Goal: Task Accomplishment & Management: Manage account settings

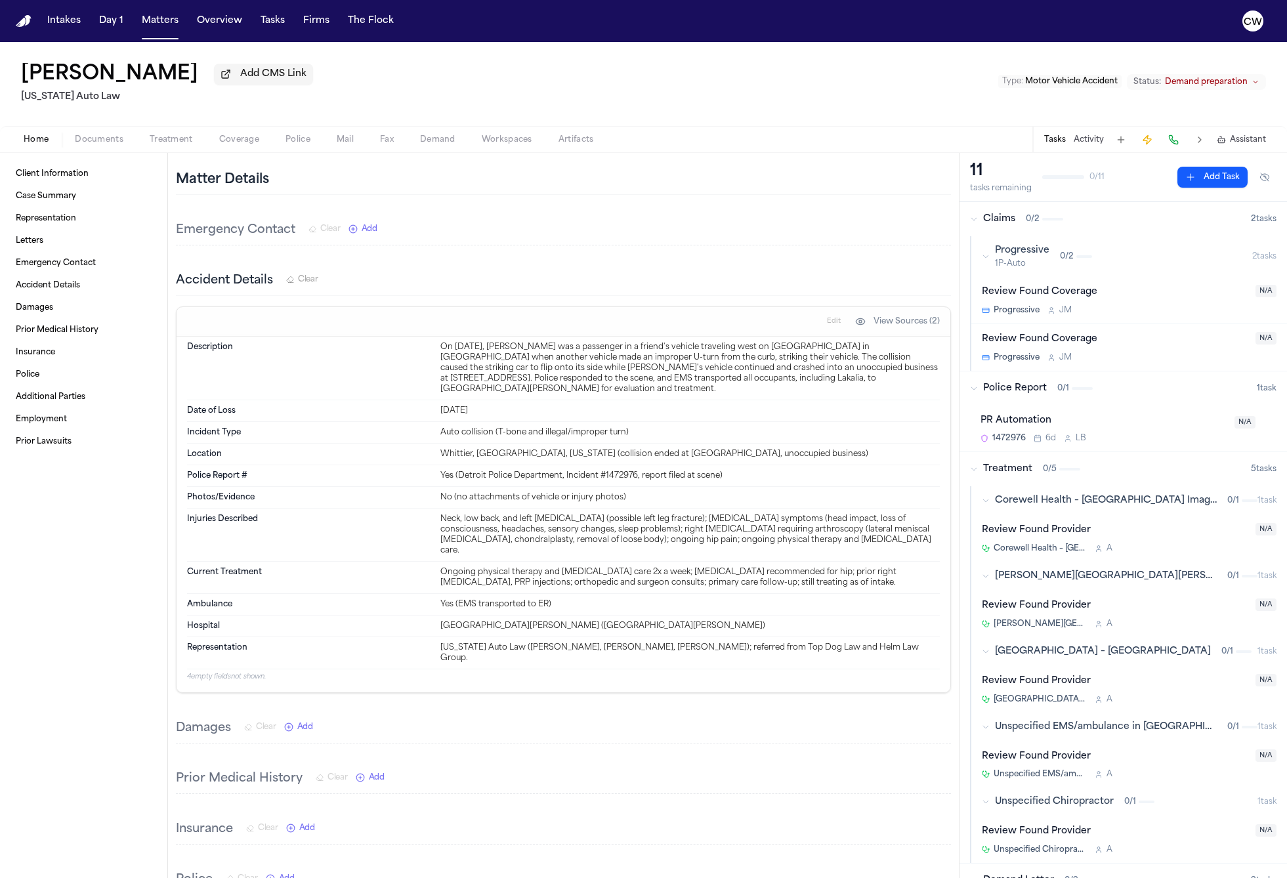
scroll to position [307, 0]
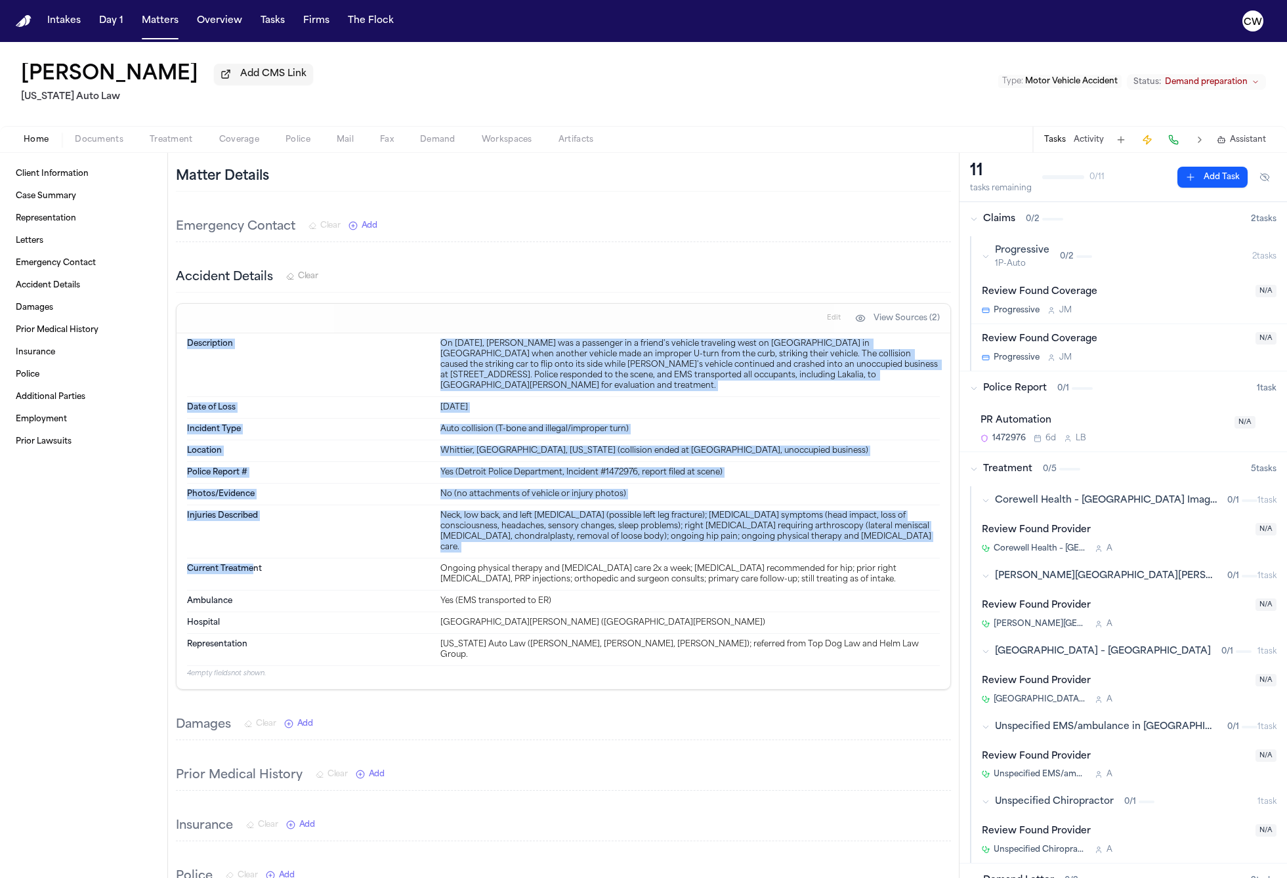
drag, startPoint x: 190, startPoint y: 348, endPoint x: 253, endPoint y: 542, distance: 204.4
click at [253, 543] on dl "Description On [DATE], [PERSON_NAME] was a passenger in a friend's vehicle trav…" at bounding box center [563, 499] width 753 height 332
click at [253, 559] on div "Current Treatment Ongoing physical therapy and [MEDICAL_DATA] care 2x a week; […" at bounding box center [563, 575] width 753 height 32
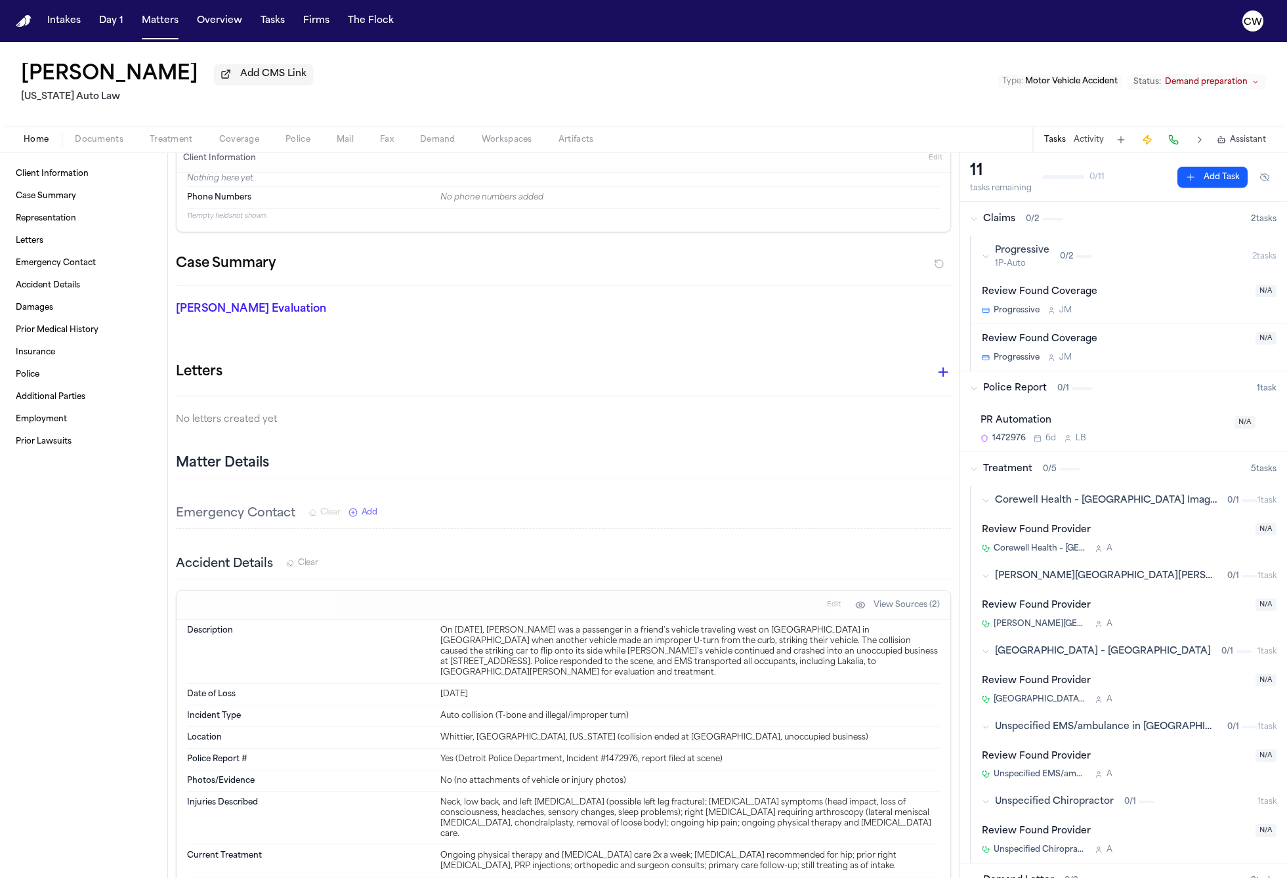
scroll to position [0, 0]
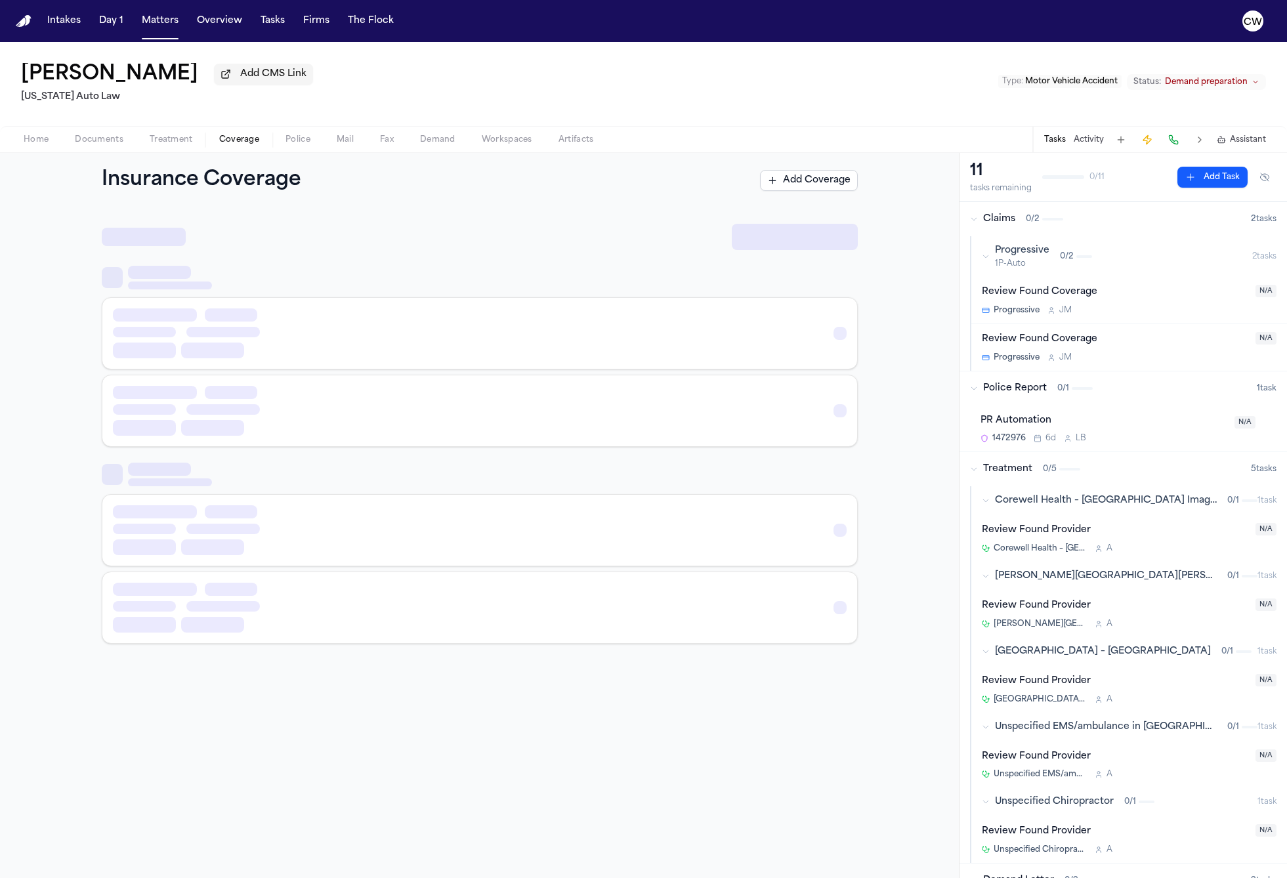
click at [243, 145] on span "Coverage" at bounding box center [239, 140] width 40 height 11
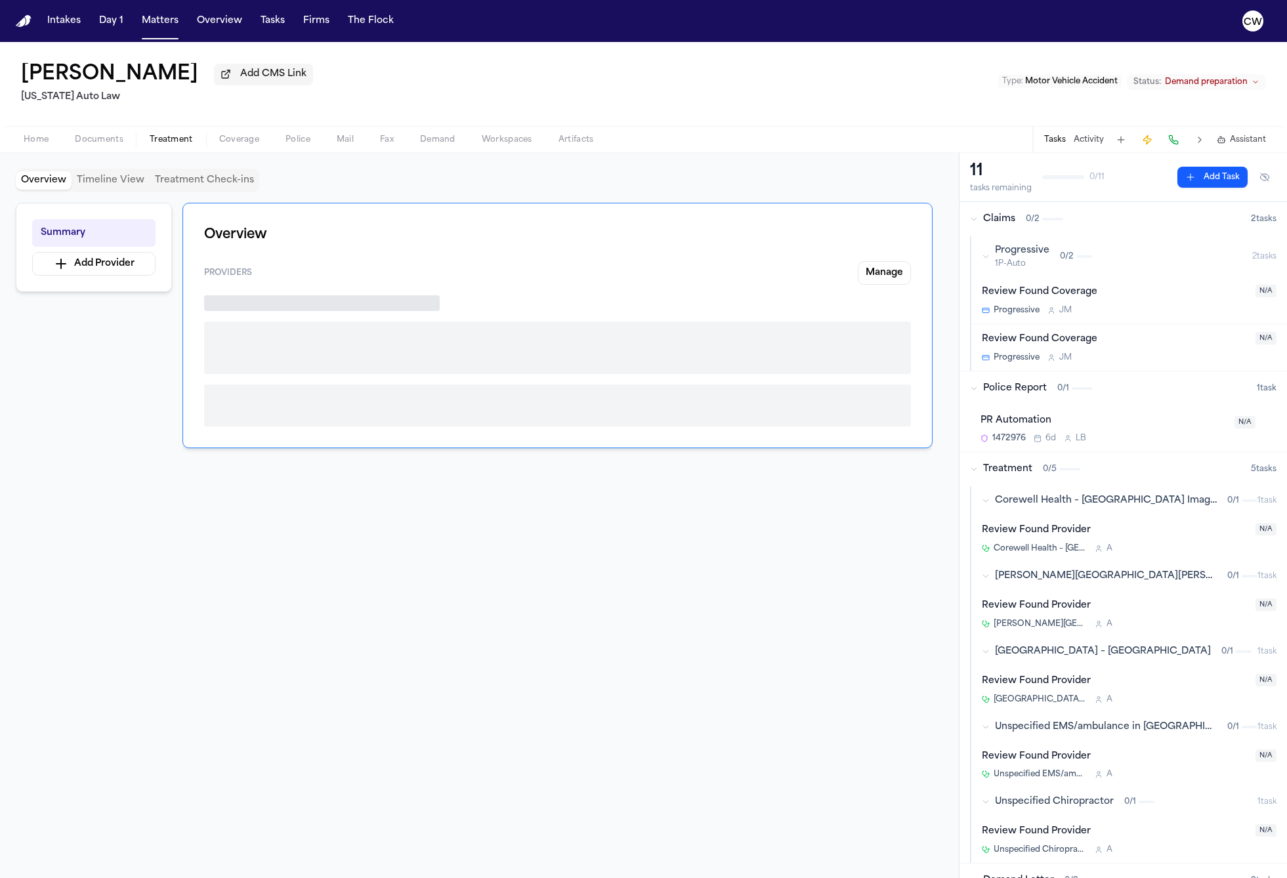
click at [179, 144] on span "Treatment" at bounding box center [171, 140] width 43 height 11
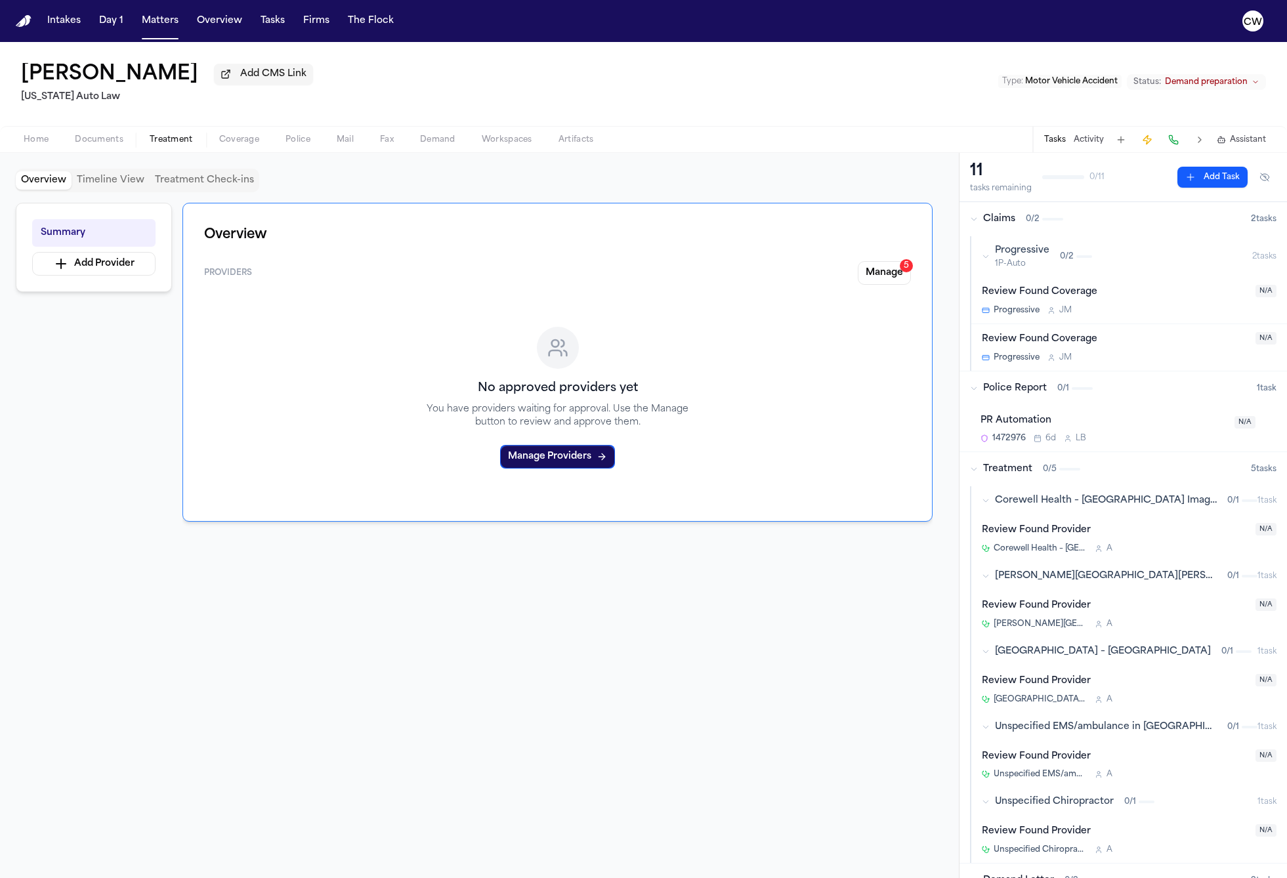
click at [112, 144] on span "Documents" at bounding box center [99, 140] width 49 height 11
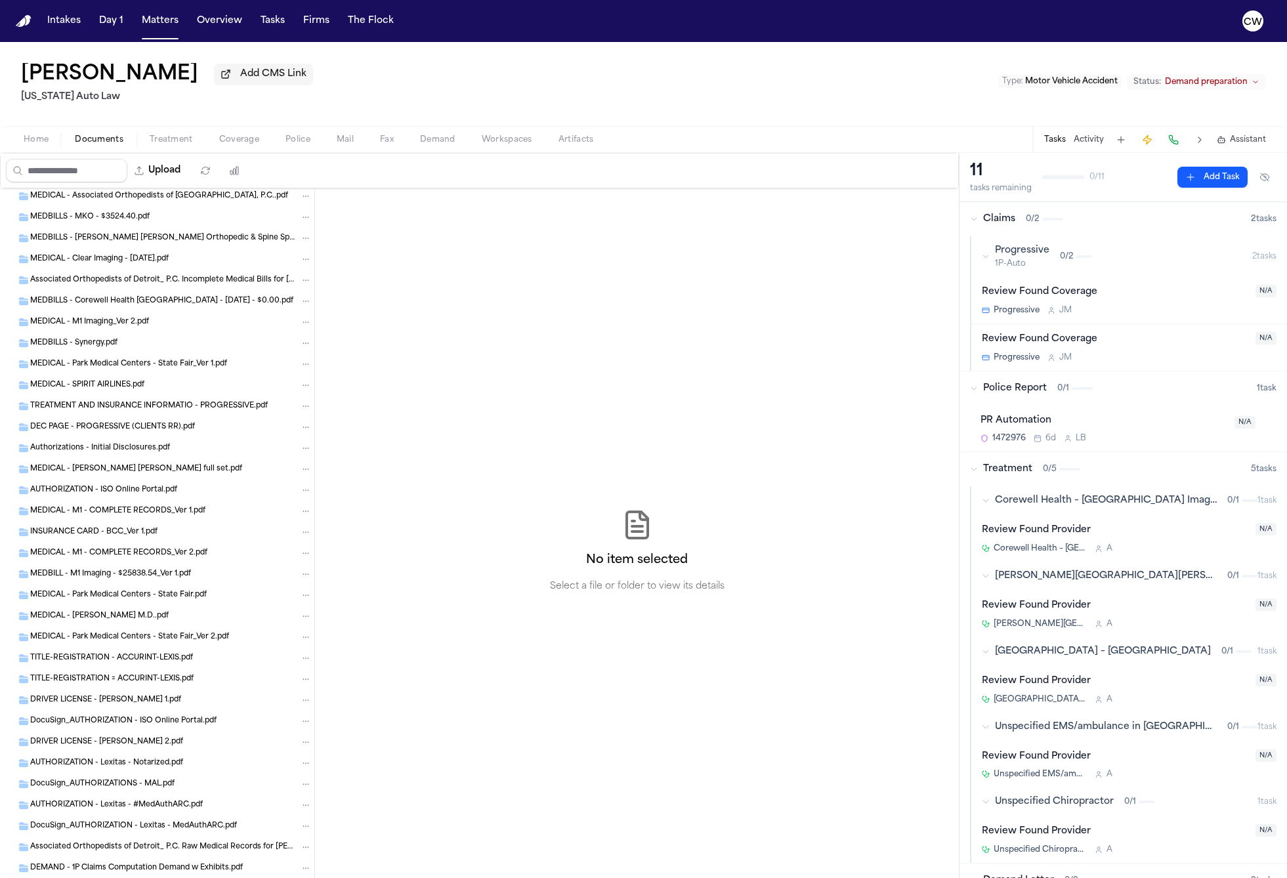
scroll to position [6042, 0]
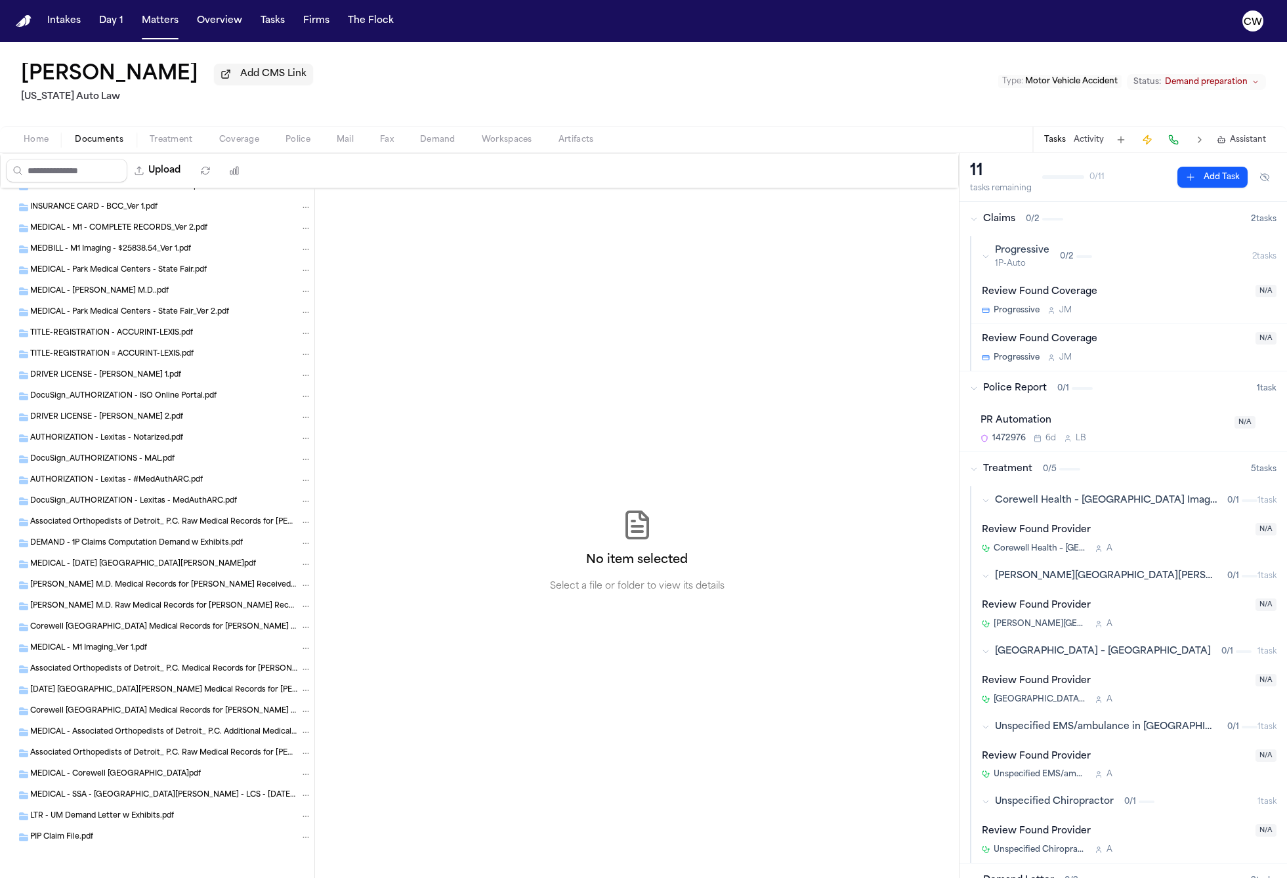
click at [116, 519] on span "Associated Orthopedists of Detroit_ P.C. Raw Medical Records for Lakalia Russel…" at bounding box center [163, 522] width 267 height 11
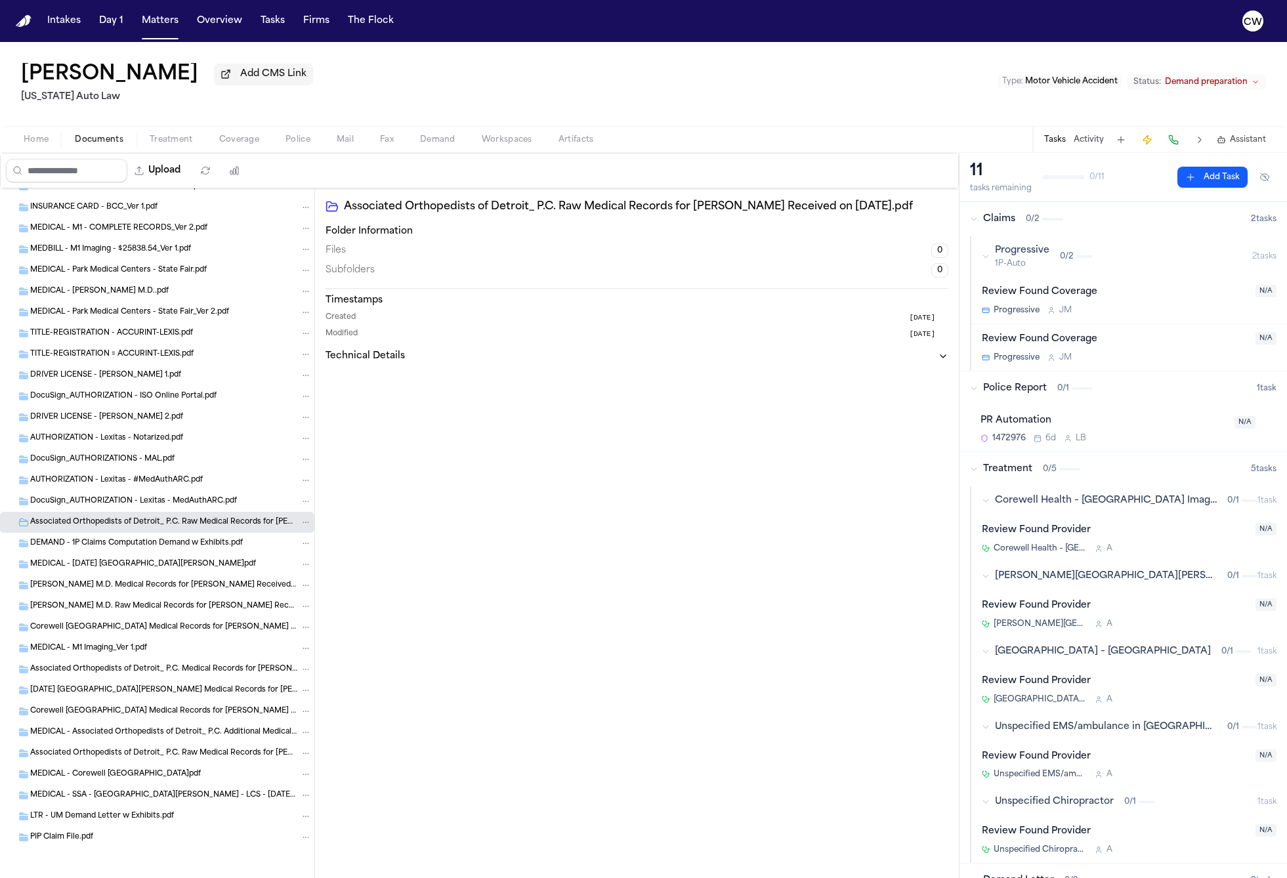
click at [948, 359] on icon "button" at bounding box center [943, 356] width 11 height 11
click at [945, 359] on icon "button" at bounding box center [943, 356] width 11 height 11
click at [844, 213] on h2 "Associated Orthopedists of Detroit_ P.C. Raw Medical Records for Lakalia Russel…" at bounding box center [646, 207] width 604 height 16
click at [333, 211] on icon at bounding box center [332, 206] width 13 height 13
click at [385, 212] on h2 "Associated Orthopedists of Detroit_ P.C. Raw Medical Records for Lakalia Russel…" at bounding box center [646, 207] width 604 height 16
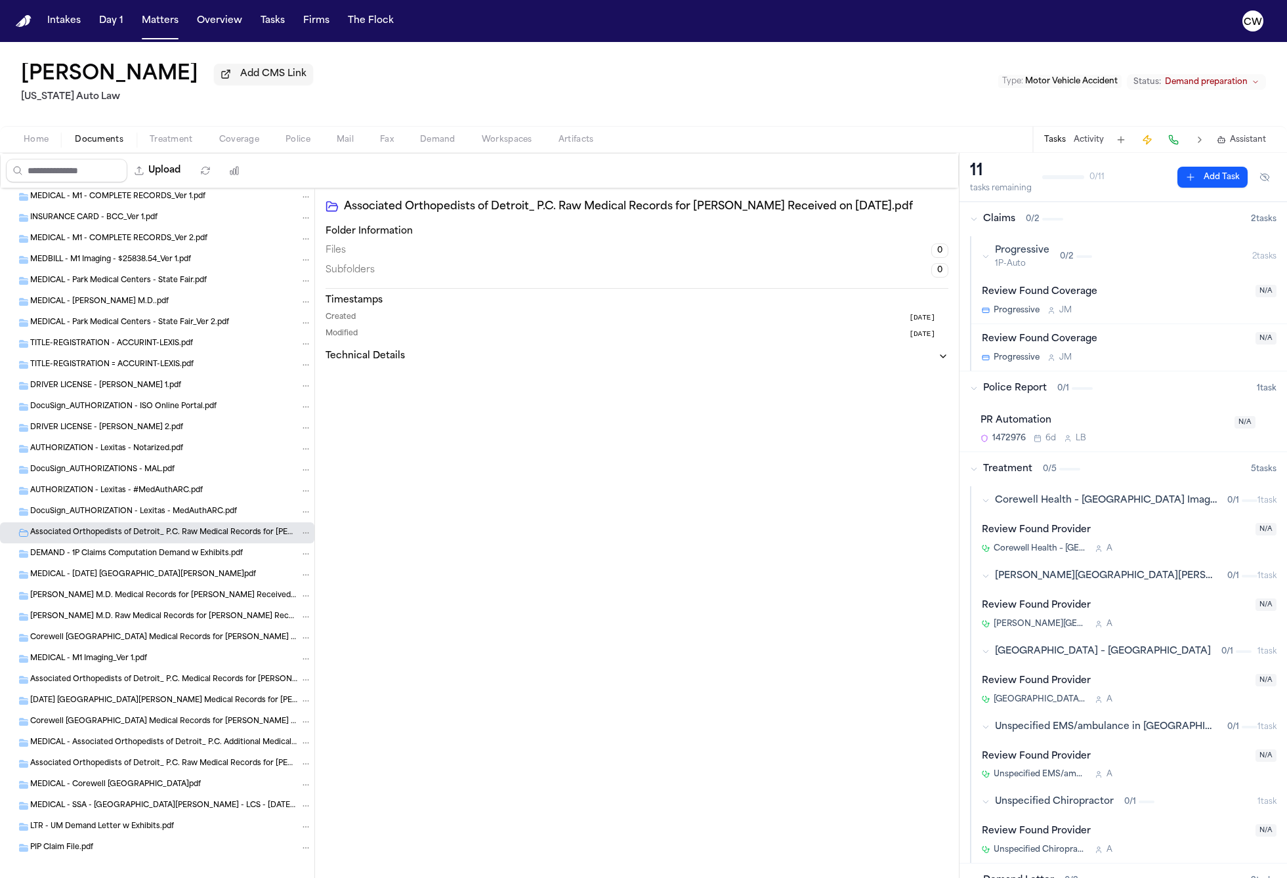
scroll to position [6026, 0]
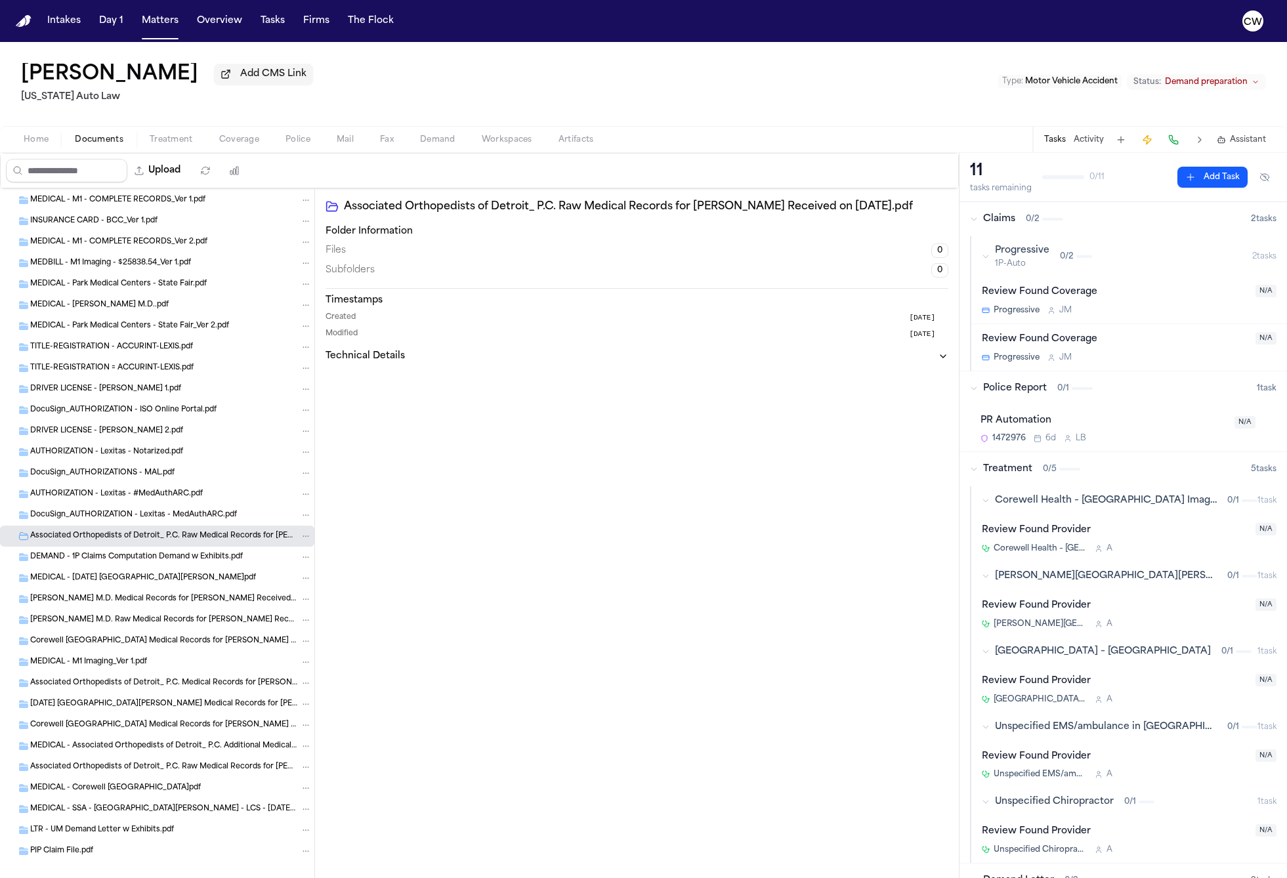
click at [78, 495] on span "AUTHORIZATION - Lexitas - #MedAuthARC.pdf" at bounding box center [116, 494] width 173 height 11
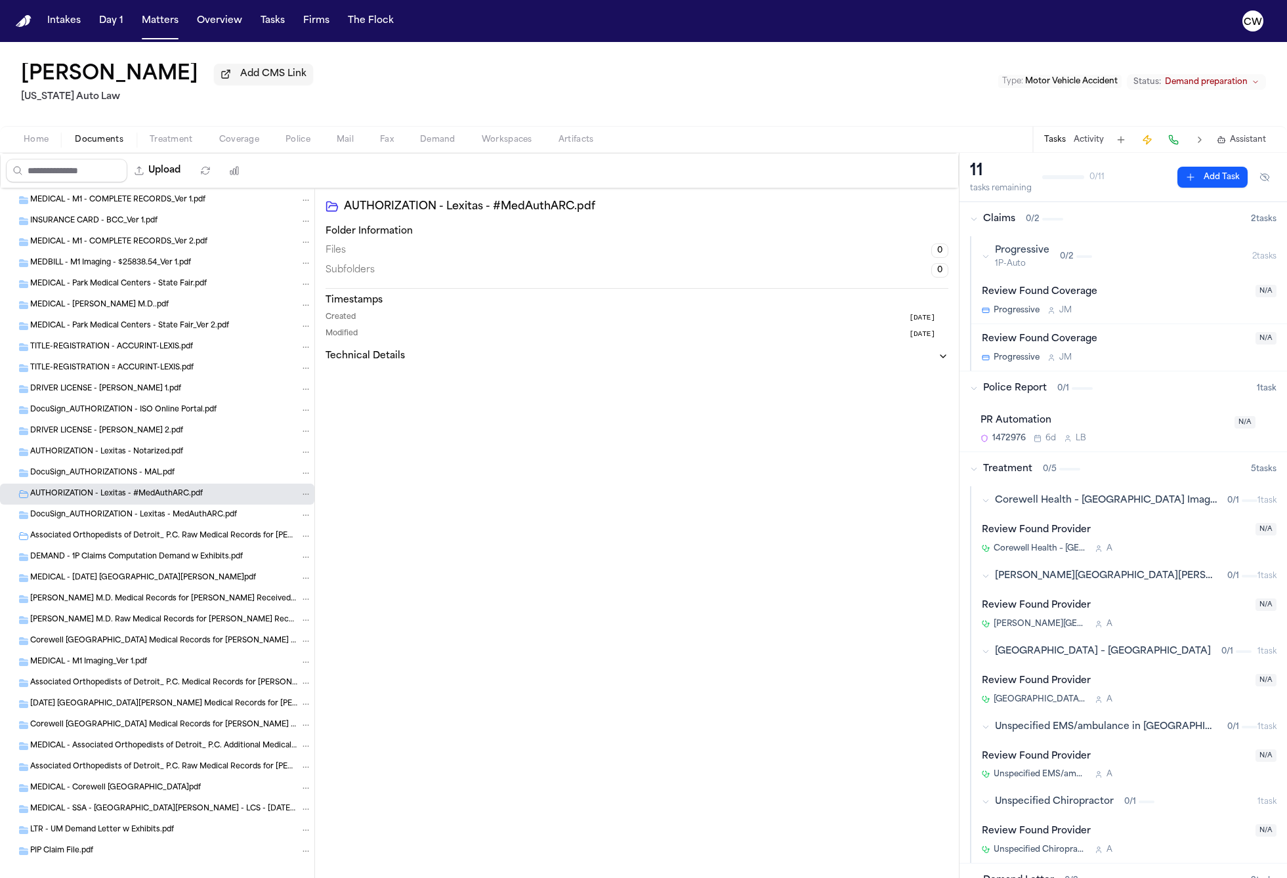
click at [83, 463] on div "AUTHORIZATION - Lexitas - Notarized.pdf" at bounding box center [157, 452] width 314 height 21
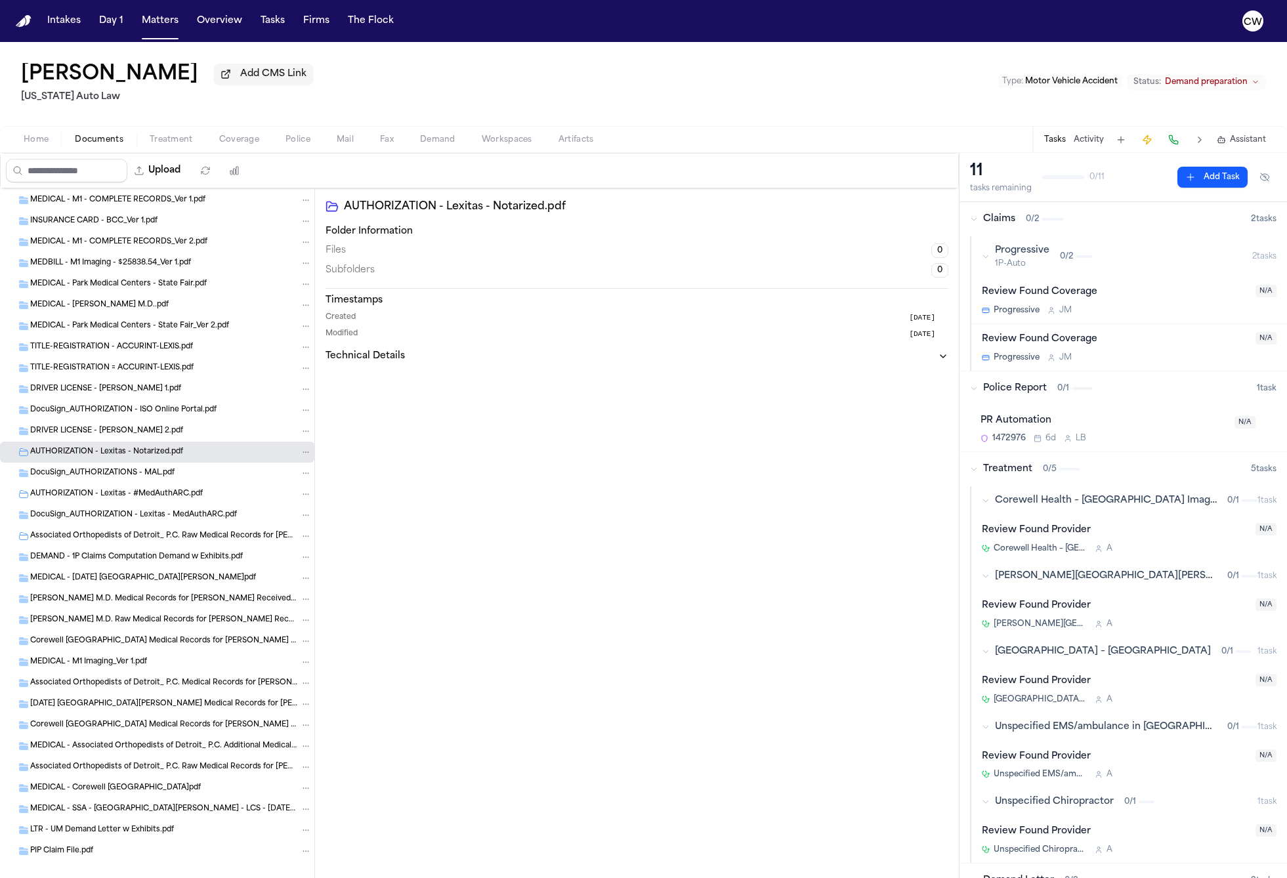
click at [87, 370] on span "TITLE-REGISTRATION = ACCURINT-LEXIS.pdf" at bounding box center [111, 368] width 163 height 11
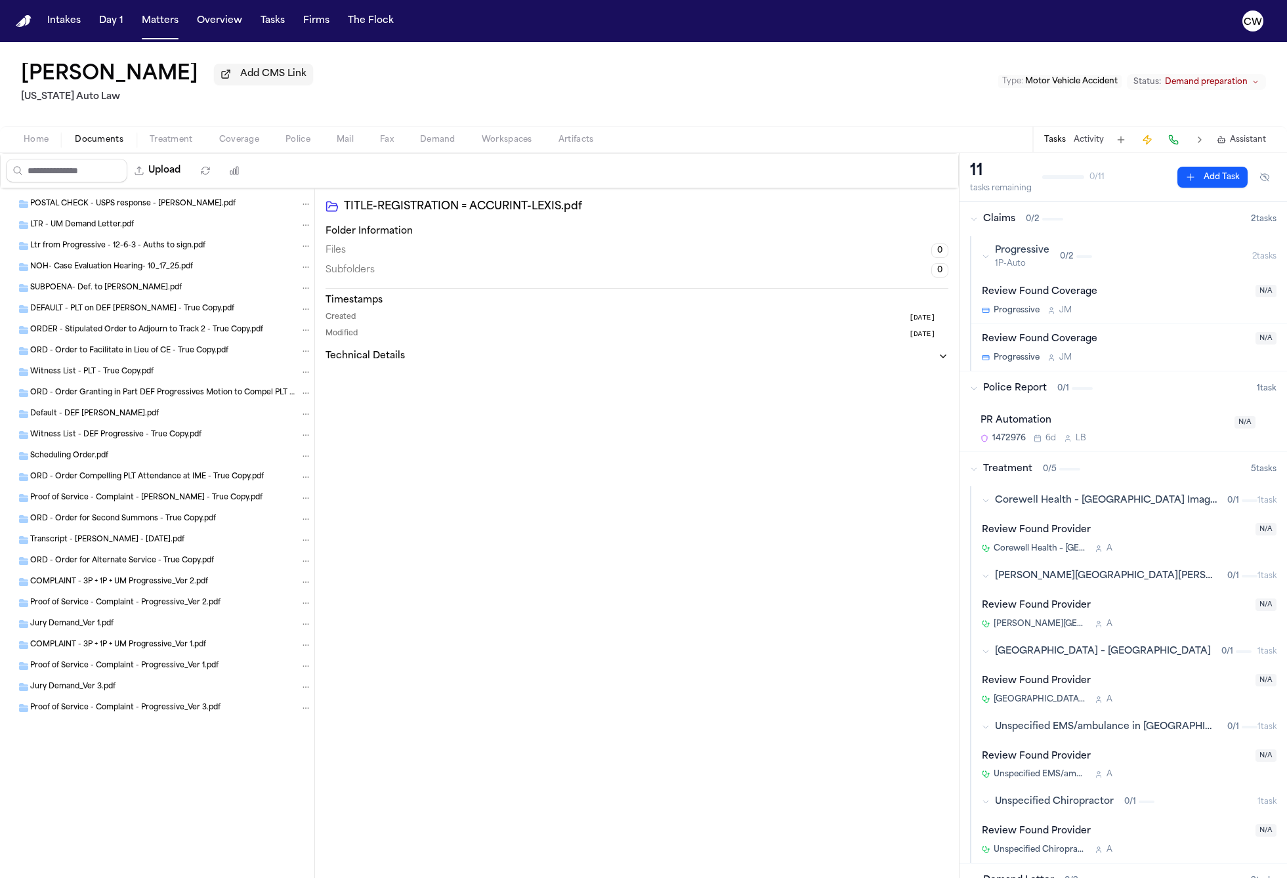
scroll to position [3210, 0]
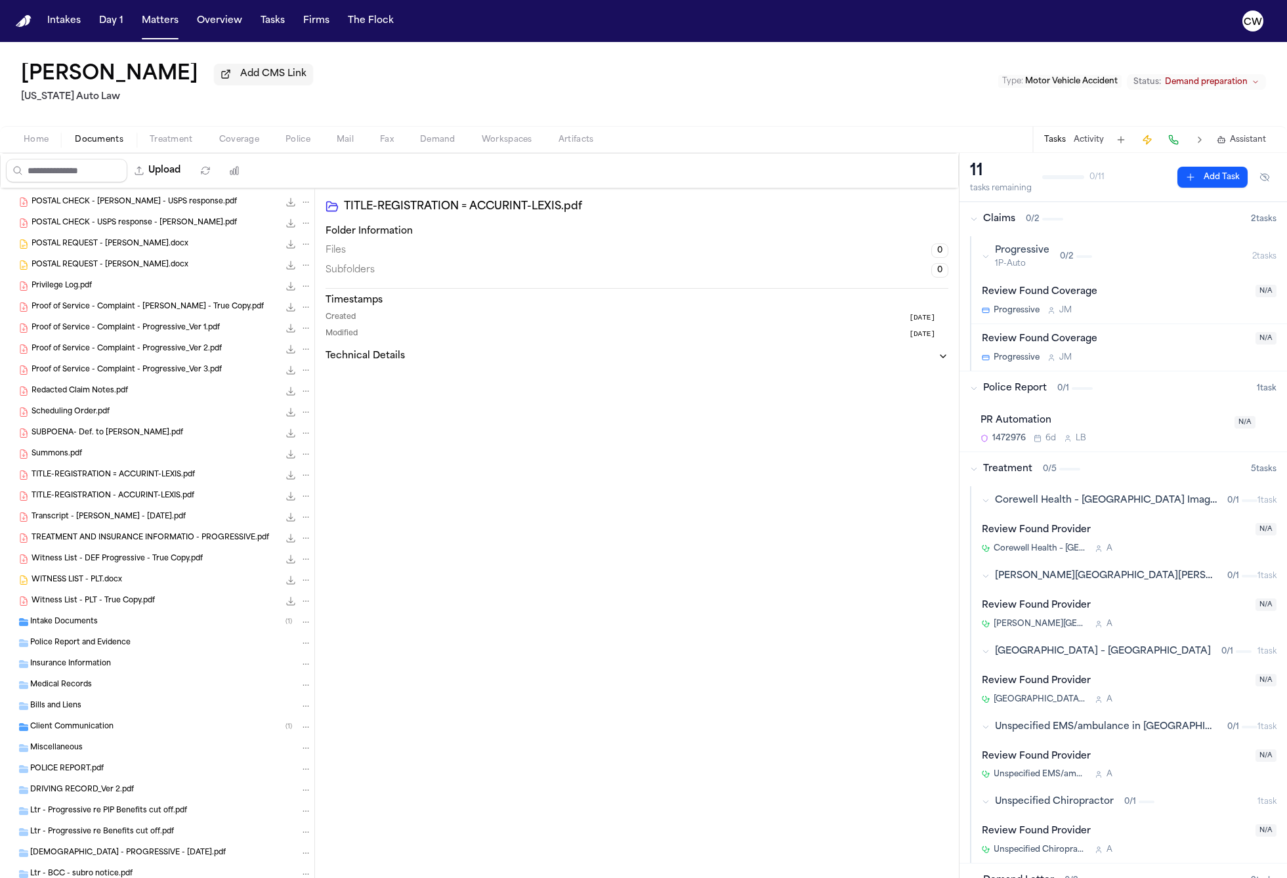
click at [67, 785] on div "DRIVING RECORD_Ver 2.pdf" at bounding box center [157, 790] width 314 height 21
click at [64, 732] on span "Client Communication" at bounding box center [71, 727] width 83 height 11
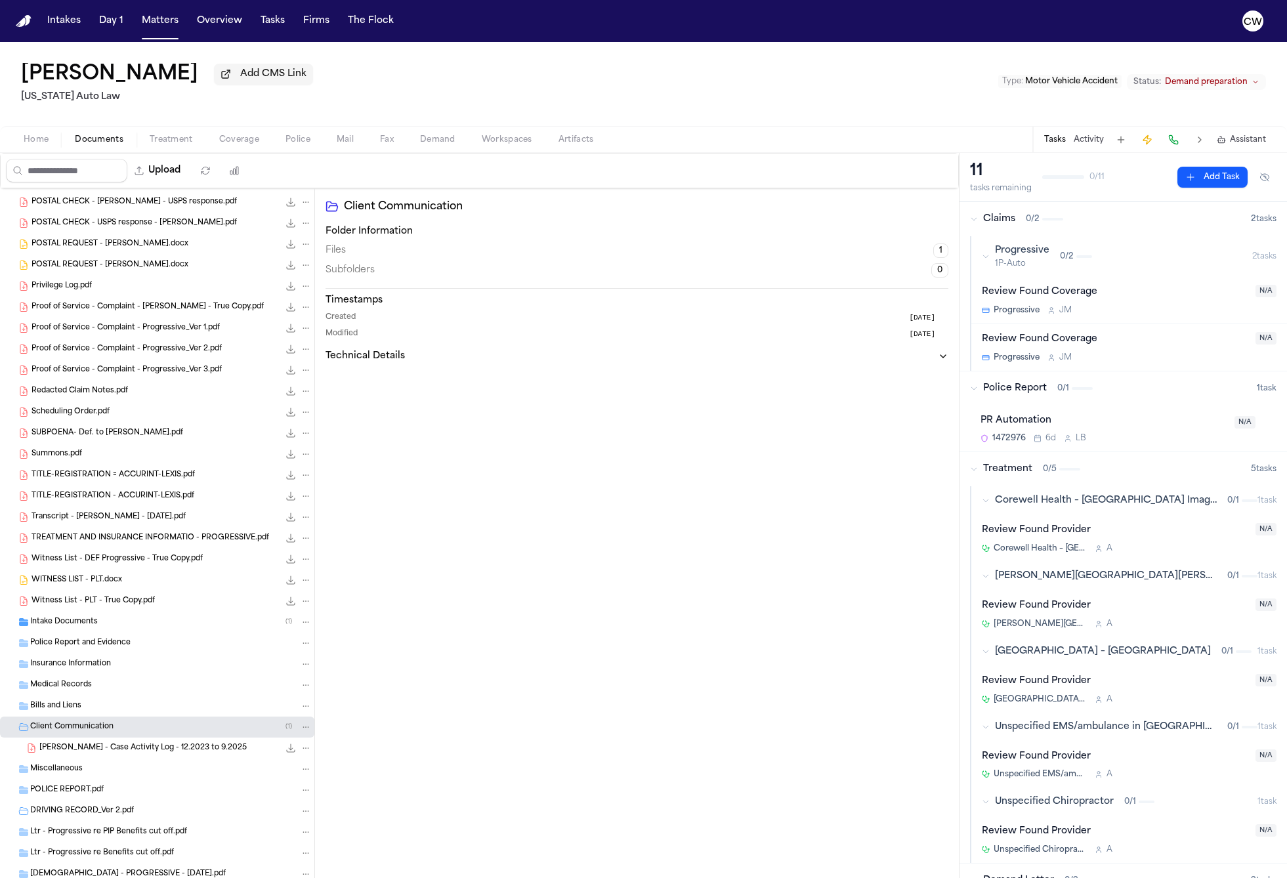
click at [161, 746] on span "L. Russell - Case Activity Log - 12.2023 to 9.2025" at bounding box center [142, 748] width 207 height 11
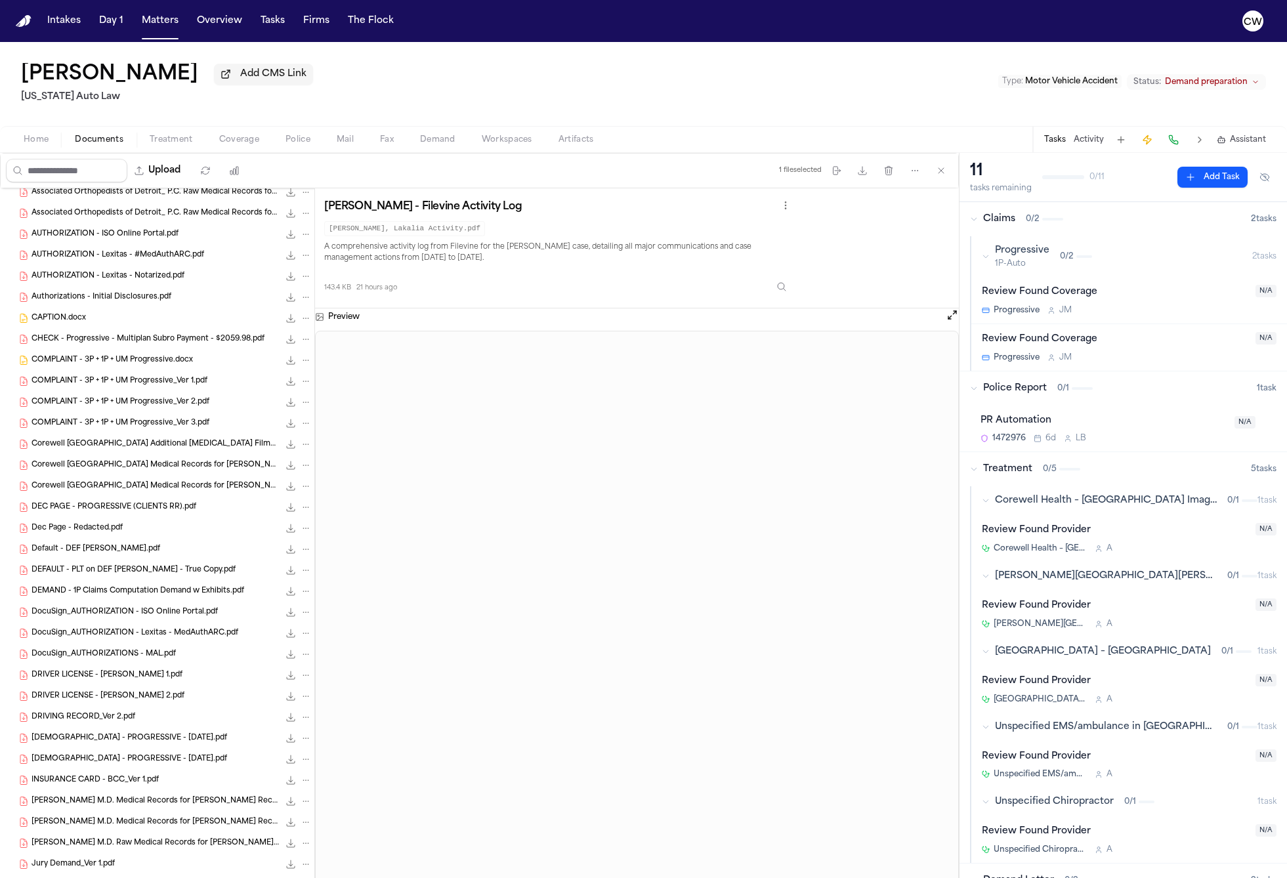
scroll to position [276, 0]
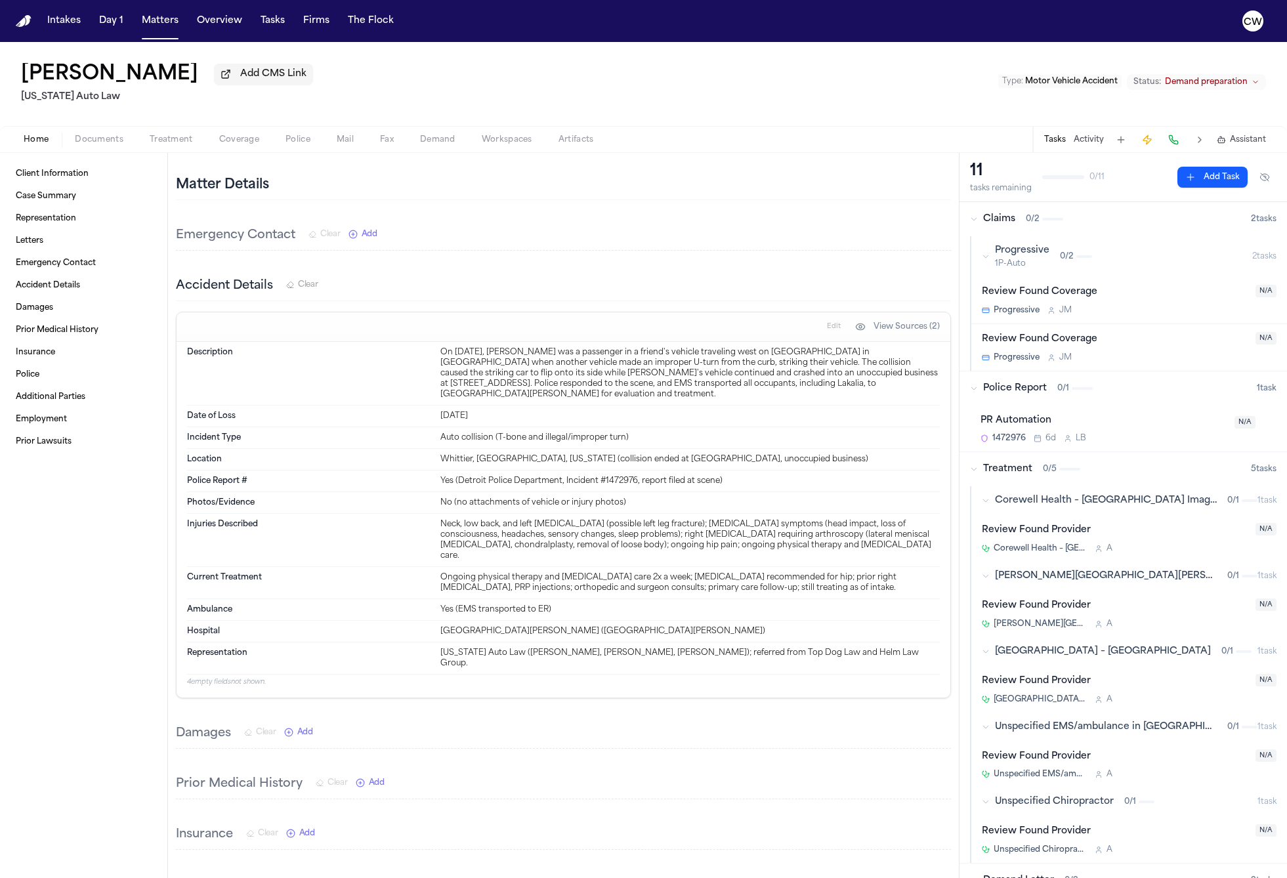
scroll to position [316, 0]
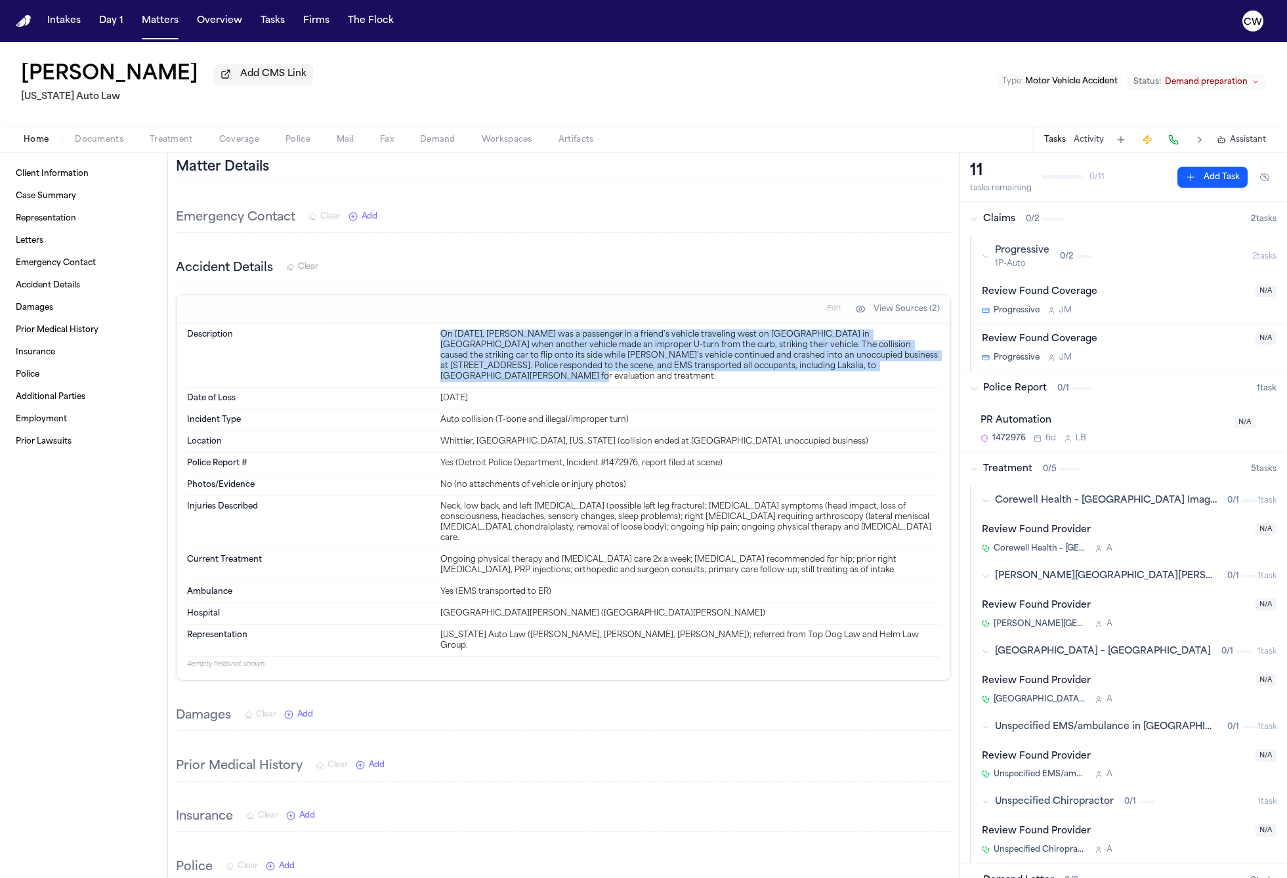
drag, startPoint x: 440, startPoint y: 338, endPoint x: 824, endPoint y: 371, distance: 384.7
click at [824, 371] on div "On November 11, 2023, Lakalia Russell was a passenger in a friend's vehicle tra…" at bounding box center [689, 355] width 499 height 53
copy div "On November 11, 2023, Lakalia Russell was a passenger in a friend's vehicle tra…"
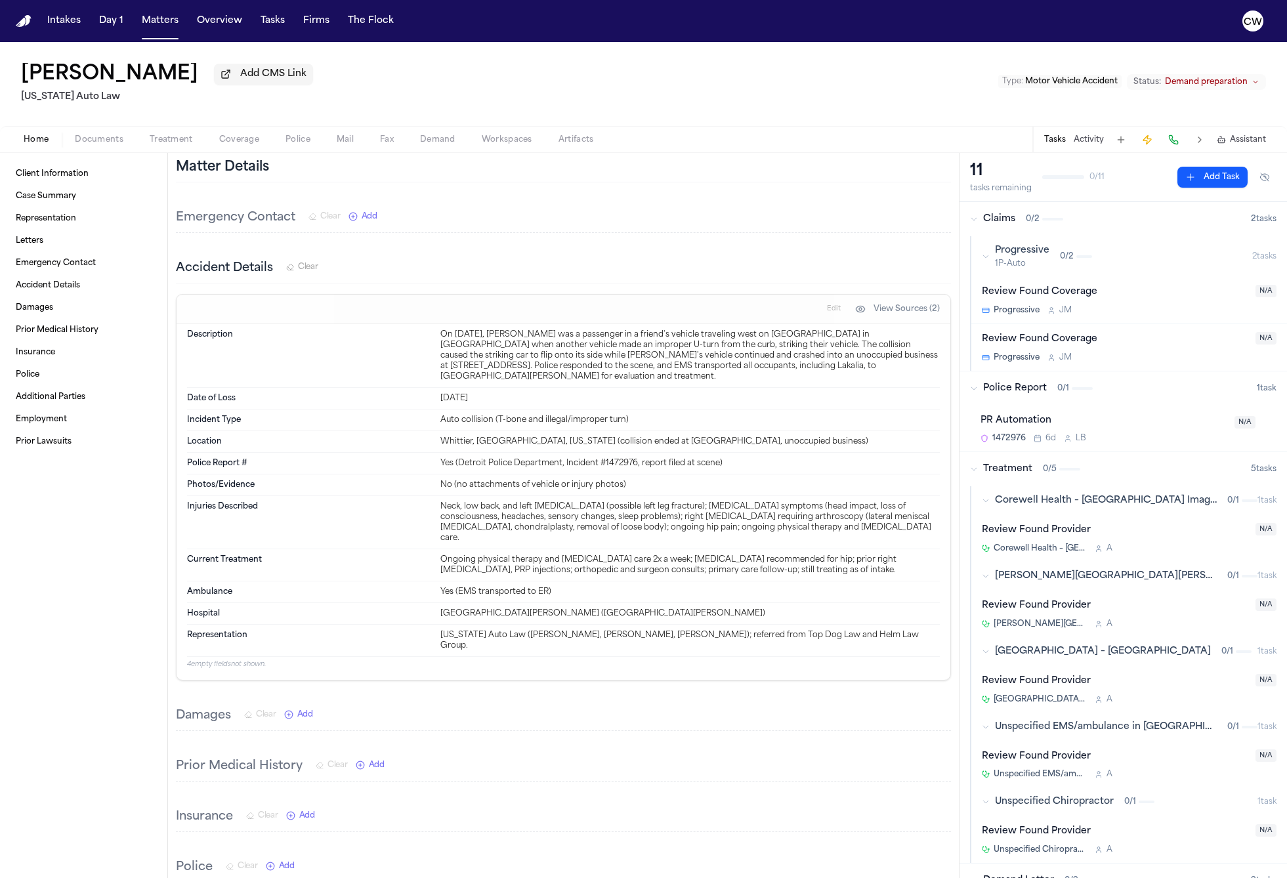
click at [154, 478] on div "Client Information Case Summary Representation Letters Emergency Contact Accide…" at bounding box center [83, 515] width 167 height 725
click at [1205, 87] on span "Demand preparation" at bounding box center [1206, 82] width 83 height 11
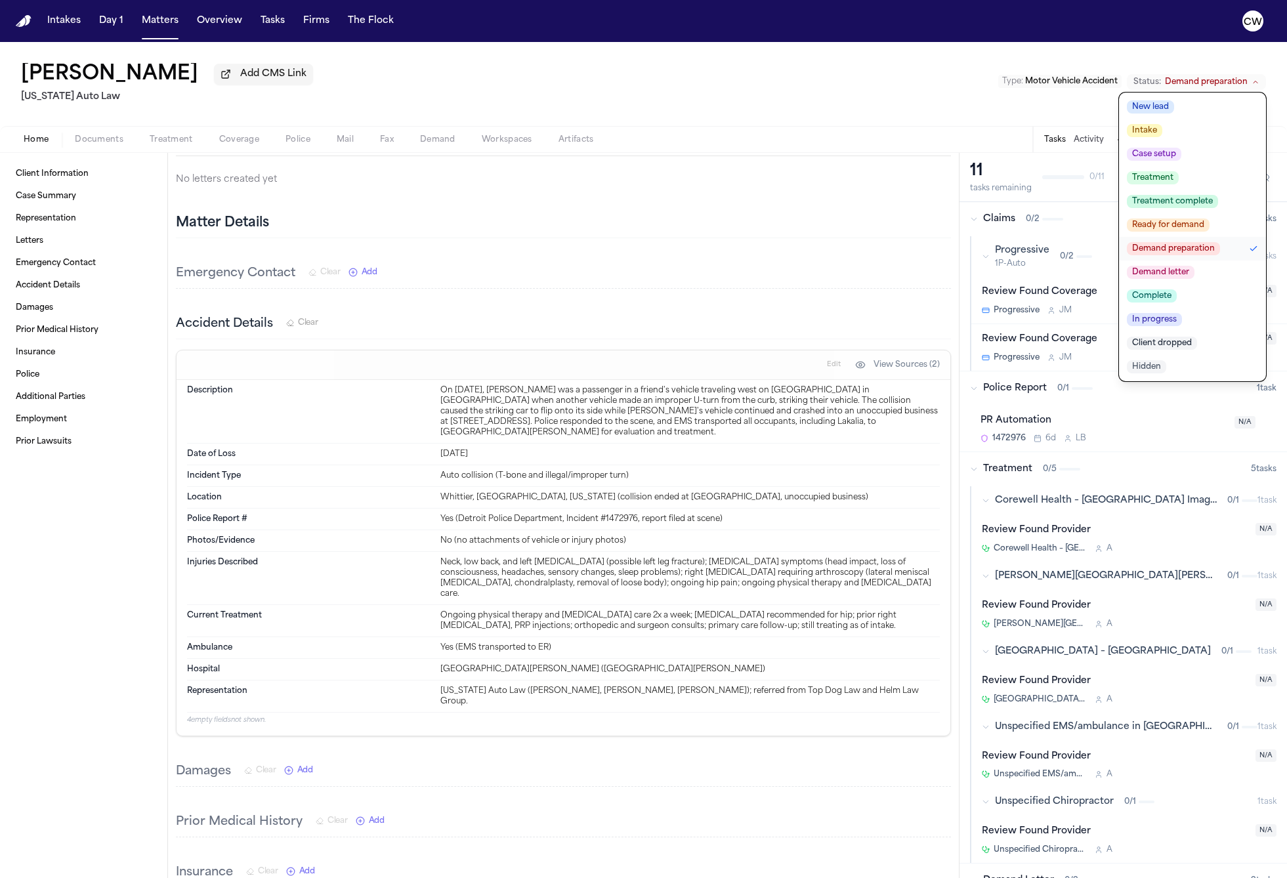
scroll to position [240, 0]
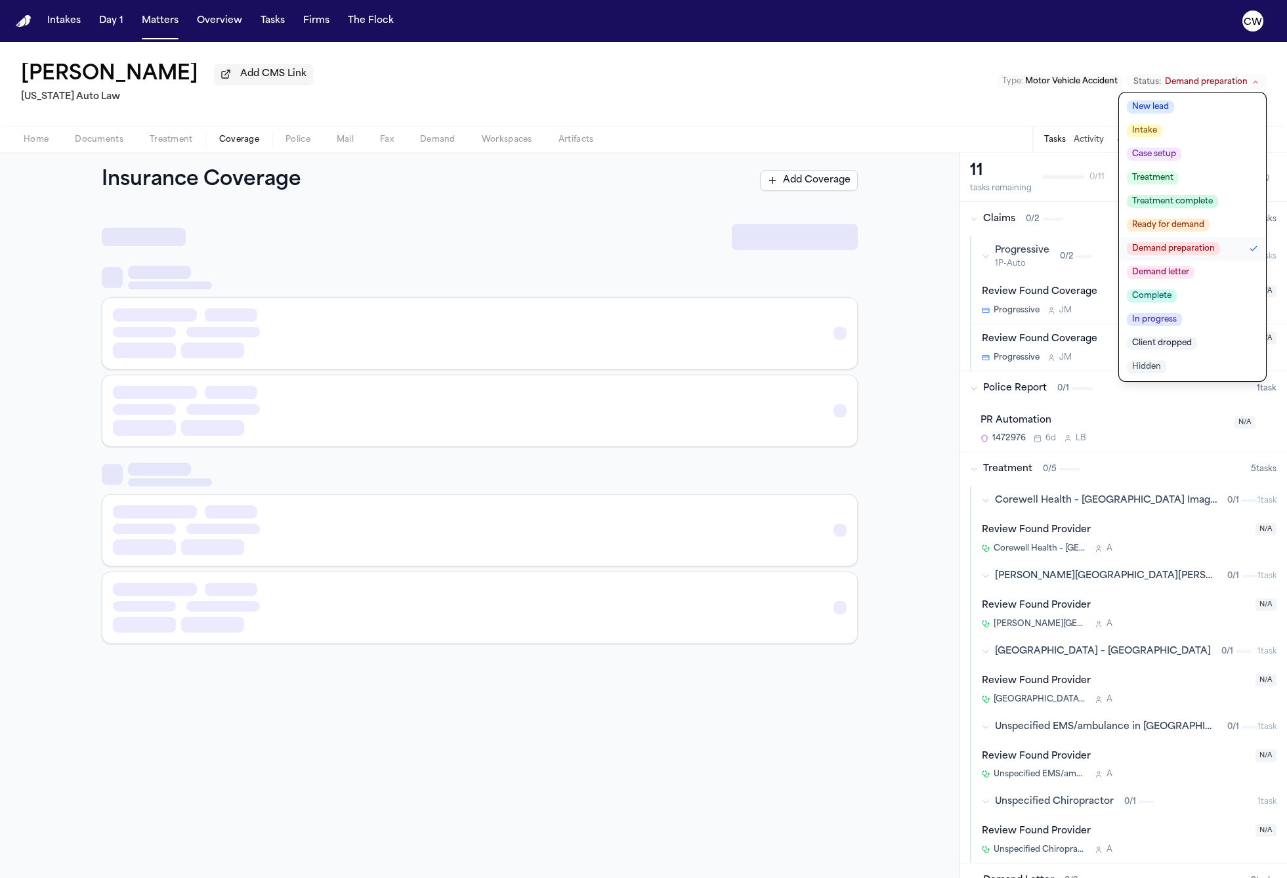
click at [242, 136] on span "Coverage" at bounding box center [239, 140] width 40 height 11
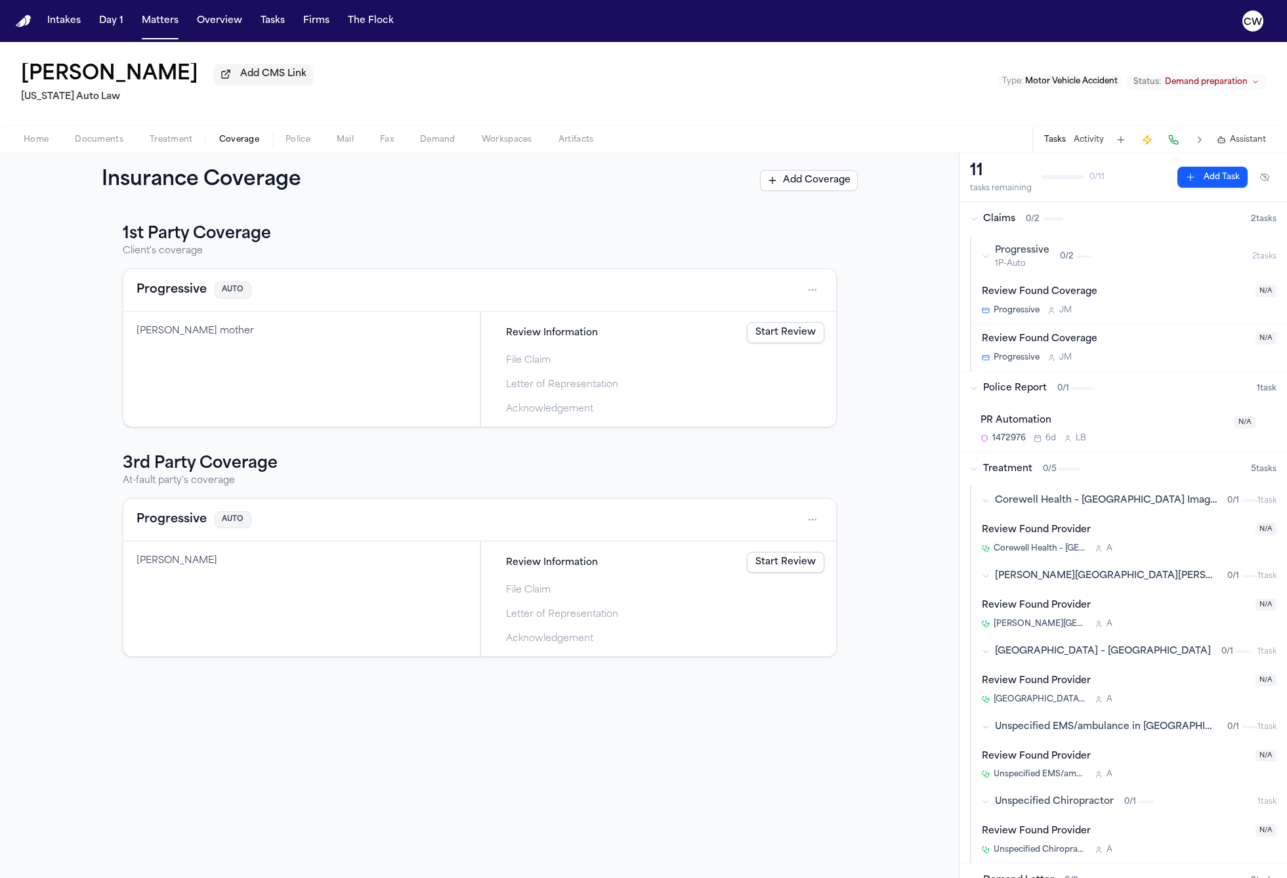
click at [795, 333] on link "Start Review" at bounding box center [785, 332] width 77 height 21
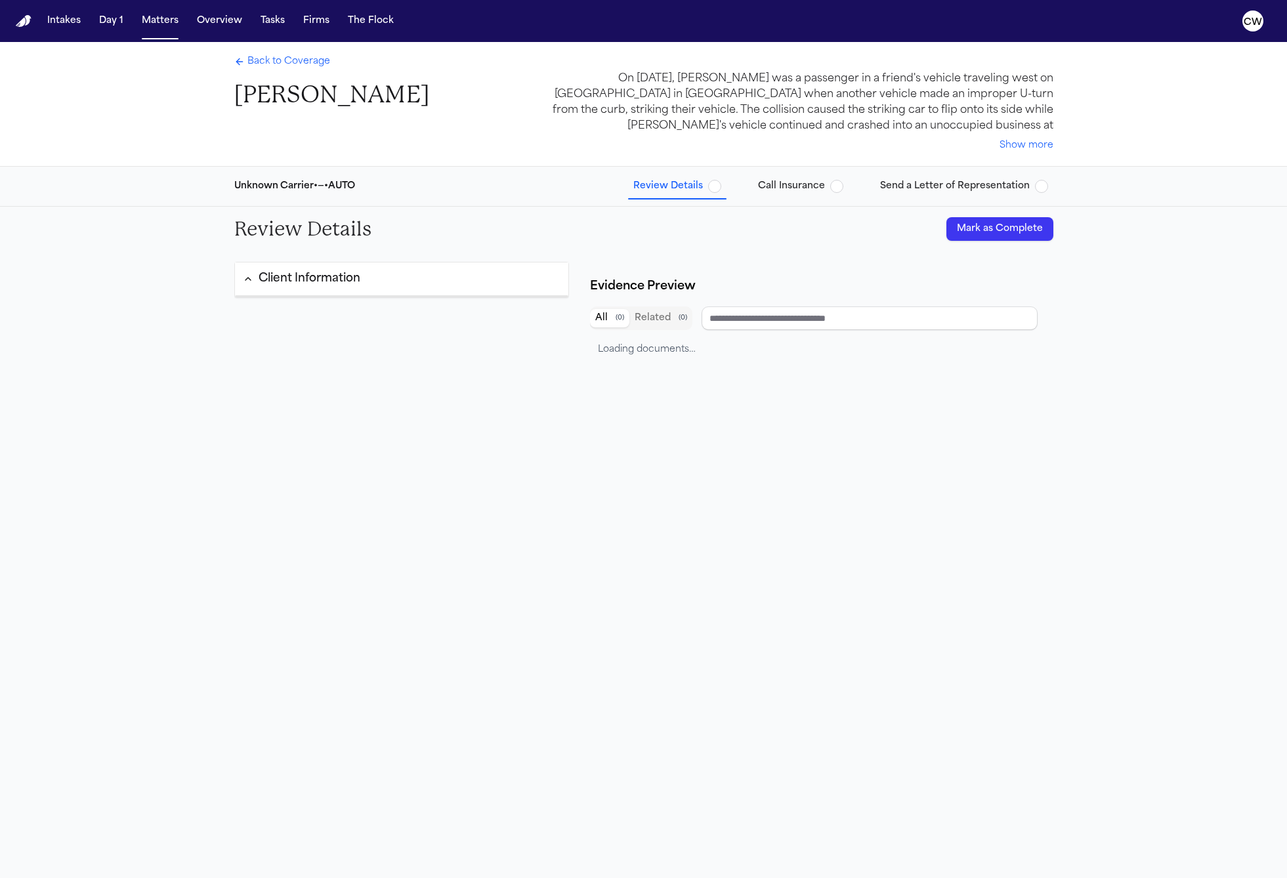
type input "**********"
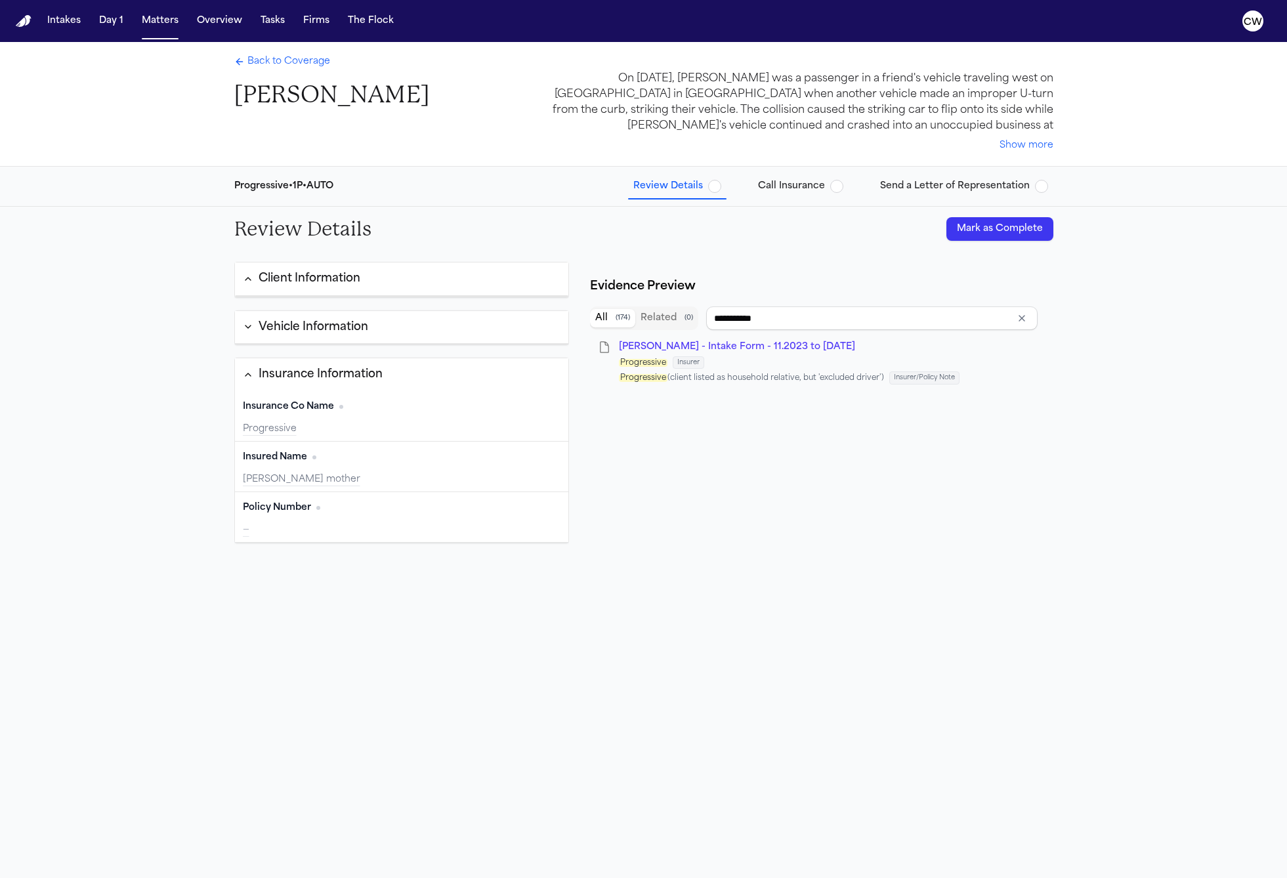
click at [263, 60] on span "Back to Coverage" at bounding box center [288, 61] width 83 height 13
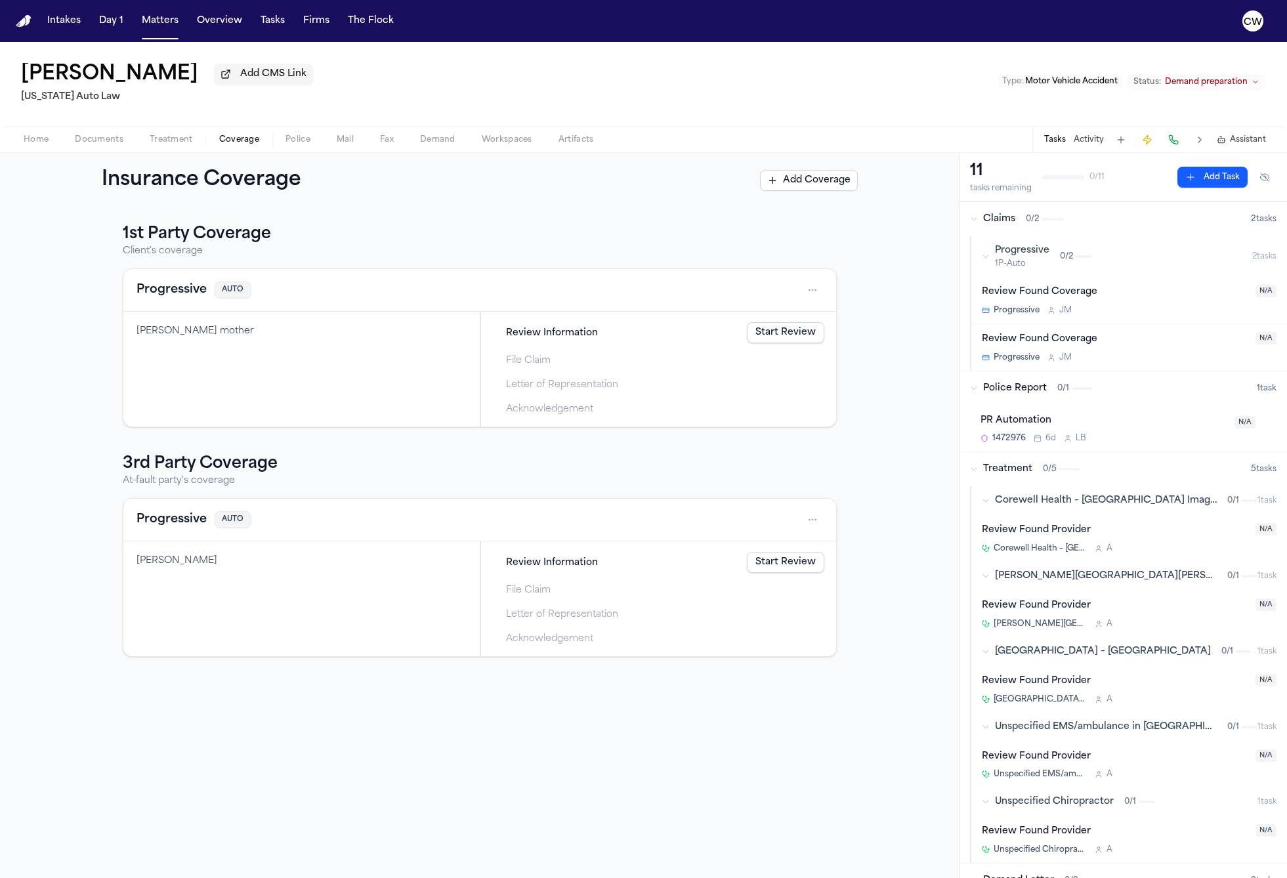
click at [1095, 145] on button "Activity" at bounding box center [1089, 140] width 30 height 11
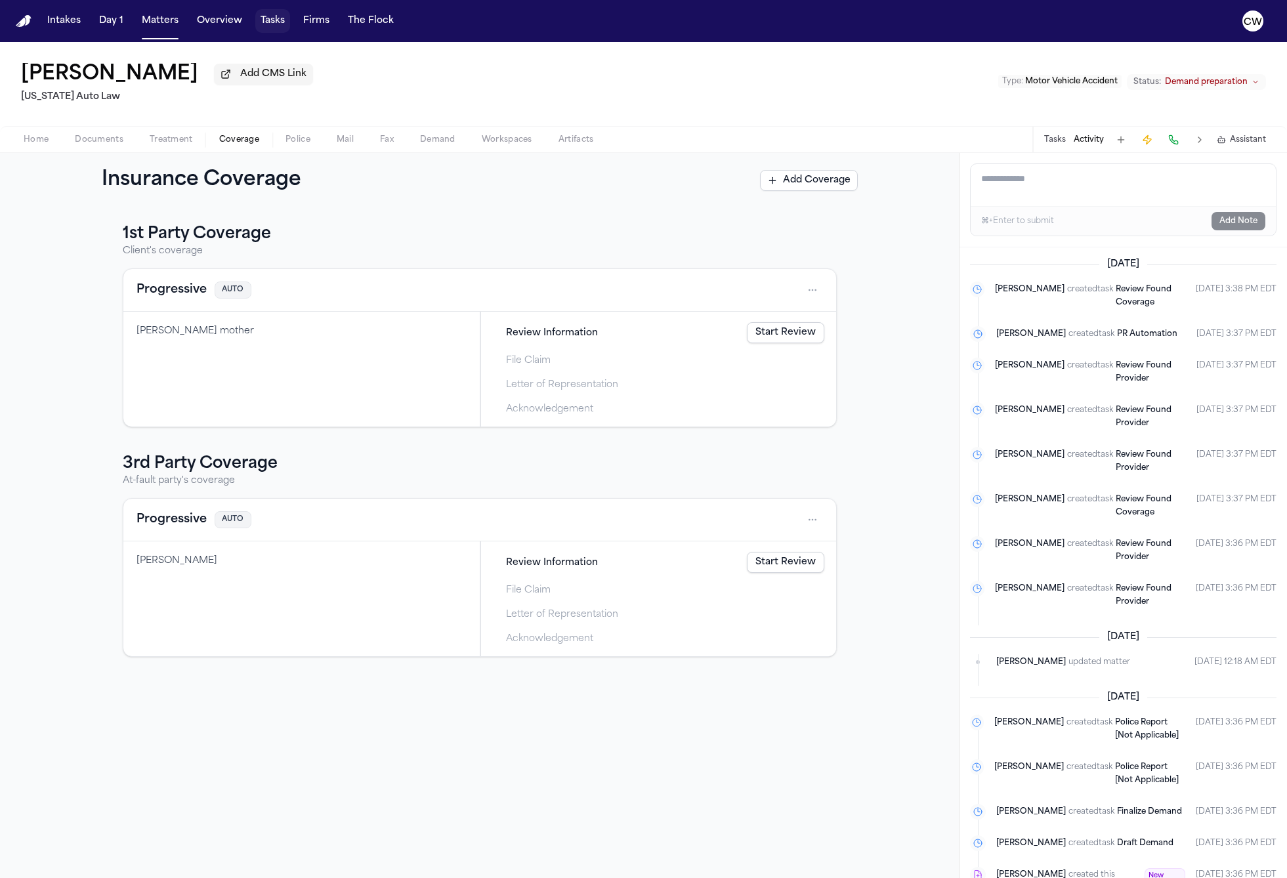
click at [274, 23] on button "Tasks" at bounding box center [272, 21] width 35 height 24
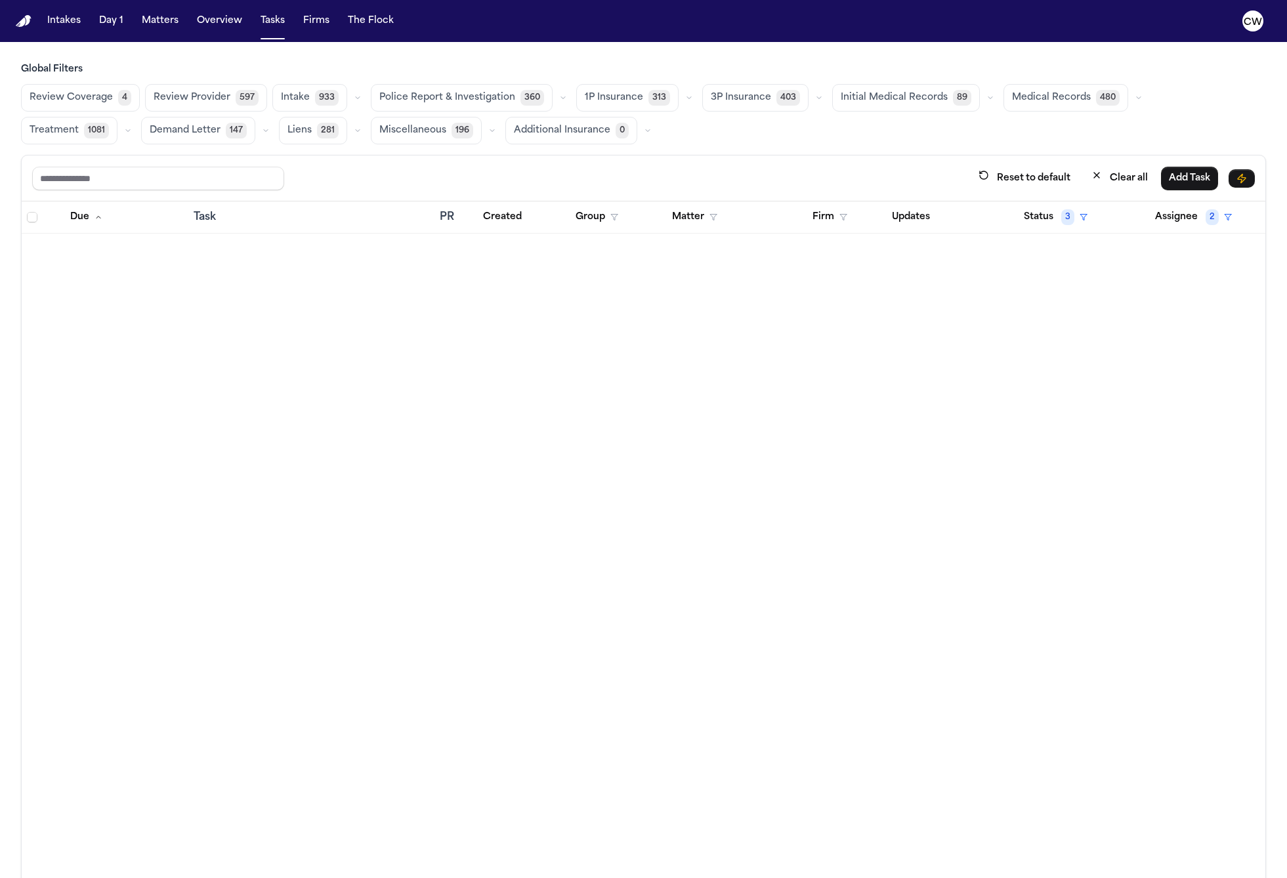
click at [315, 101] on span "933" at bounding box center [327, 98] width 24 height 16
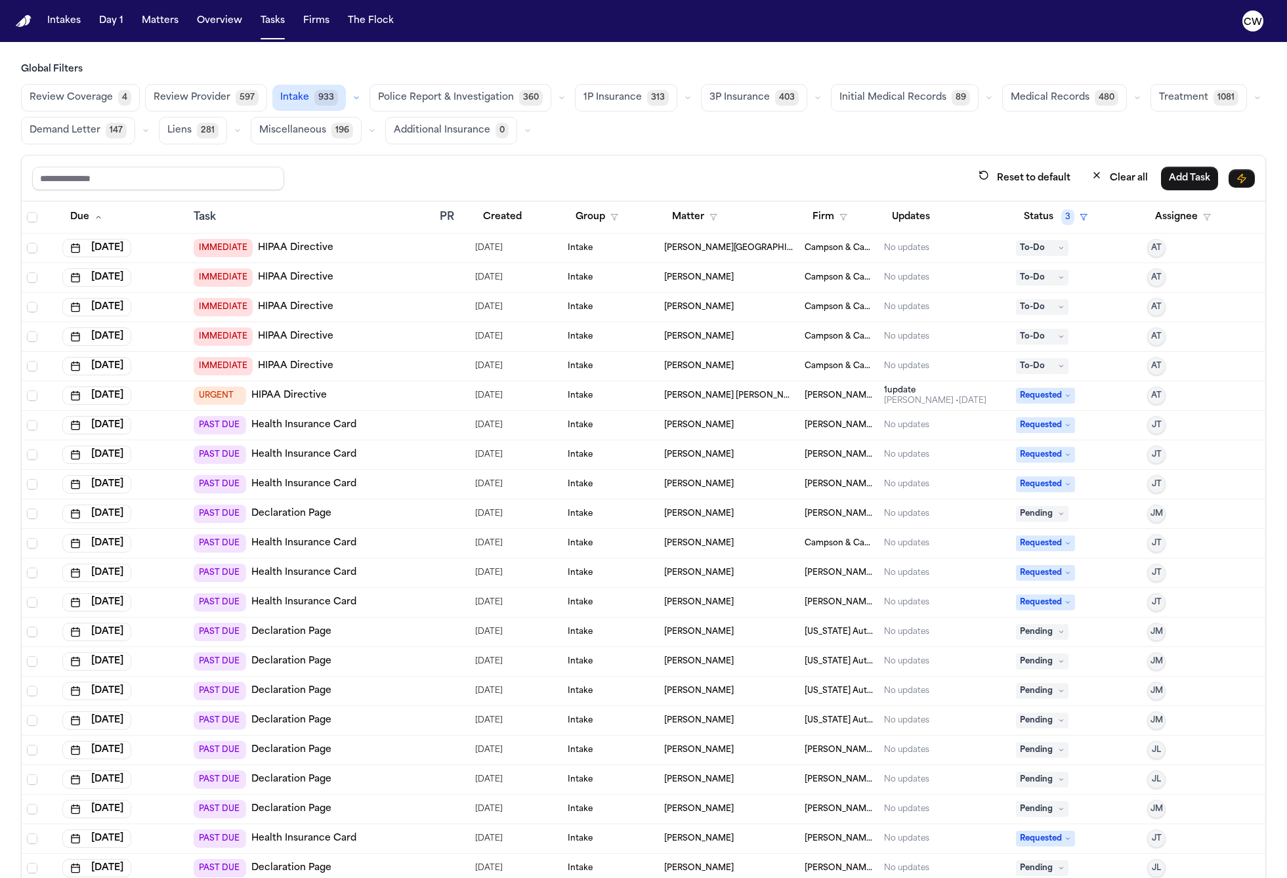
click at [614, 109] on button "1P Insurance 313" at bounding box center [626, 98] width 102 height 28
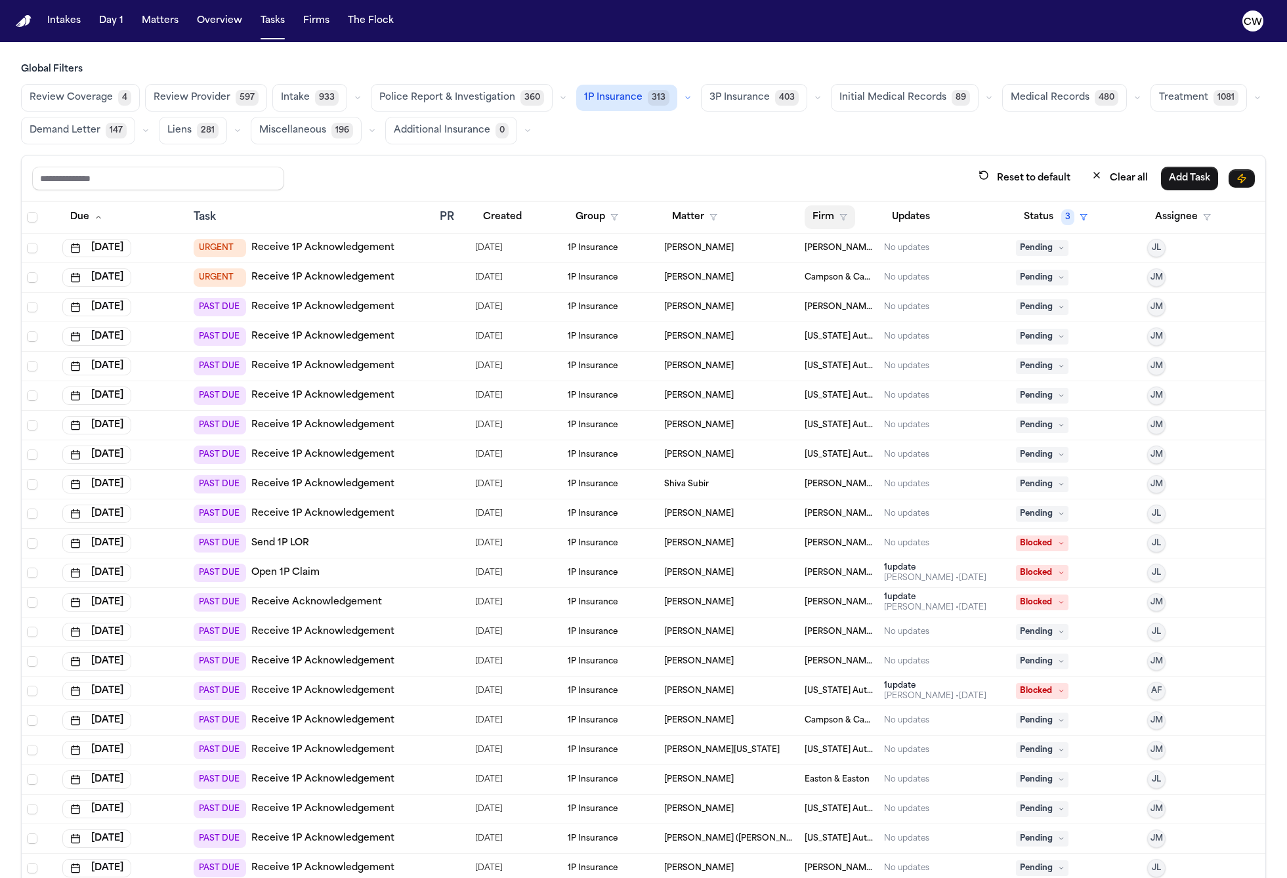
click at [839, 213] on icon "button" at bounding box center [843, 217] width 8 height 8
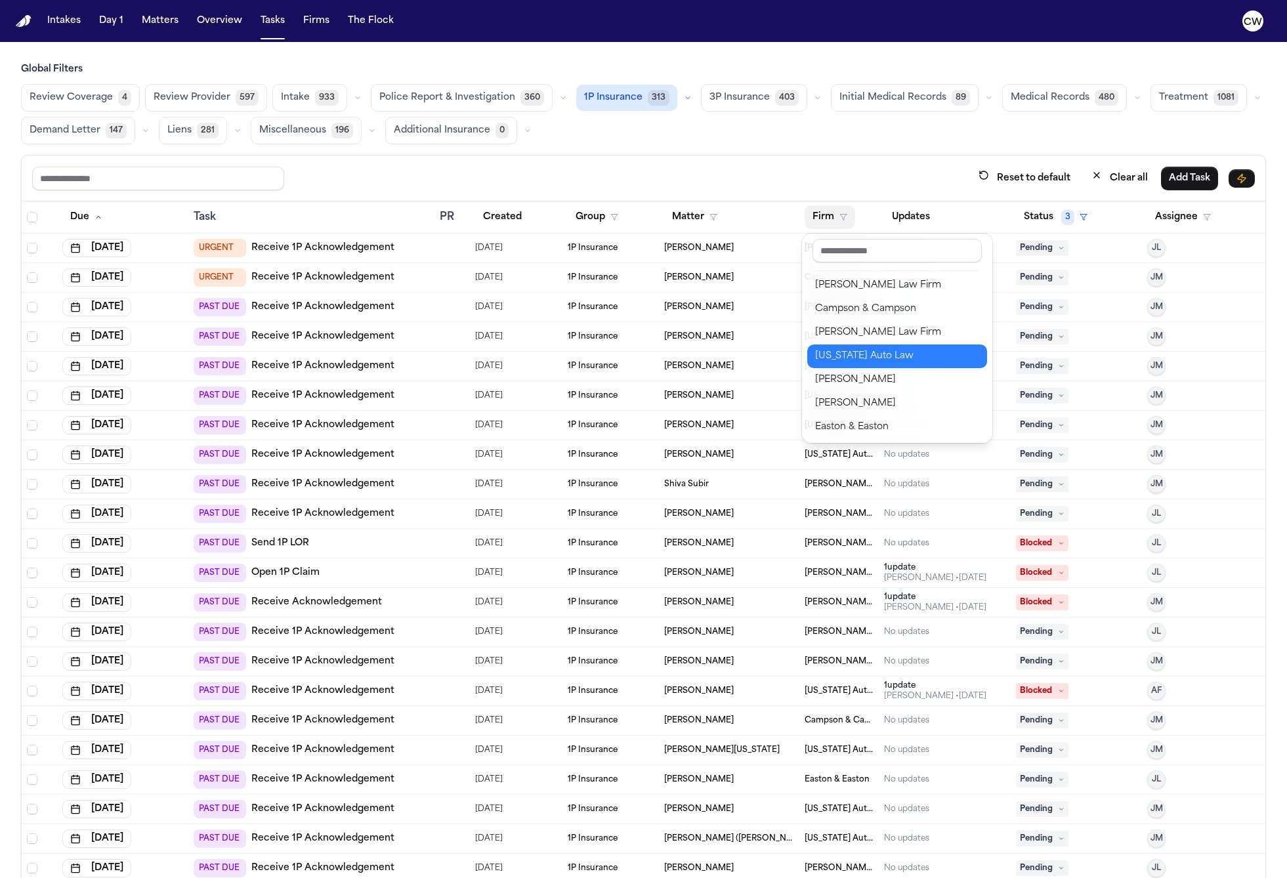
click at [845, 358] on div "[US_STATE] Auto Law" at bounding box center [897, 356] width 164 height 16
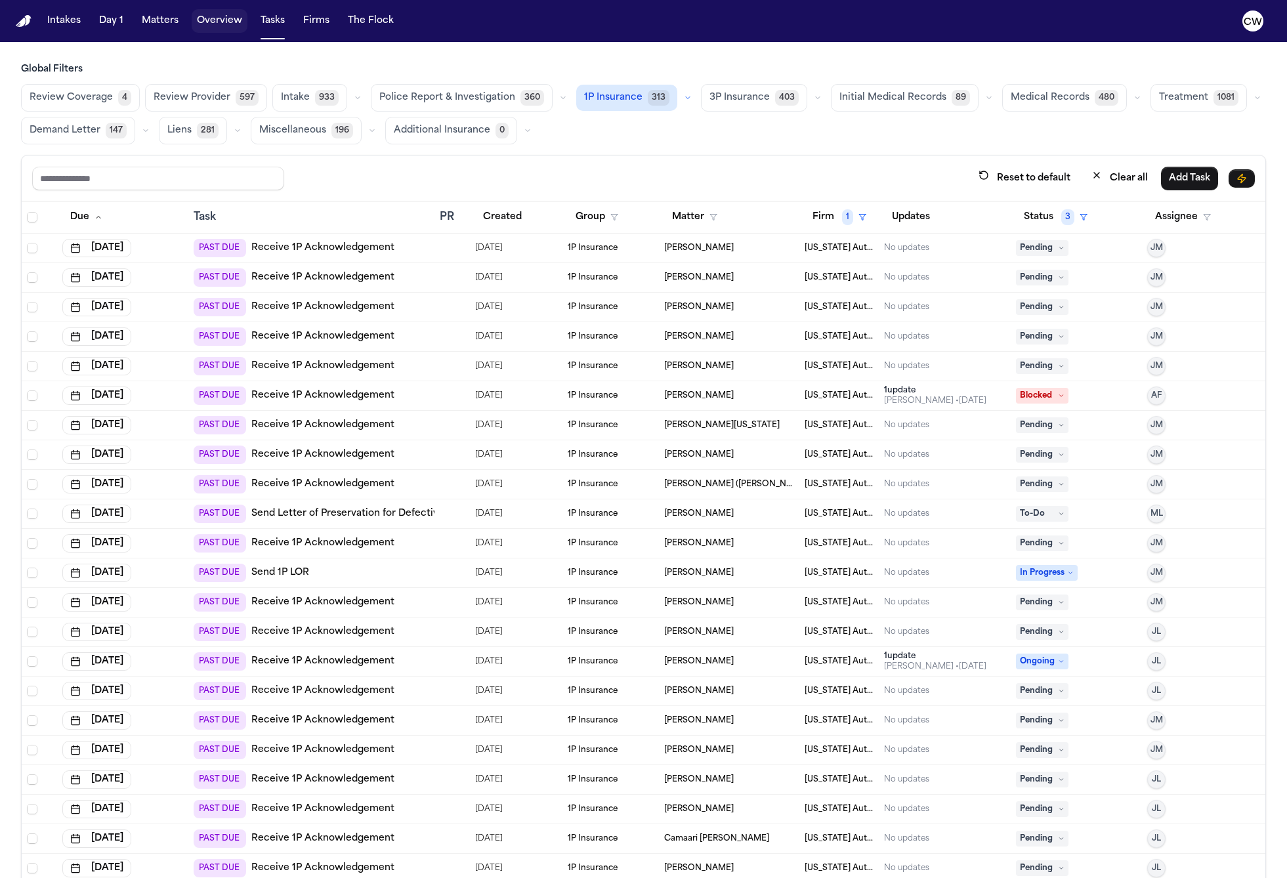
click at [222, 25] on button "Overview" at bounding box center [220, 21] width 56 height 24
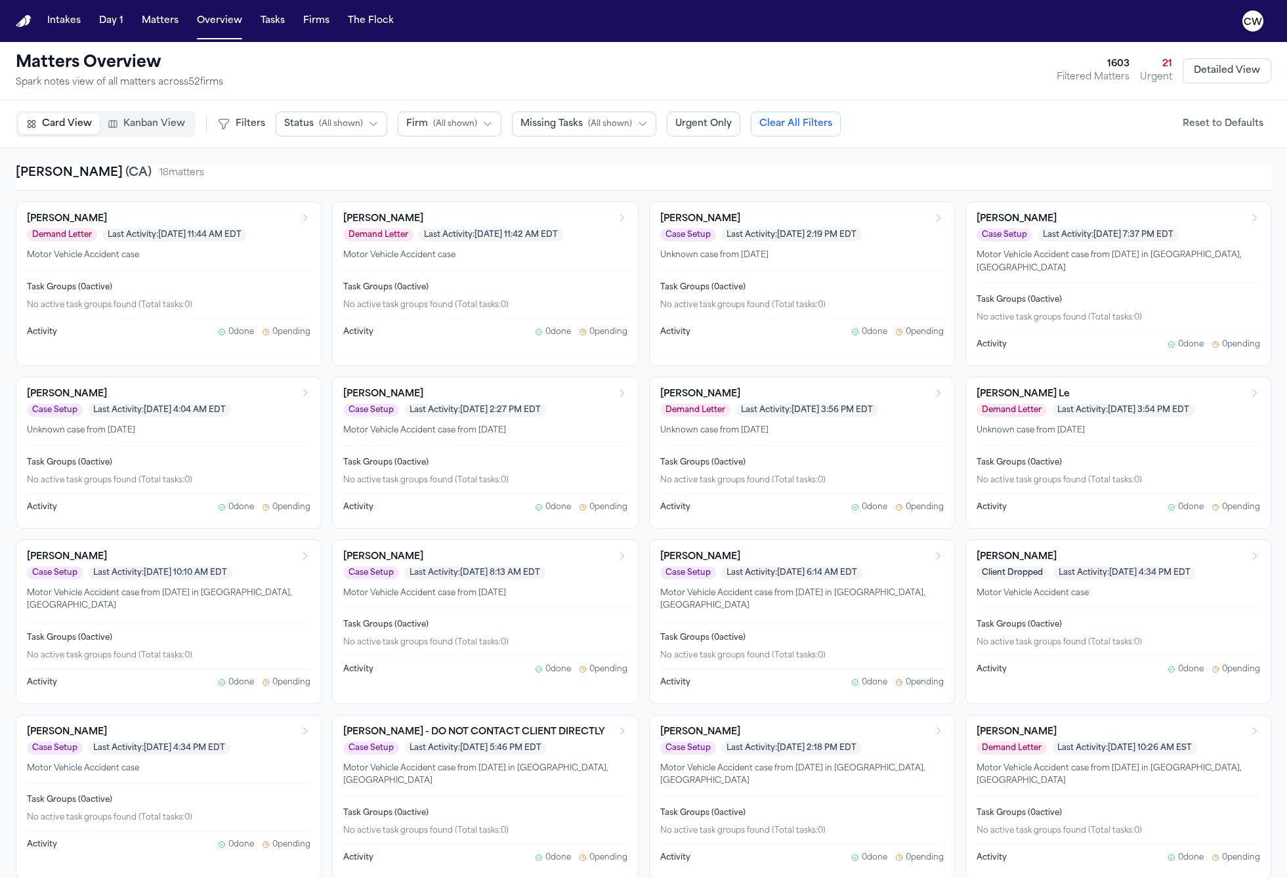
click at [473, 119] on button "Firm ( All shown )" at bounding box center [450, 124] width 104 height 25
click at [458, 311] on span "Broadway Law" at bounding box center [440, 317] width 68 height 13
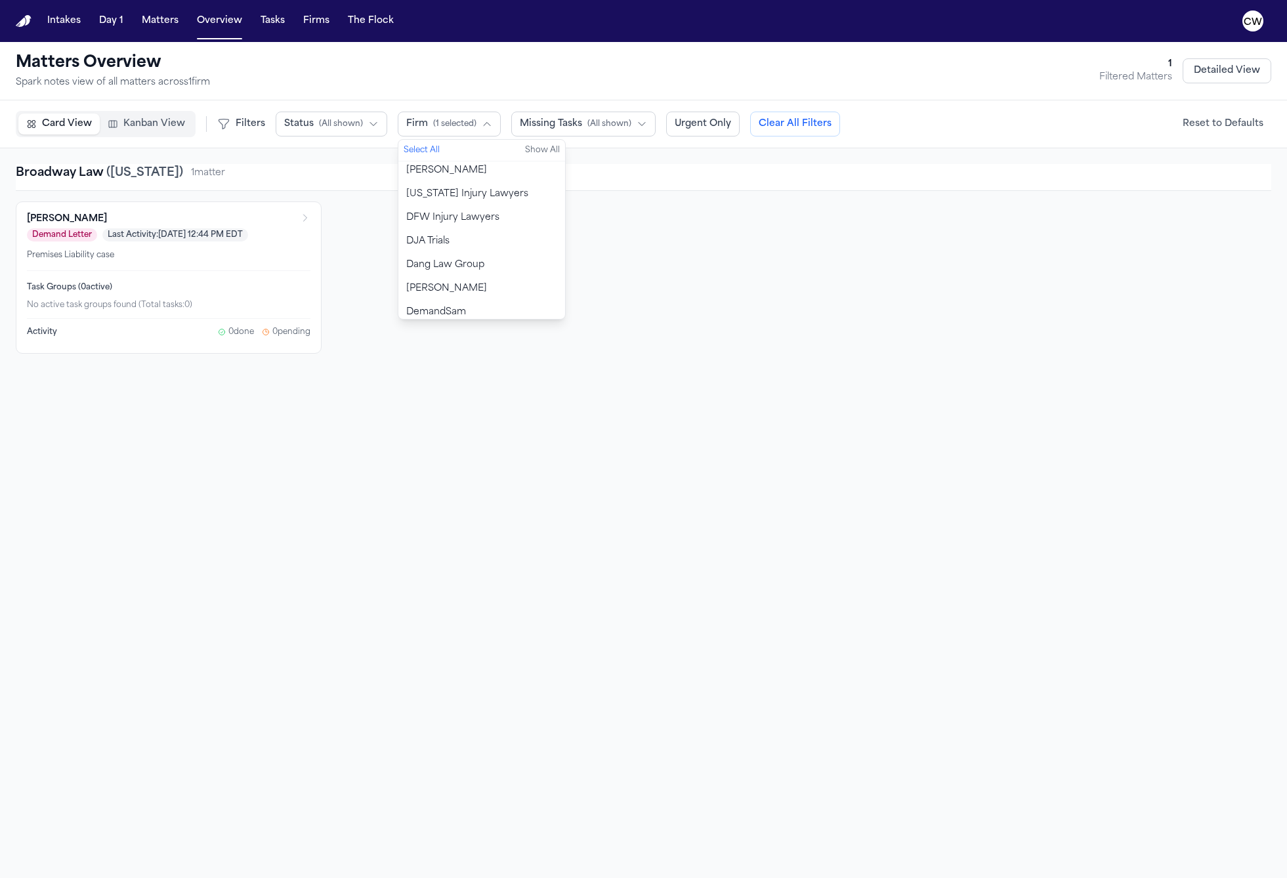
scroll to position [229, 0]
click at [463, 261] on span "Dang Law Group" at bounding box center [445, 267] width 78 height 13
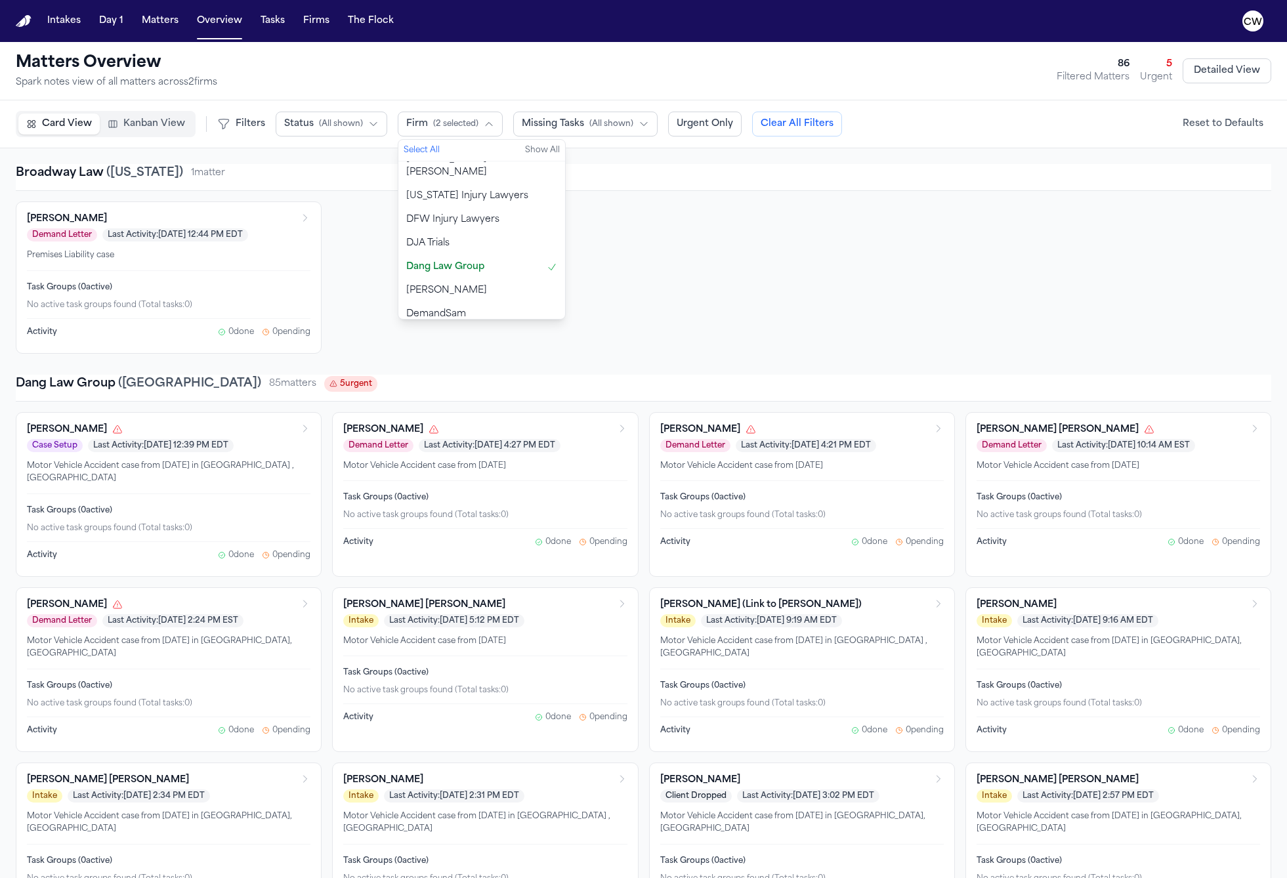
click at [793, 62] on div "Matters Overview Spark notes view of all matters across 2 firm s 86 Filtered Ma…" at bounding box center [643, 71] width 1255 height 37
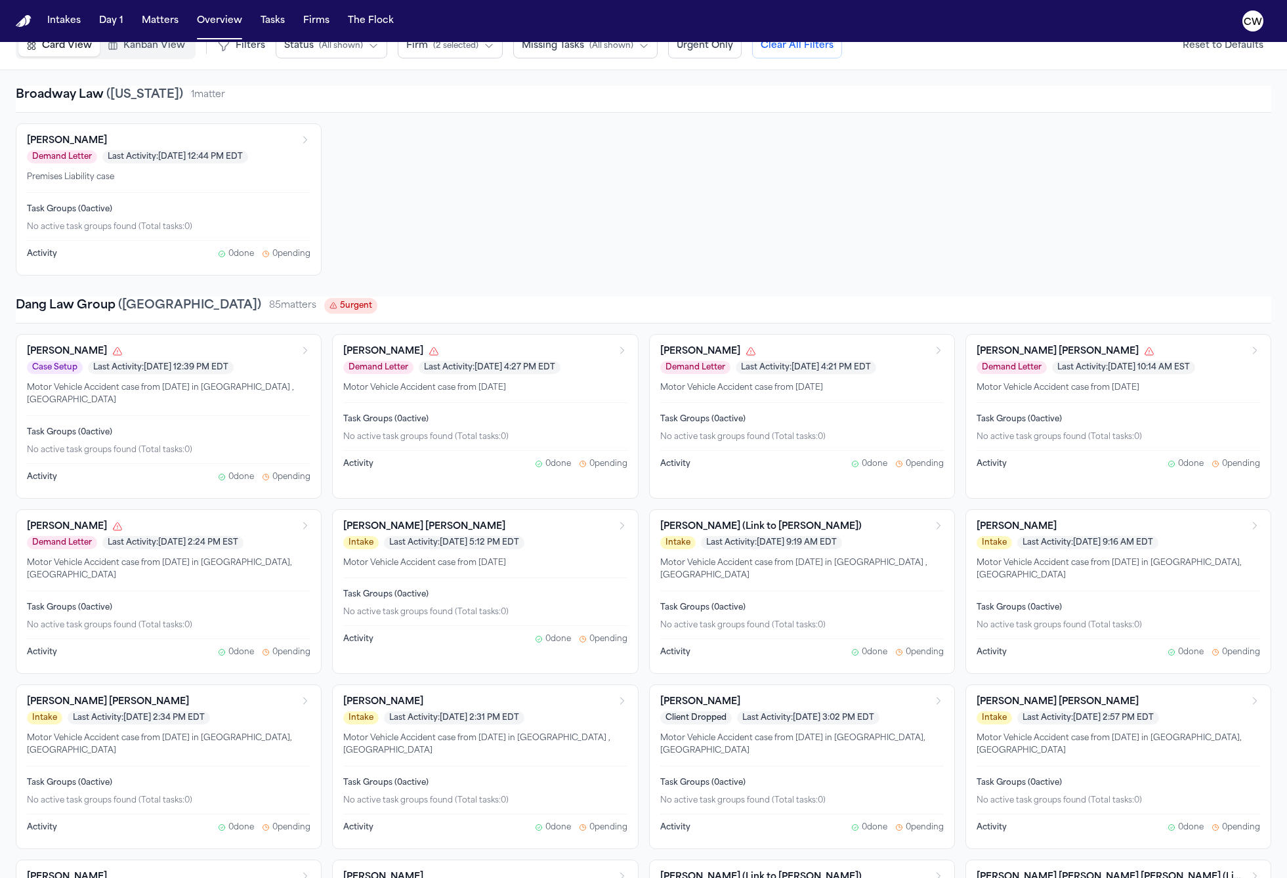
scroll to position [0, 0]
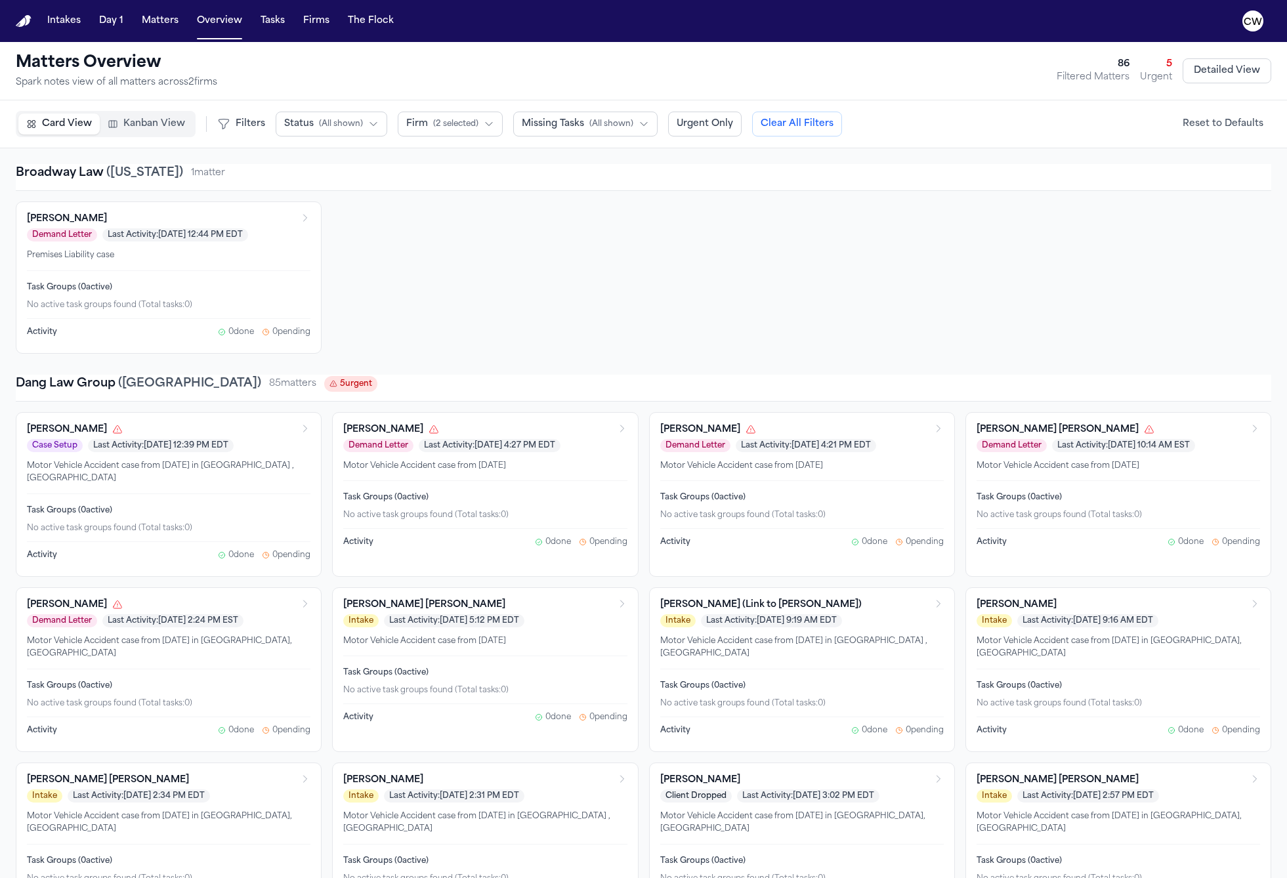
click at [463, 125] on span "( 2 selected )" at bounding box center [455, 124] width 45 height 11
click at [470, 306] on button "Broadway Law" at bounding box center [481, 318] width 167 height 24
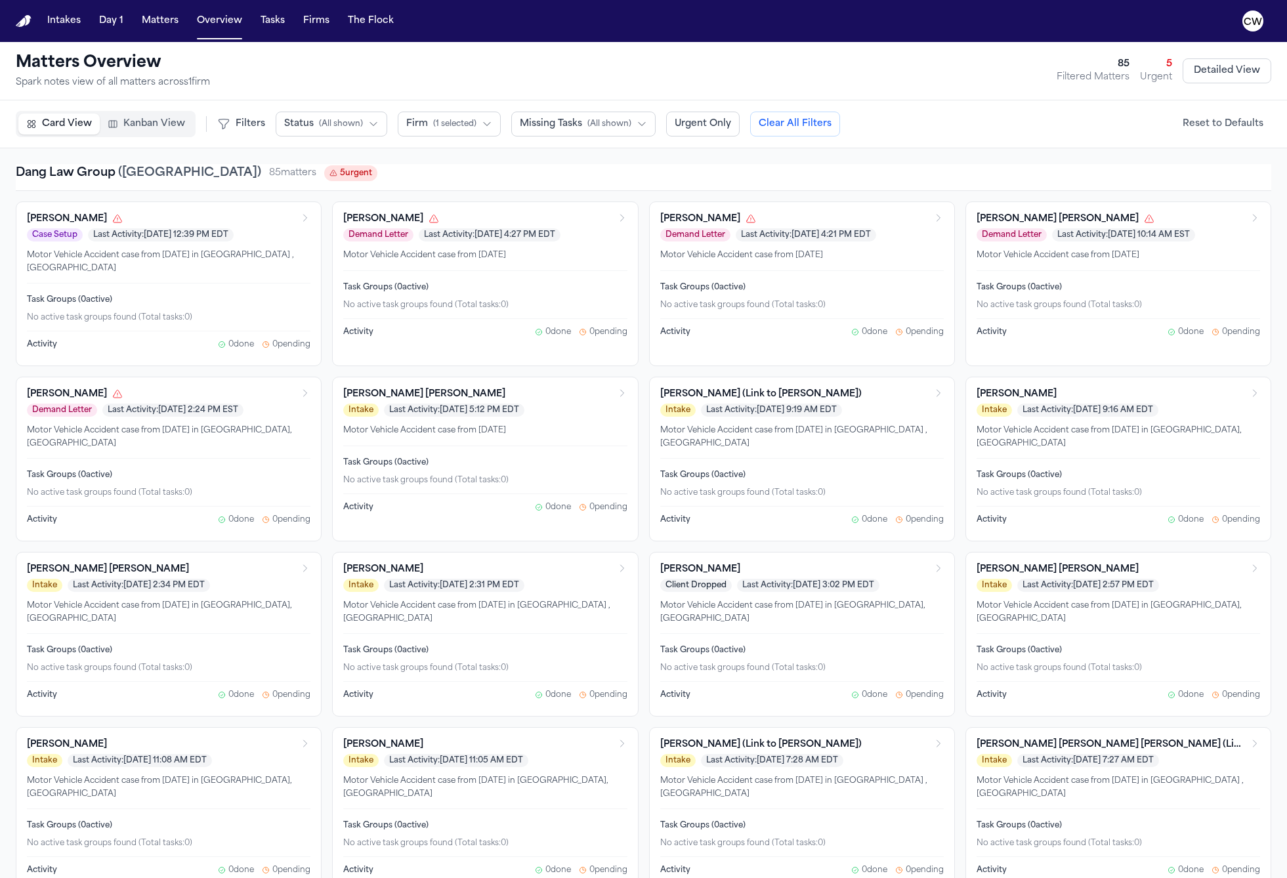
click at [551, 71] on div "Matters Overview Spark notes view of all matters across 1 firm 85 Filtered Matt…" at bounding box center [643, 71] width 1255 height 37
click at [142, 120] on span "Kanban View" at bounding box center [154, 123] width 62 height 13
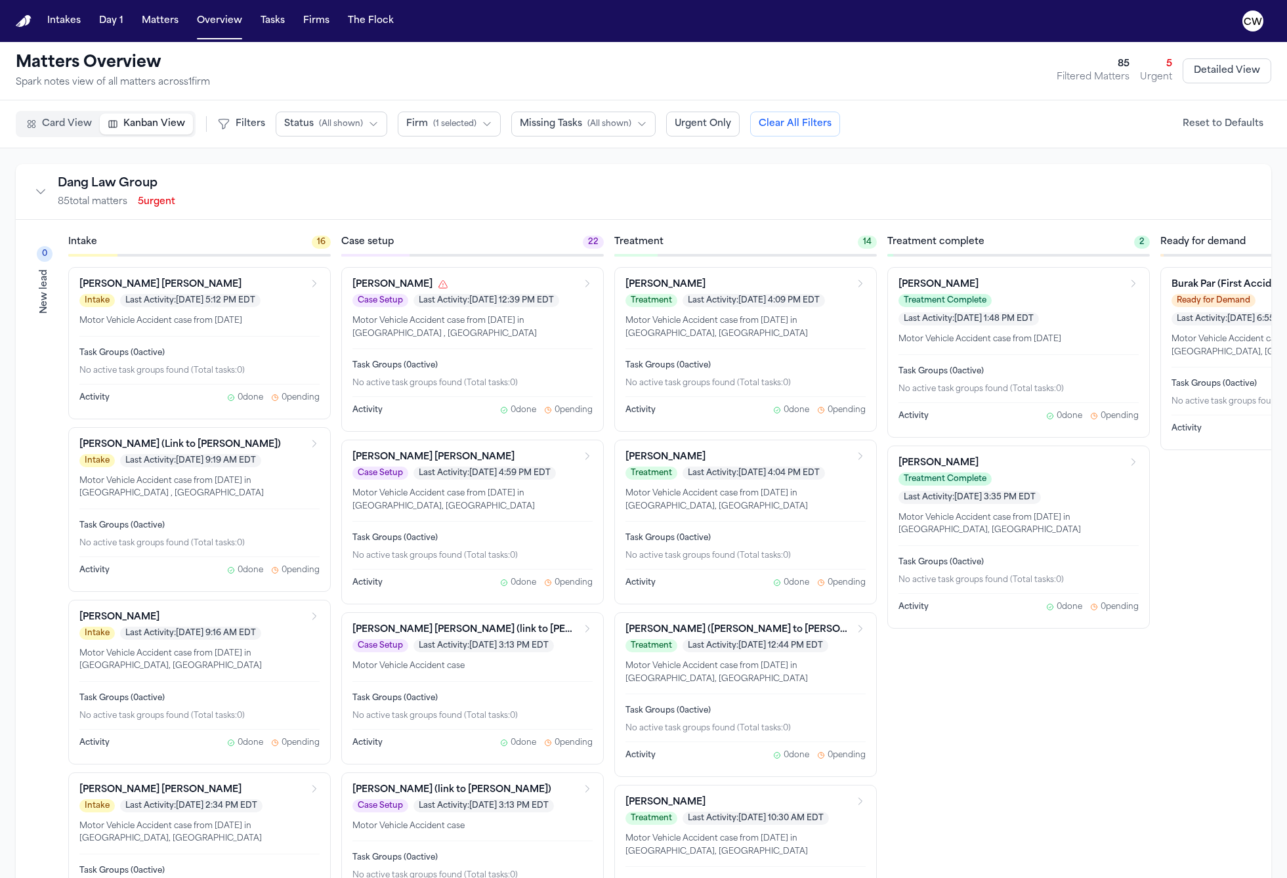
click at [530, 79] on div "Matters Overview Spark notes view of all matters across 1 firm 85 Filtered Matt…" at bounding box center [643, 71] width 1255 height 37
click at [49, 121] on span "Card View" at bounding box center [67, 123] width 50 height 13
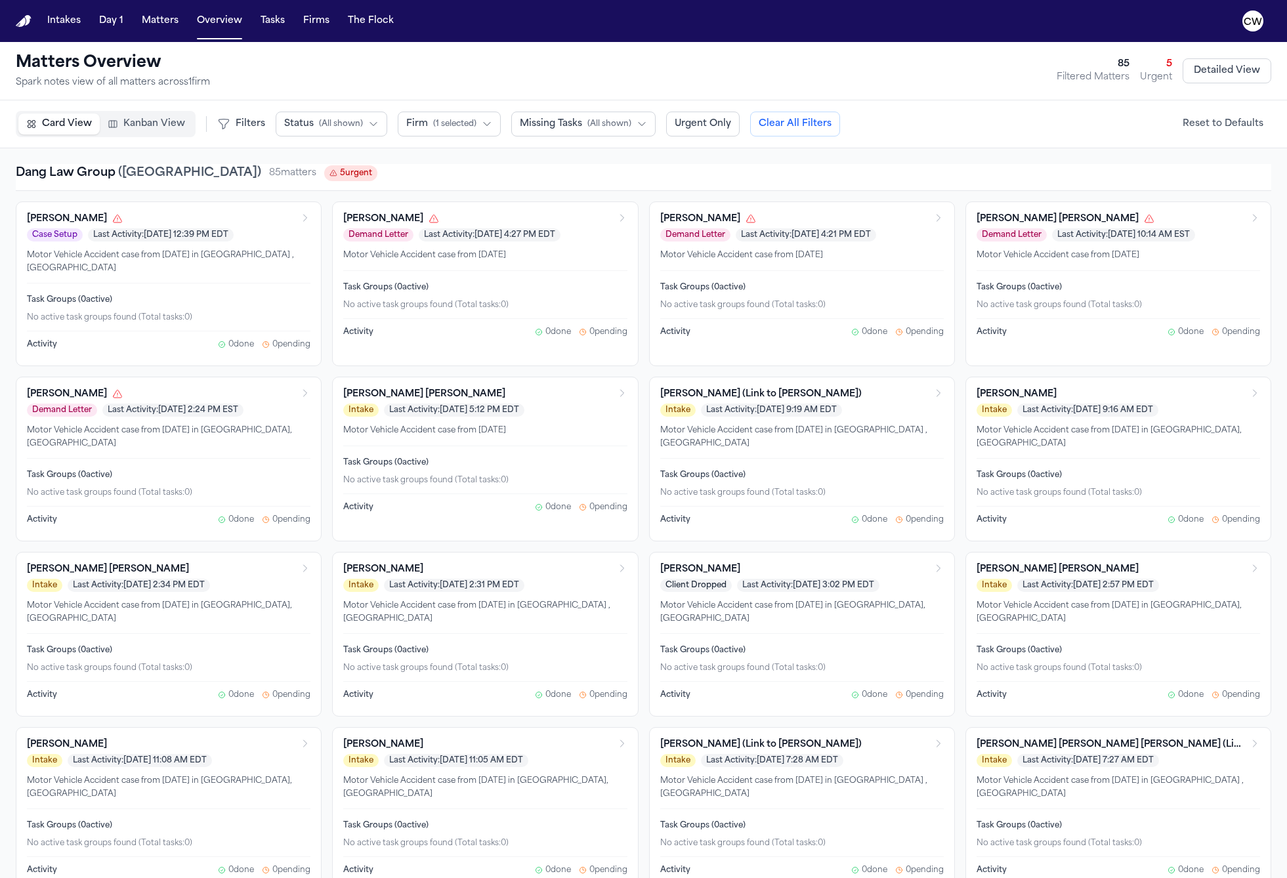
click at [142, 116] on button "Kanban View" at bounding box center [146, 124] width 93 height 21
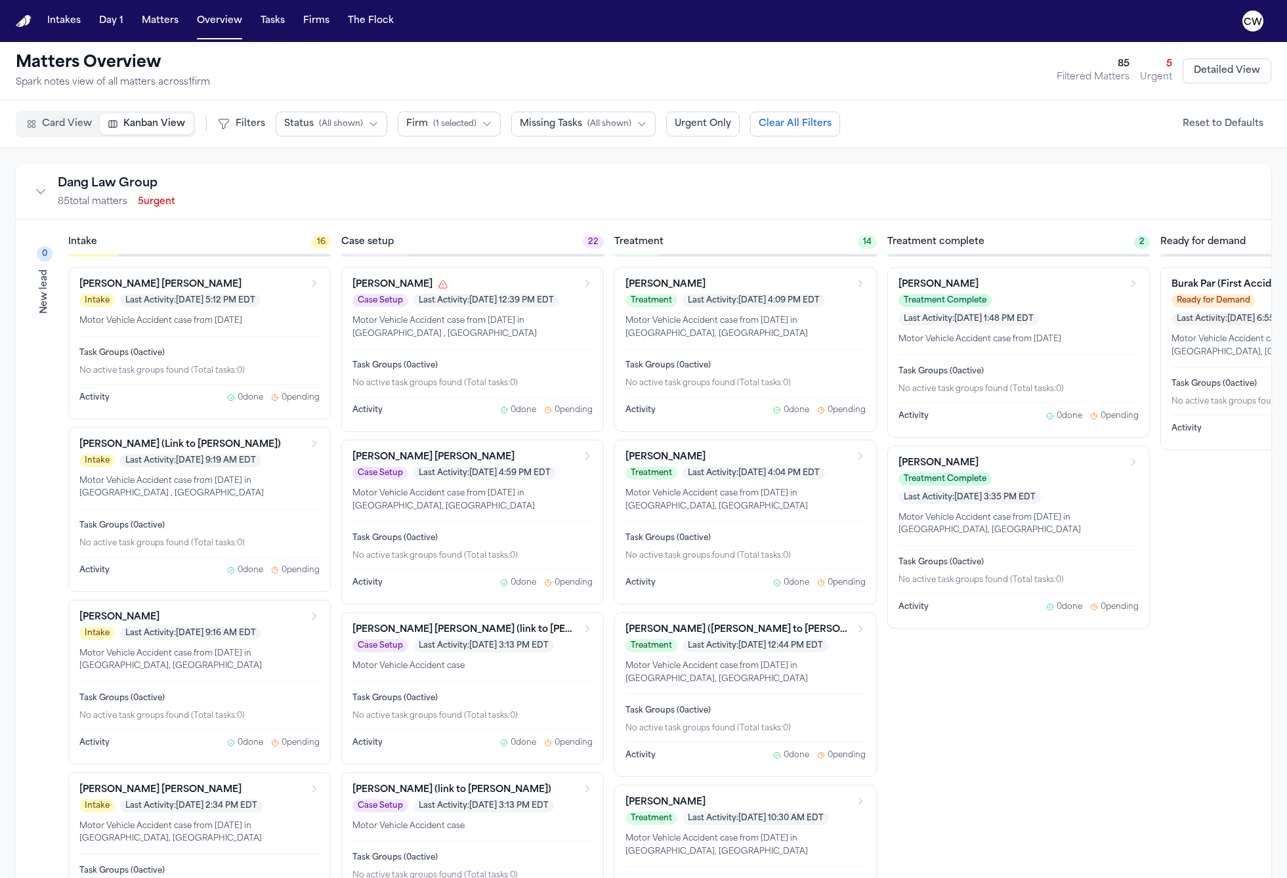
click at [83, 121] on span "Card View" at bounding box center [67, 123] width 50 height 13
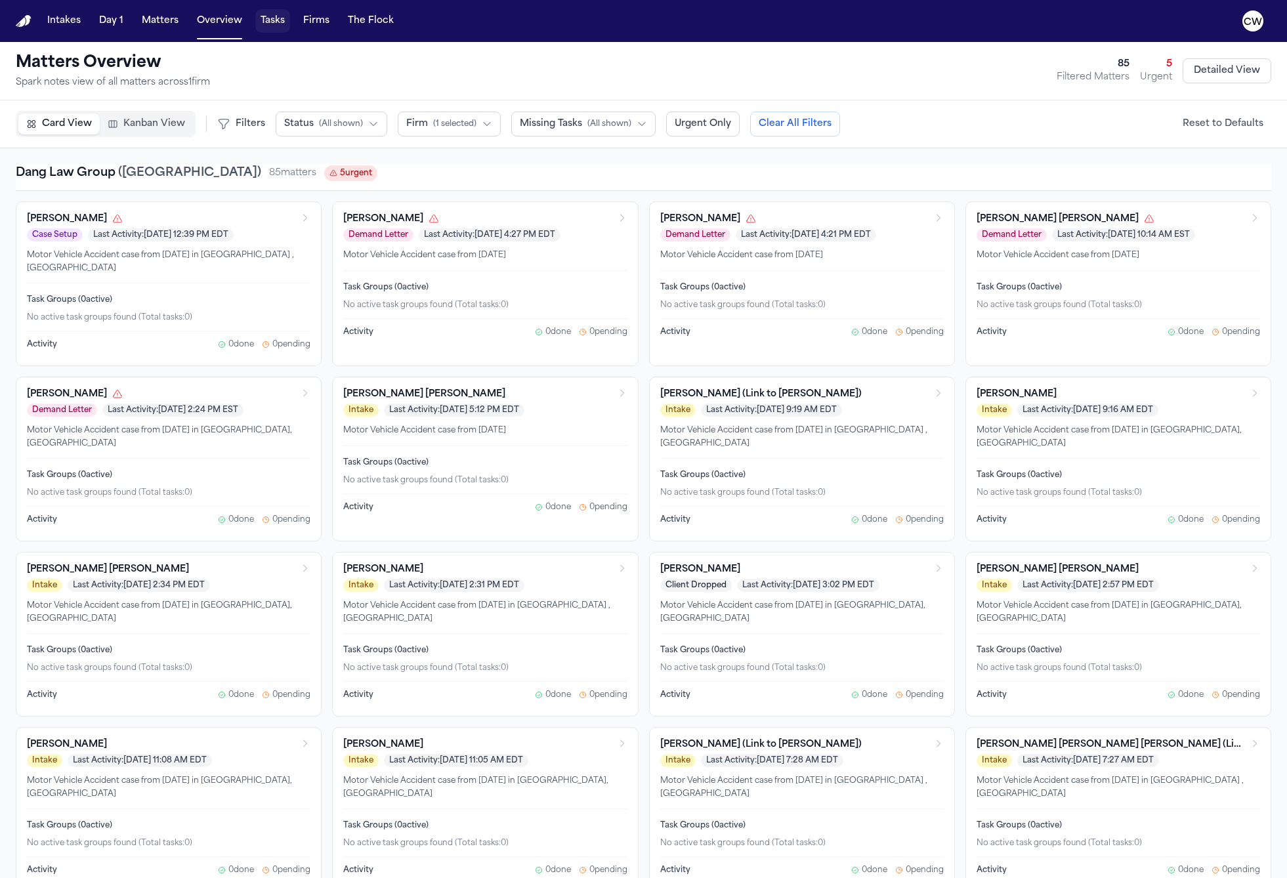
click at [270, 23] on button "Tasks" at bounding box center [272, 21] width 35 height 24
click at [131, 135] on div "Card View Kanban View" at bounding box center [106, 124] width 180 height 26
click at [134, 127] on span "Kanban View" at bounding box center [154, 123] width 62 height 13
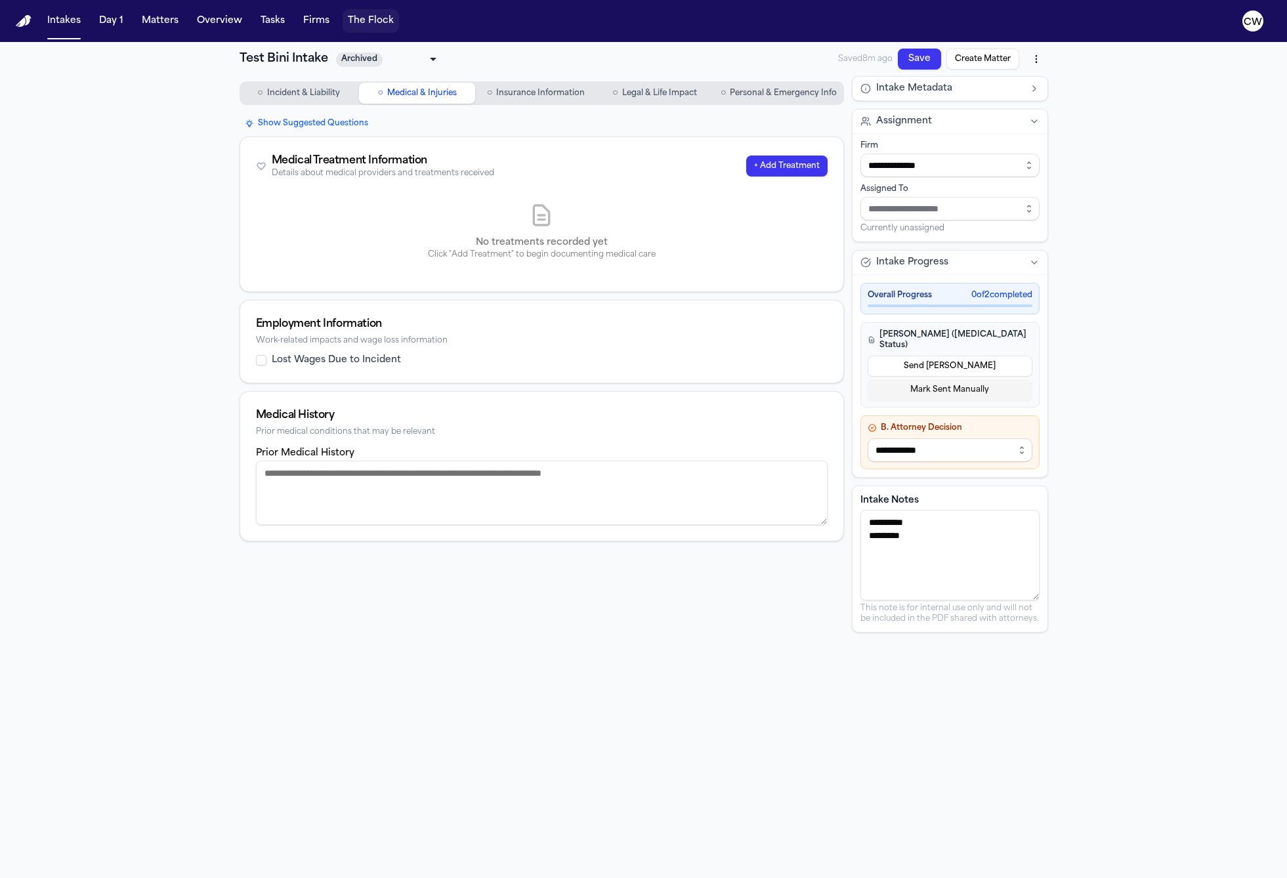
click at [374, 26] on button "The Flock" at bounding box center [371, 21] width 56 height 24
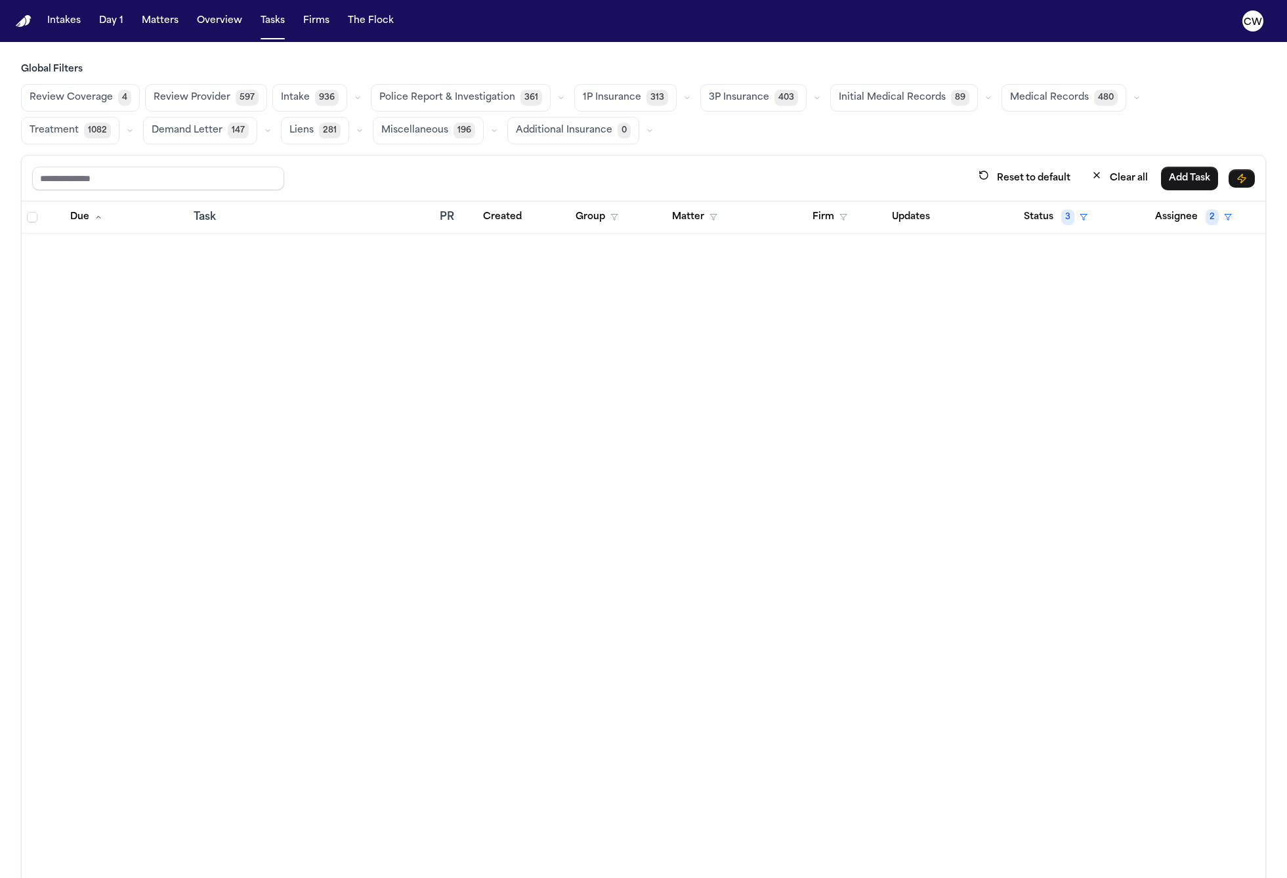
click at [721, 105] on button "3P Insurance 403" at bounding box center [753, 98] width 106 height 28
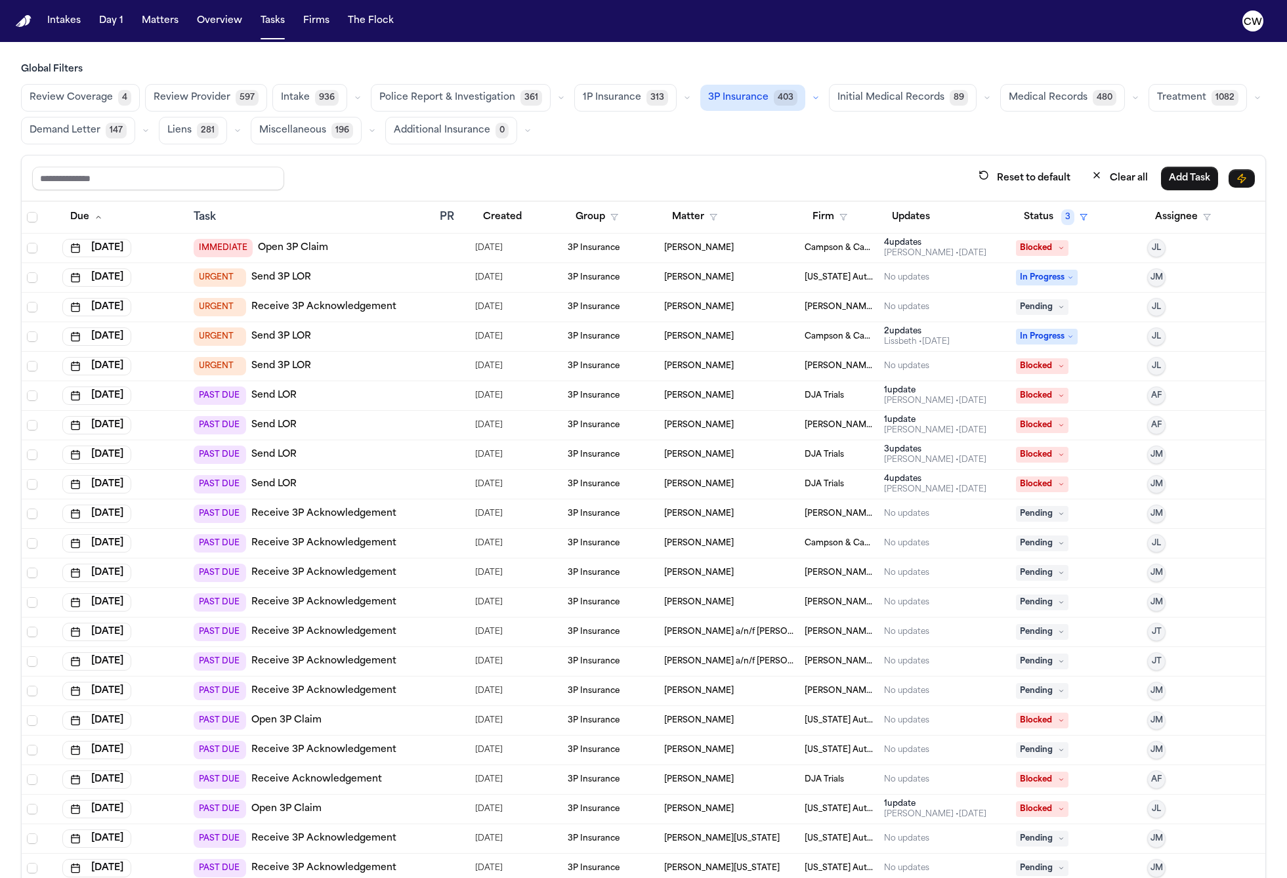
click at [921, 140] on div "Review Coverage 4 Review Provider 597 Intake 936 Police Report & Investigation …" at bounding box center [643, 114] width 1245 height 60
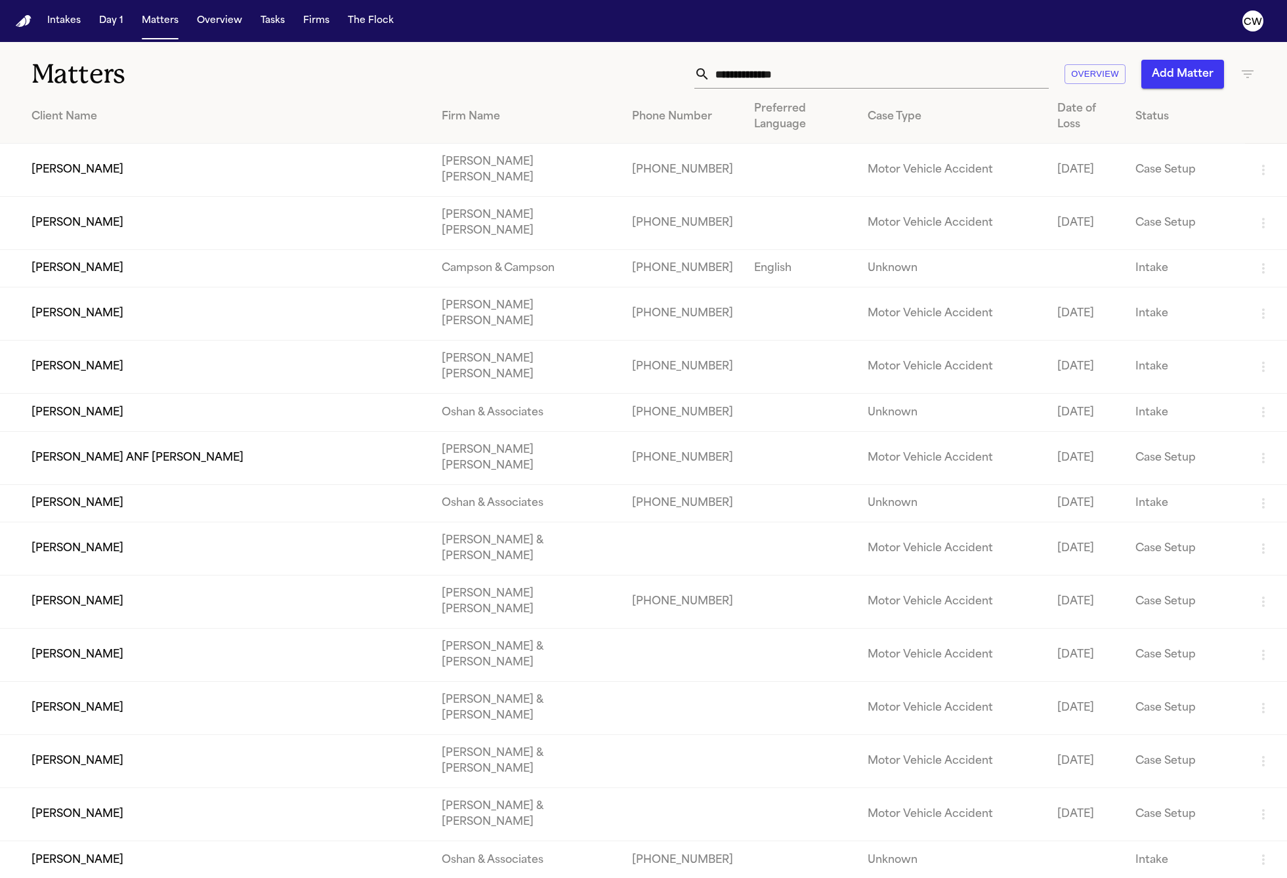
click at [1158, 109] on div "Status" at bounding box center [1184, 117] width 99 height 16
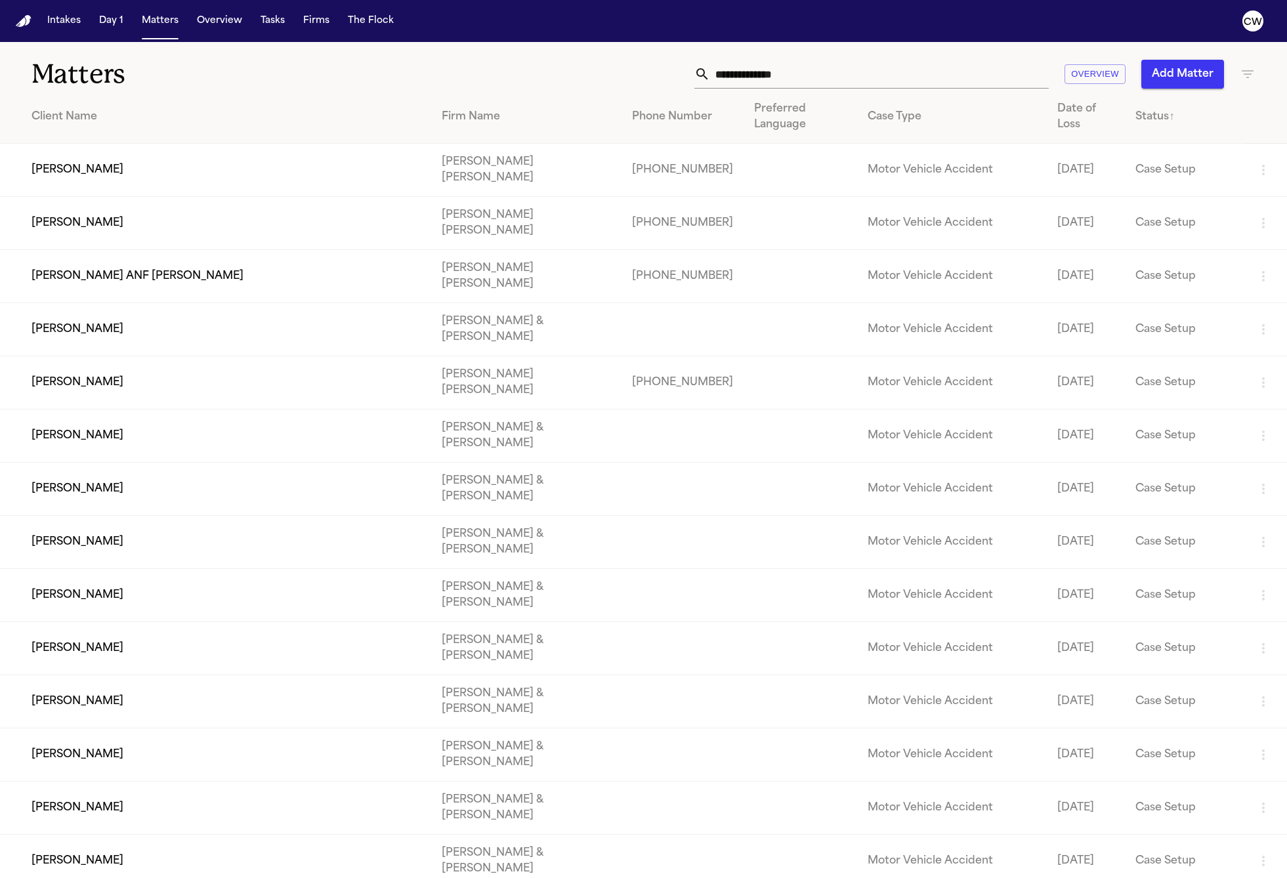
click at [1158, 109] on div "Status ↑" at bounding box center [1184, 117] width 99 height 16
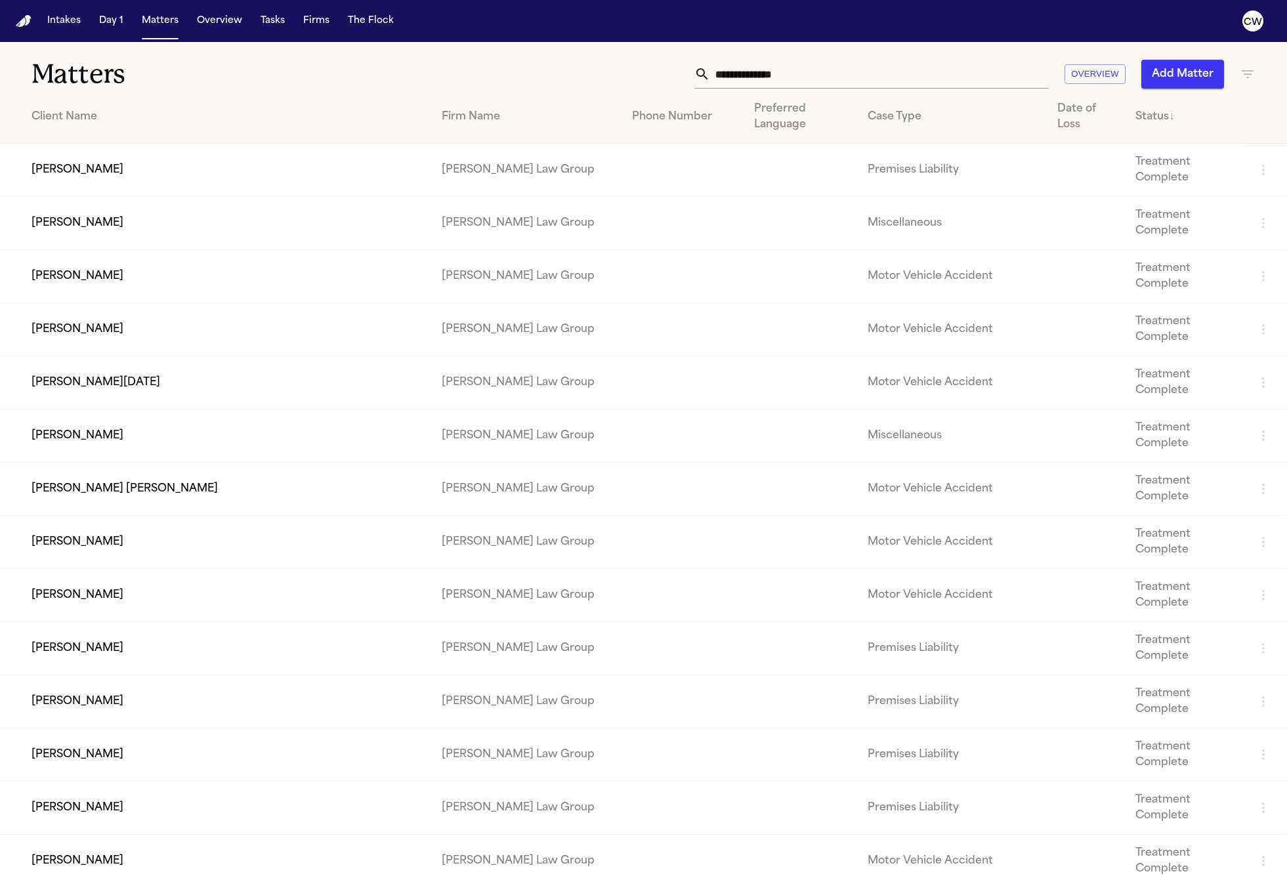
click at [1158, 113] on div "Status ↓" at bounding box center [1184, 117] width 99 height 16
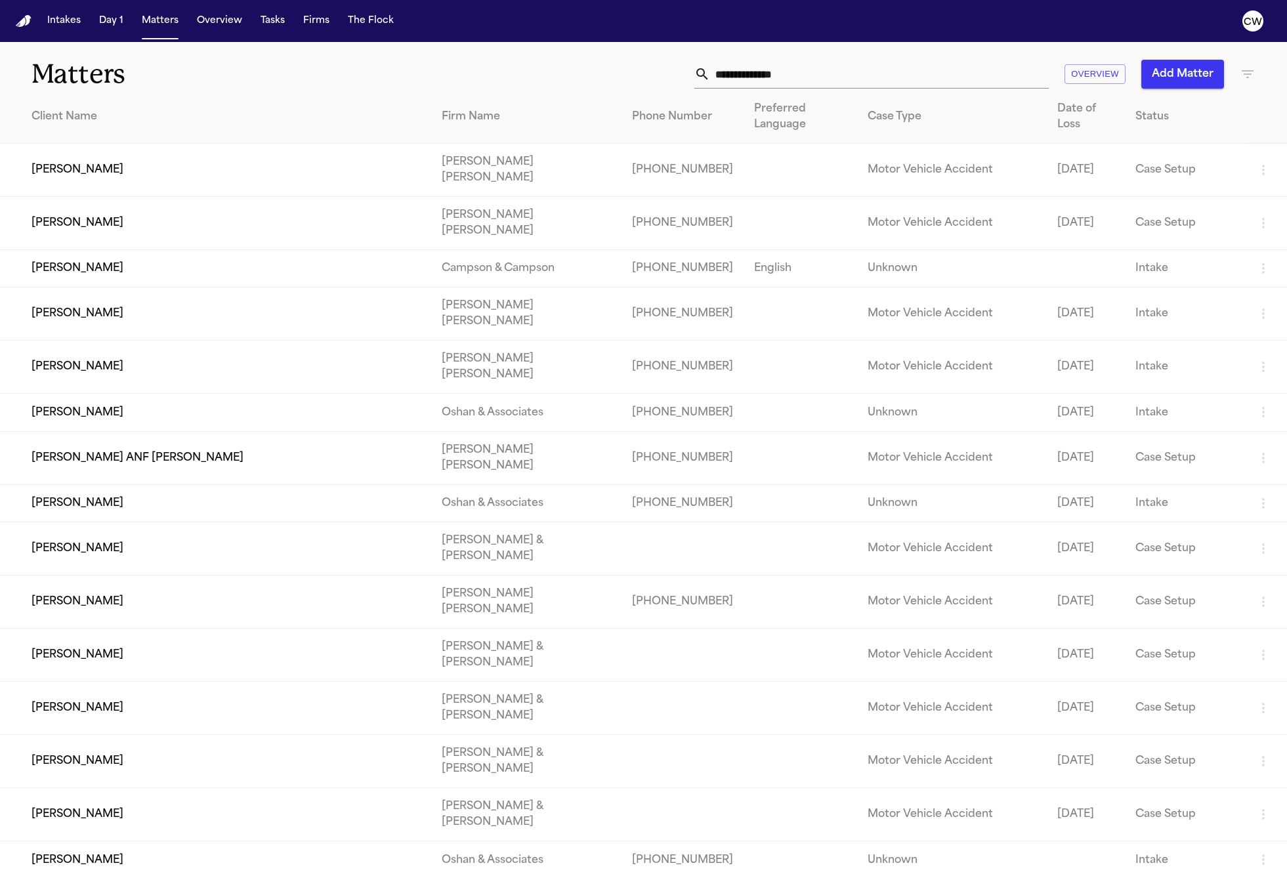
click at [1141, 114] on div "Status" at bounding box center [1184, 117] width 99 height 16
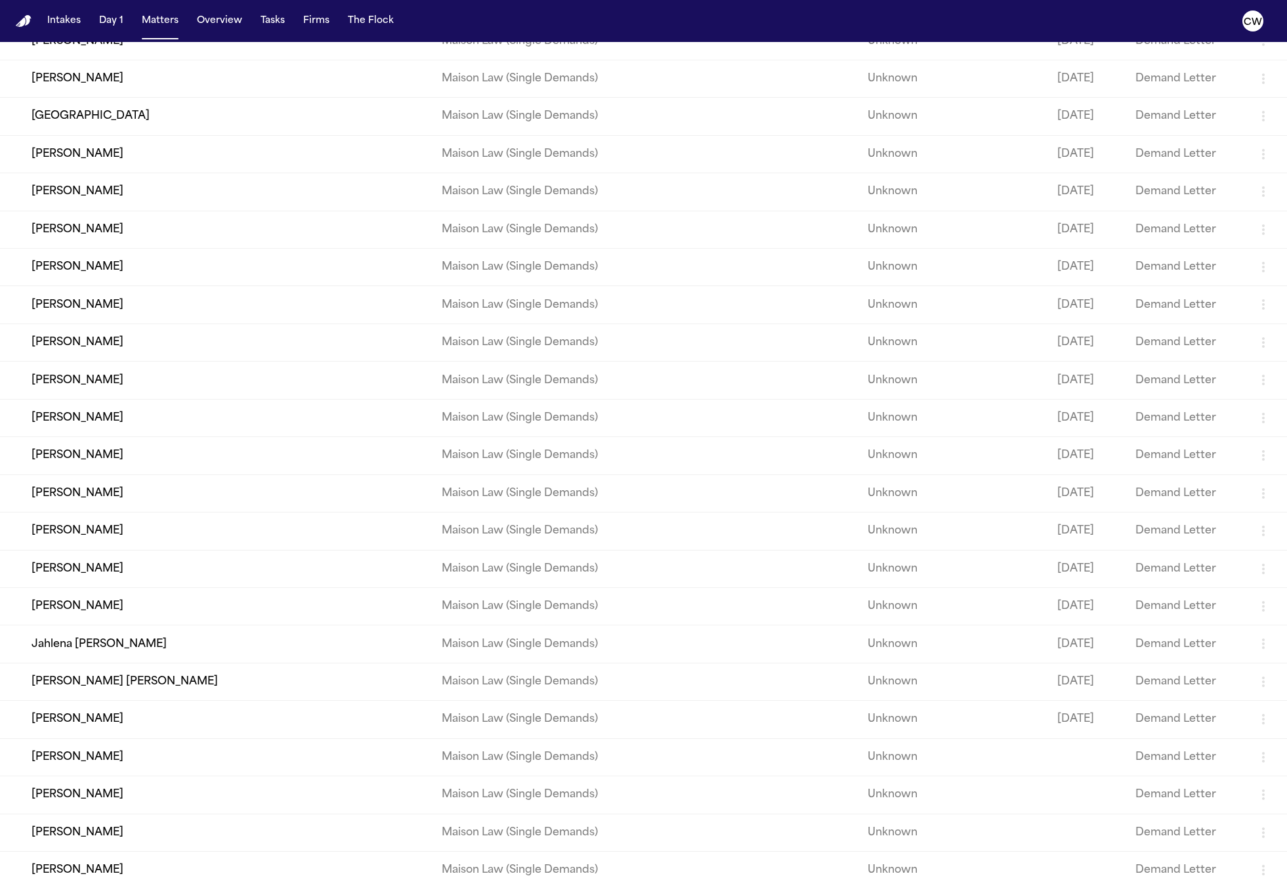
scroll to position [37015, 0]
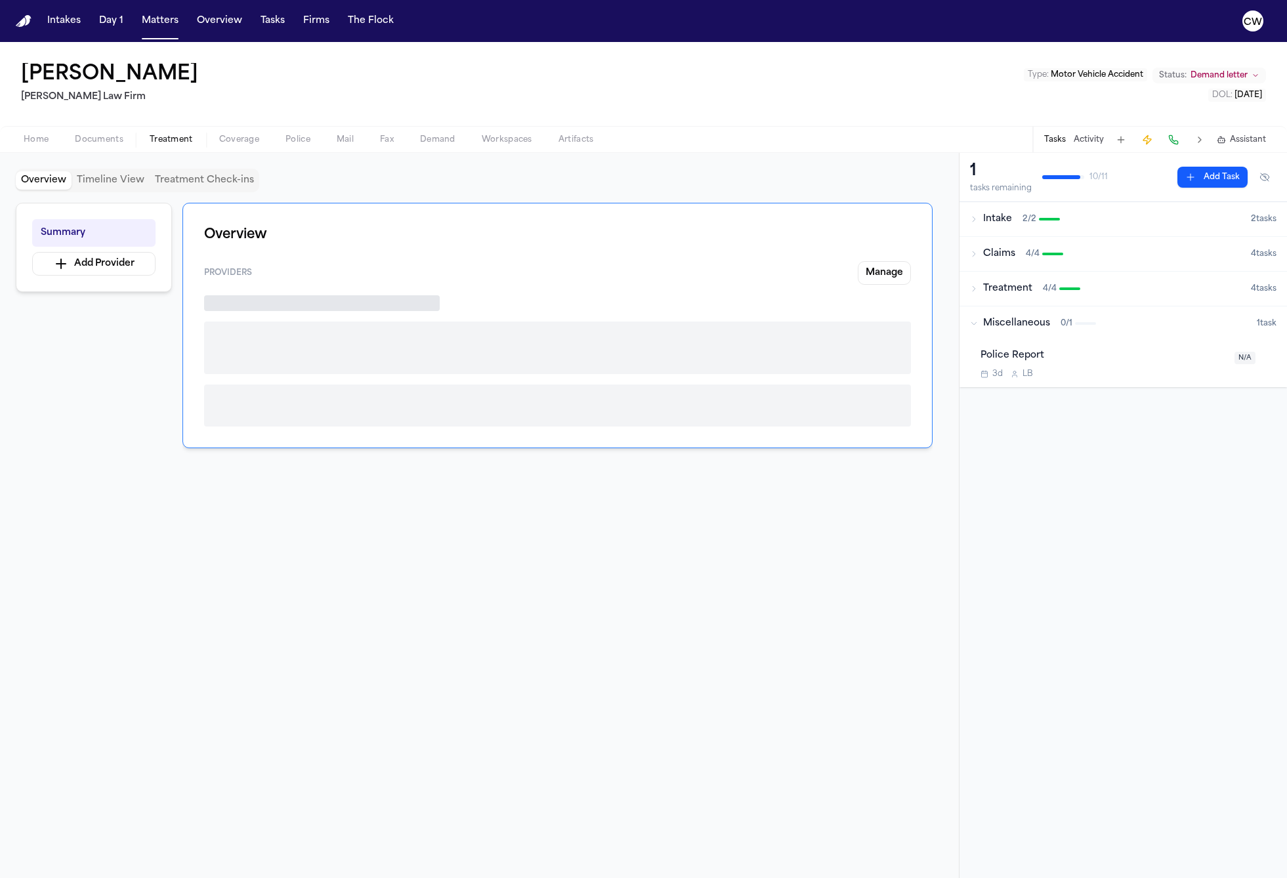
click at [165, 138] on span "Treatment" at bounding box center [171, 140] width 43 height 11
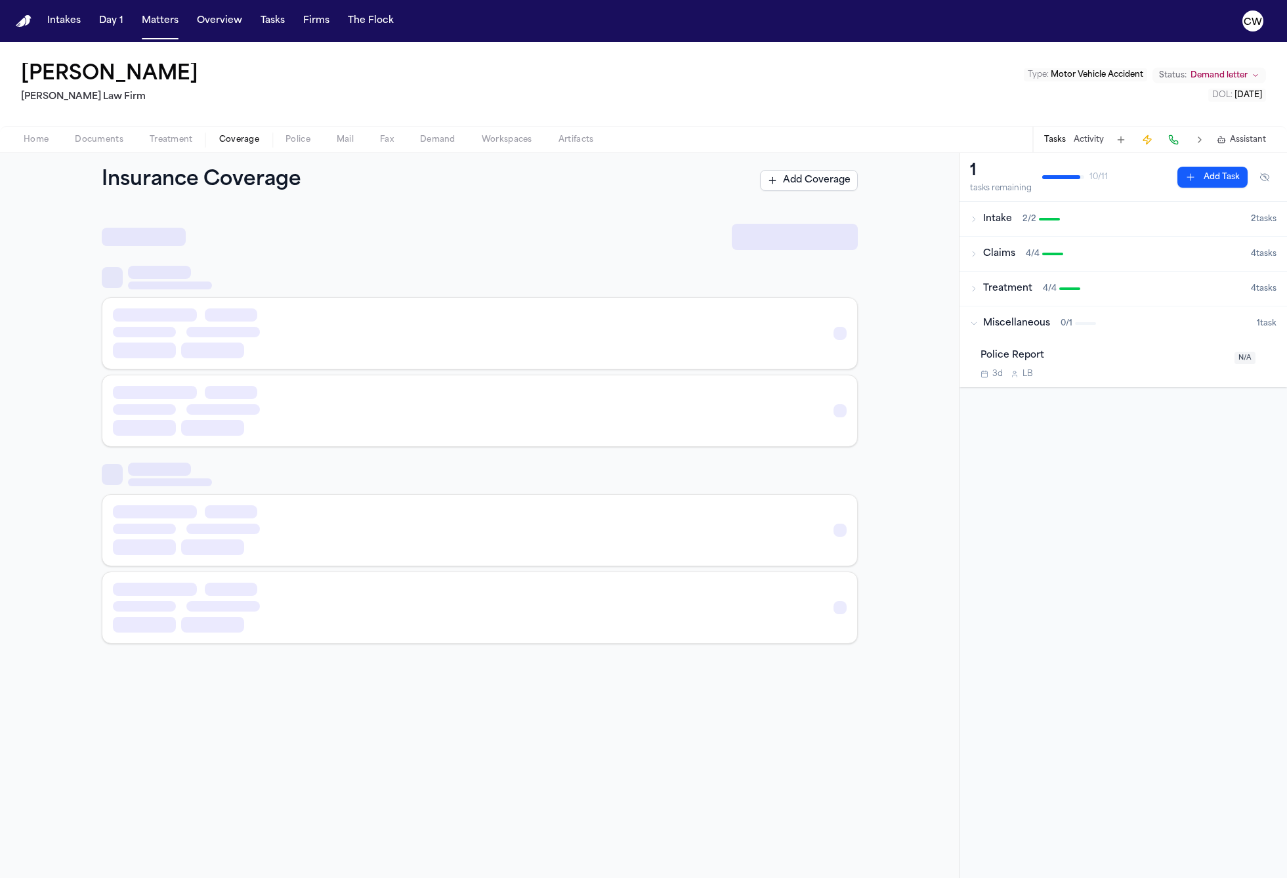
click at [229, 140] on span "Coverage" at bounding box center [239, 140] width 40 height 11
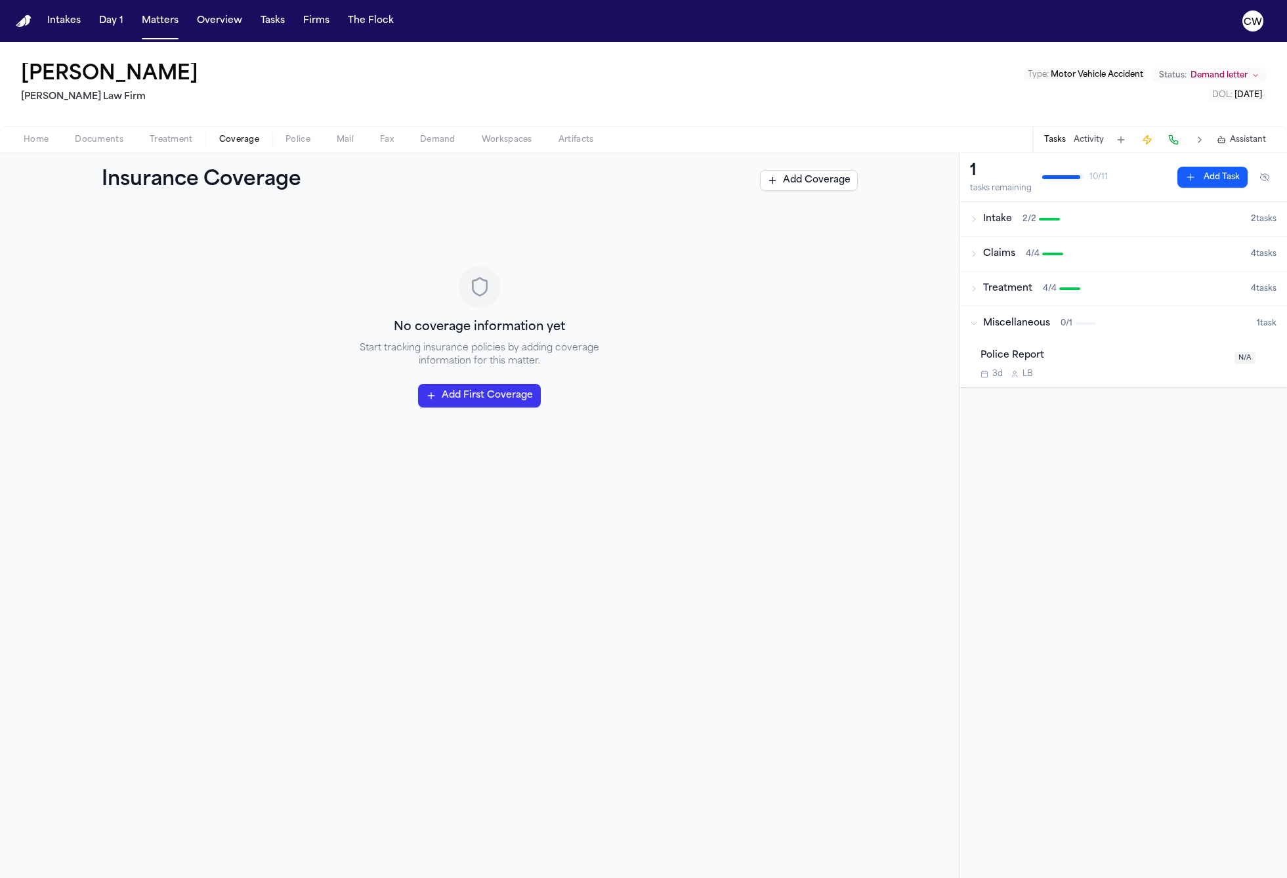
click at [35, 143] on span "Home" at bounding box center [36, 140] width 25 height 11
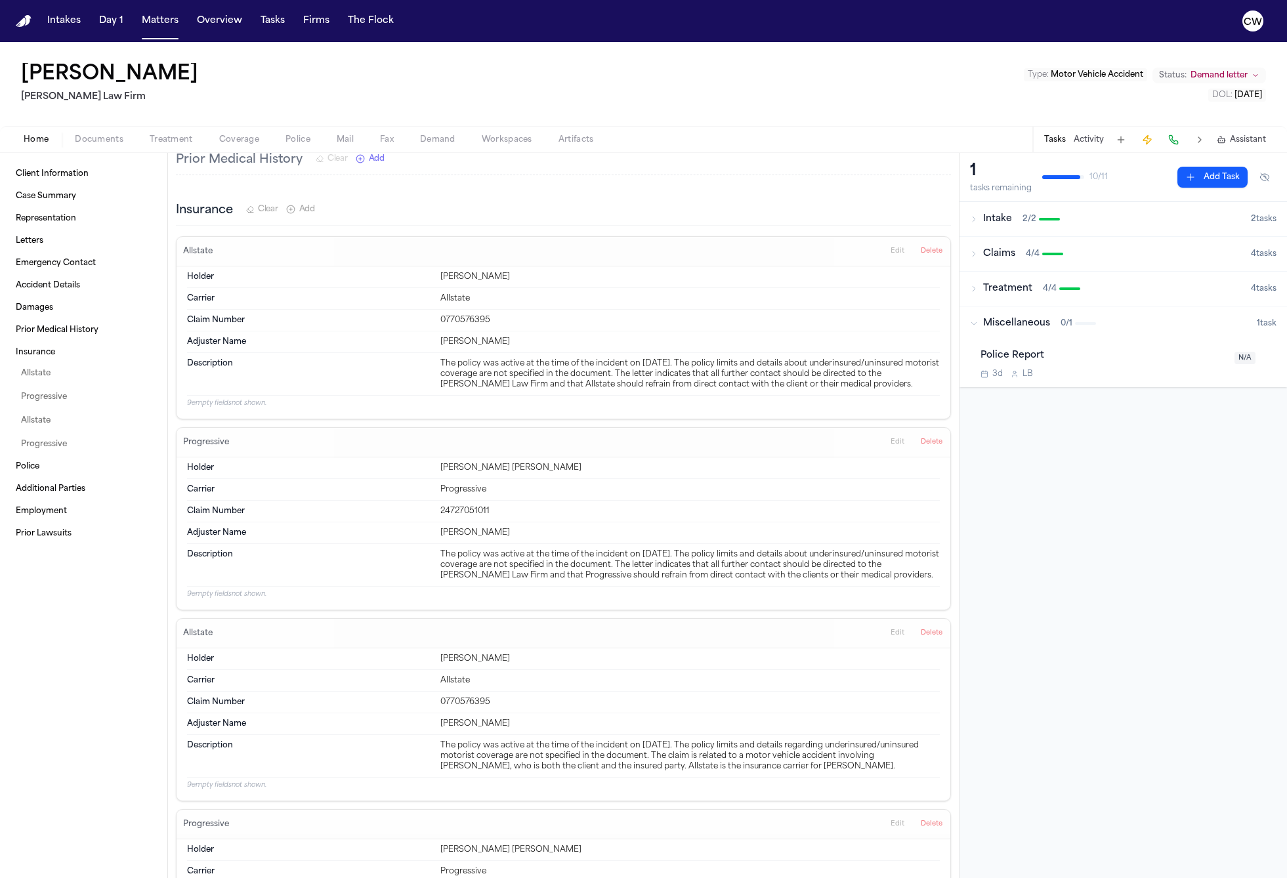
scroll to position [1257, 0]
click at [238, 141] on span "Coverage" at bounding box center [239, 140] width 40 height 11
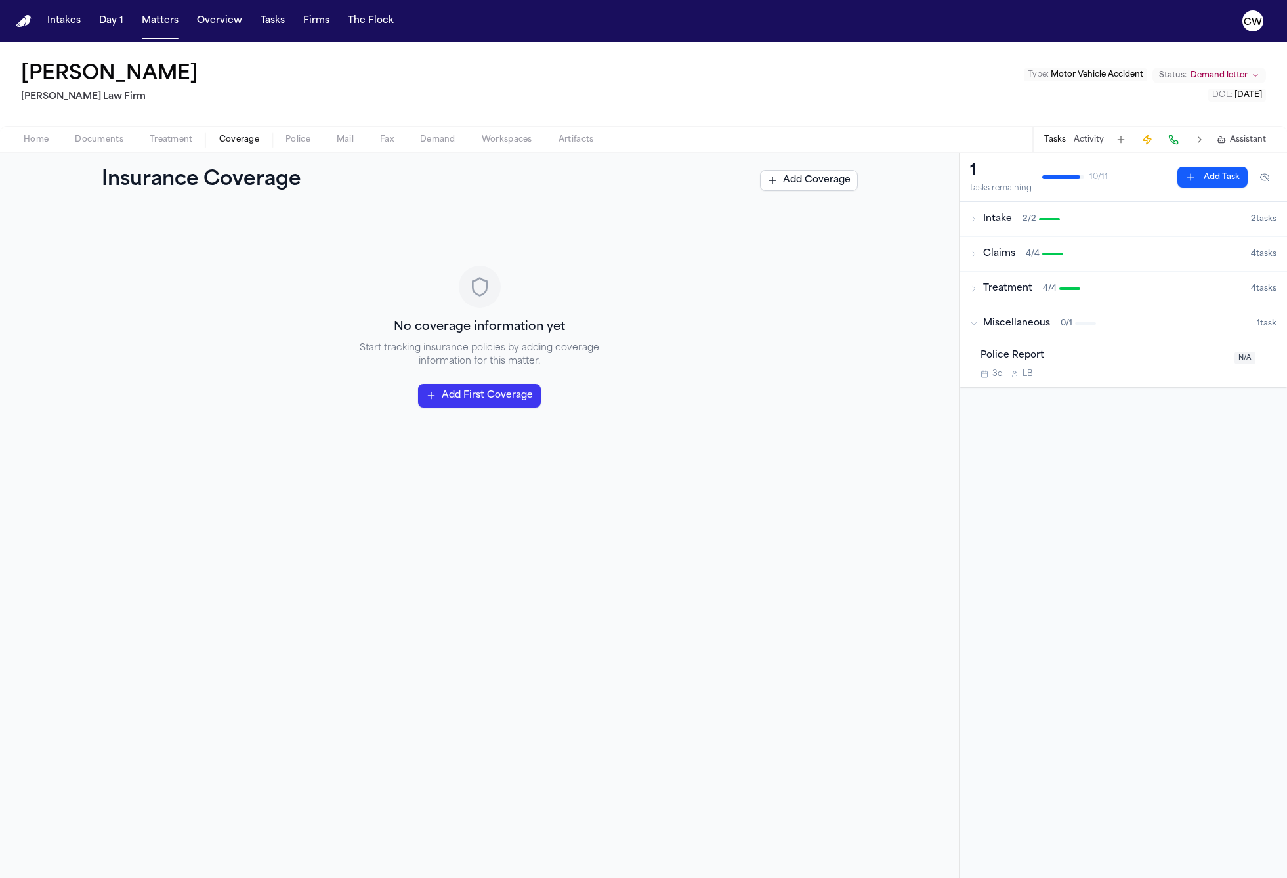
click at [1081, 141] on button "Activity" at bounding box center [1089, 140] width 30 height 11
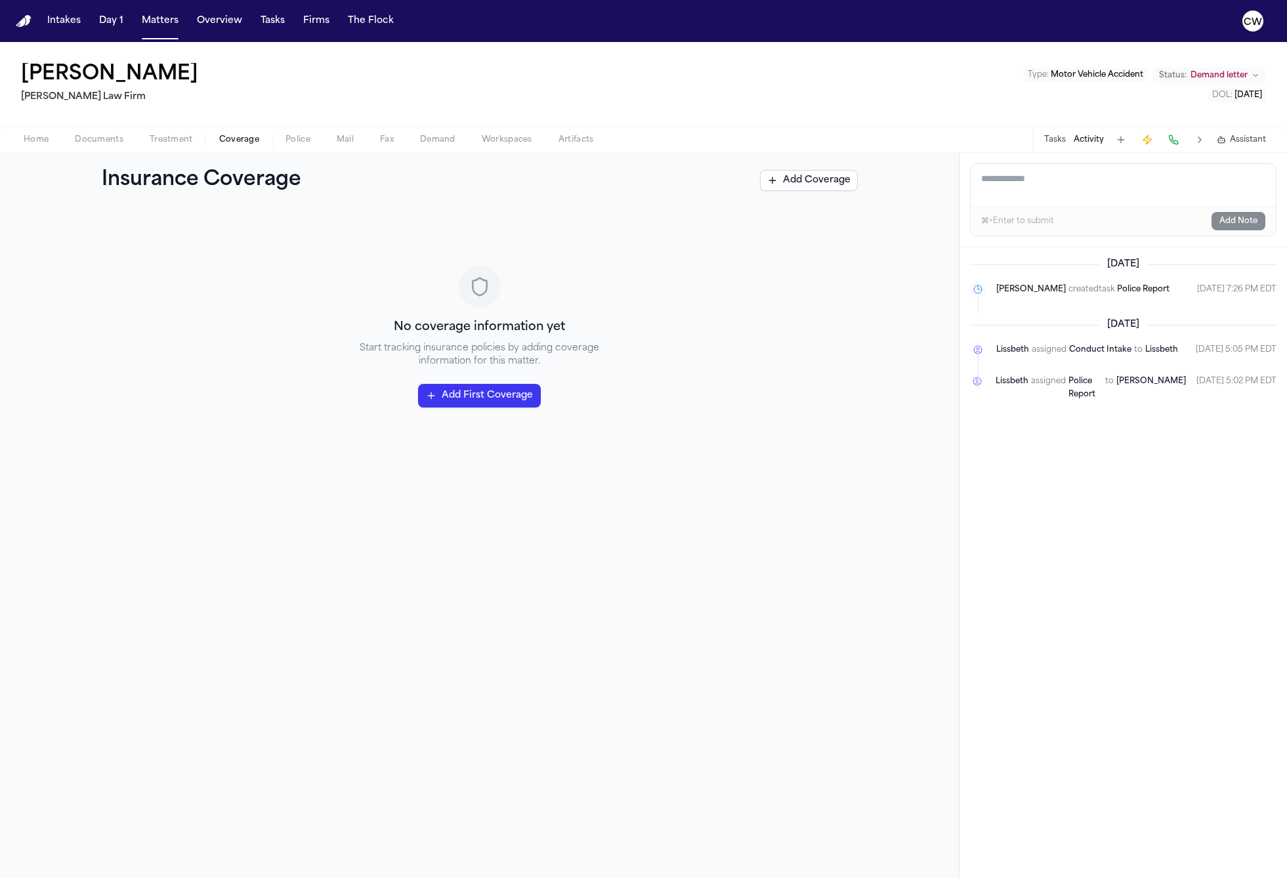
click at [1059, 138] on button "Tasks" at bounding box center [1055, 140] width 22 height 11
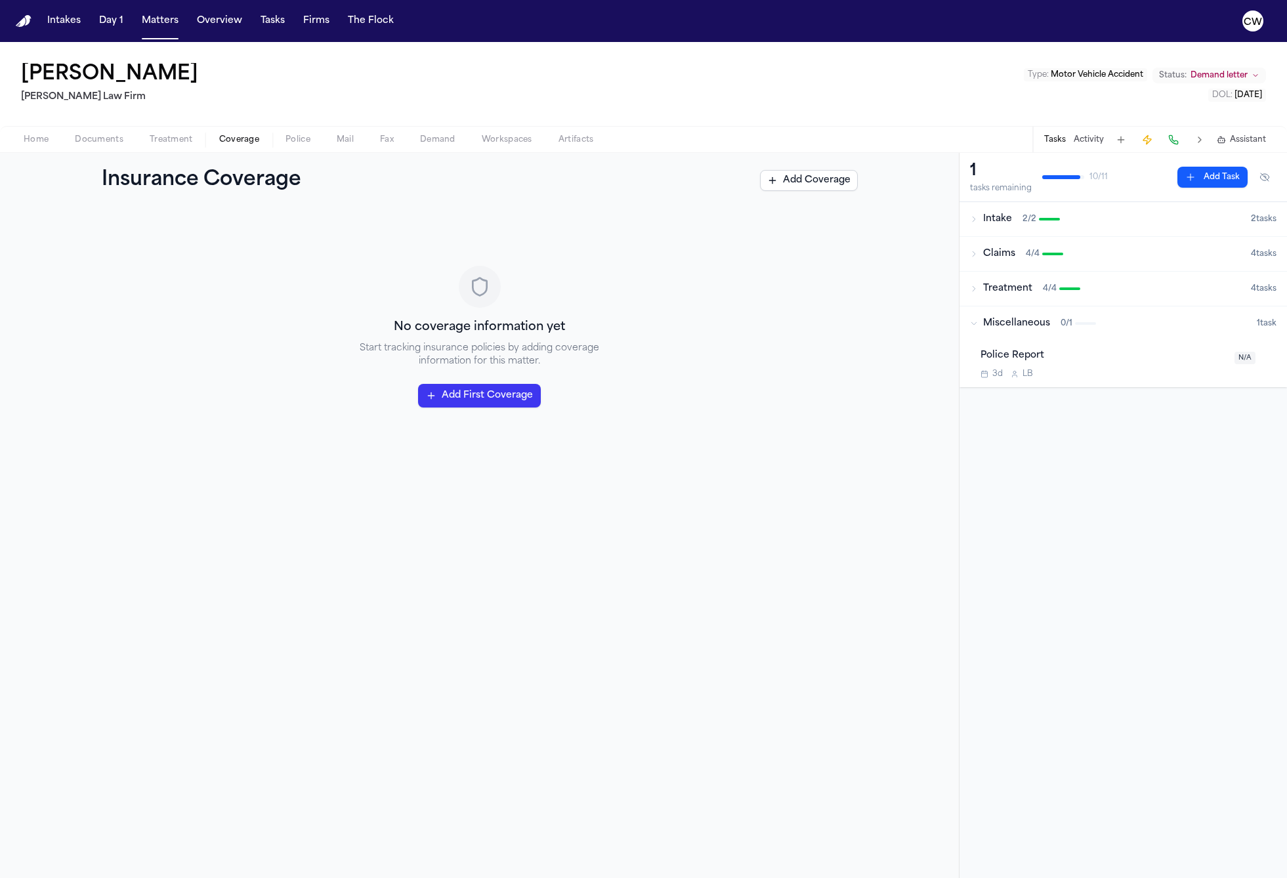
click at [1089, 138] on button "Activity" at bounding box center [1089, 140] width 30 height 11
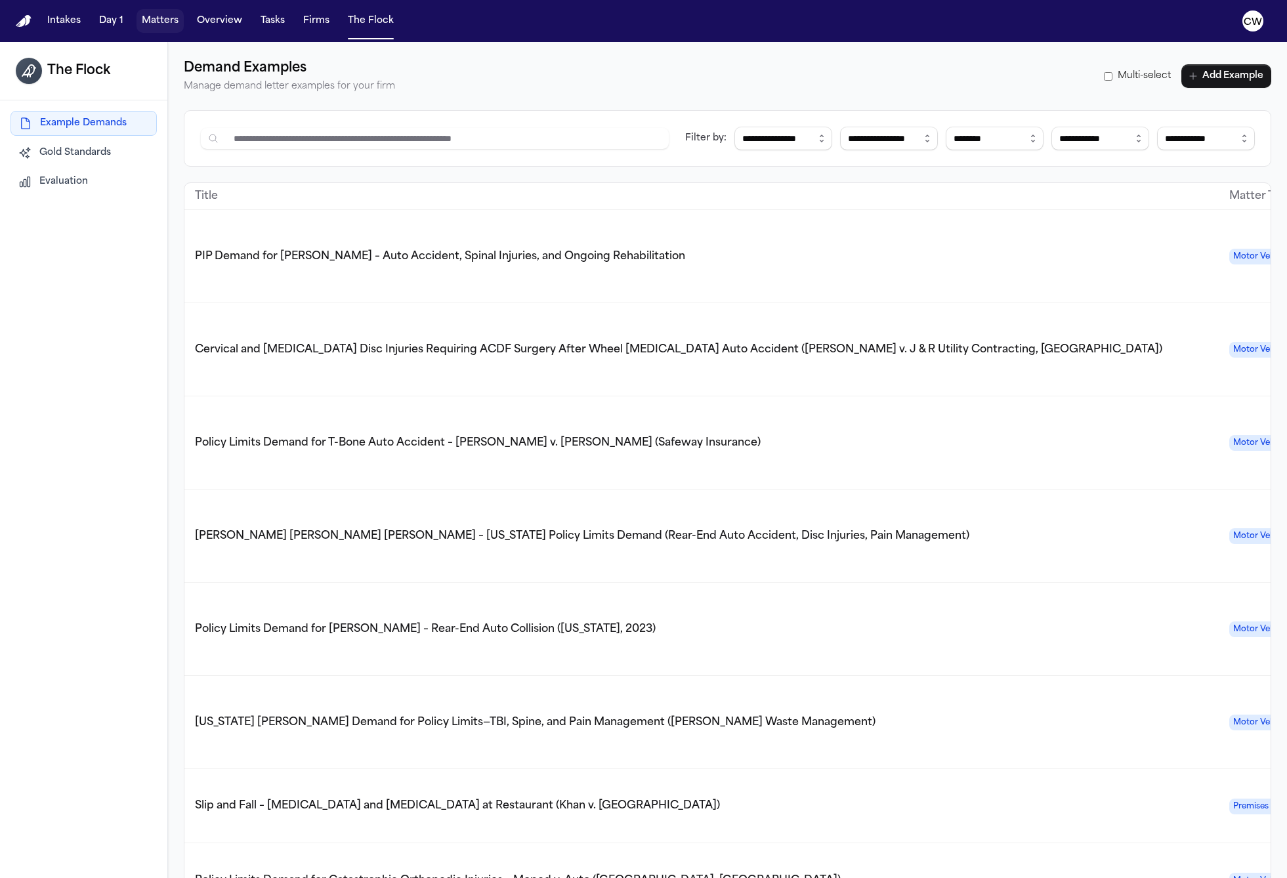
click at [166, 20] on button "Matters" at bounding box center [160, 21] width 47 height 24
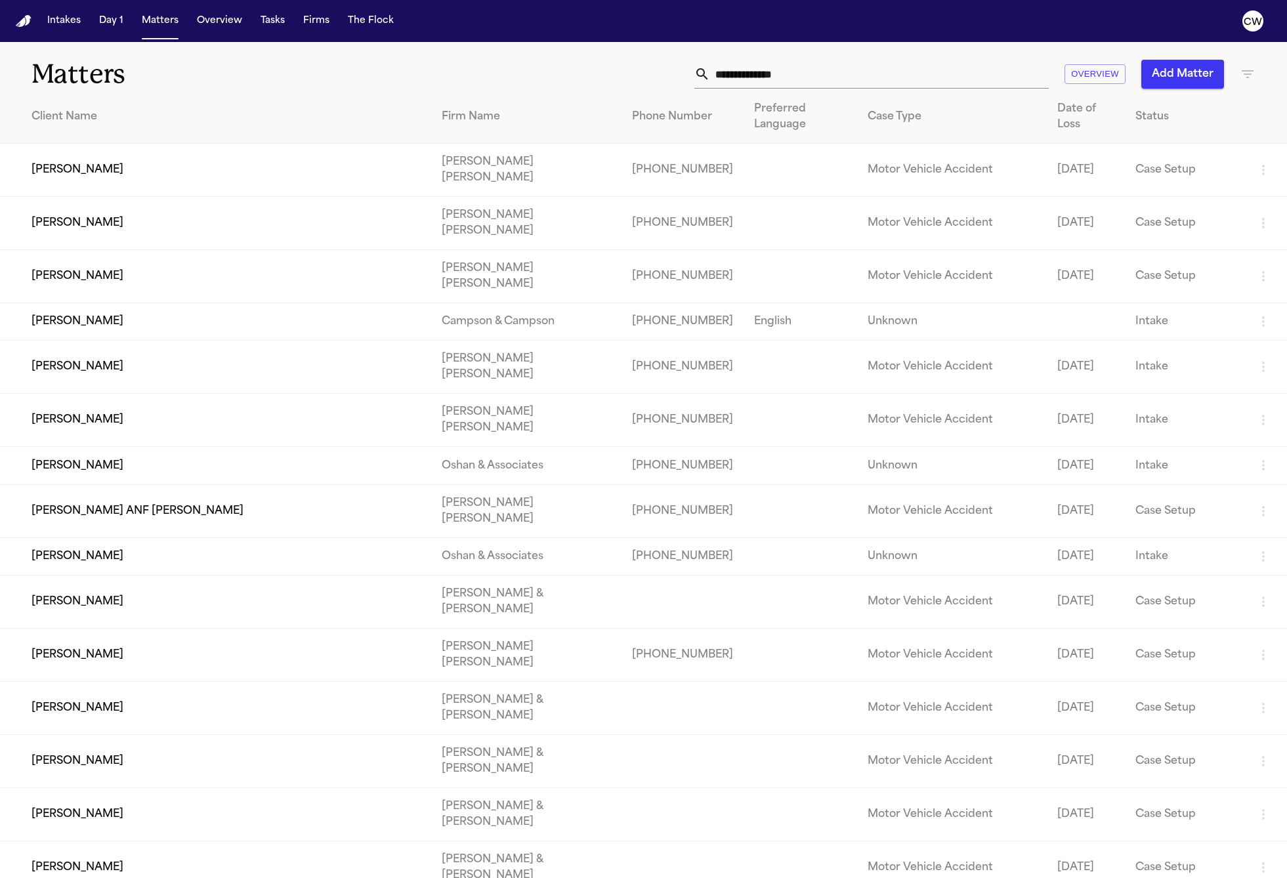
click at [1135, 111] on div "Status" at bounding box center [1184, 117] width 99 height 16
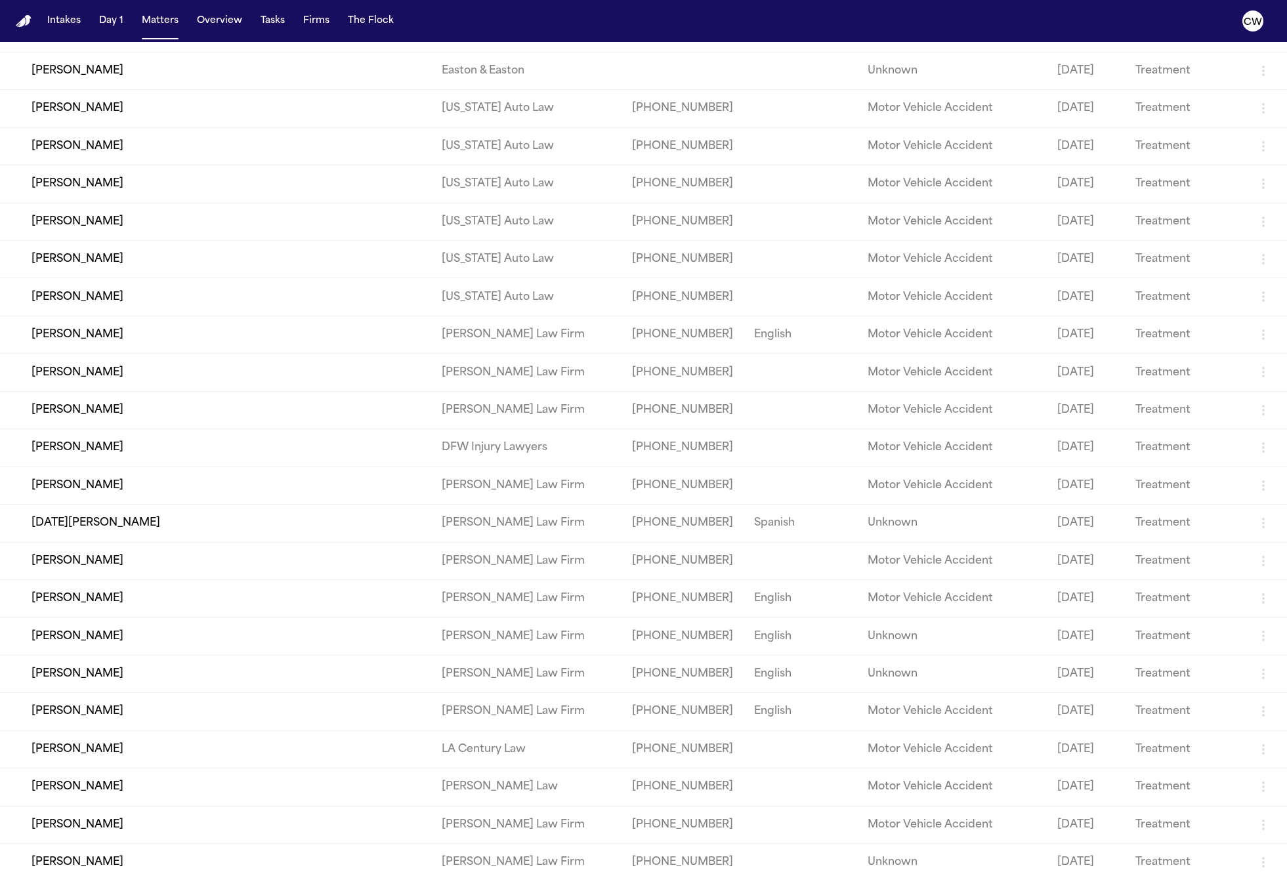
scroll to position [59282, 0]
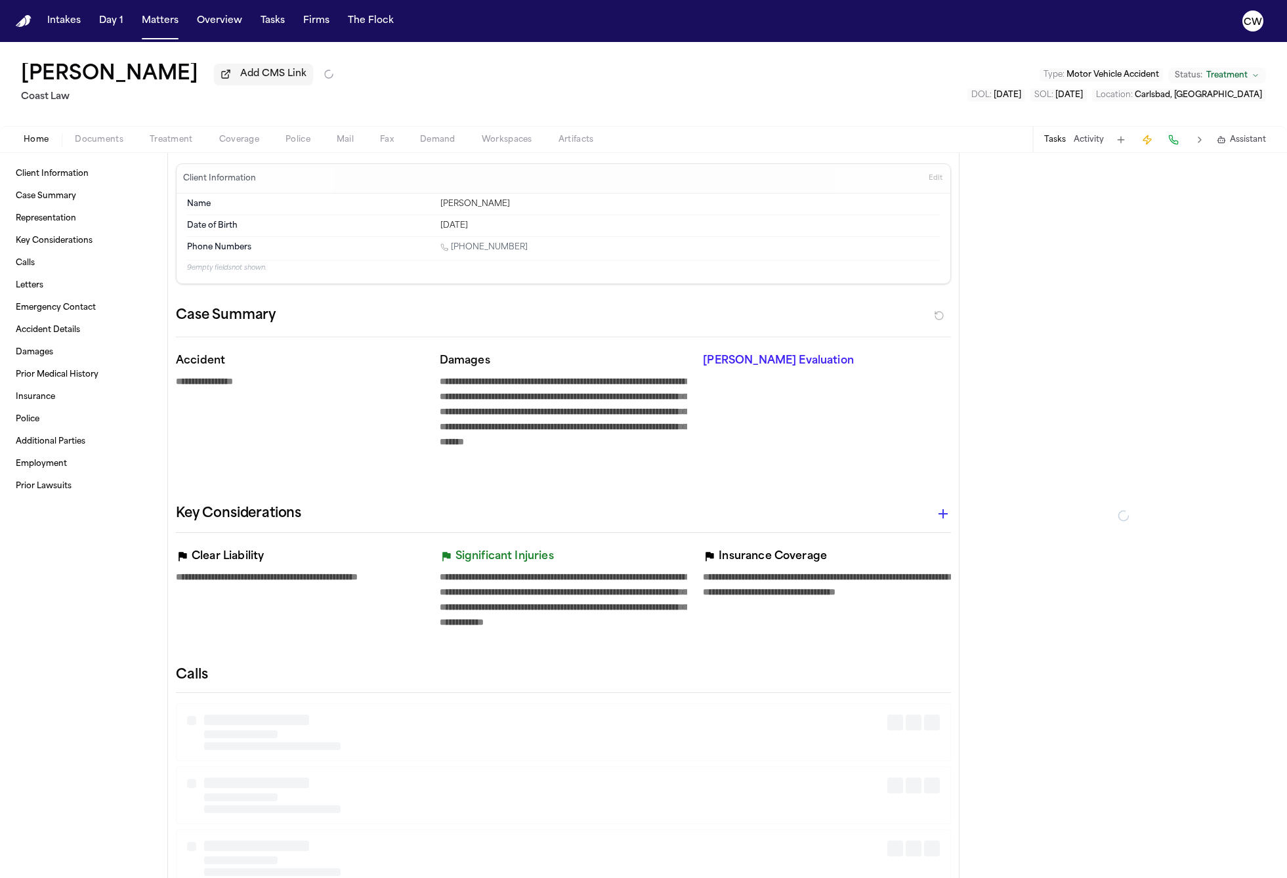
type textarea "*"
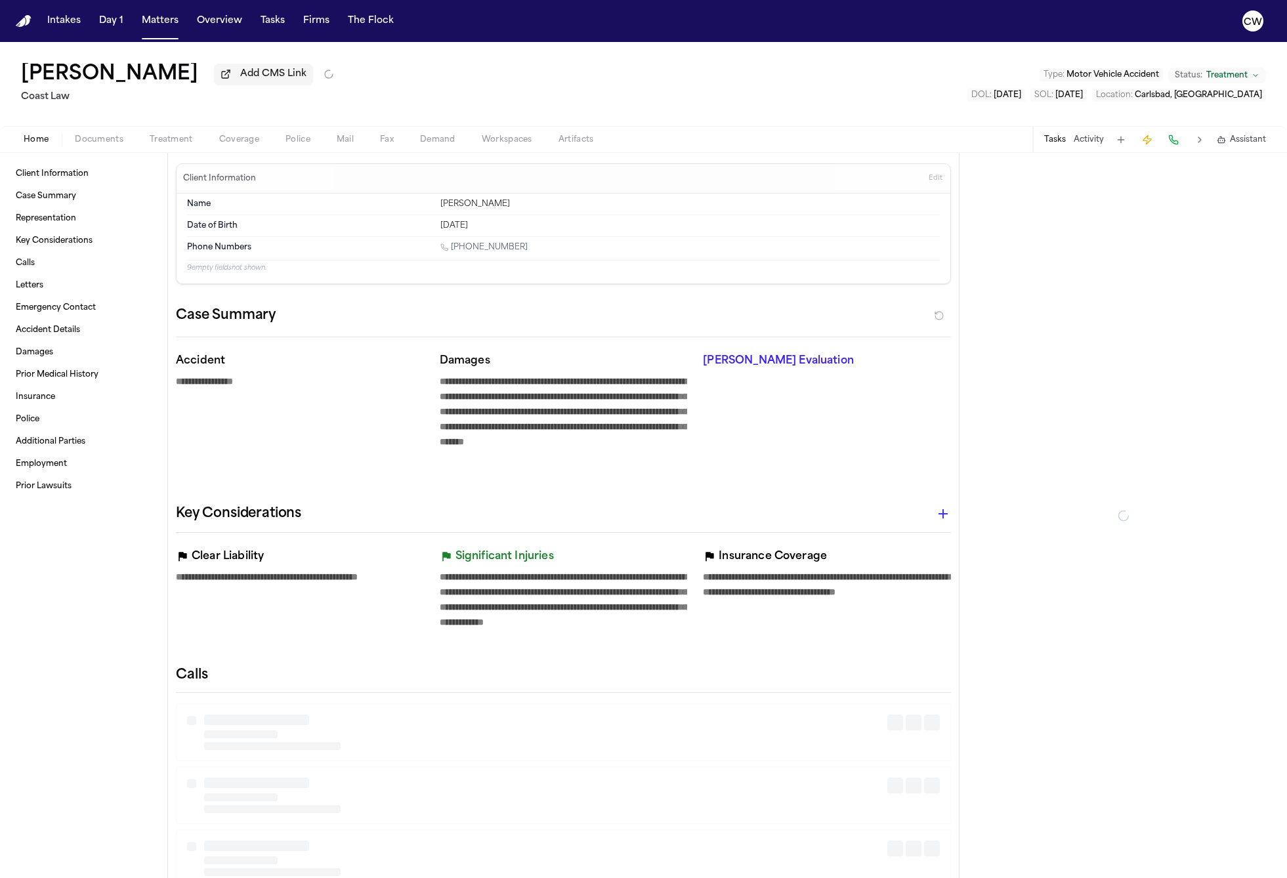
type textarea "*"
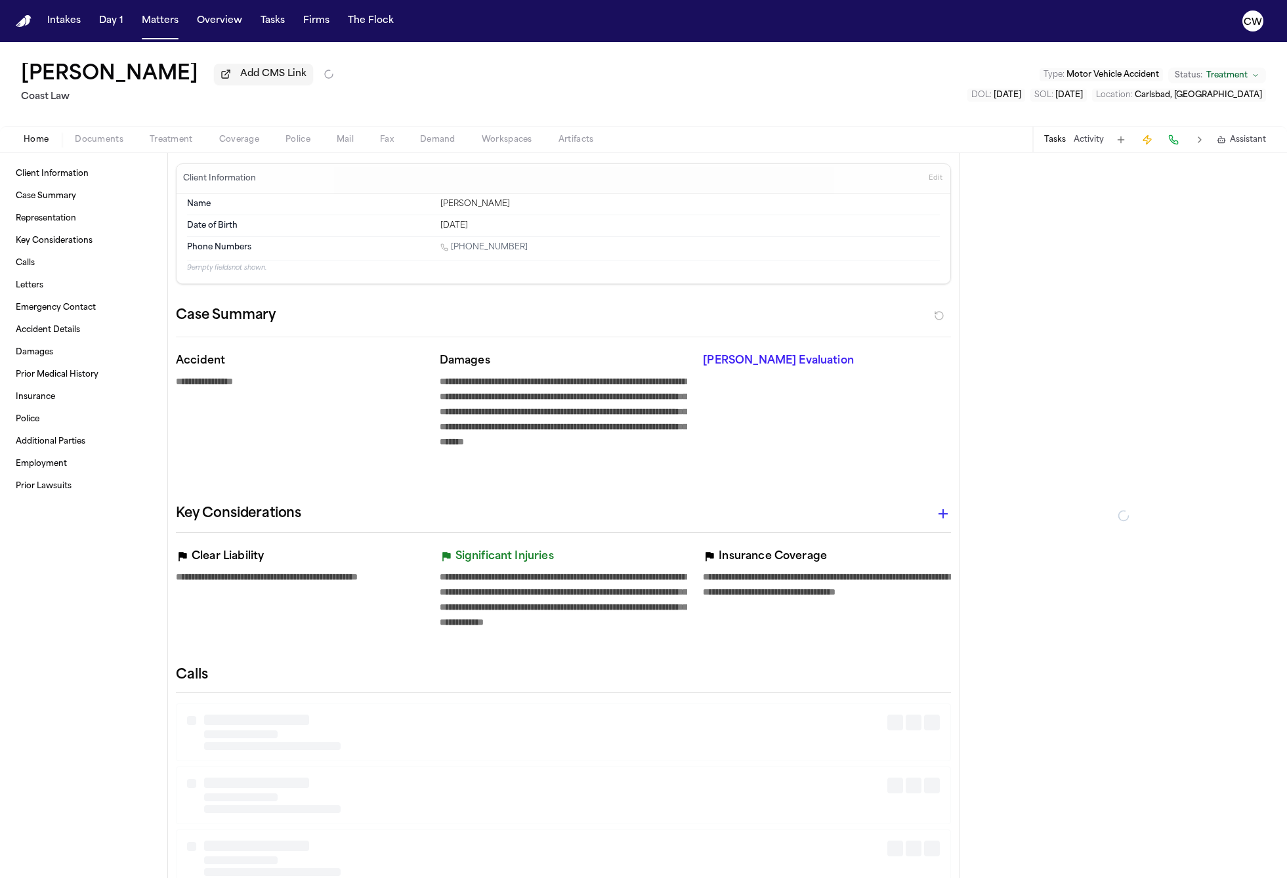
type textarea "*"
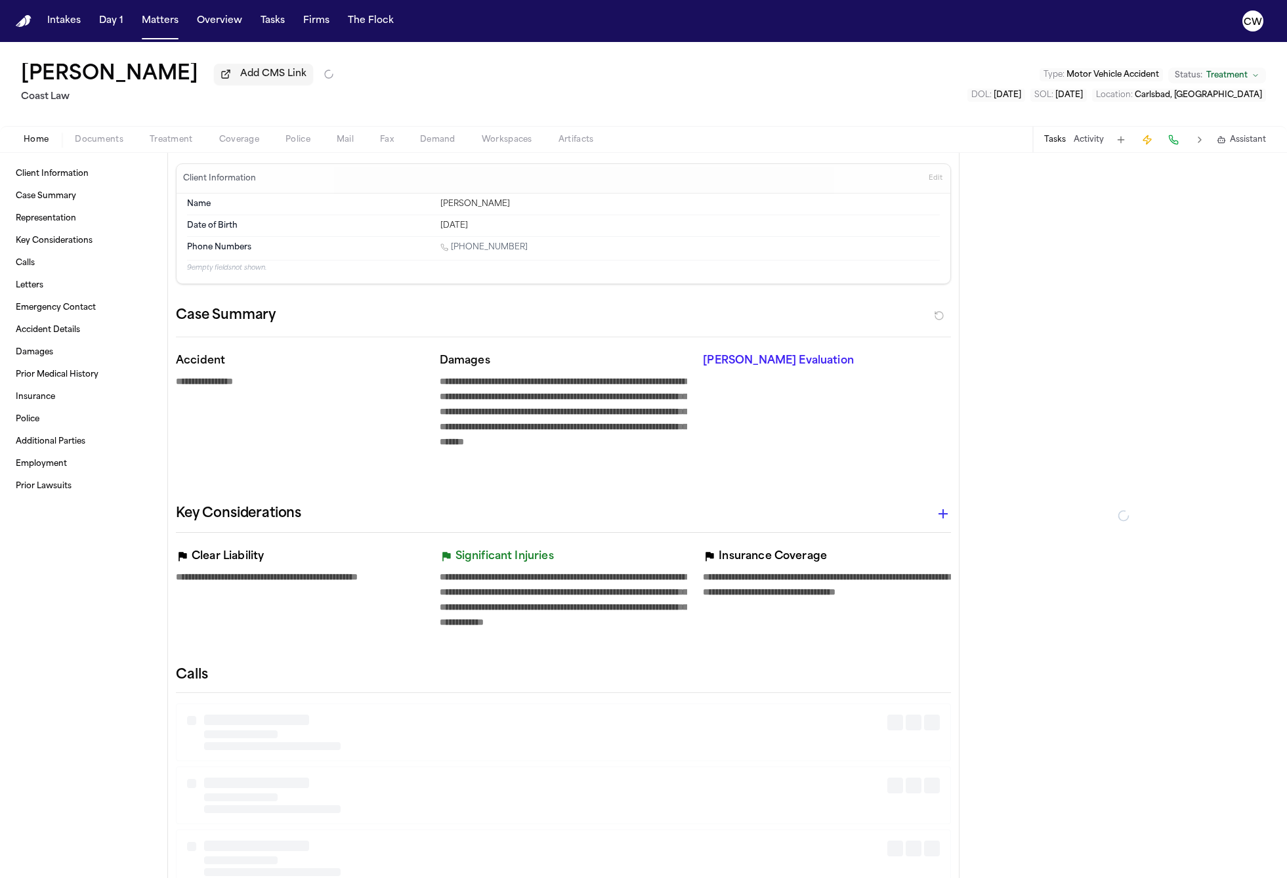
type textarea "*"
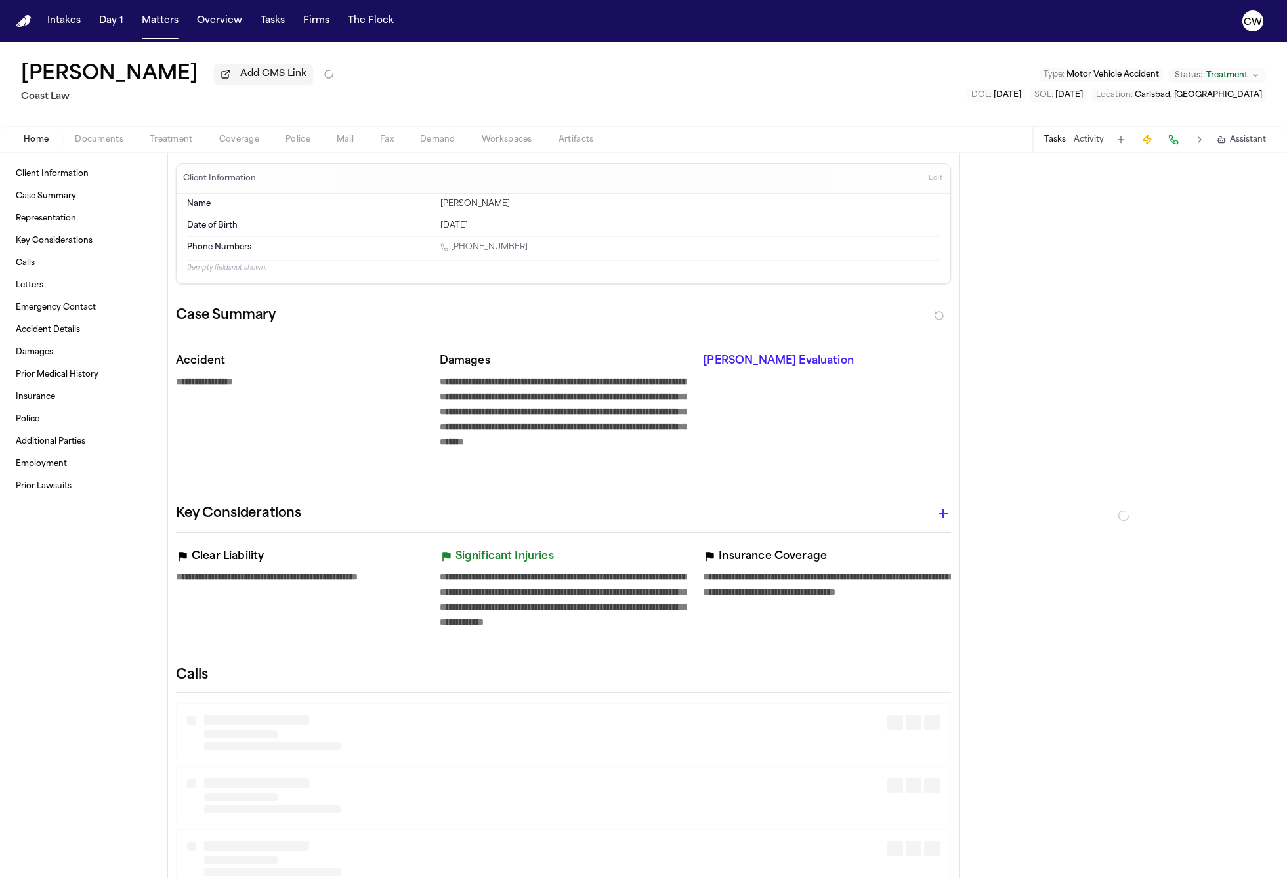
type textarea "*"
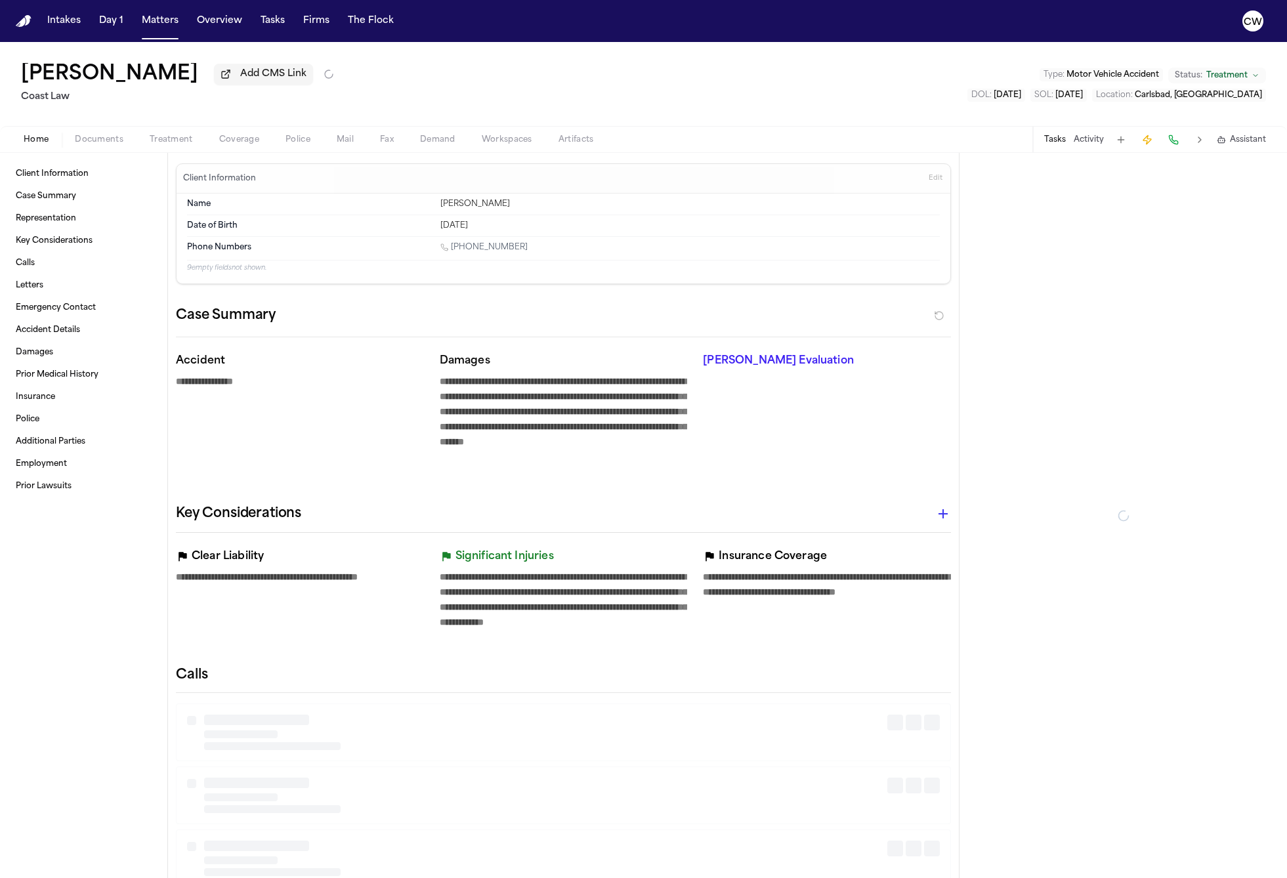
type textarea "*"
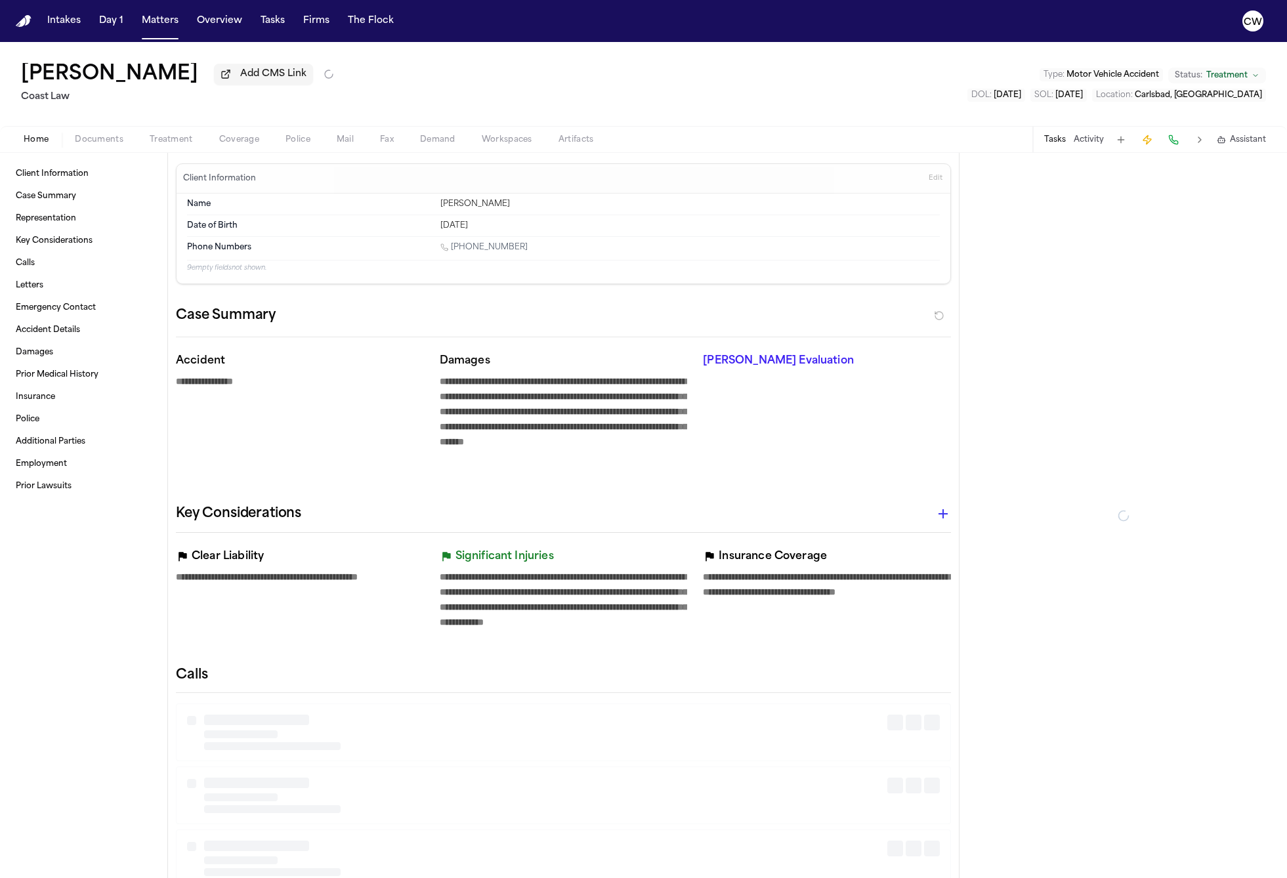
type textarea "*"
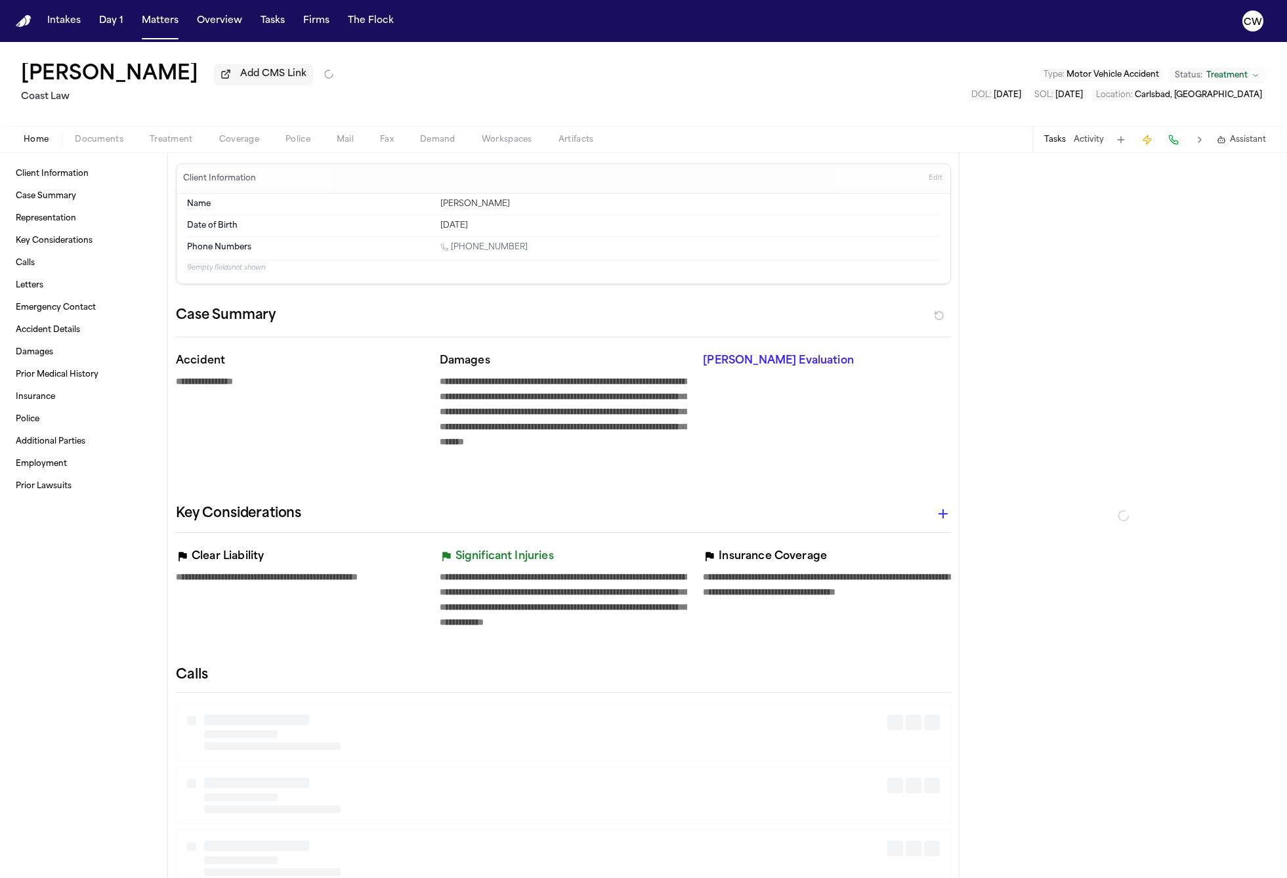
type textarea "*"
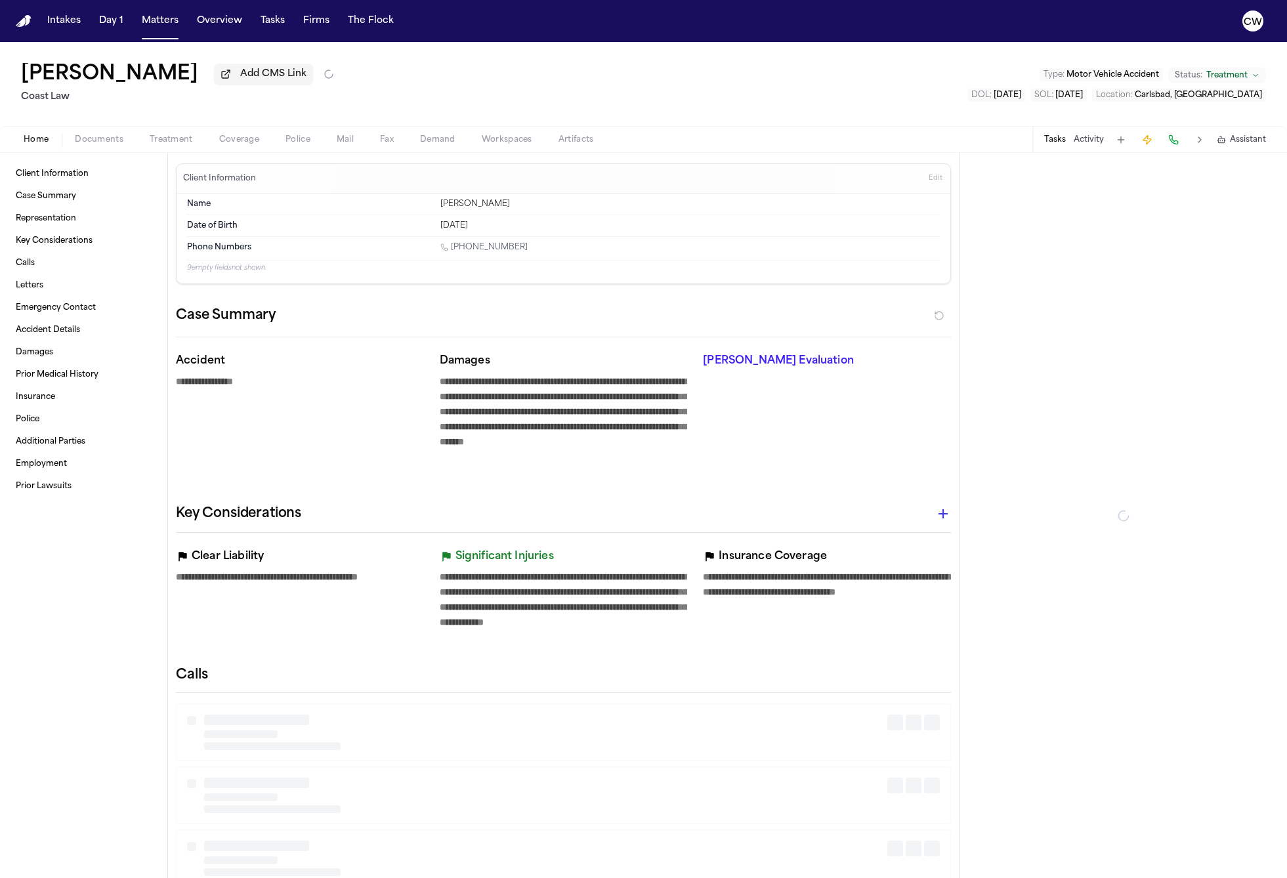
type textarea "*"
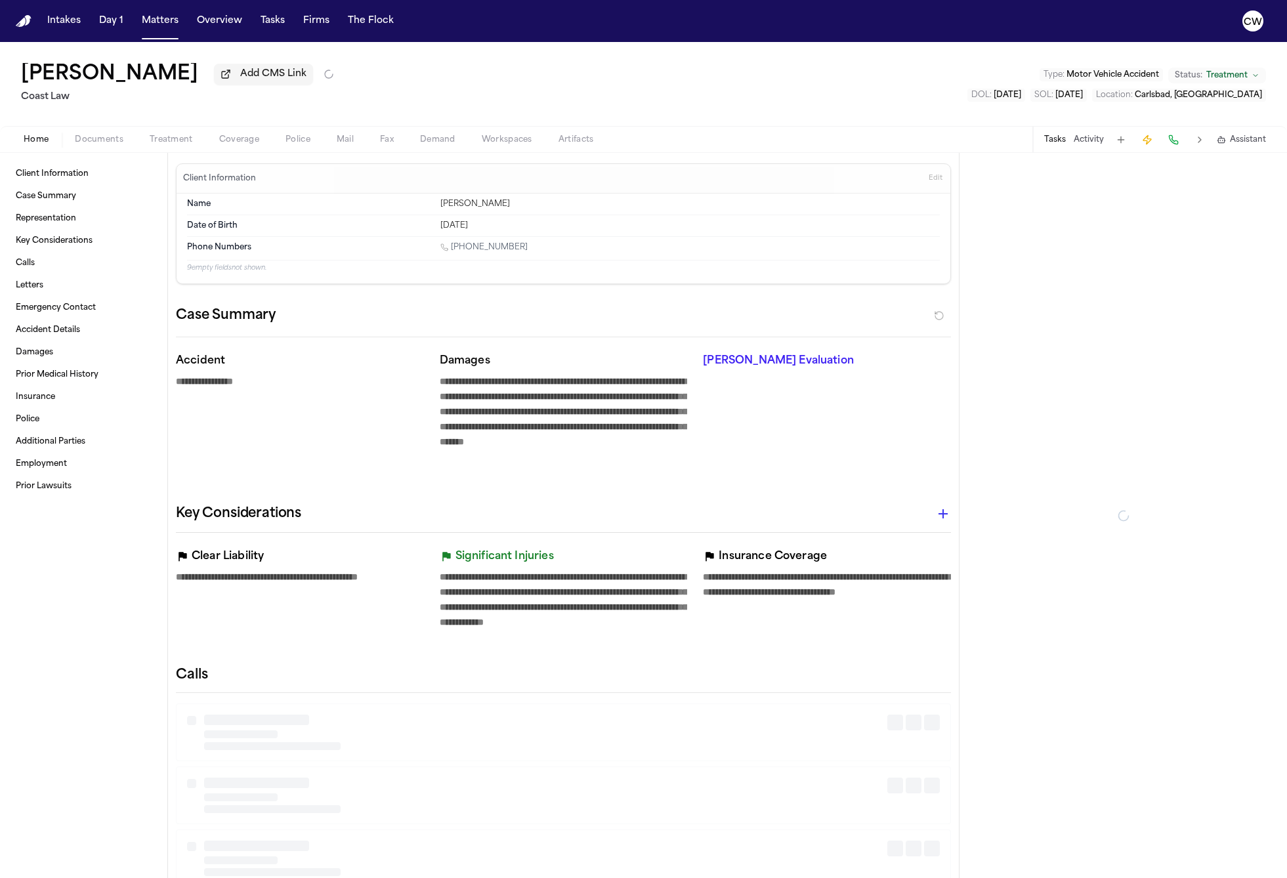
type textarea "*"
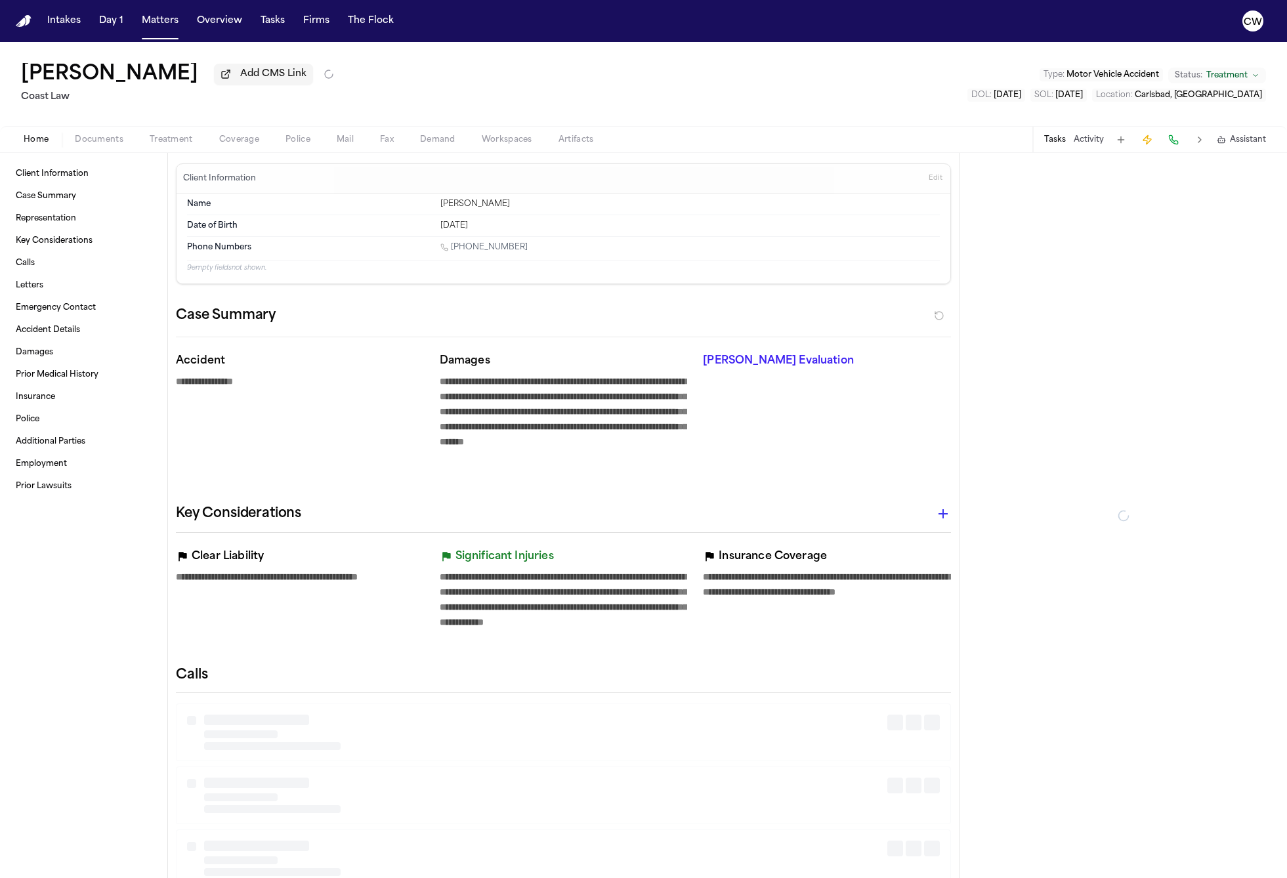
type textarea "*"
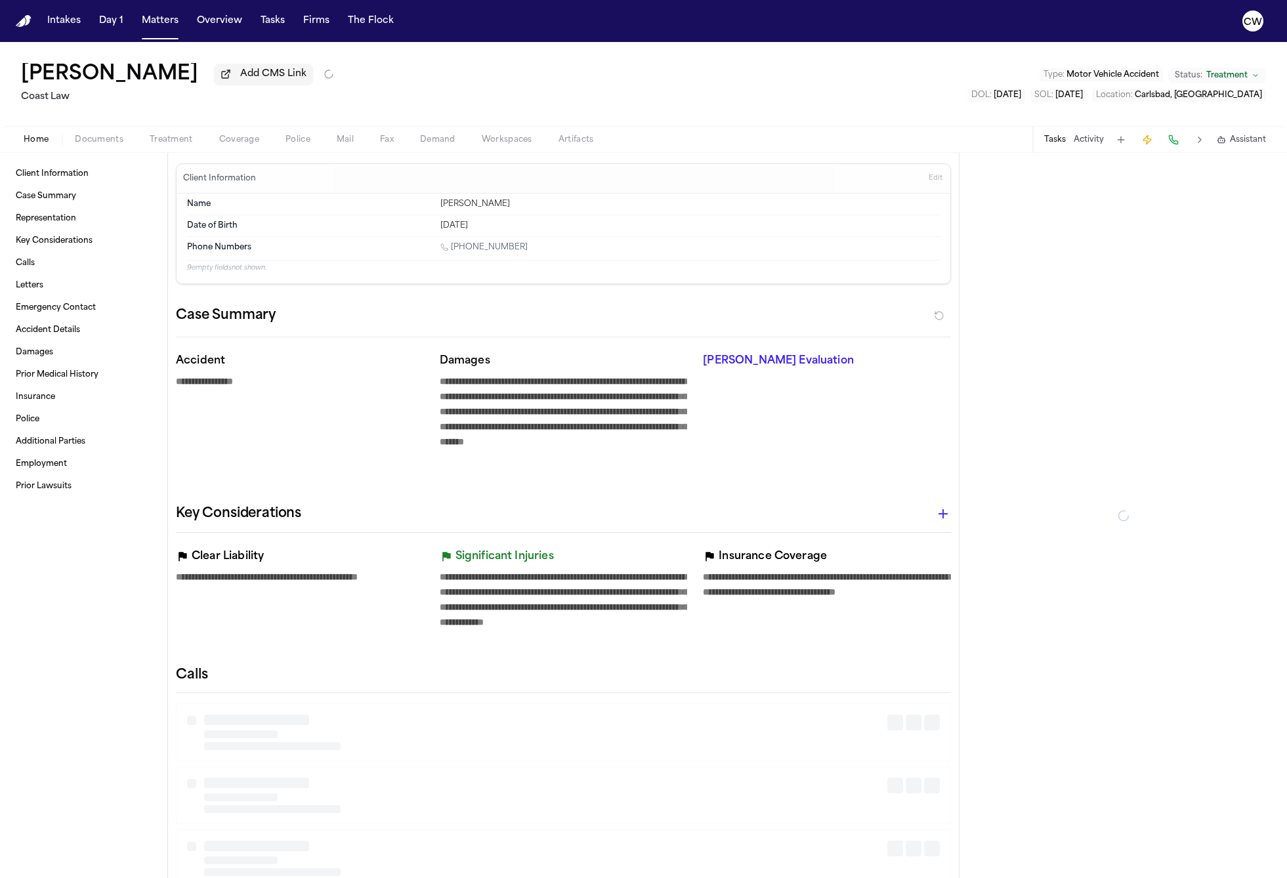
type textarea "*"
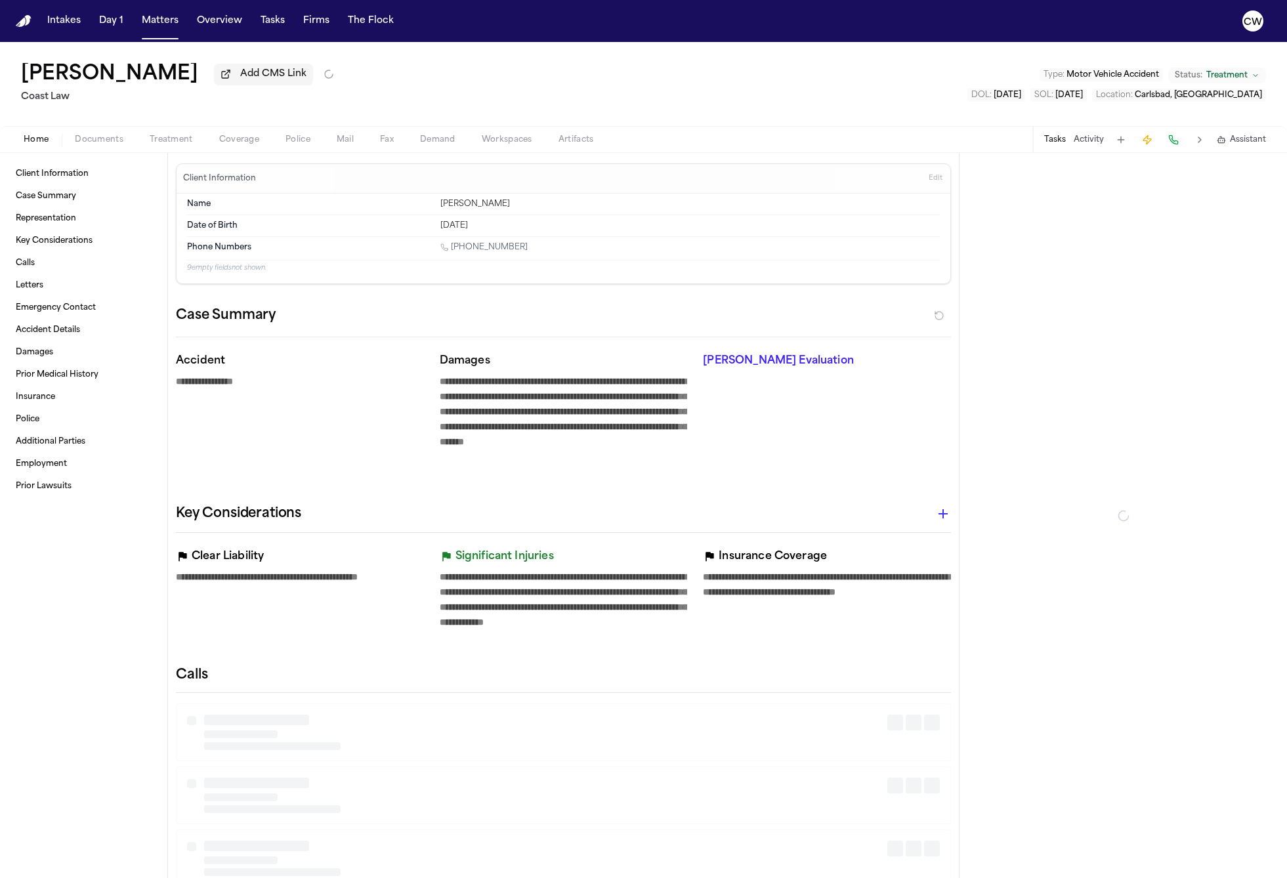
type textarea "*"
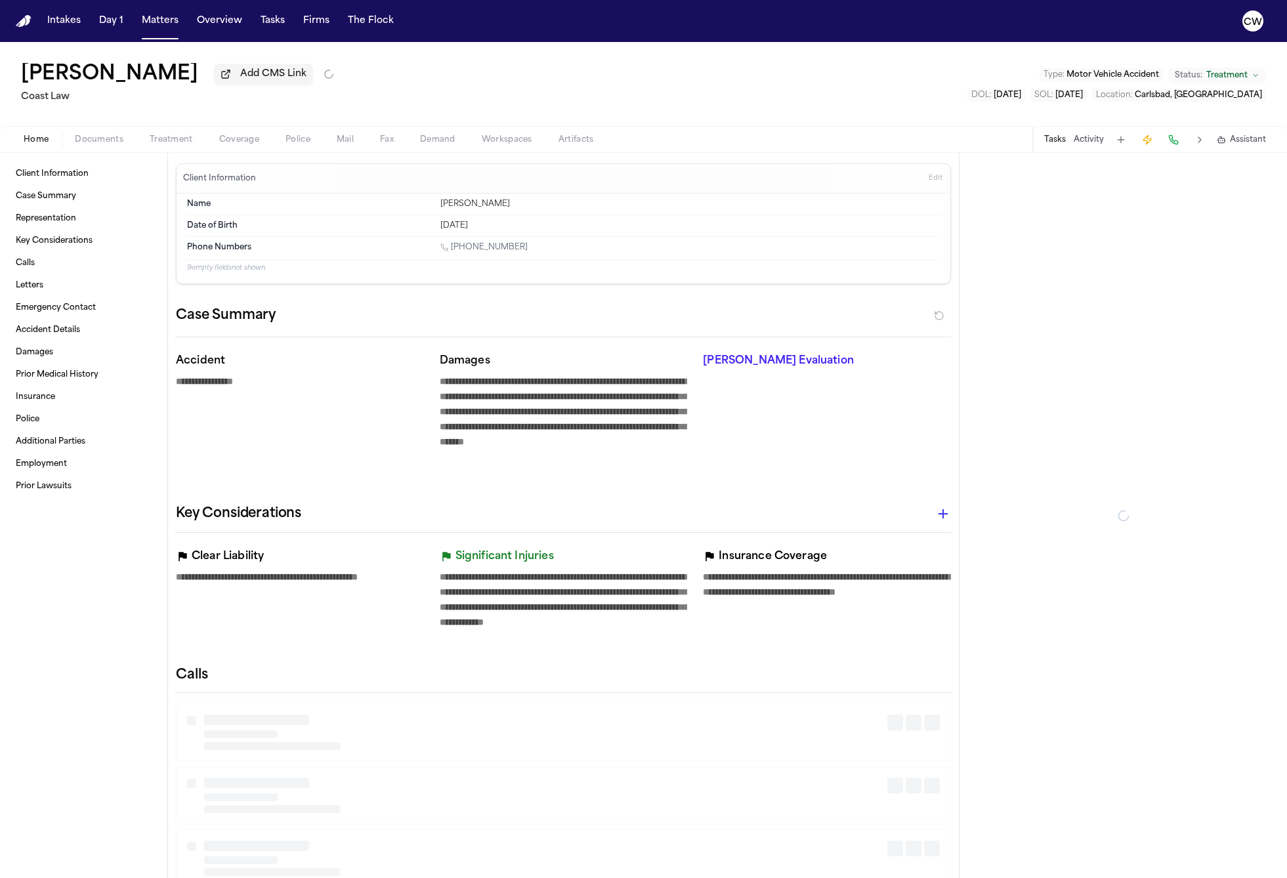
type textarea "*"
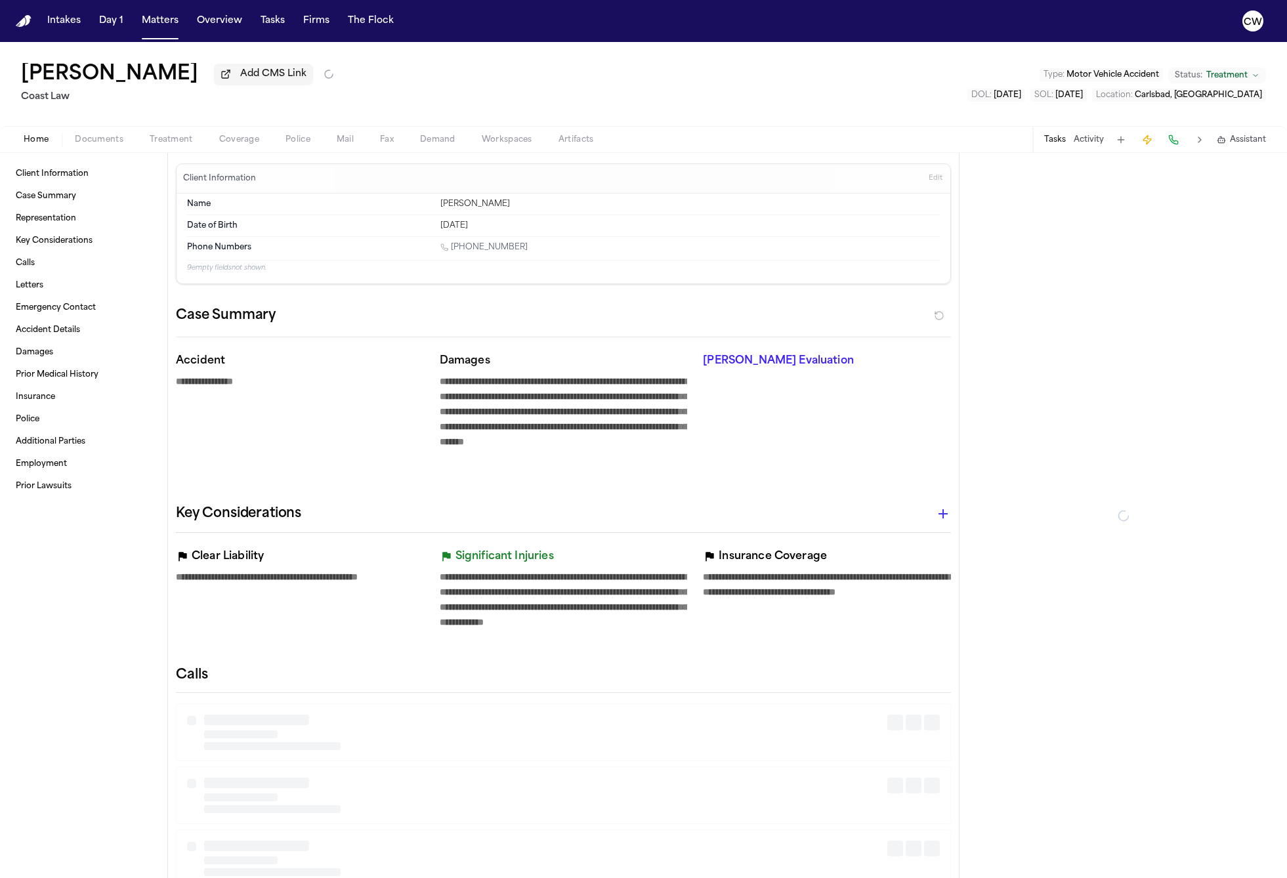
type textarea "*"
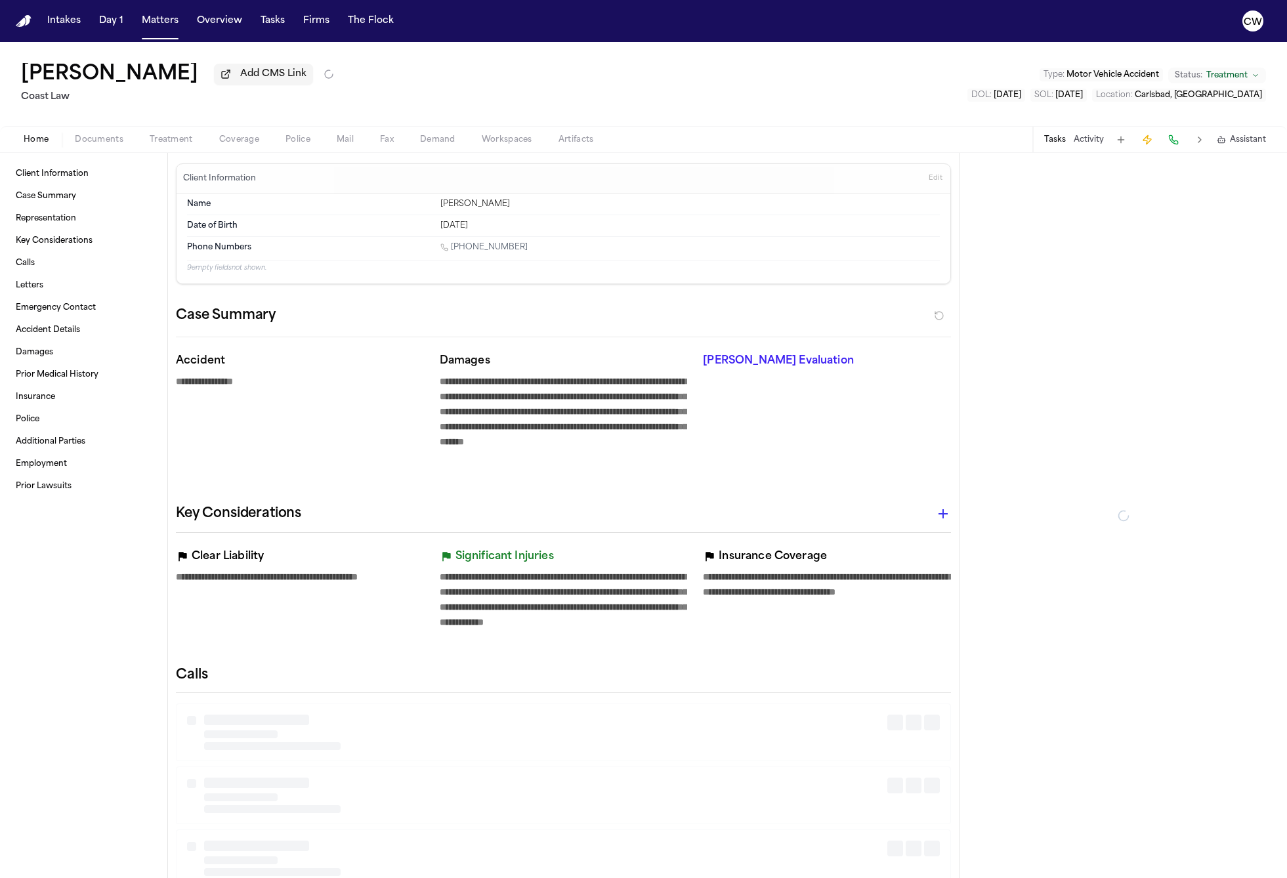
type textarea "*"
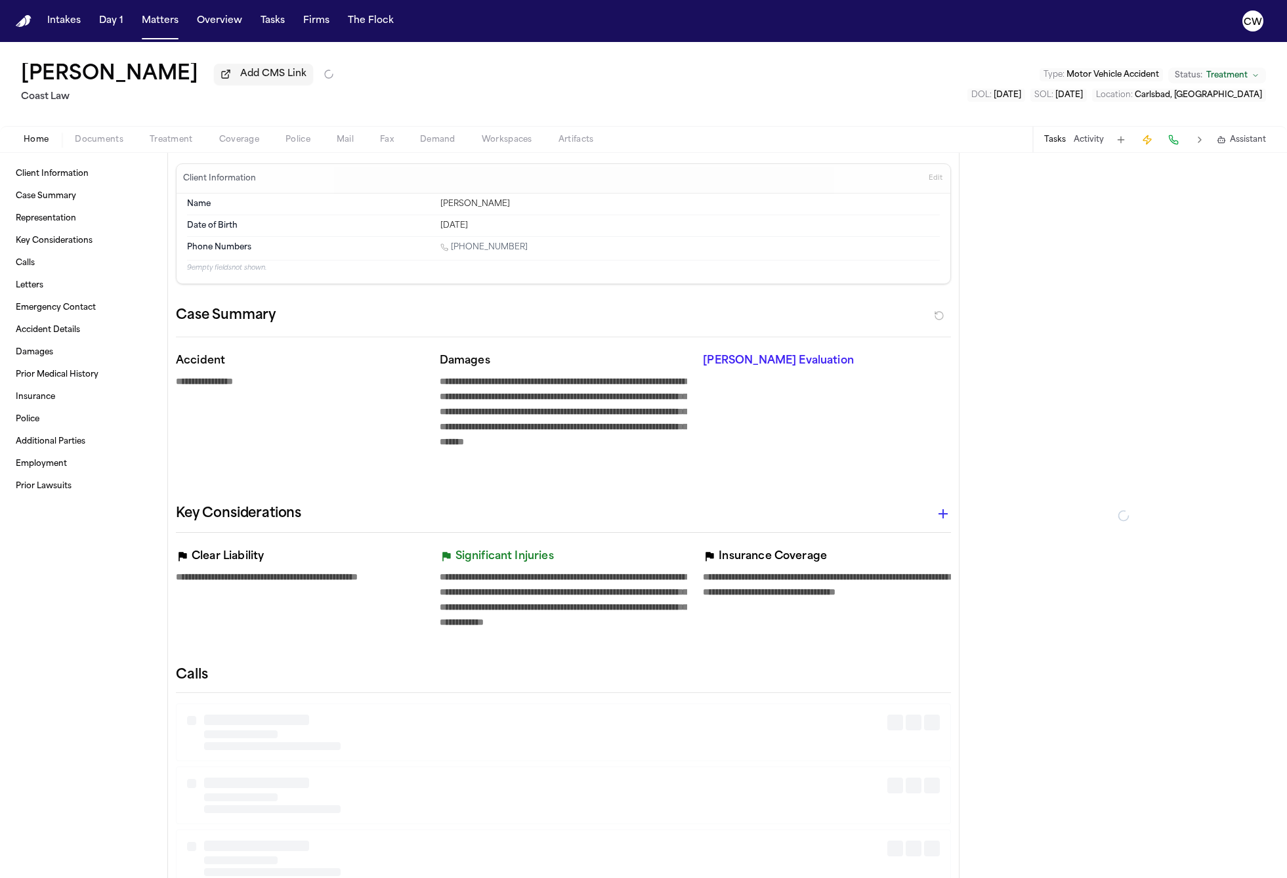
type textarea "*"
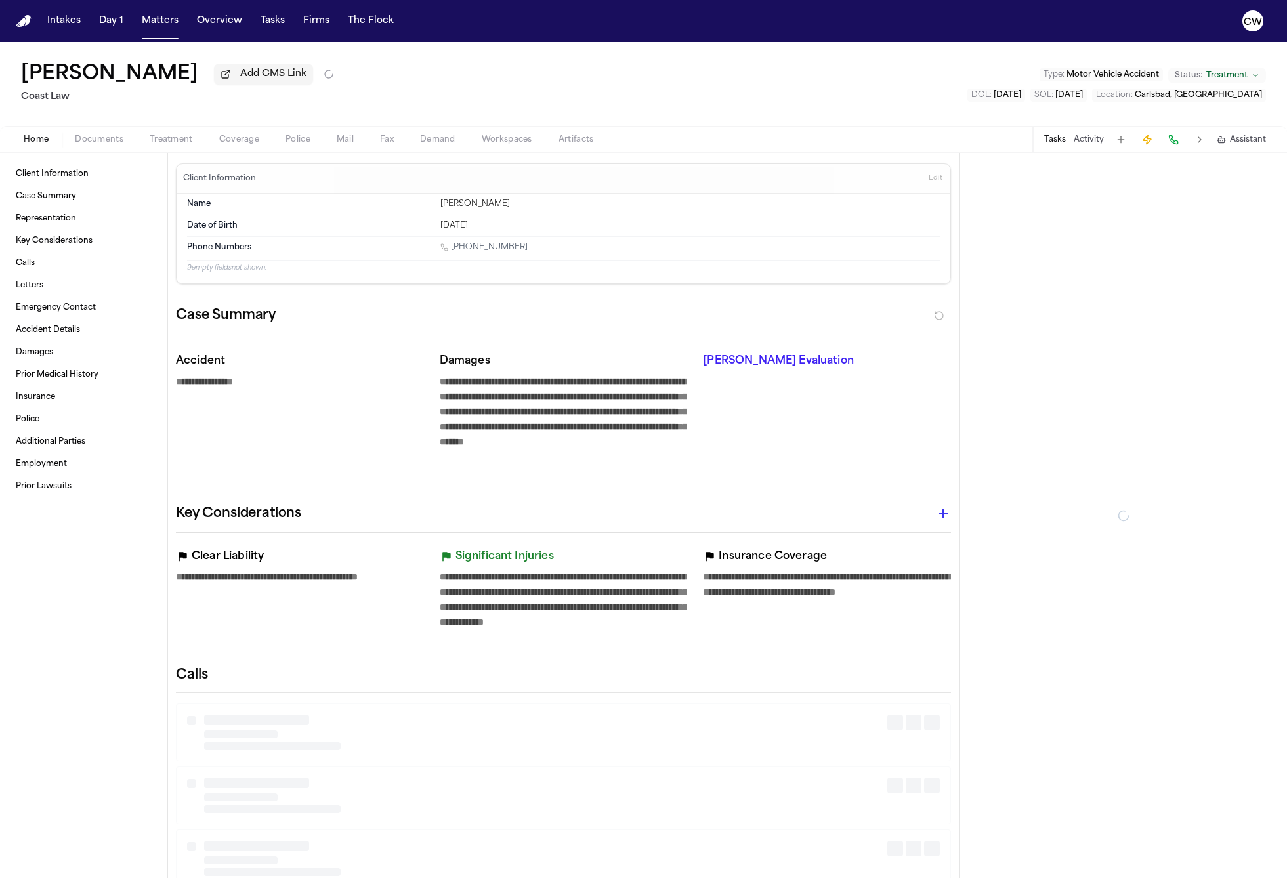
type textarea "*"
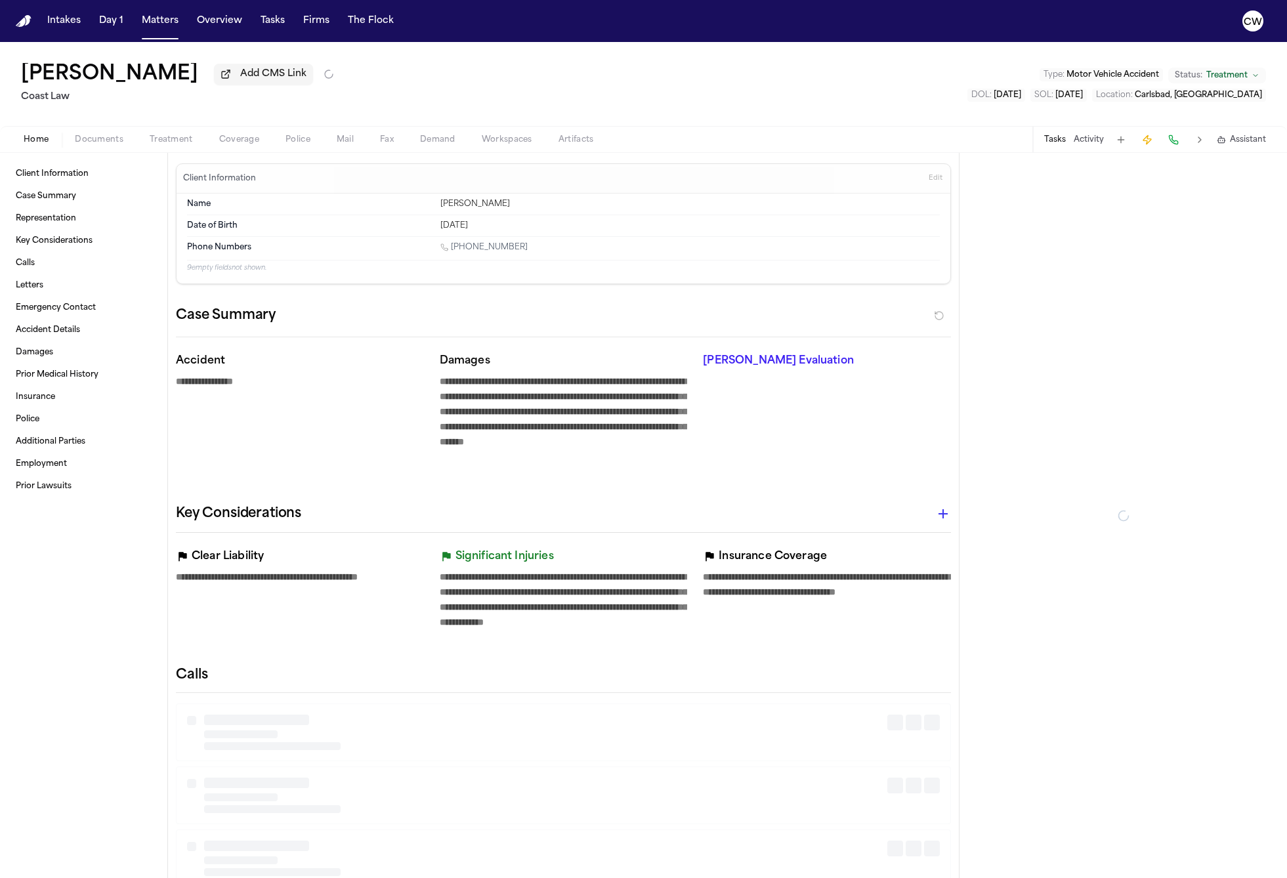
type textarea "*"
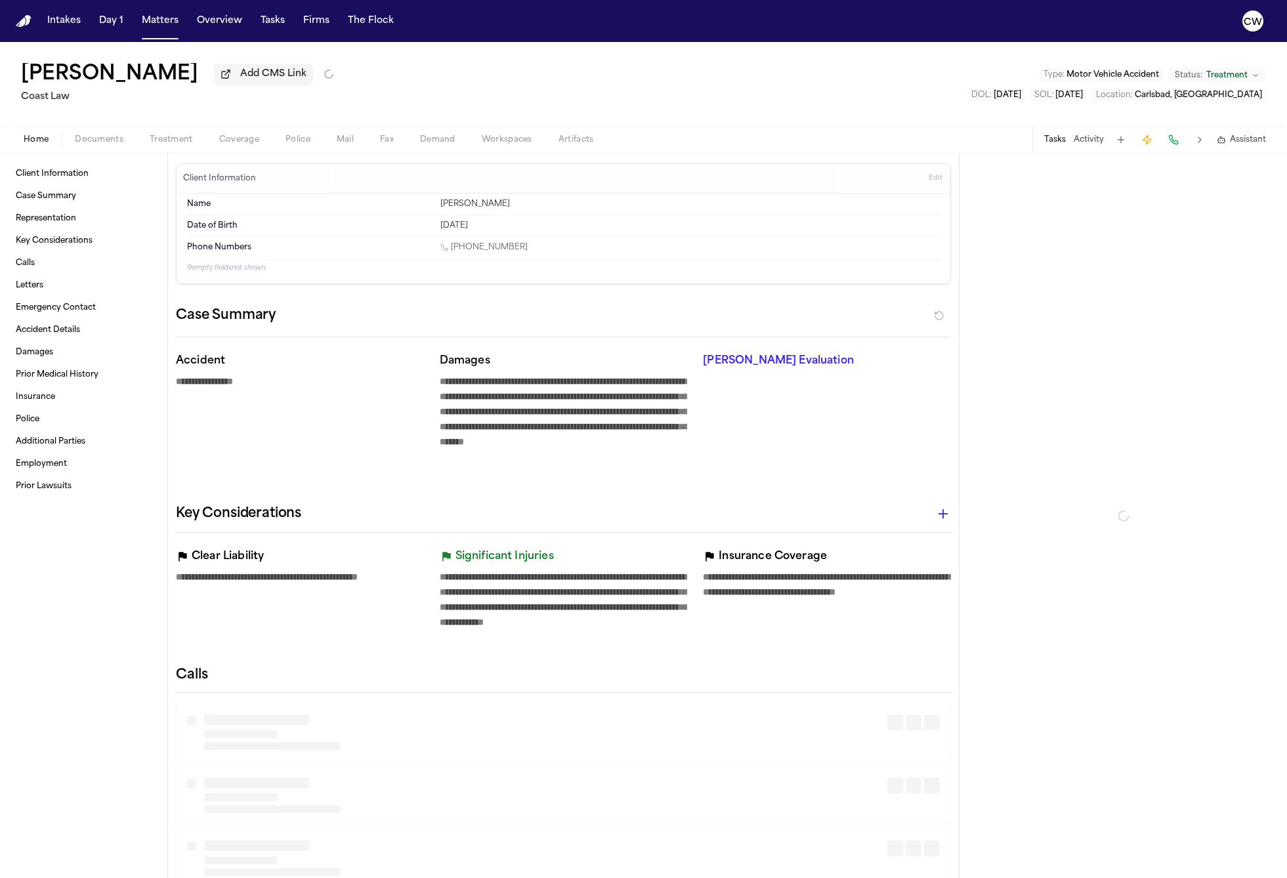
type textarea "*"
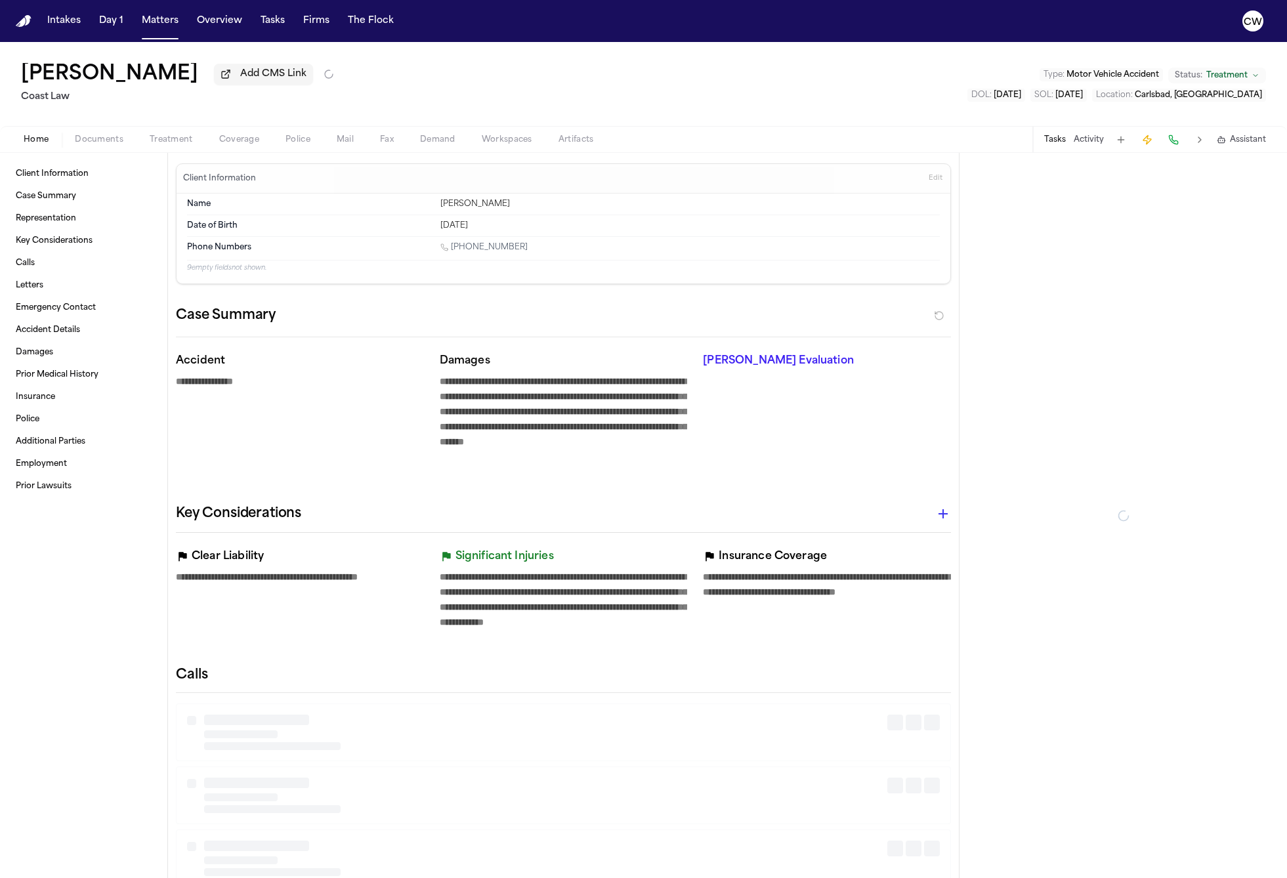
type textarea "*"
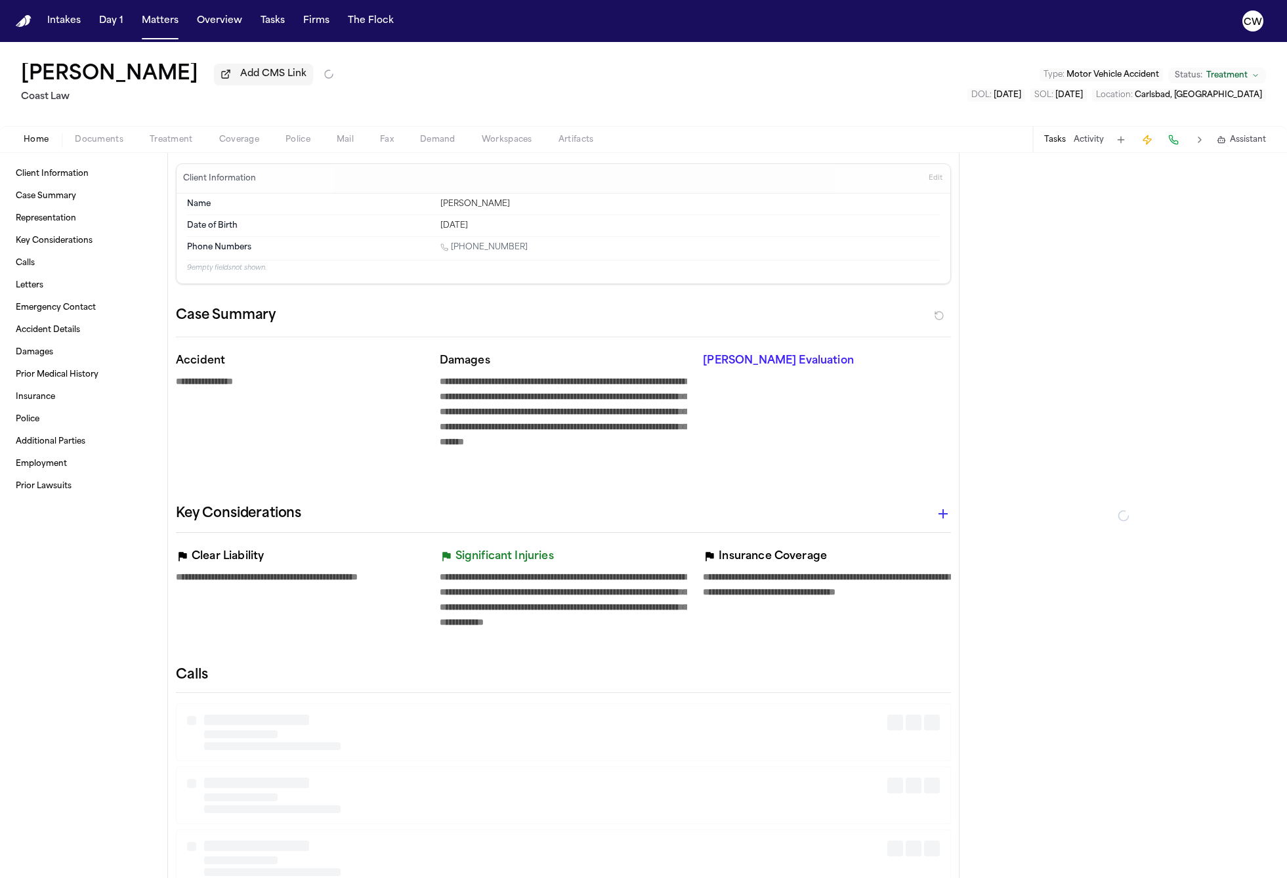
type textarea "*"
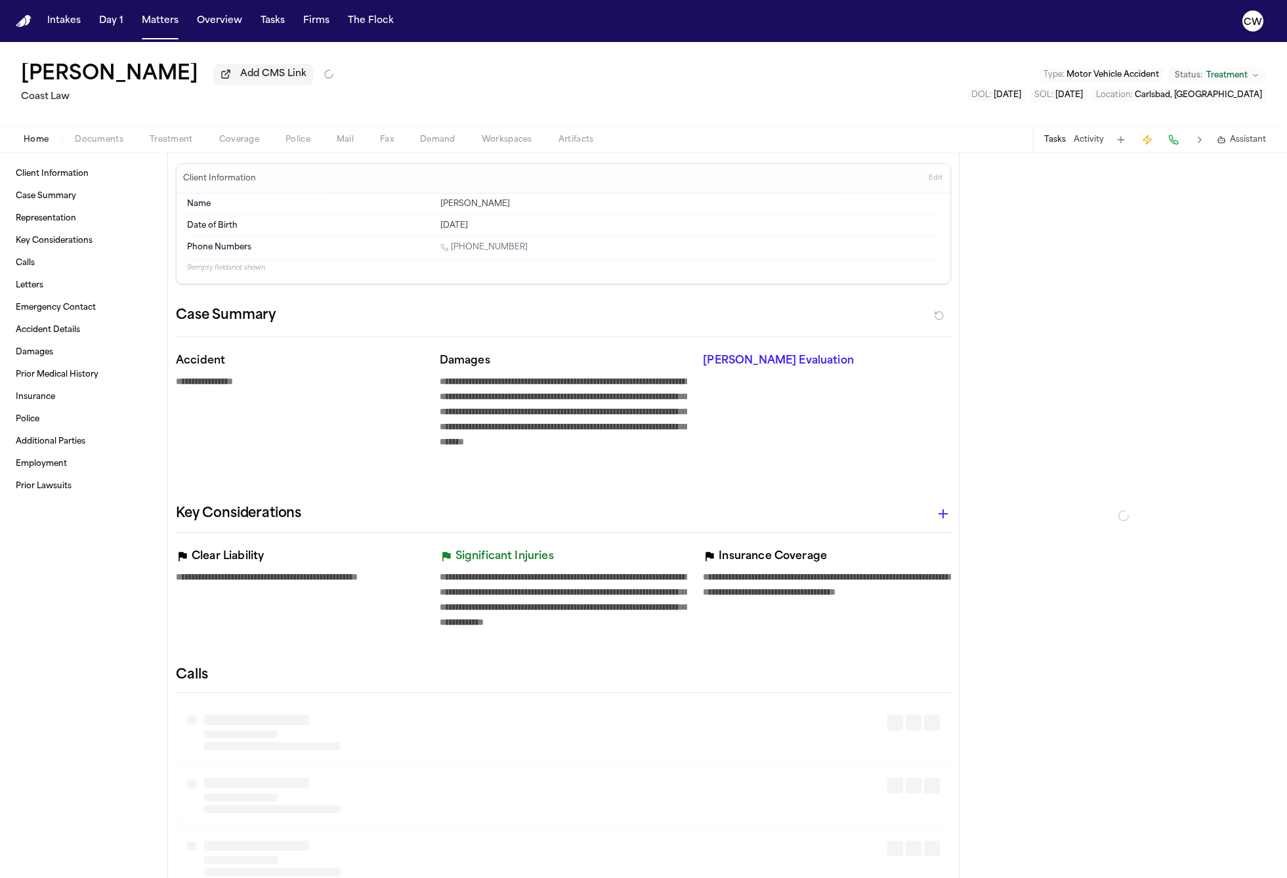
type textarea "*"
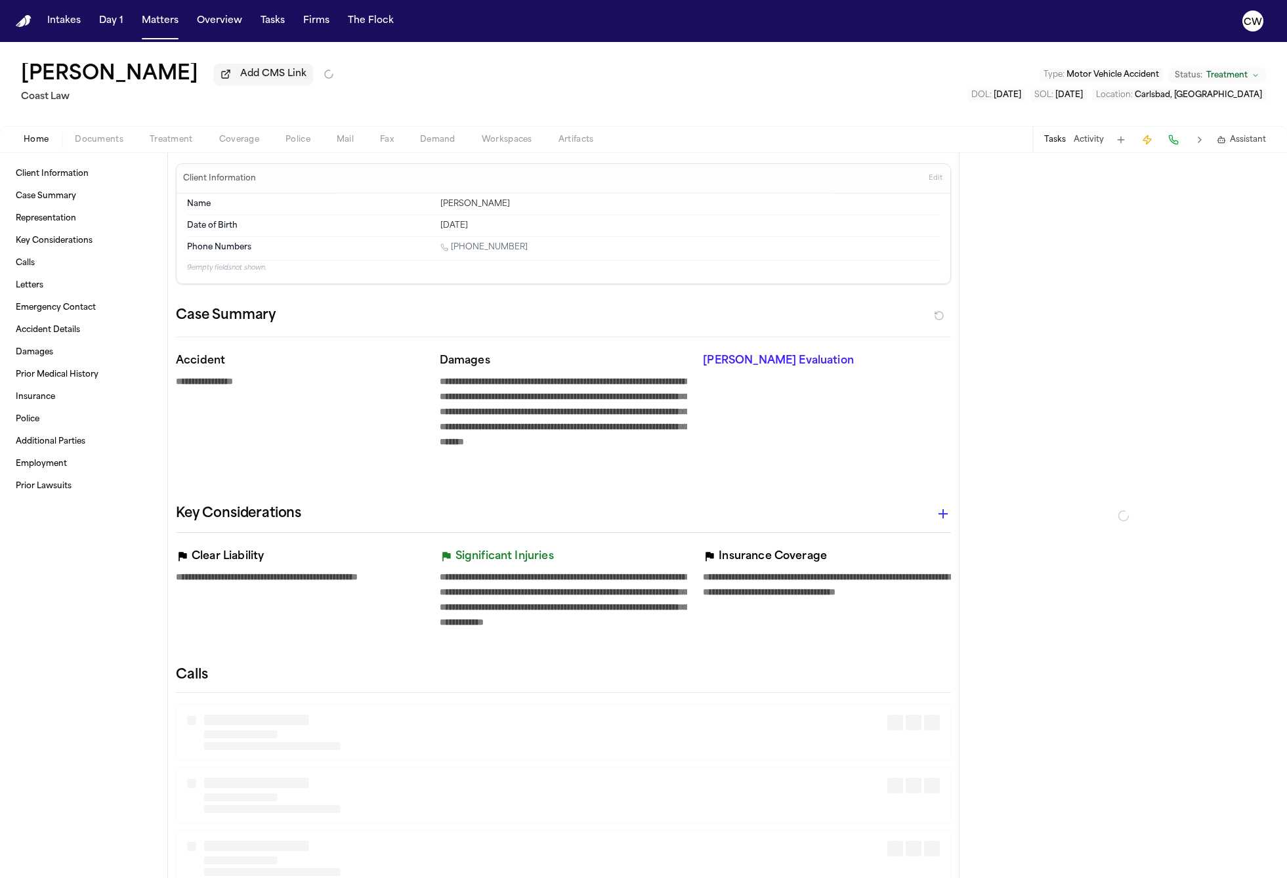
type textarea "*"
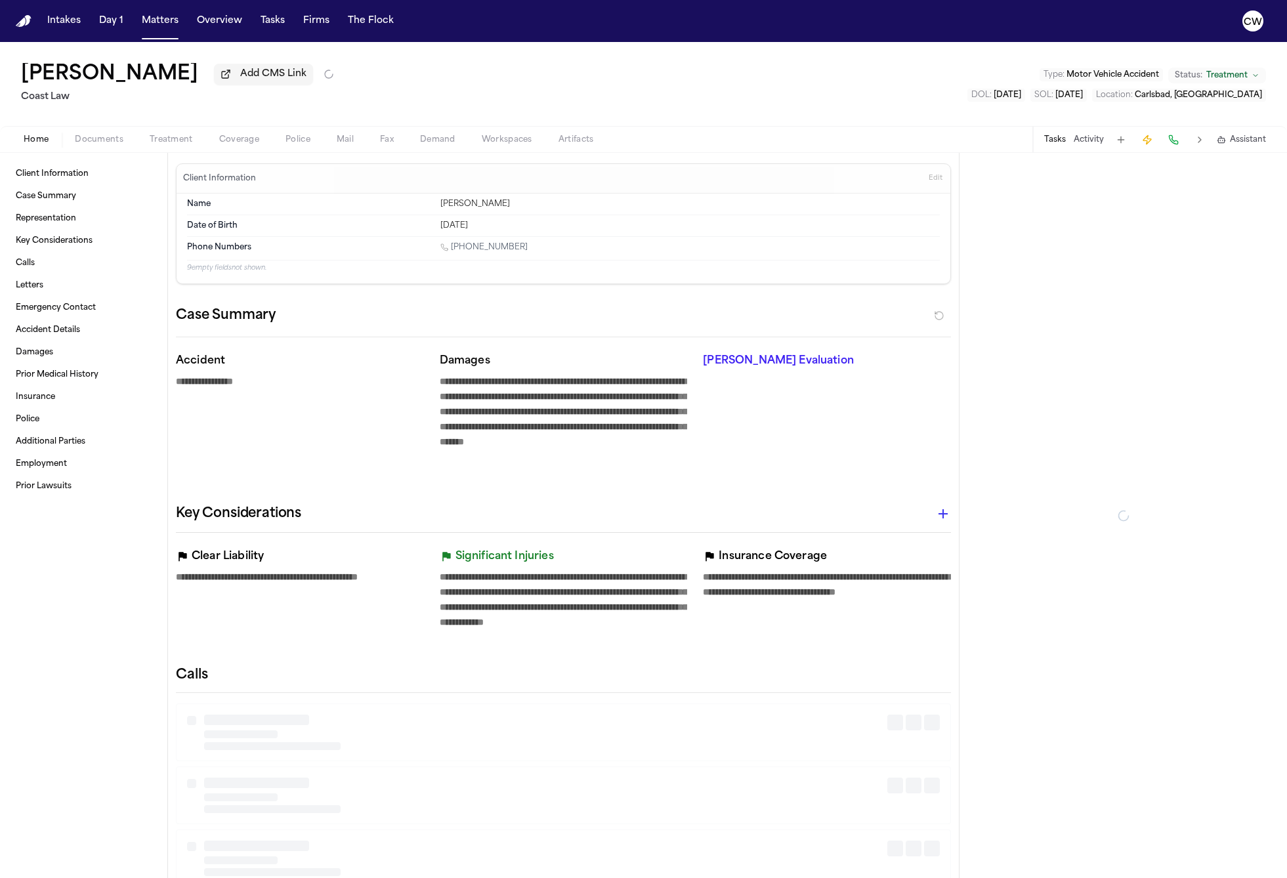
type textarea "*"
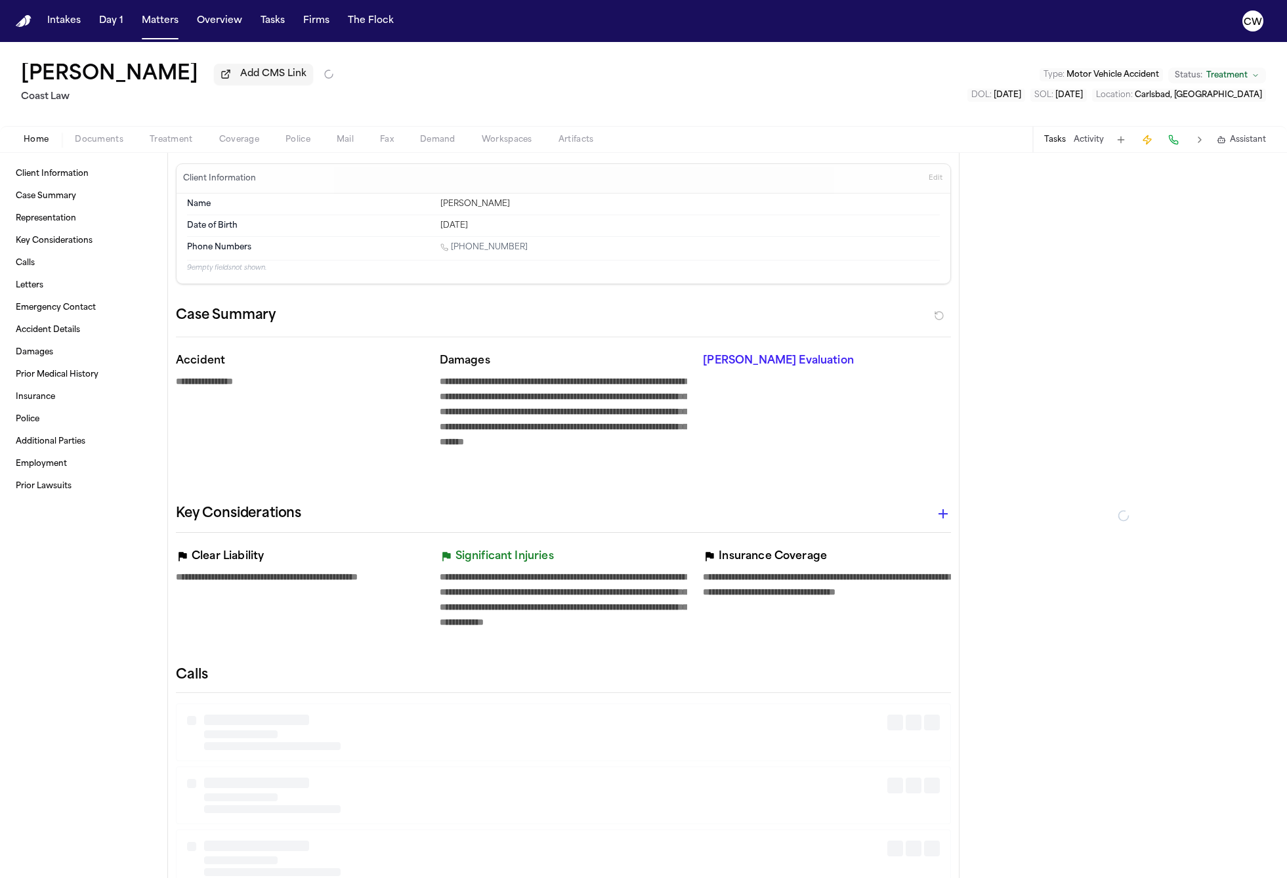
type textarea "*"
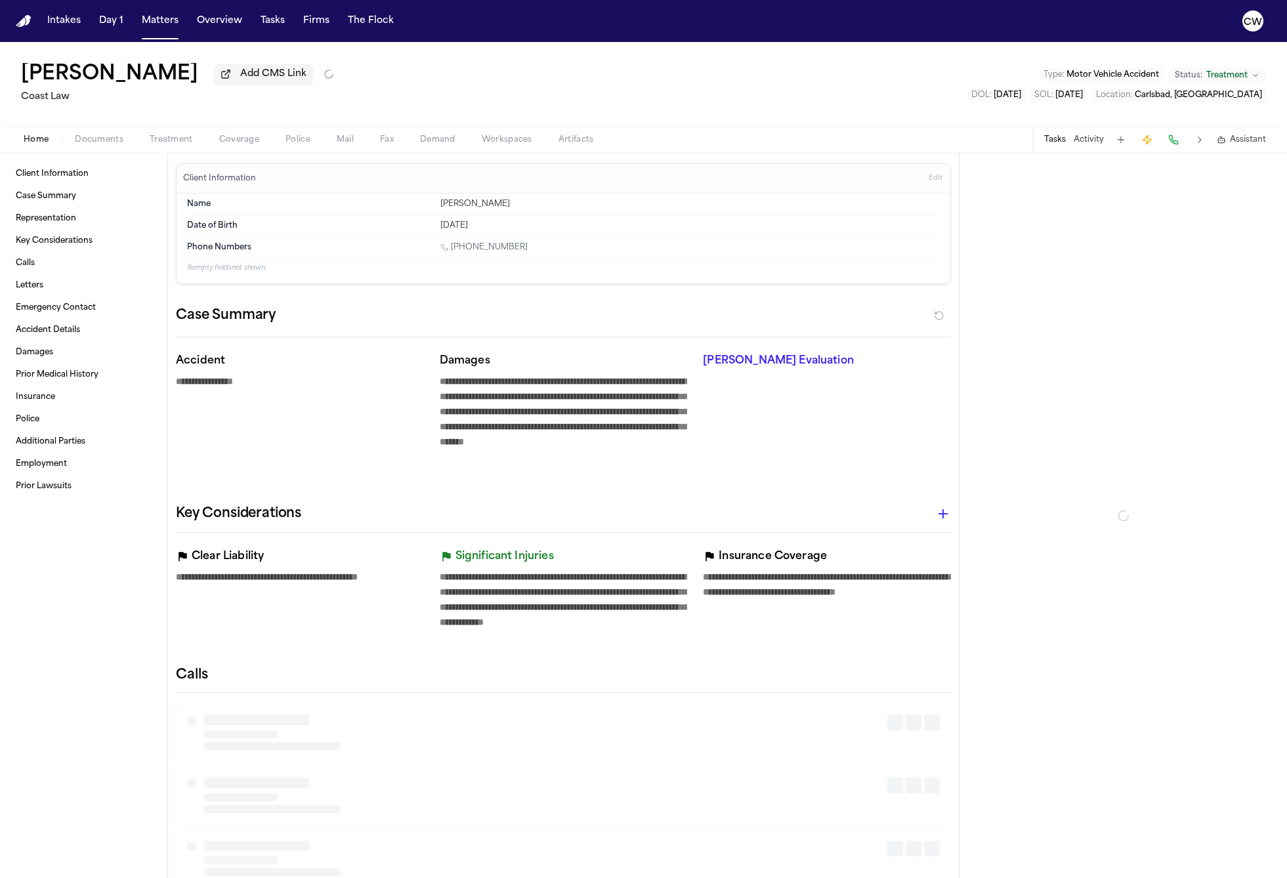
type textarea "*"
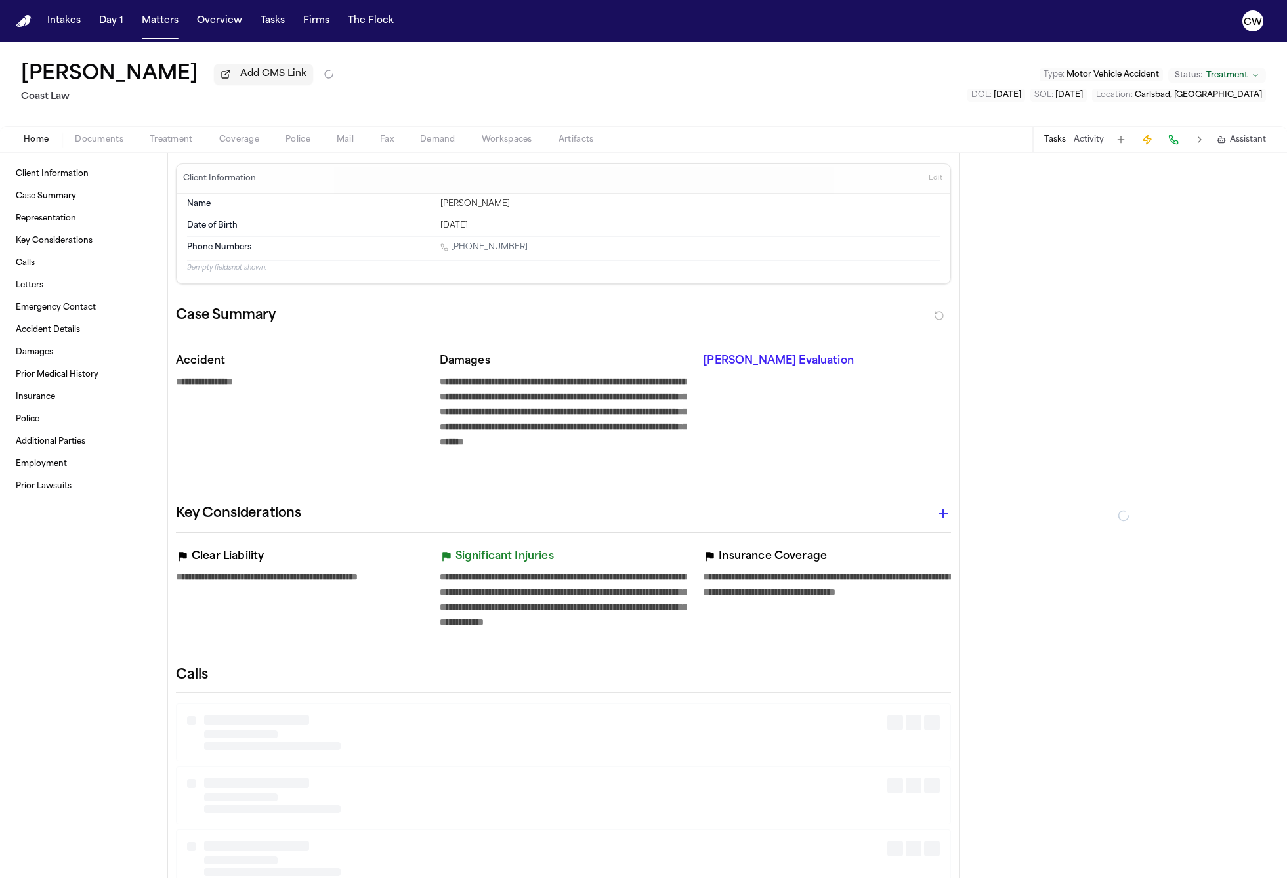
type textarea "*"
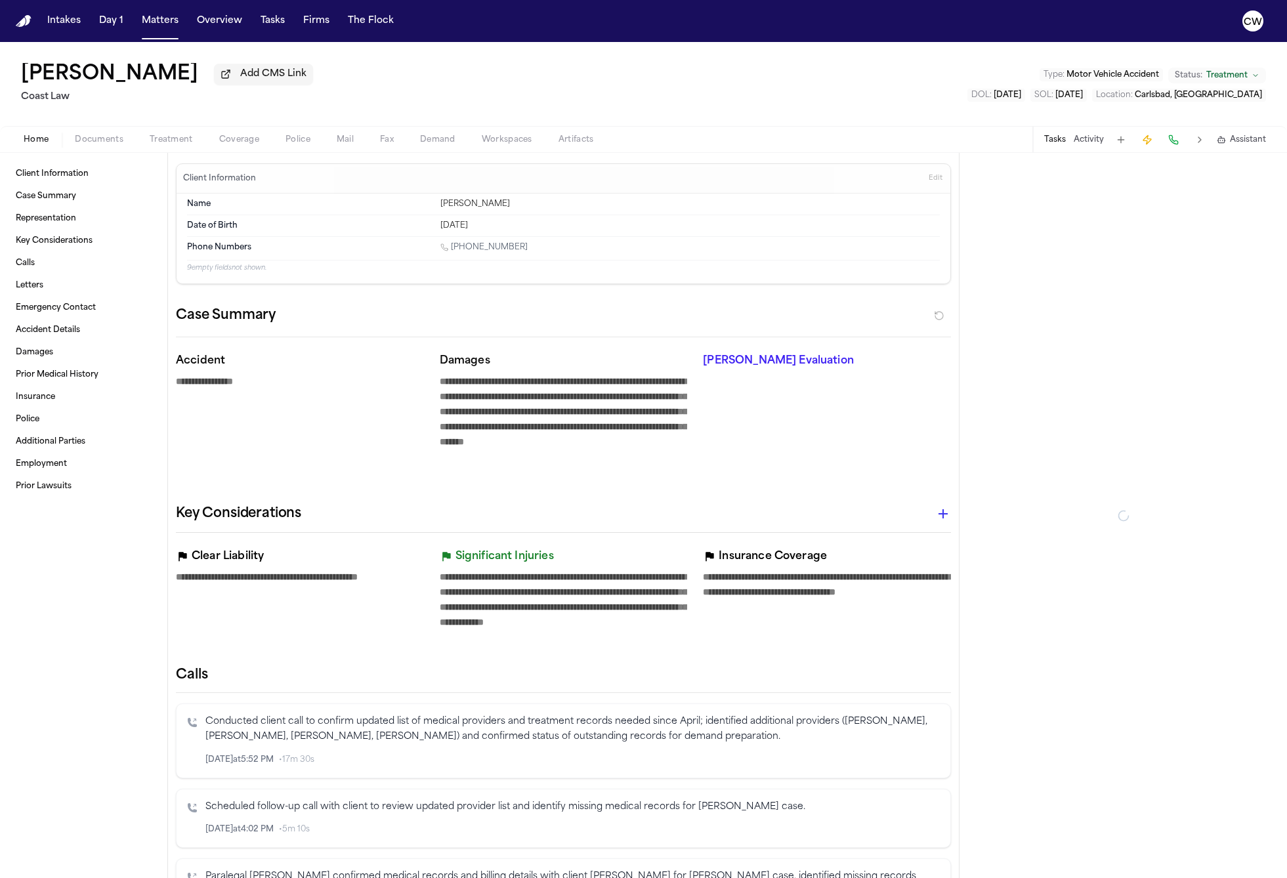
type textarea "*"
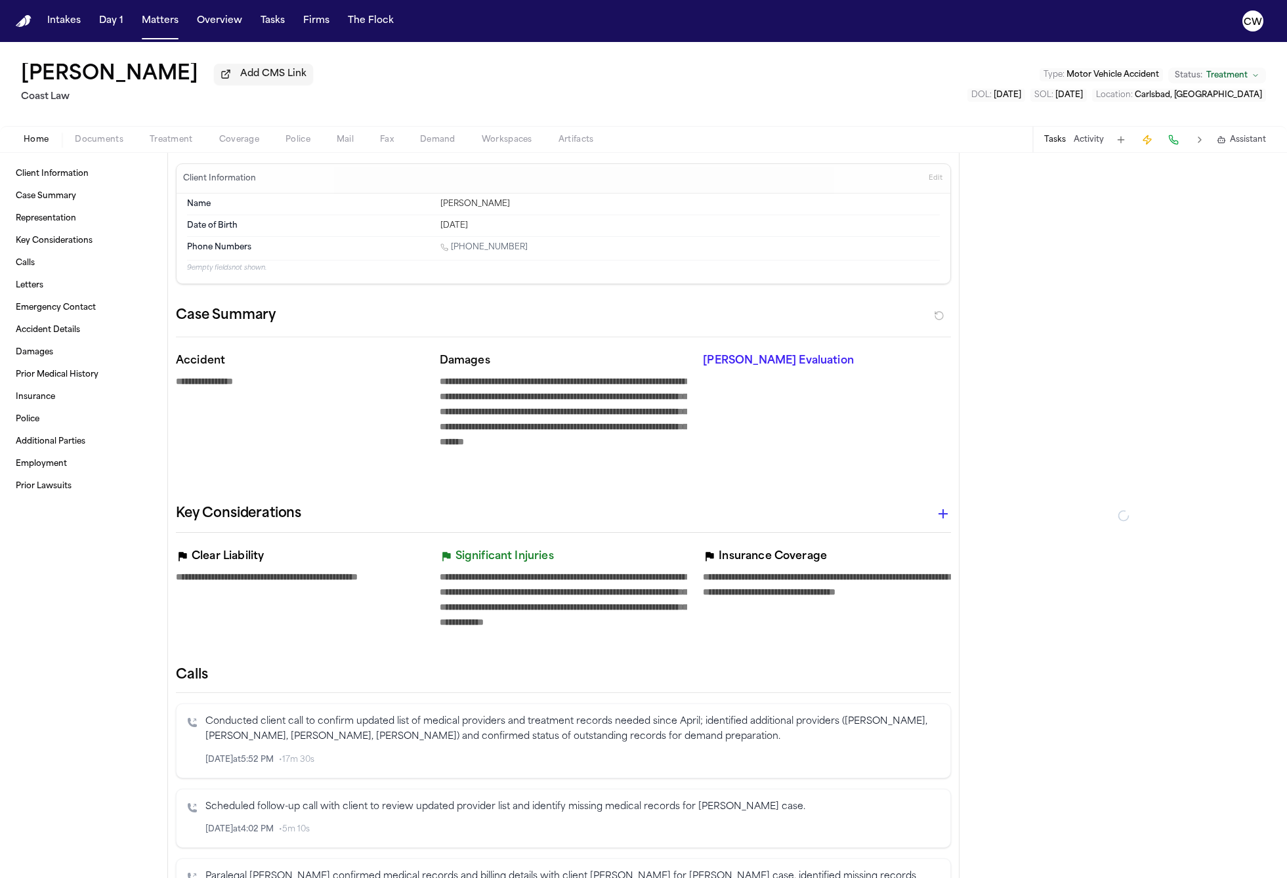
type textarea "*"
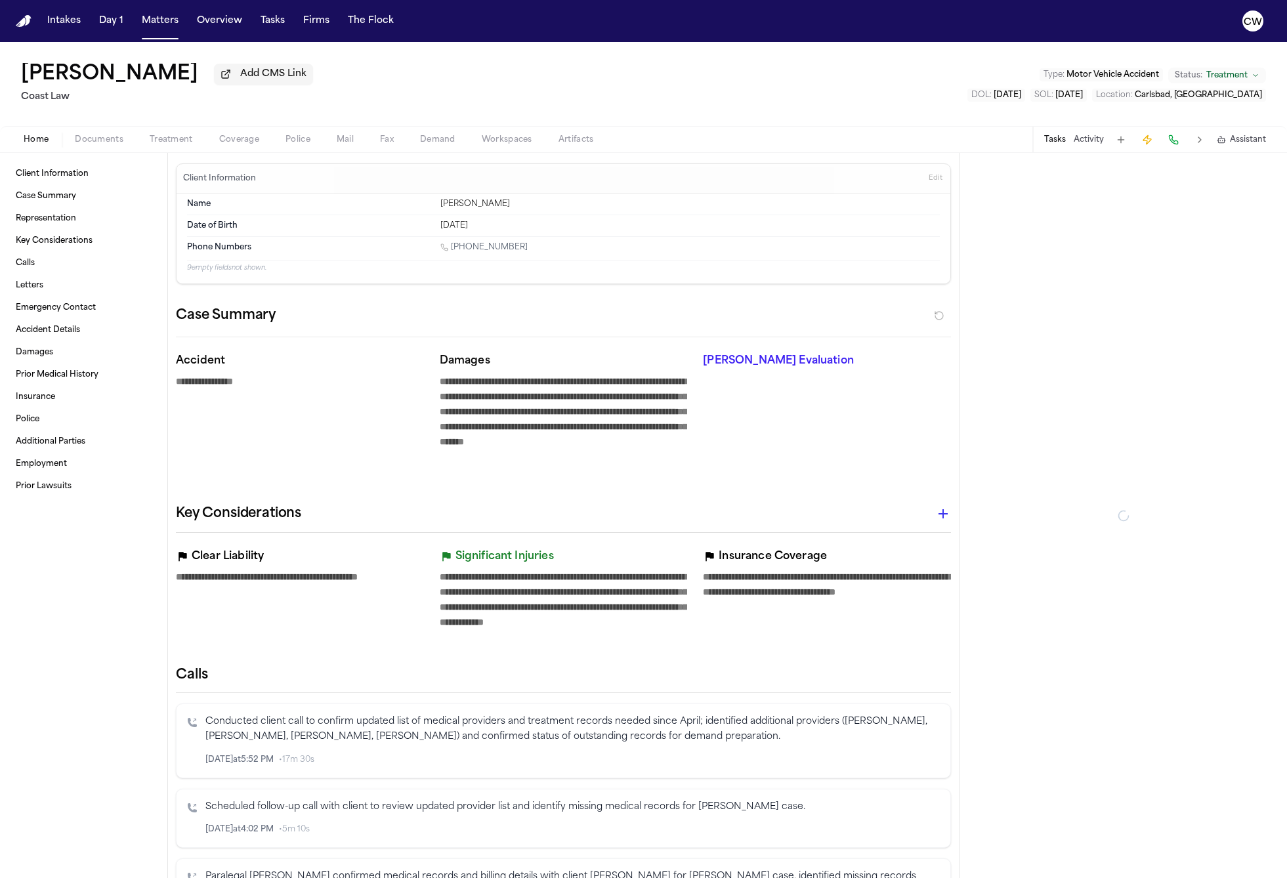
type textarea "*"
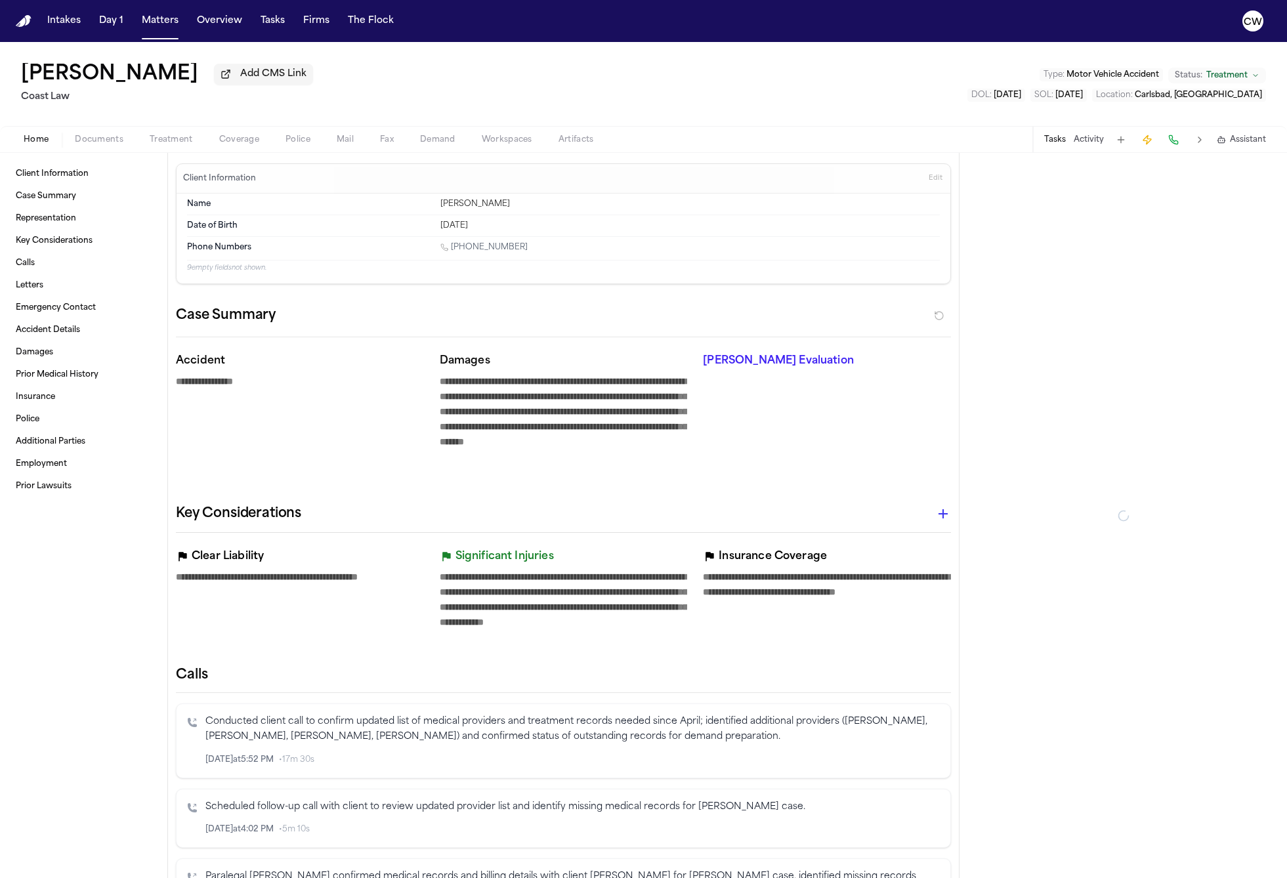
type textarea "*"
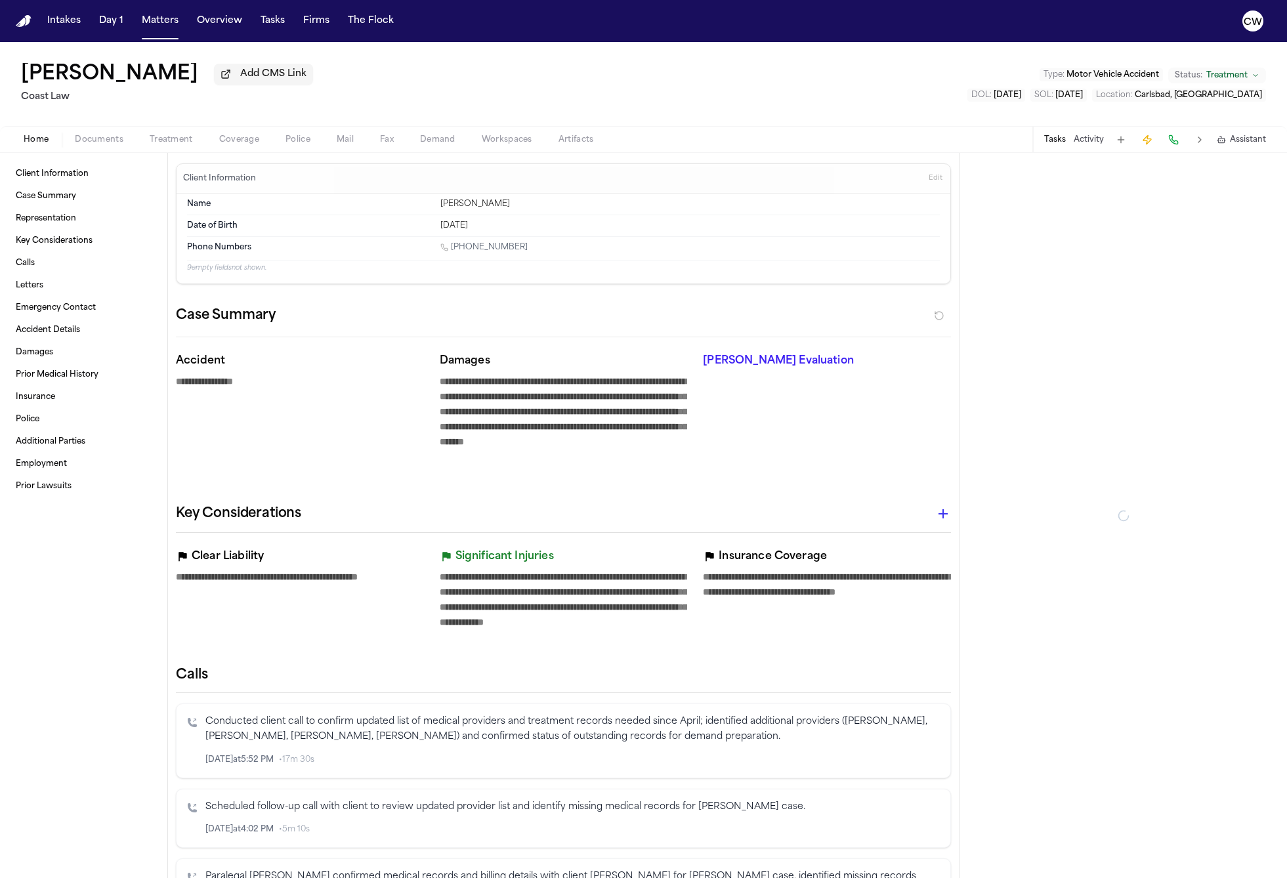
type textarea "*"
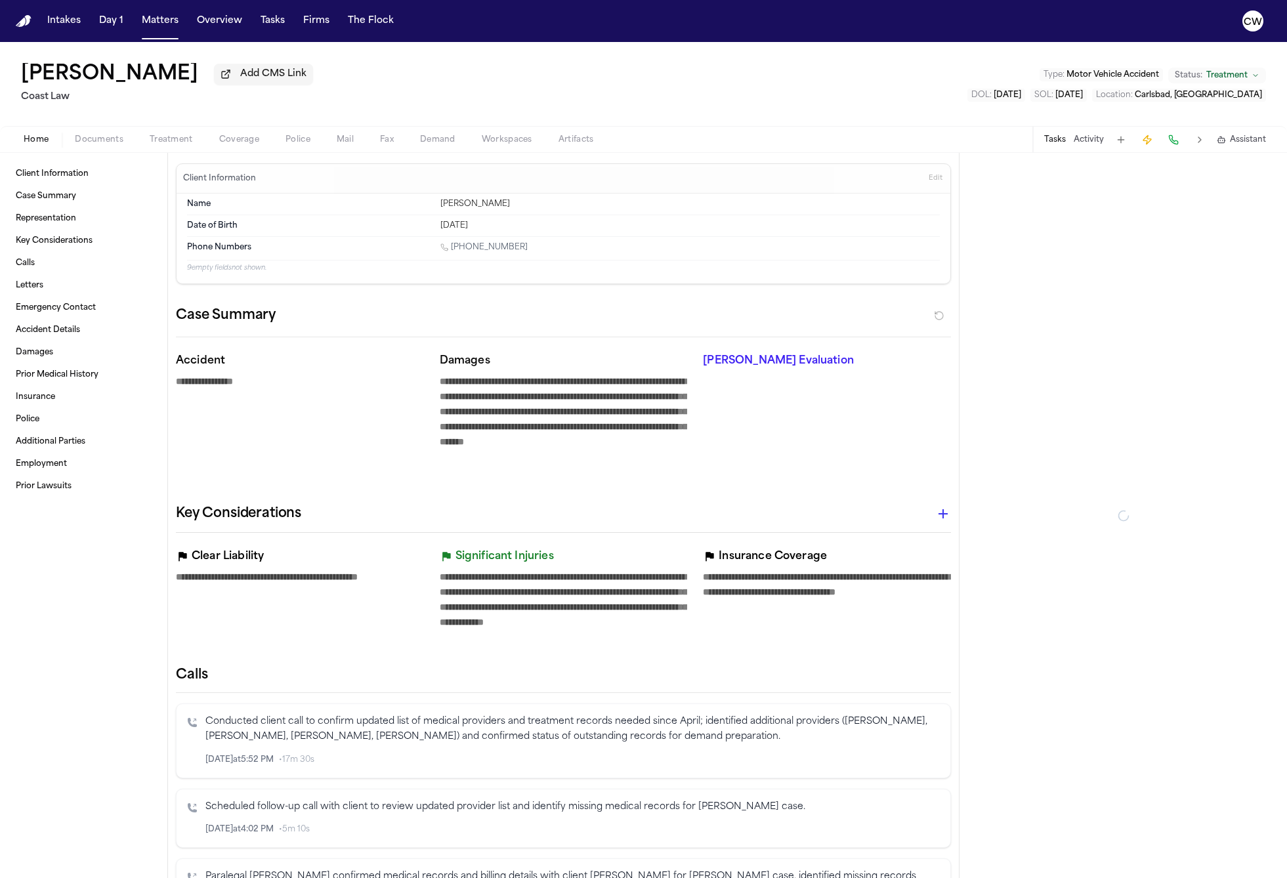
type textarea "*"
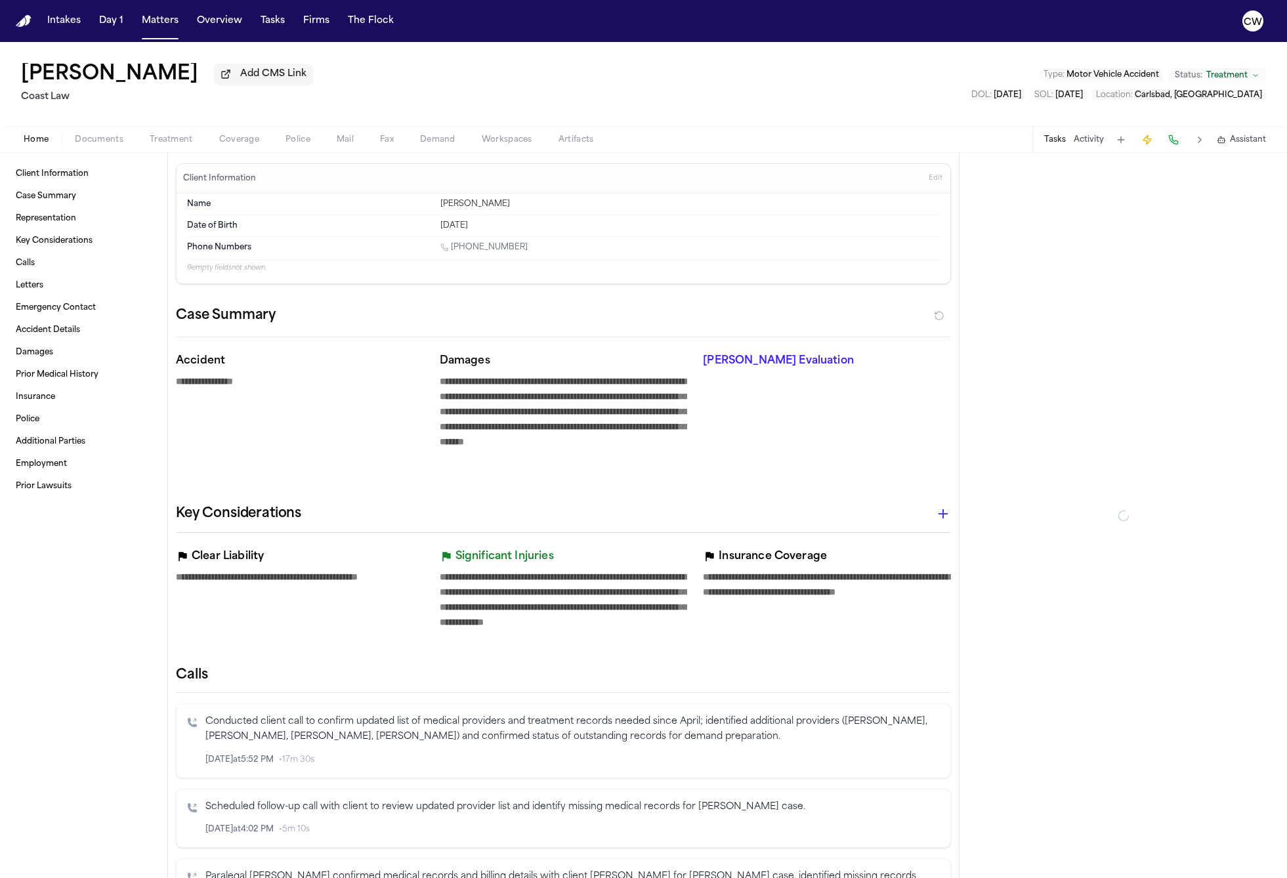
type textarea "*"
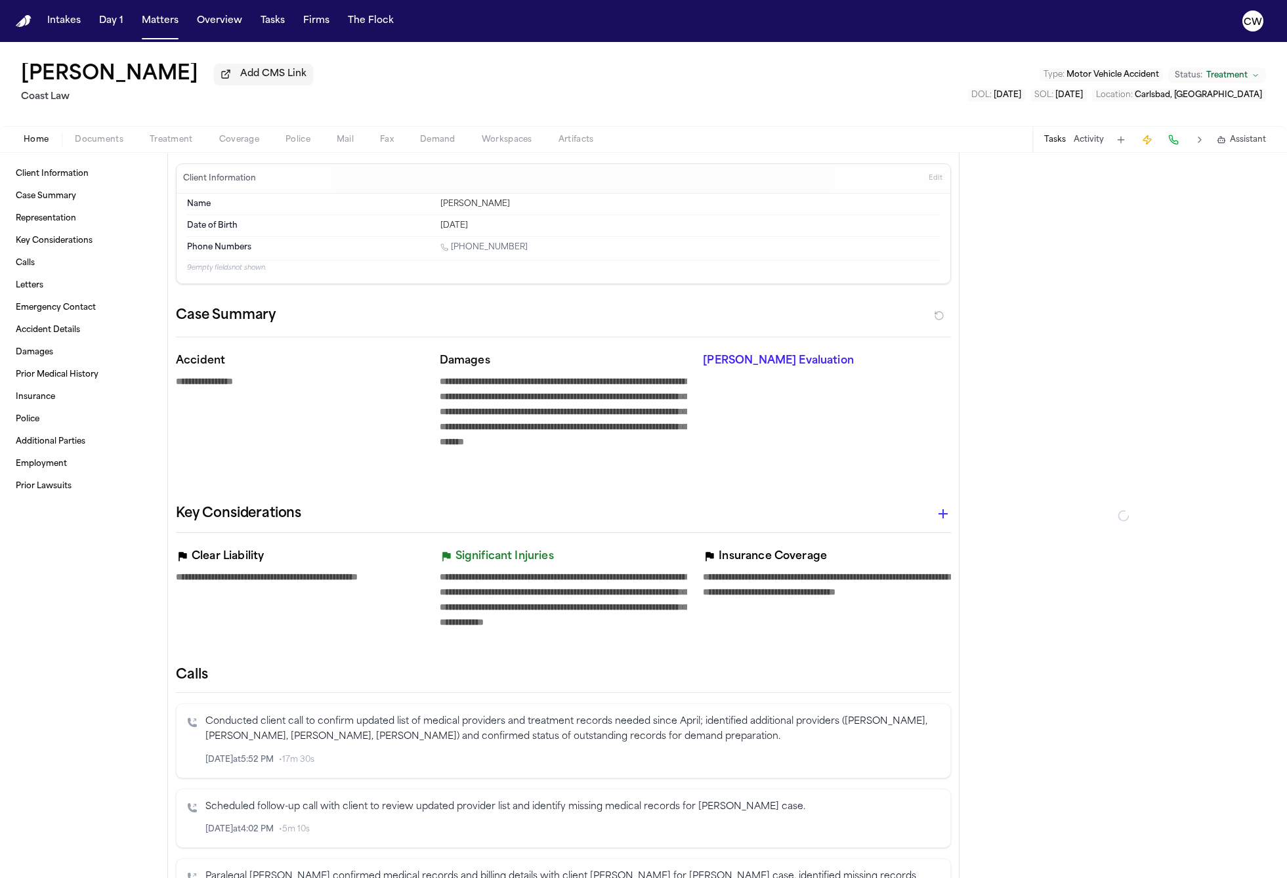
type textarea "*"
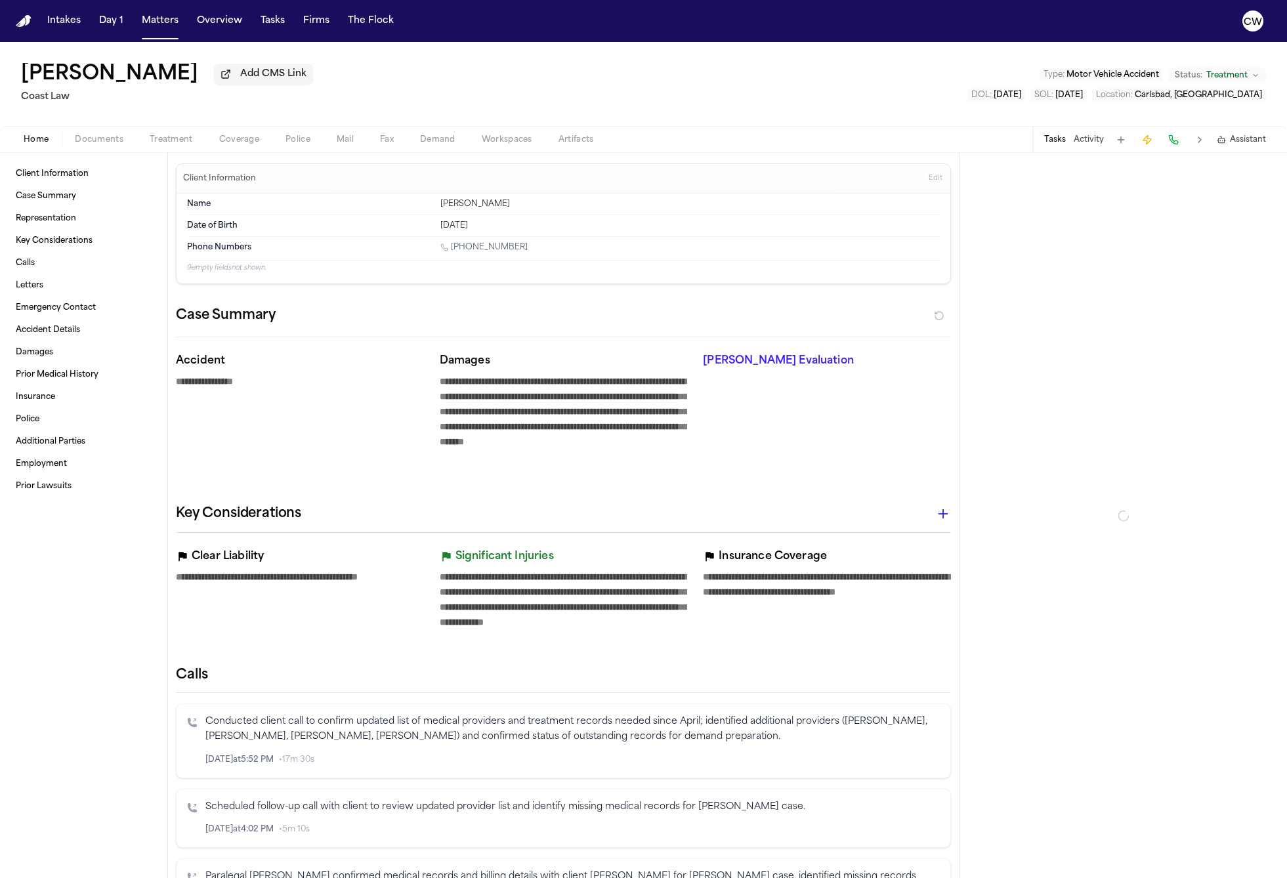
type textarea "*"
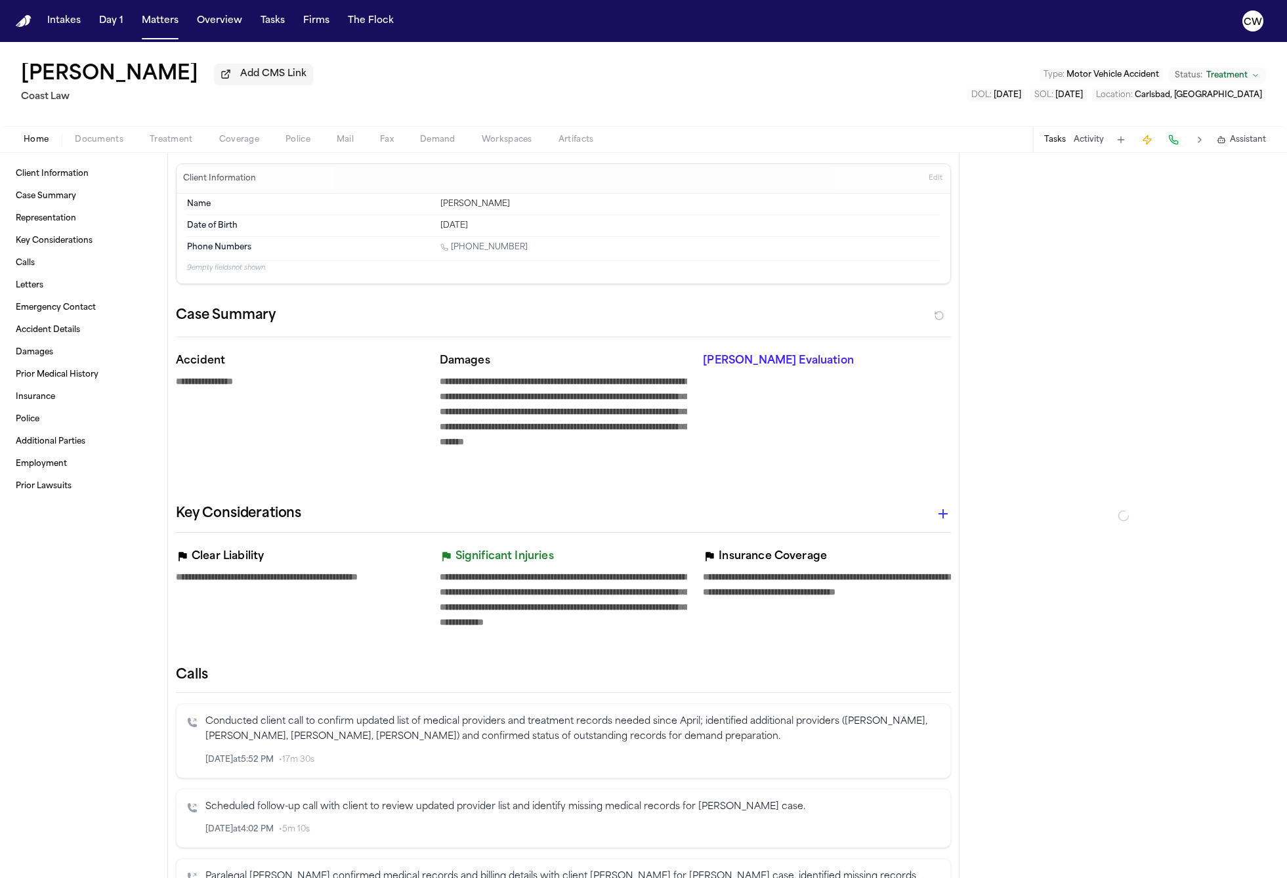
type textarea "*"
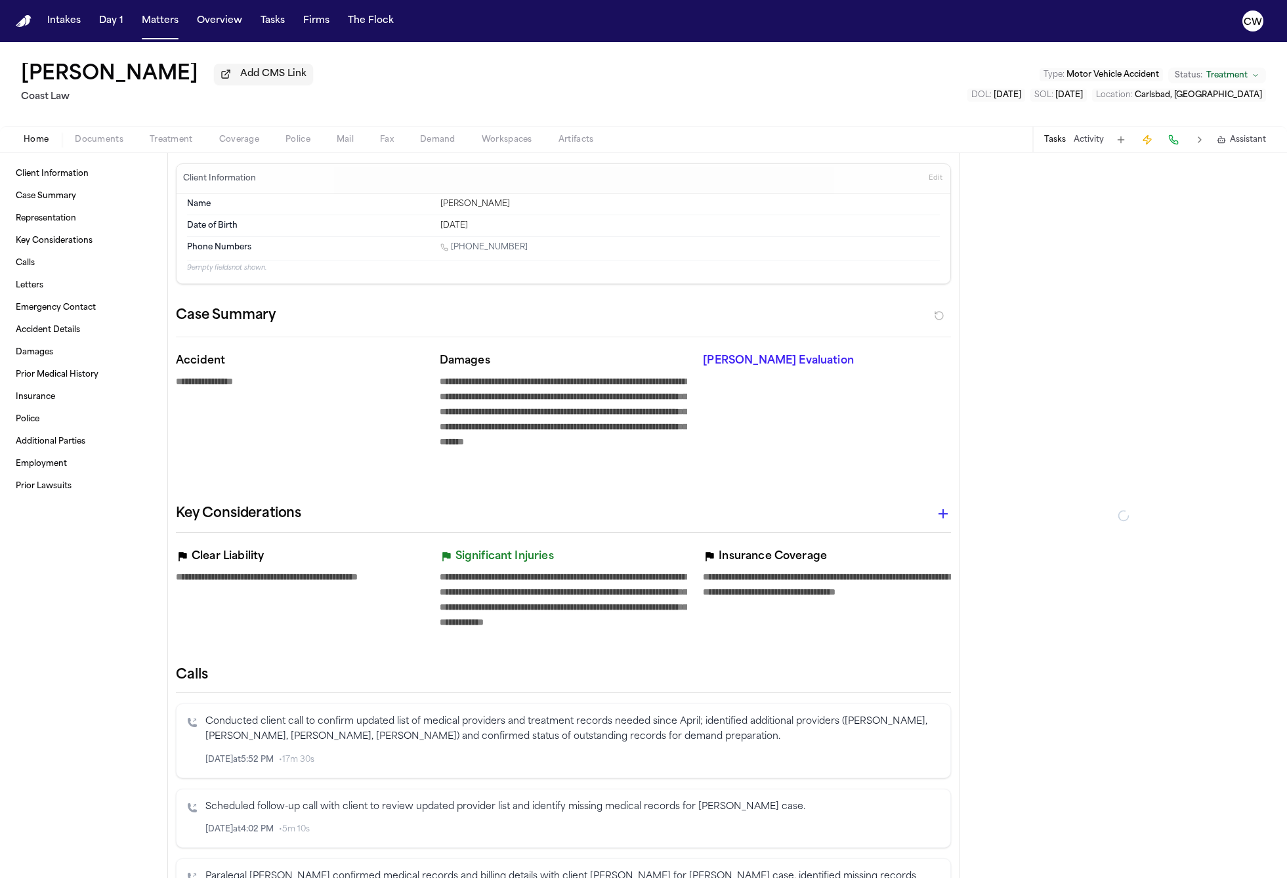
type textarea "*"
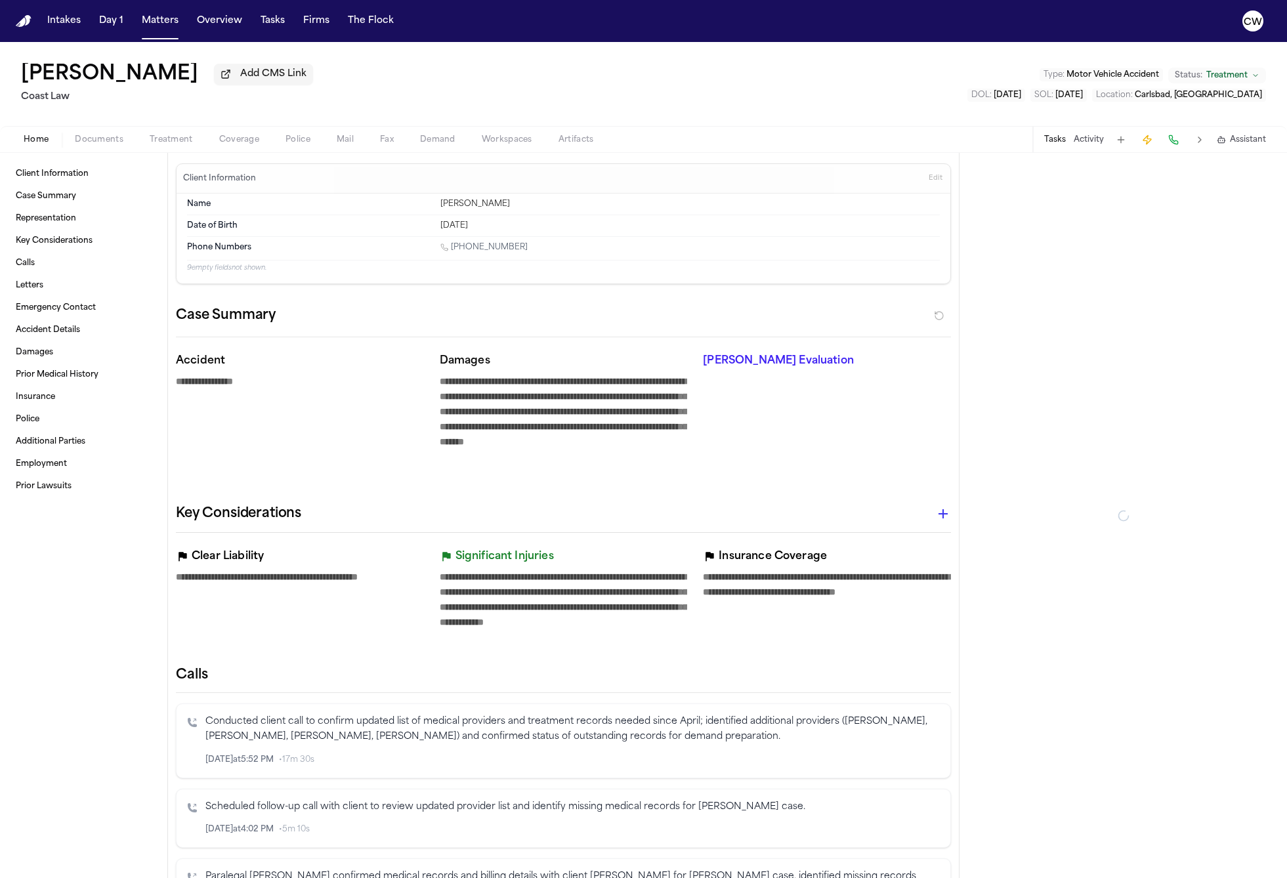
type textarea "*"
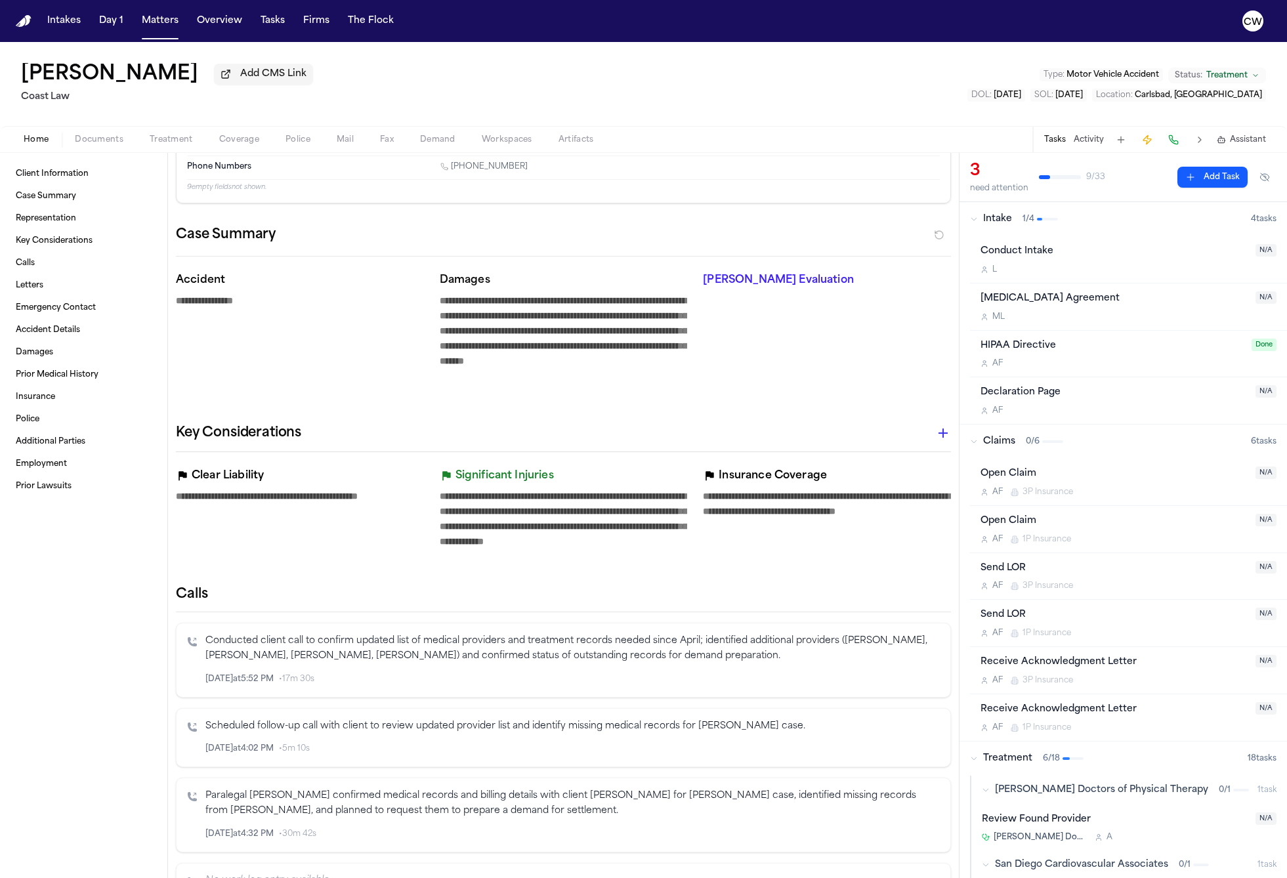
scroll to position [85, 0]
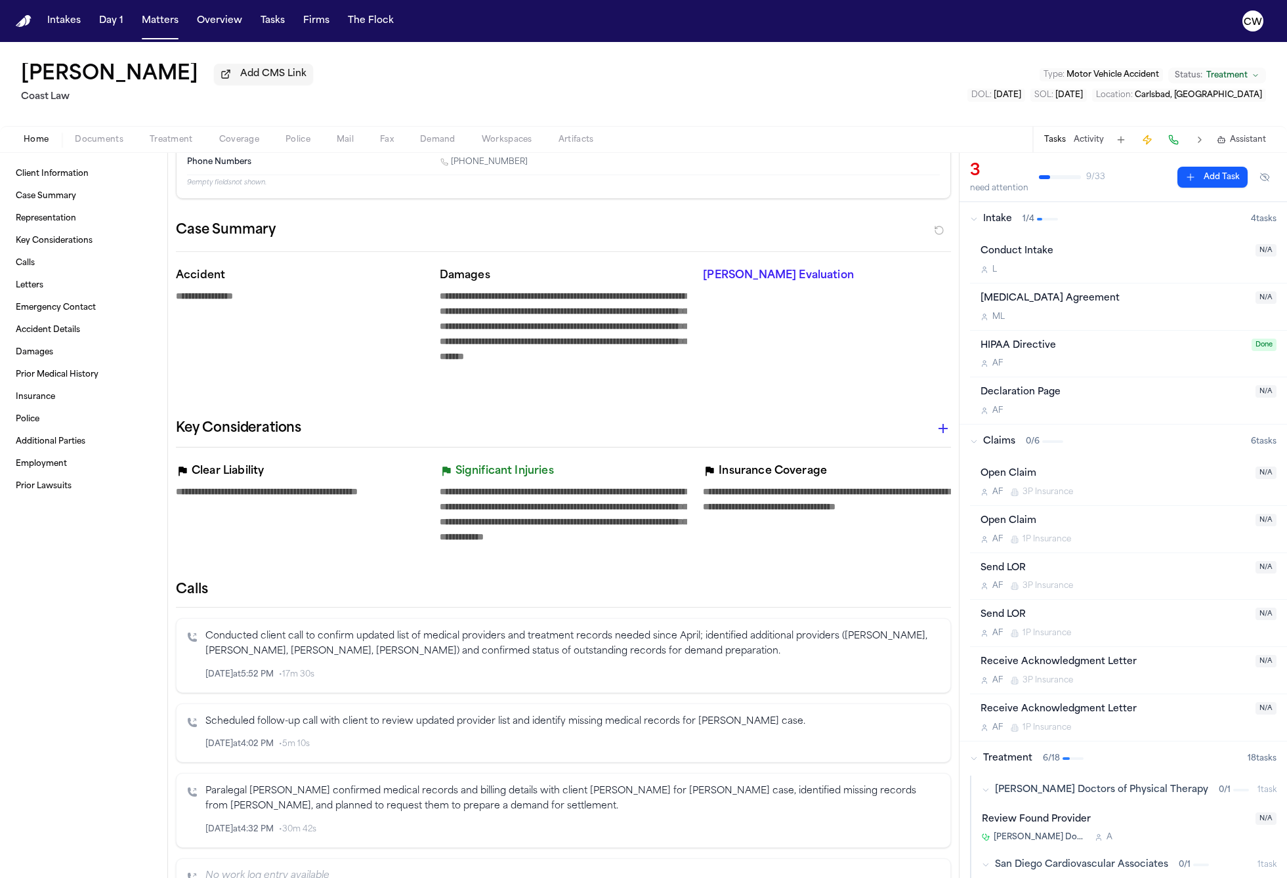
drag, startPoint x: 467, startPoint y: 487, endPoint x: 617, endPoint y: 526, distance: 155.2
click at [617, 526] on textarea "**********" at bounding box center [564, 521] width 248 height 75
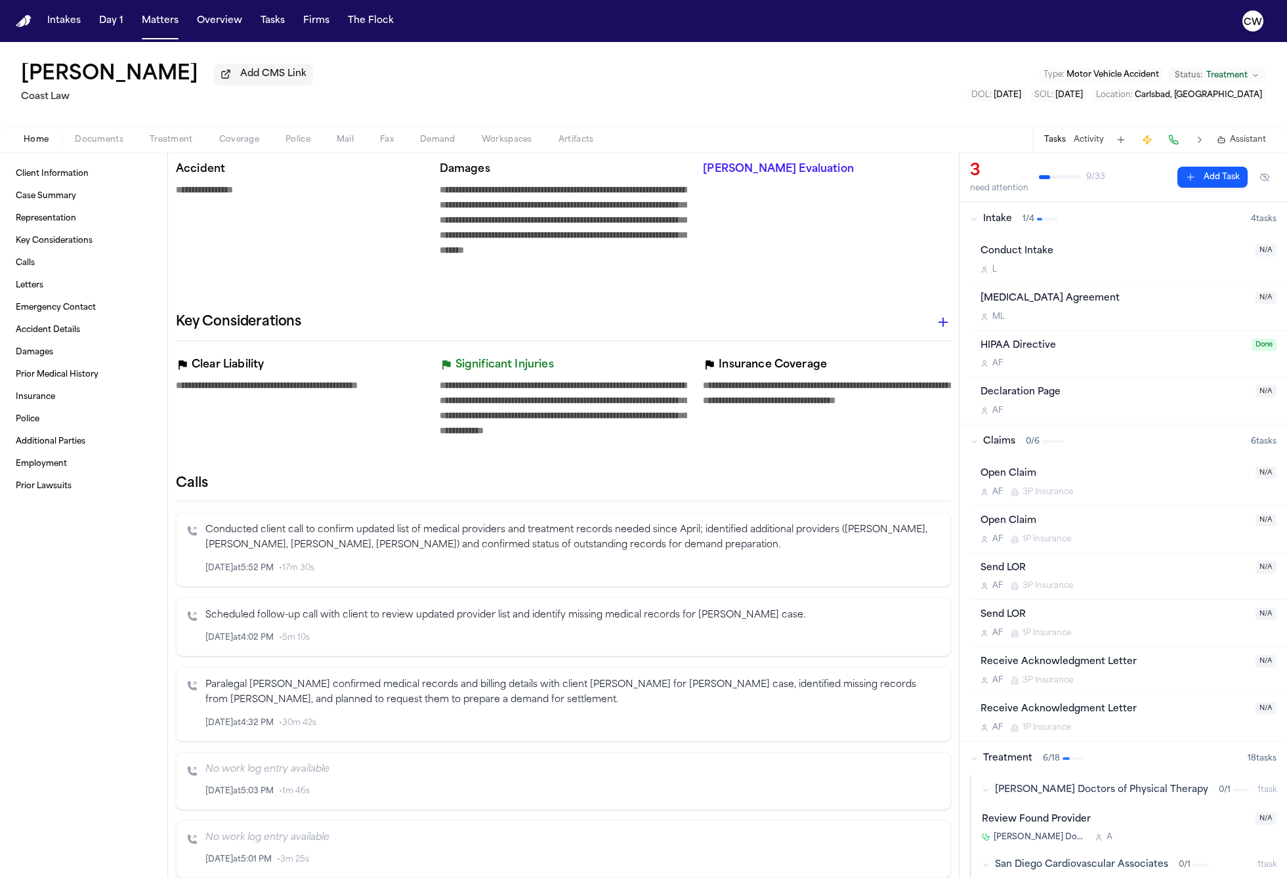
scroll to position [0, 0]
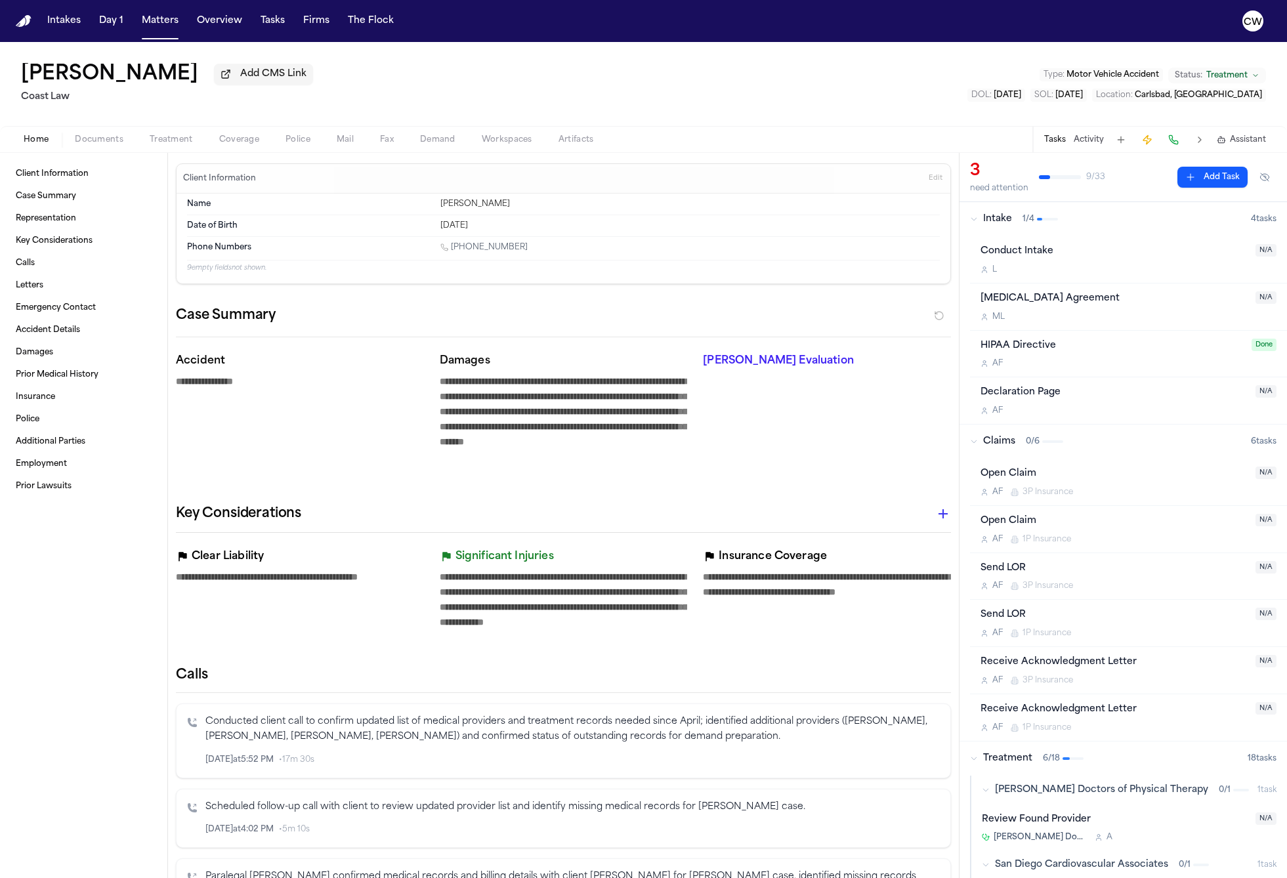
click at [300, 150] on div "Home Documents Treatment Coverage Police Mail Fax Demand Workspaces Artifacts T…" at bounding box center [643, 139] width 1287 height 26
click at [301, 142] on span "Police" at bounding box center [297, 140] width 25 height 11
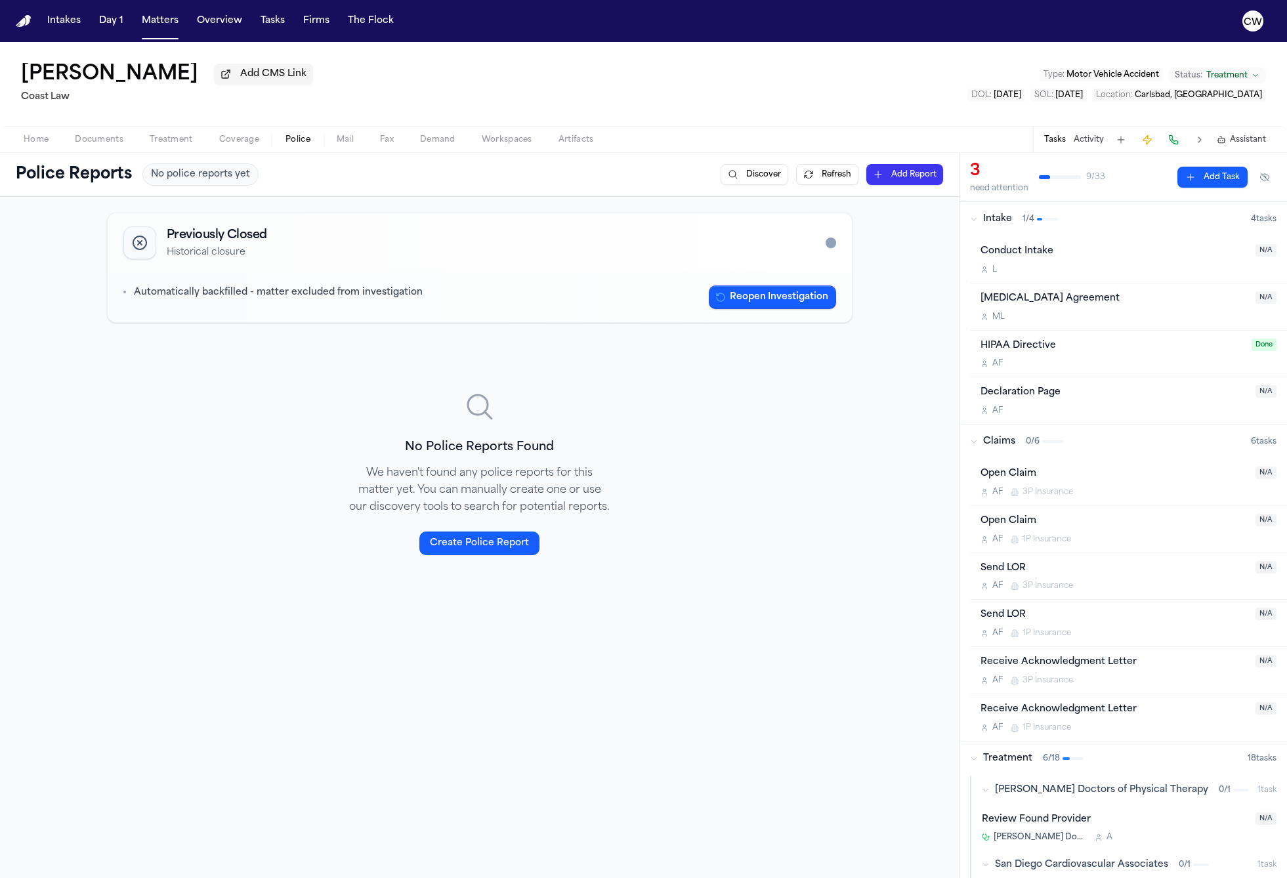
click at [347, 140] on span "Mail" at bounding box center [345, 140] width 17 height 11
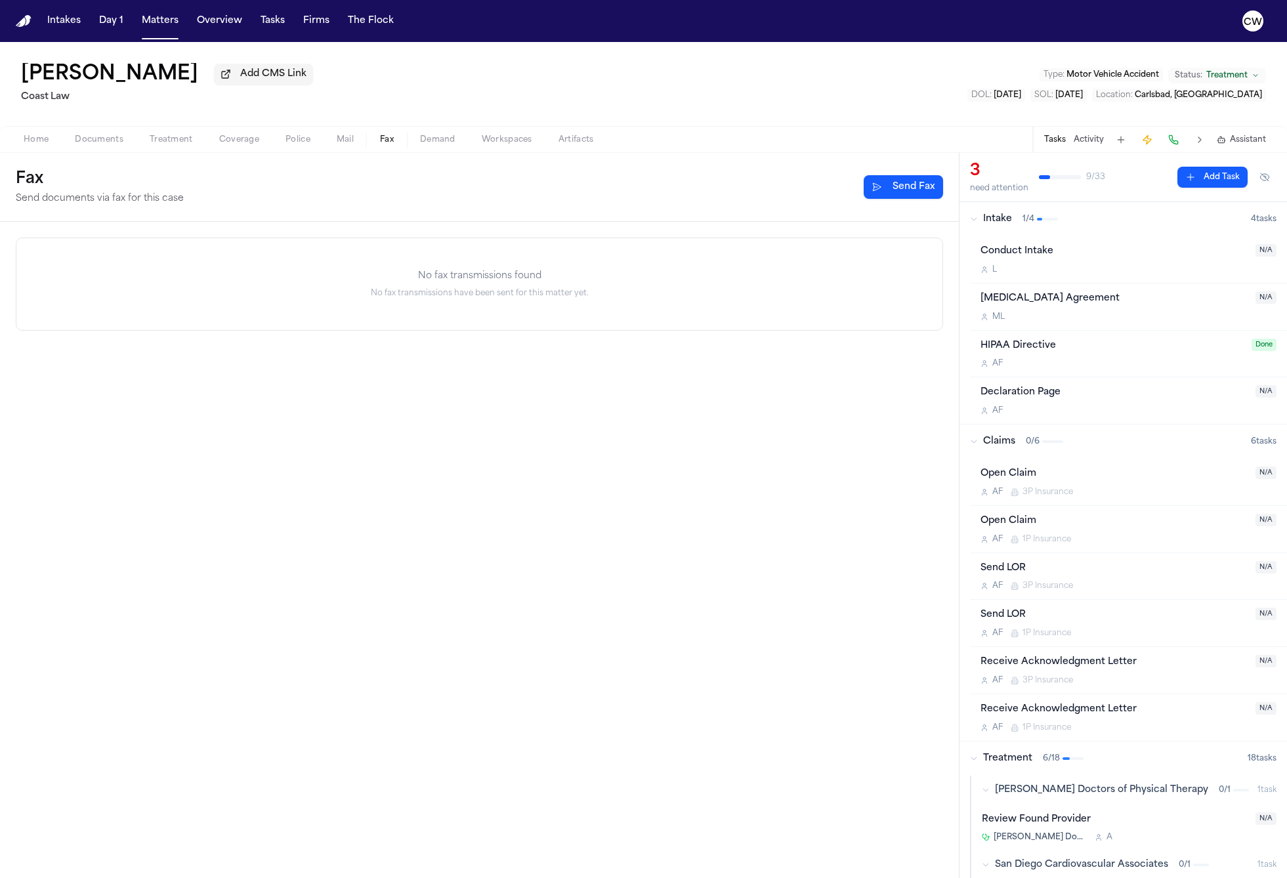
click at [378, 141] on button "Fax" at bounding box center [387, 140] width 40 height 16
click at [432, 140] on span "Demand" at bounding box center [437, 140] width 35 height 11
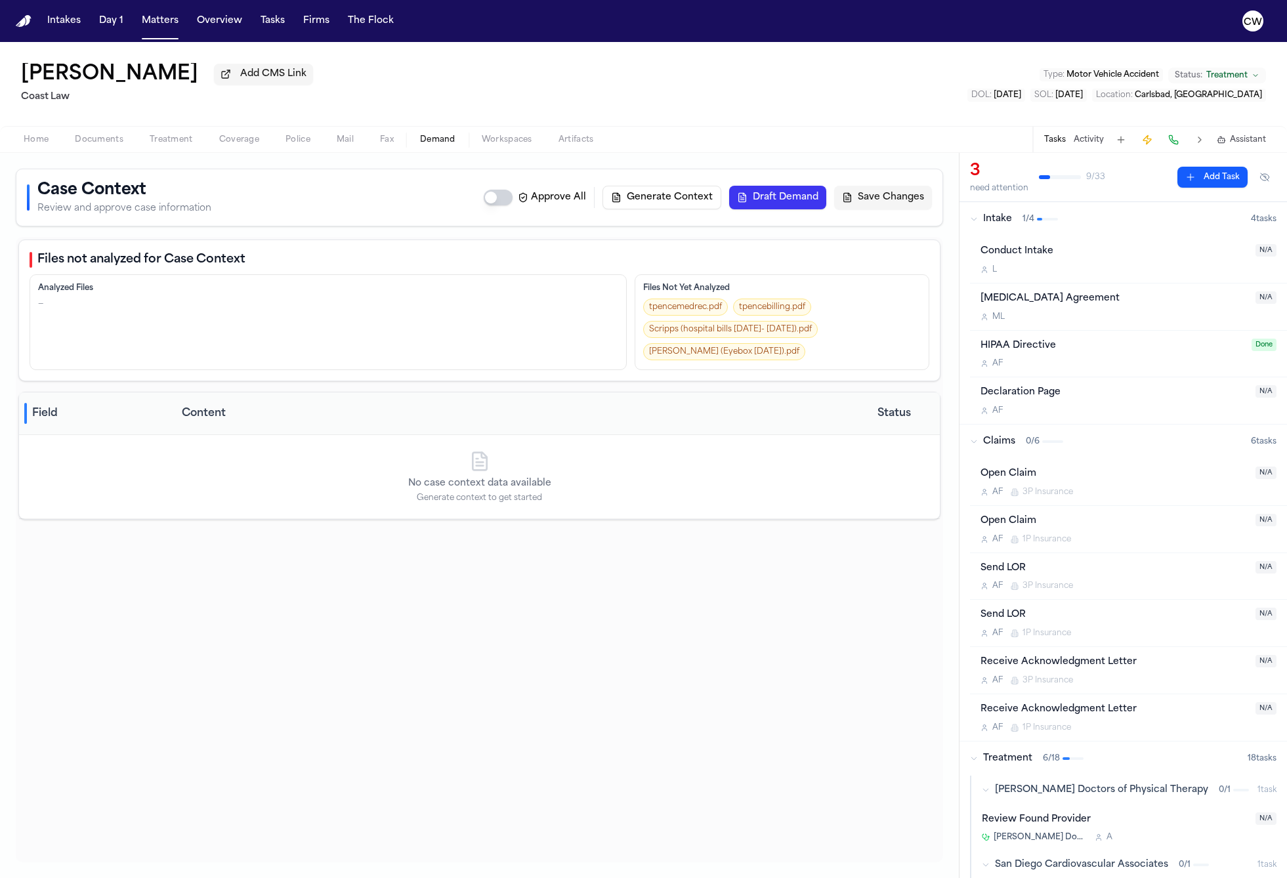
click at [385, 142] on span "Fax" at bounding box center [387, 140] width 14 height 11
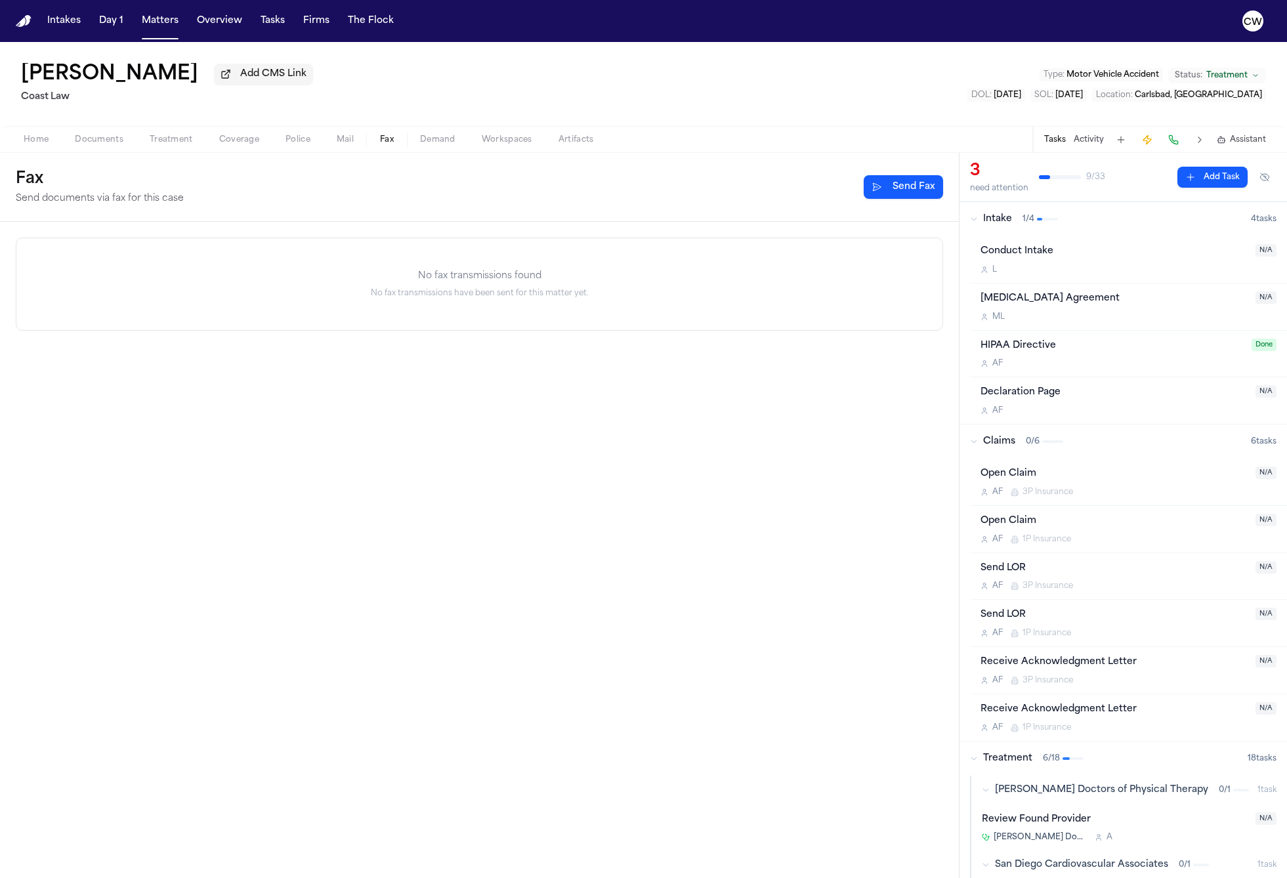
click at [348, 142] on span "Mail" at bounding box center [345, 140] width 17 height 11
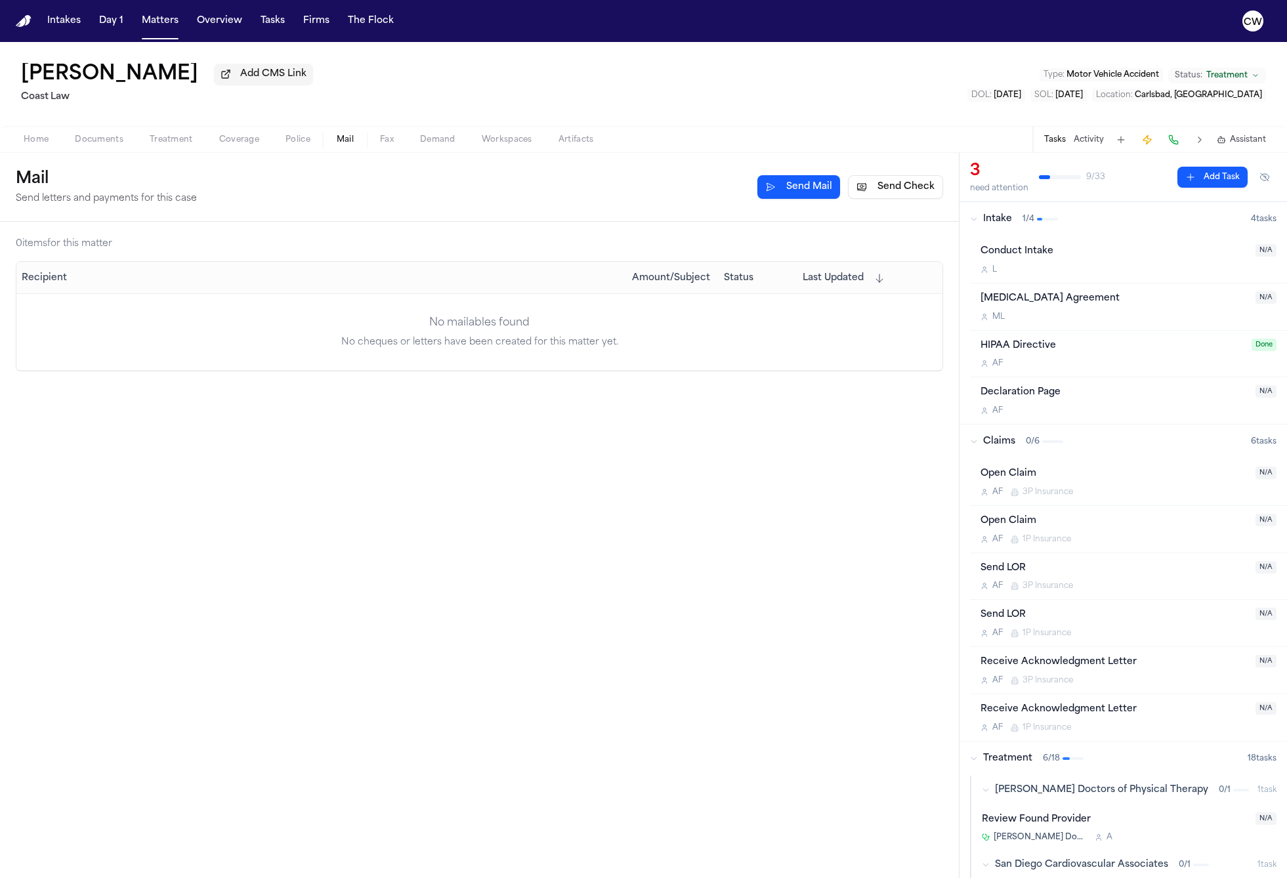
click at [381, 142] on span "Fax" at bounding box center [387, 140] width 14 height 11
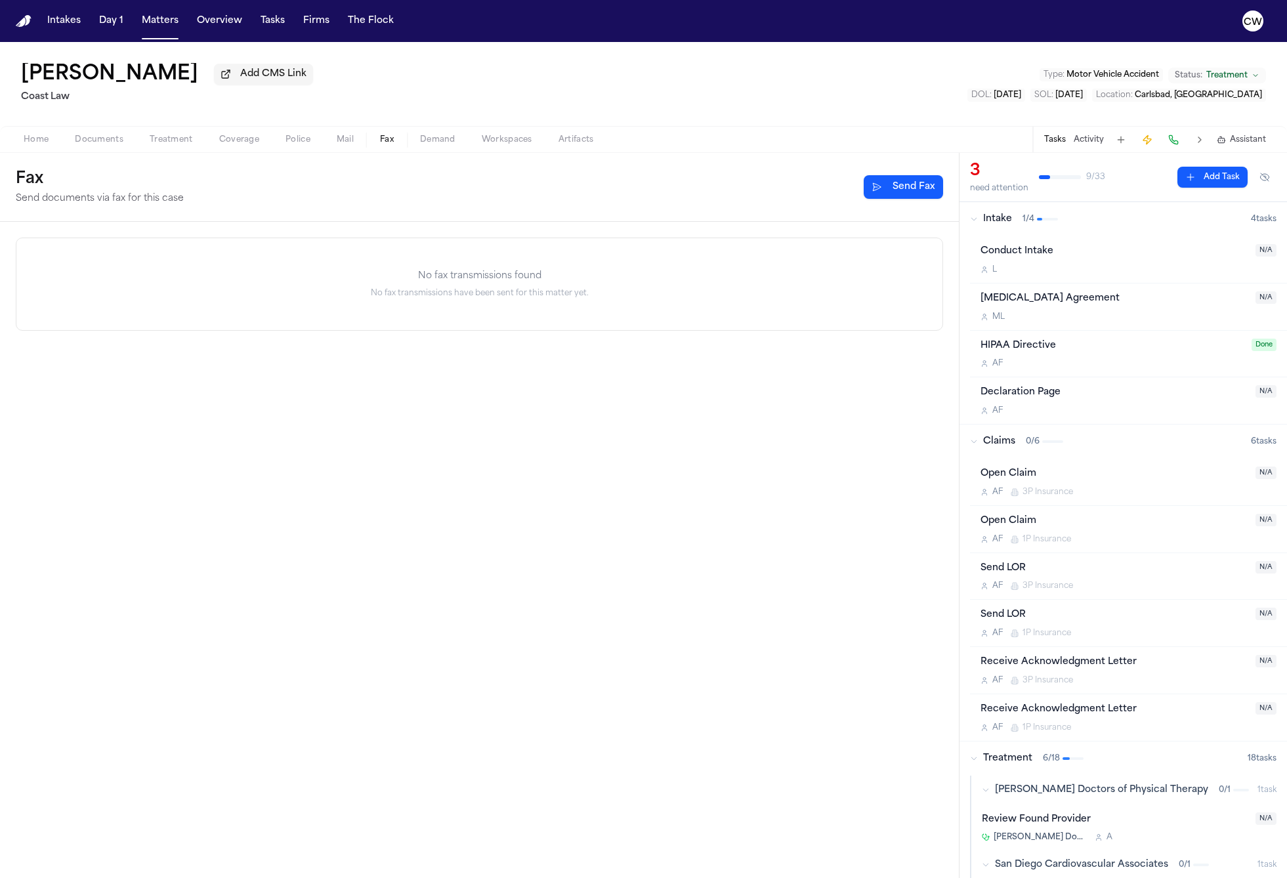
click at [423, 142] on span "Demand" at bounding box center [437, 140] width 35 height 11
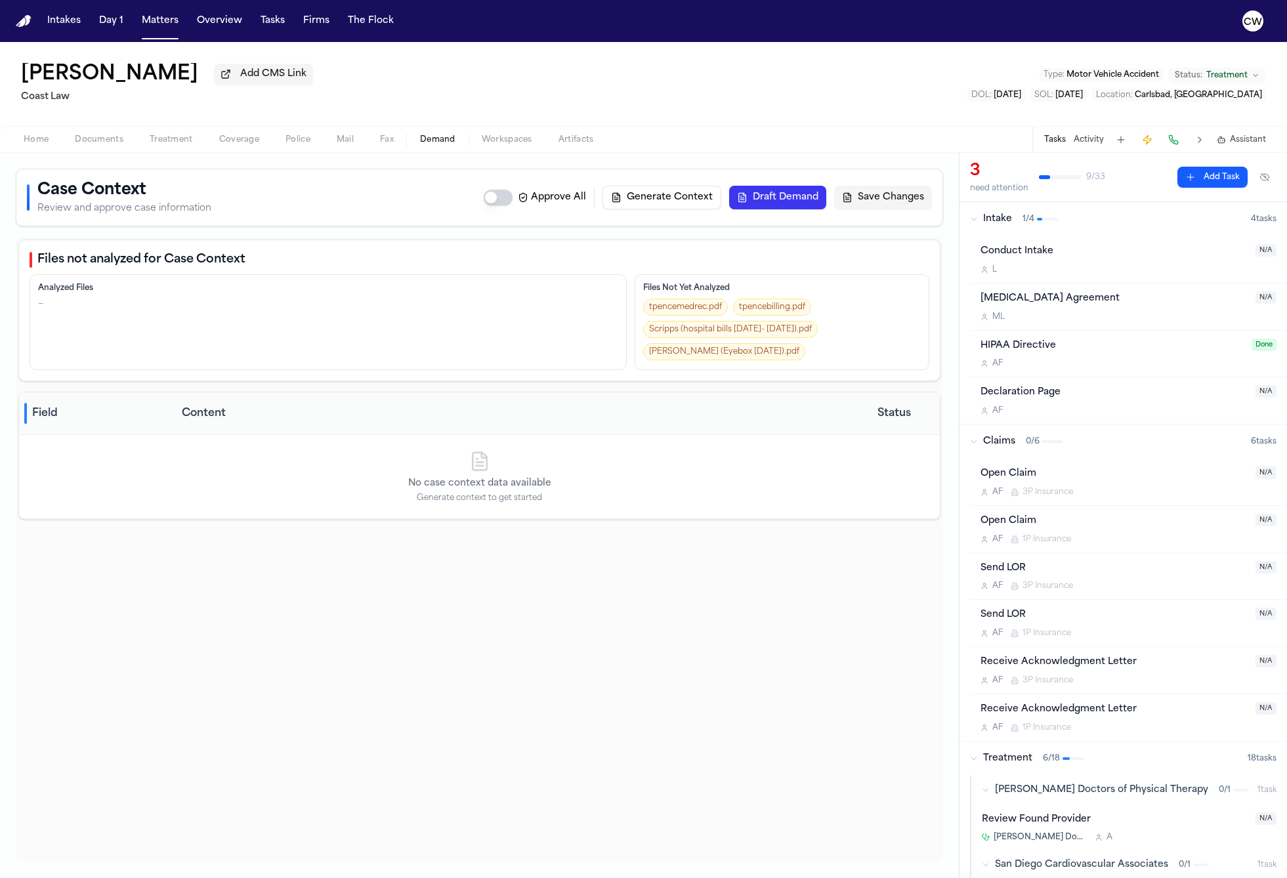
click at [585, 137] on span "Artifacts" at bounding box center [576, 140] width 35 height 11
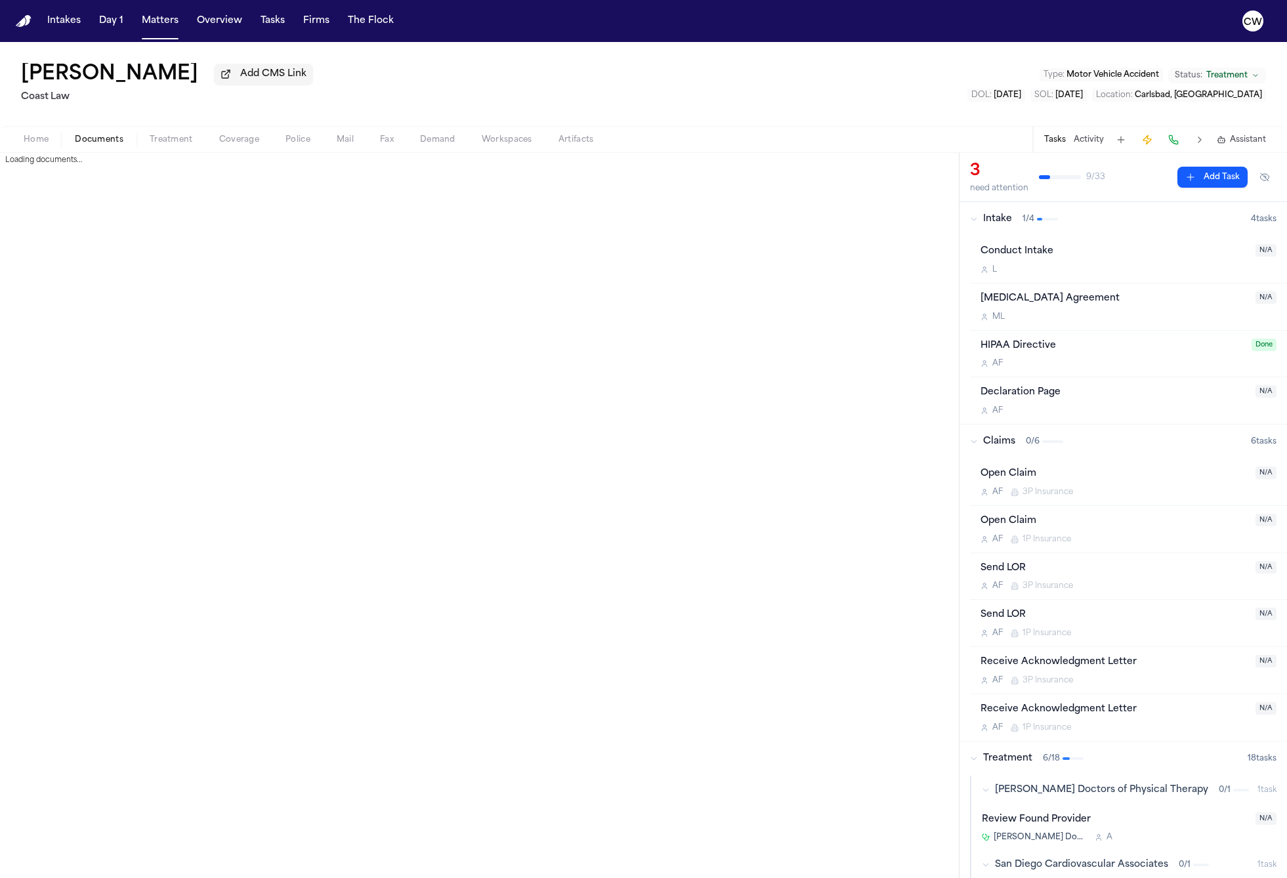
click at [114, 140] on span "Documents" at bounding box center [99, 140] width 49 height 11
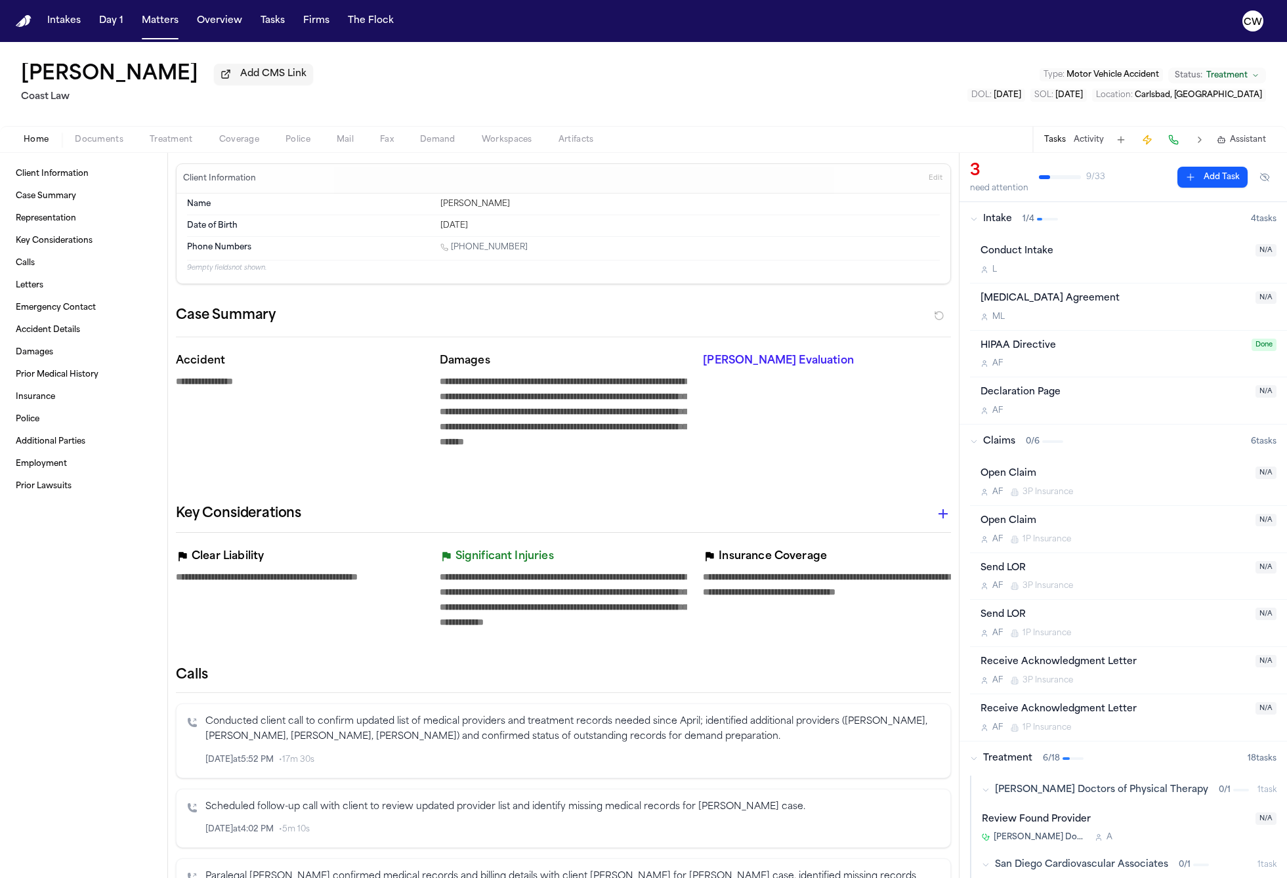
click at [35, 142] on span "Home" at bounding box center [36, 140] width 25 height 11
click at [345, 142] on span "Mail" at bounding box center [345, 140] width 17 height 11
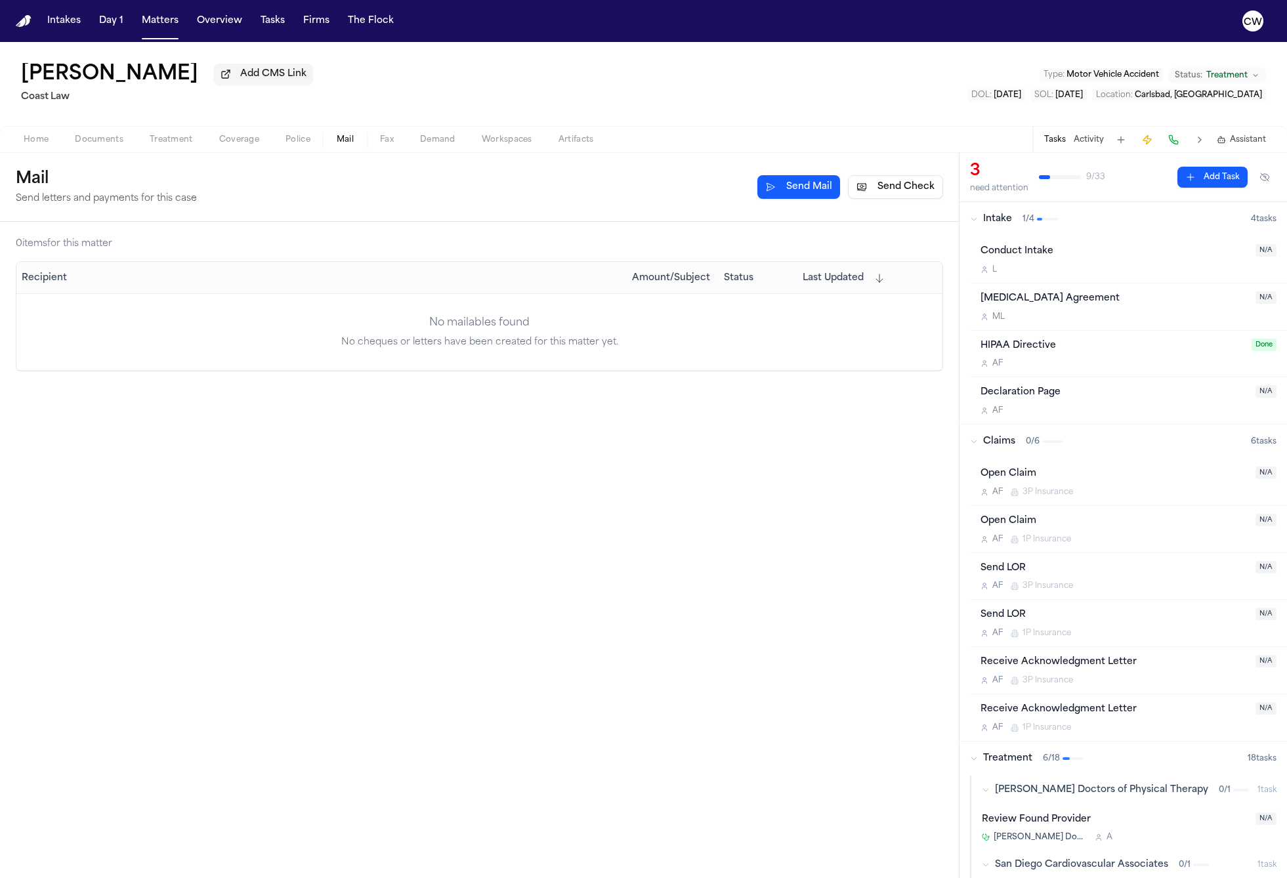
click at [386, 145] on span "Fax" at bounding box center [387, 140] width 14 height 11
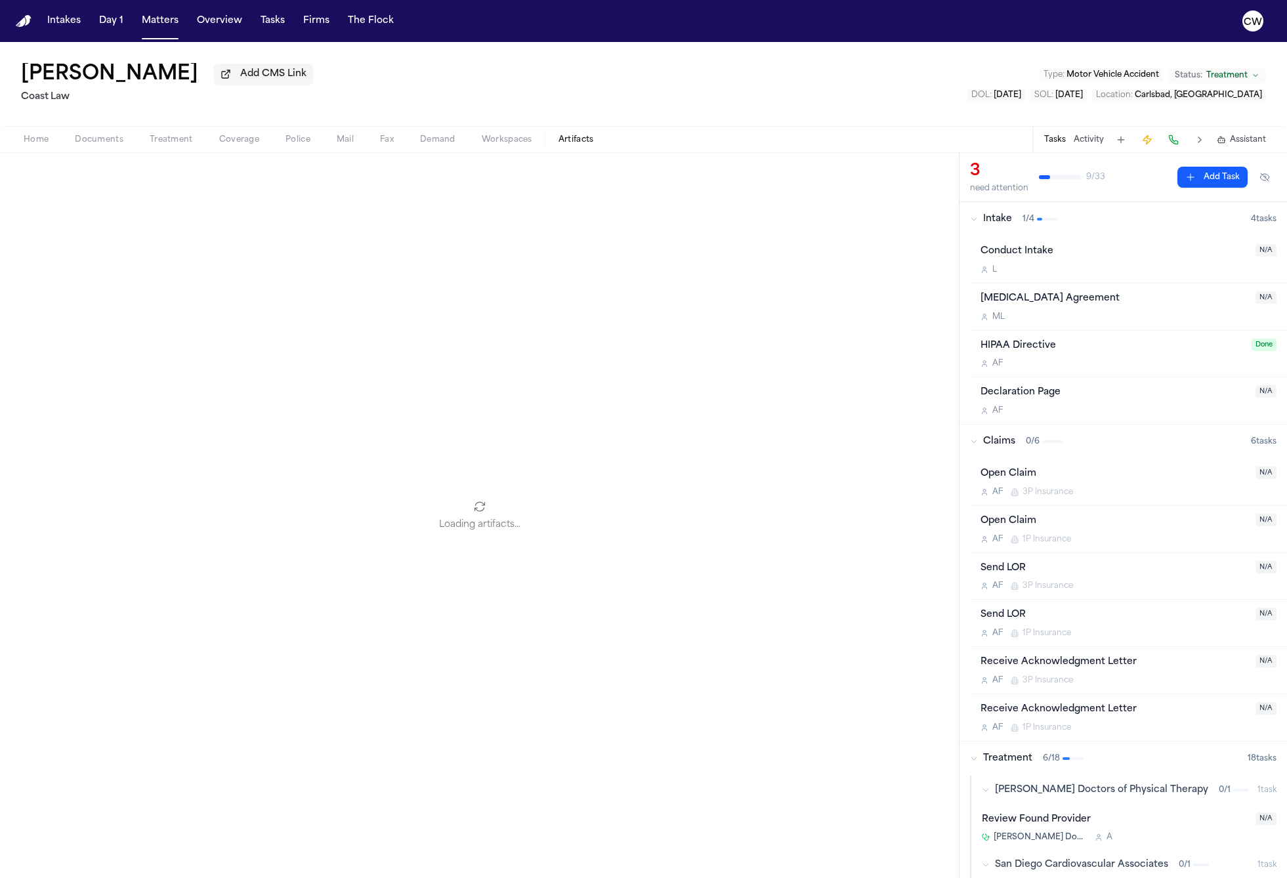
click at [580, 145] on span "Artifacts" at bounding box center [576, 140] width 35 height 11
click at [104, 140] on span "Documents" at bounding box center [99, 140] width 49 height 11
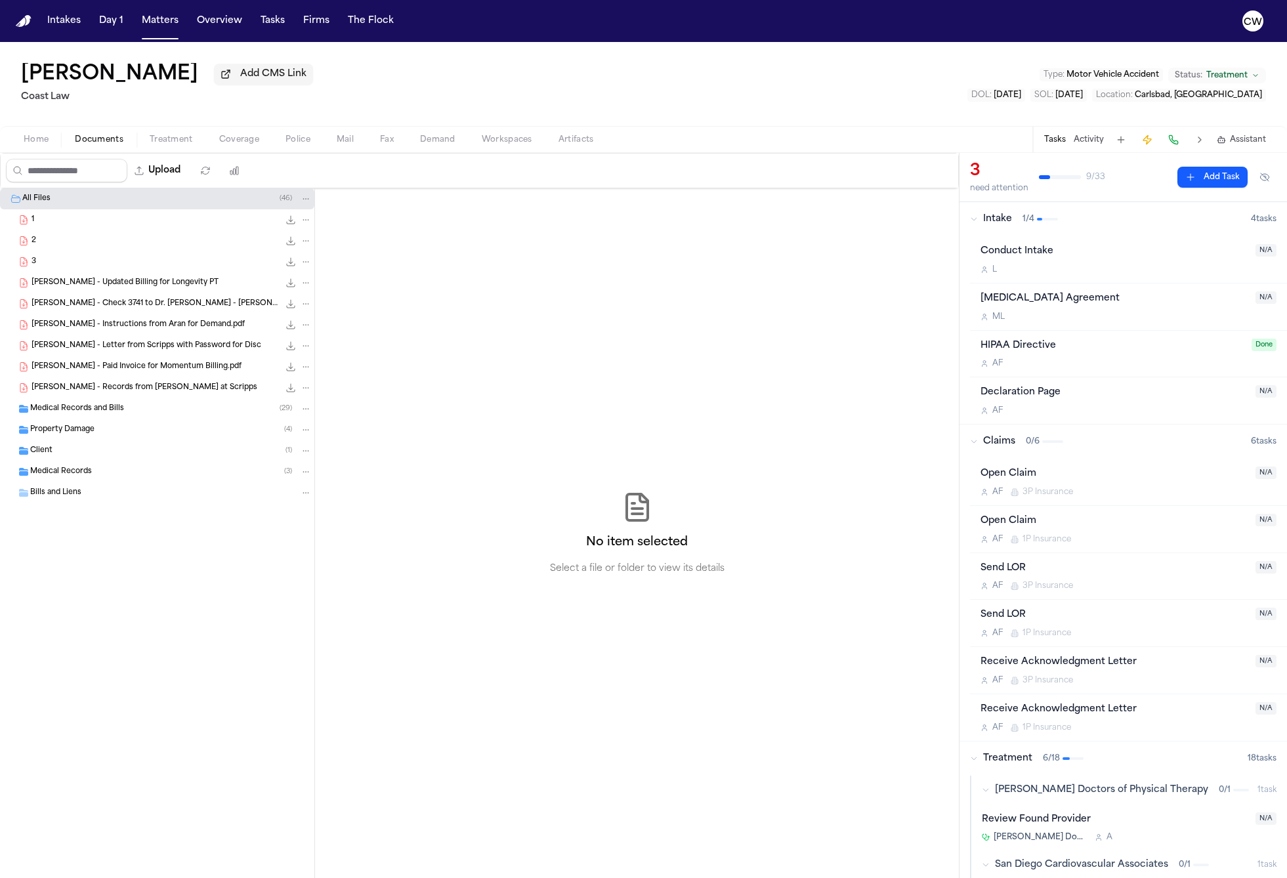
click at [83, 230] on div "1 116.3 KB • PDF" at bounding box center [157, 219] width 314 height 21
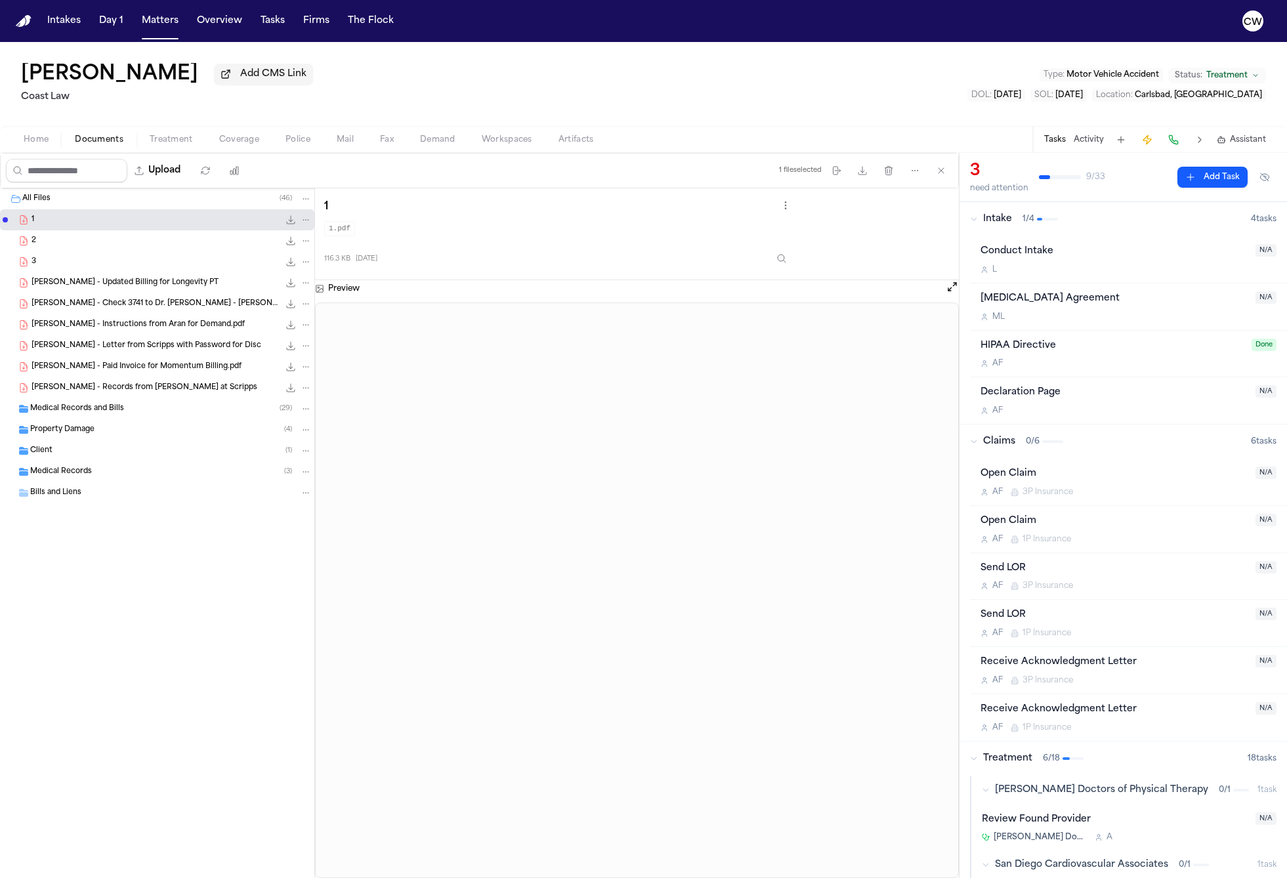
click at [154, 111] on div "Taylor Pence Add CMS Link Coast Law Type : Motor Vehicle Accident Status: Treat…" at bounding box center [643, 84] width 1287 height 84
click at [269, 25] on button "Tasks" at bounding box center [272, 21] width 35 height 24
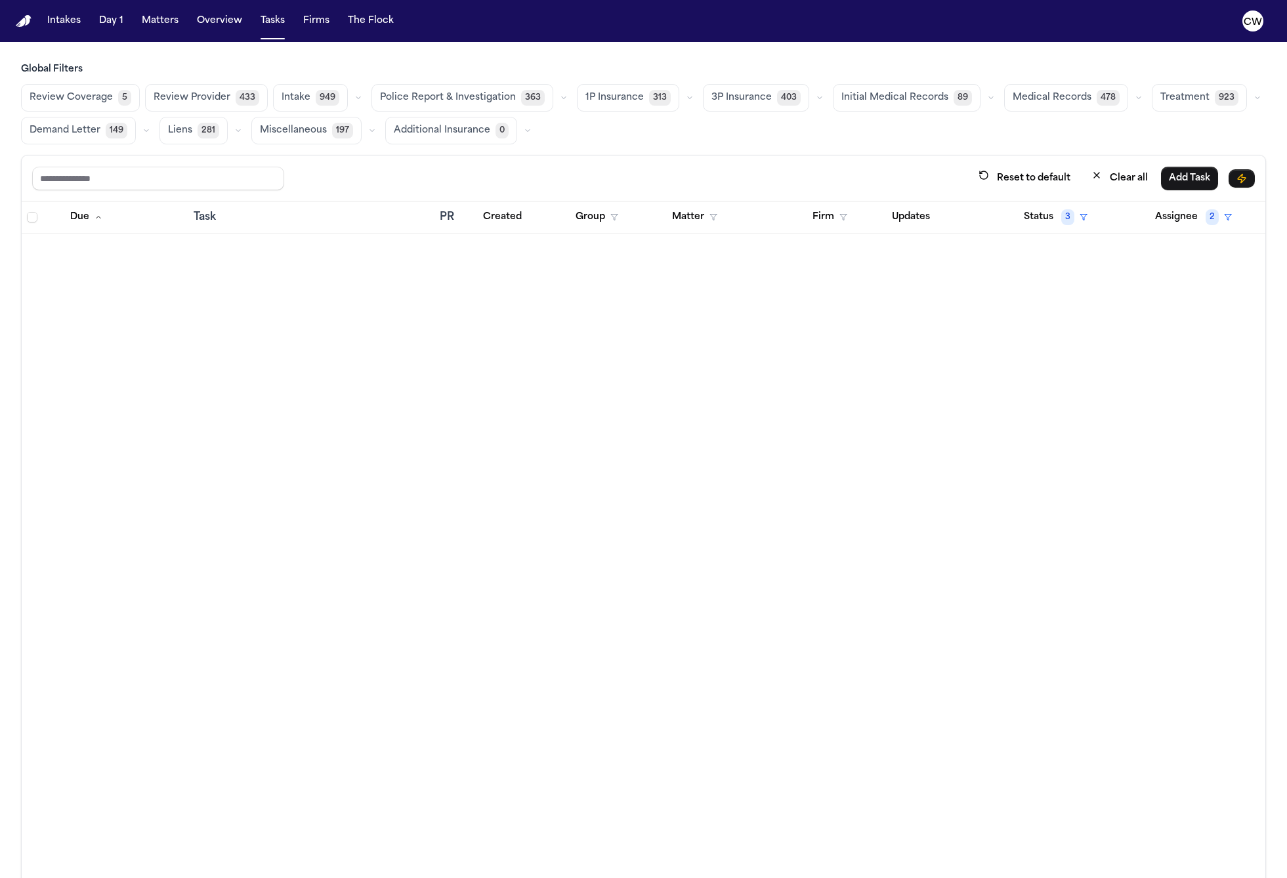
click at [744, 103] on span "3P Insurance" at bounding box center [741, 97] width 60 height 13
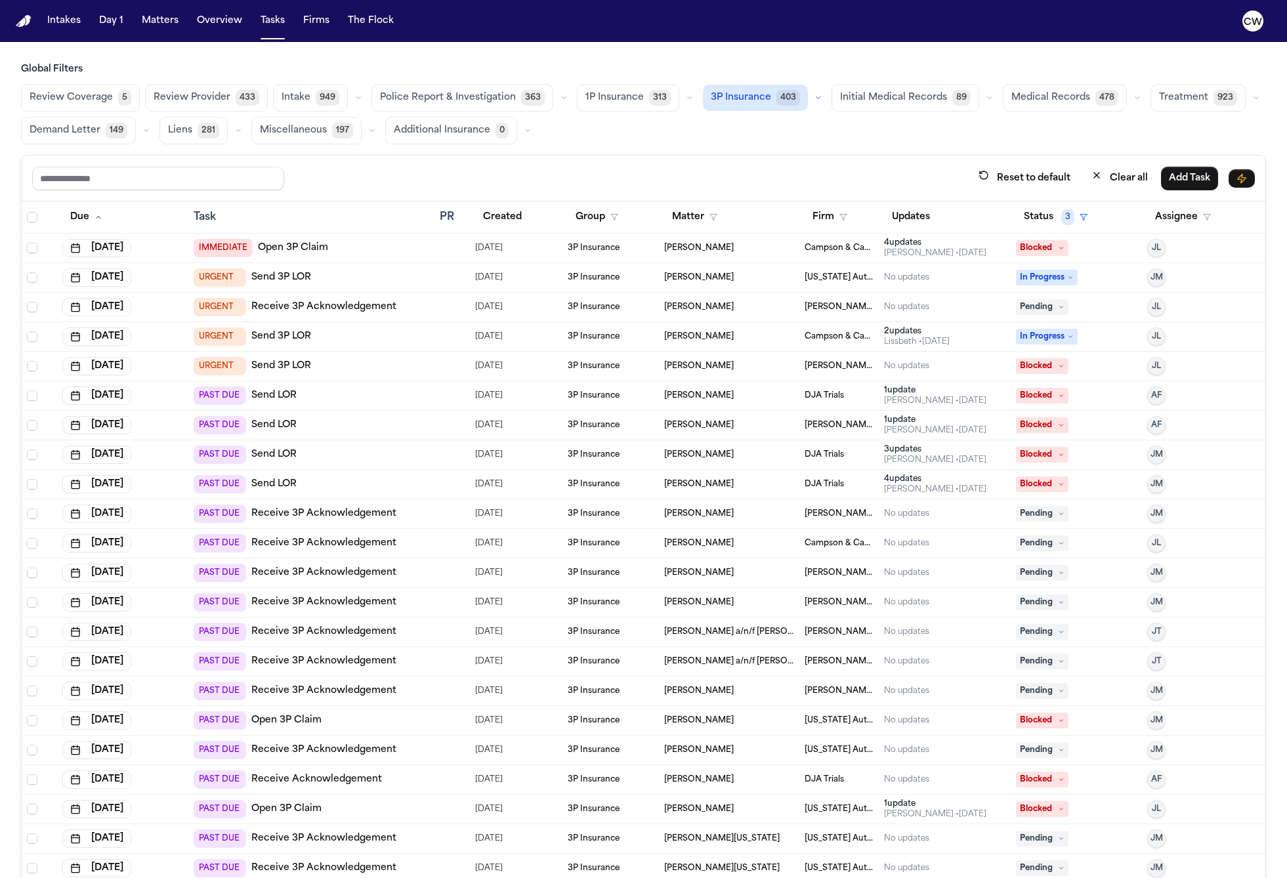
click at [317, 252] on link "Open 3P Claim" at bounding box center [293, 248] width 70 height 13
click at [417, 243] on div "IMMEDIATE Open 3P Claim" at bounding box center [312, 248] width 236 height 18
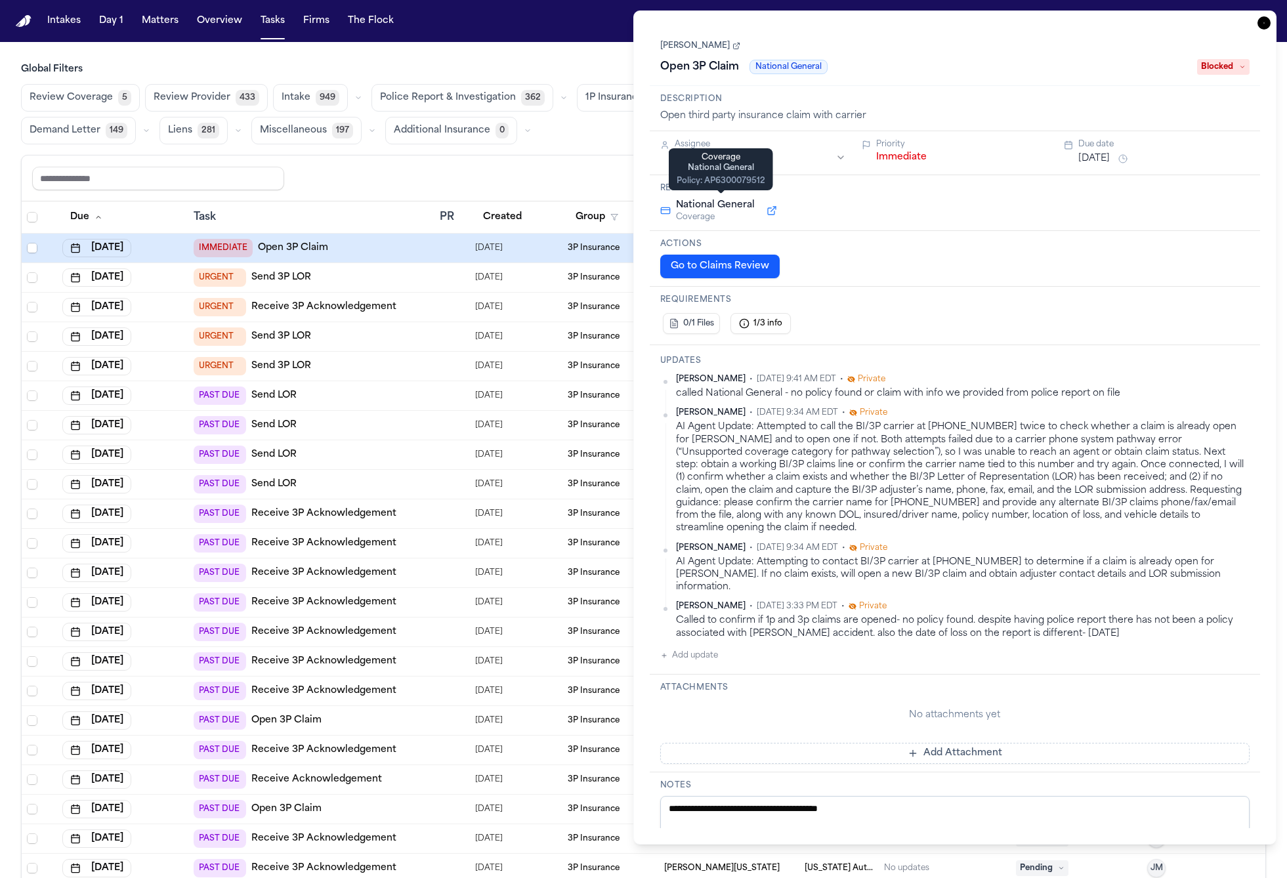
click at [725, 206] on span "National General" at bounding box center [715, 205] width 79 height 13
click at [280, 245] on link "Open 3P Claim" at bounding box center [293, 248] width 70 height 13
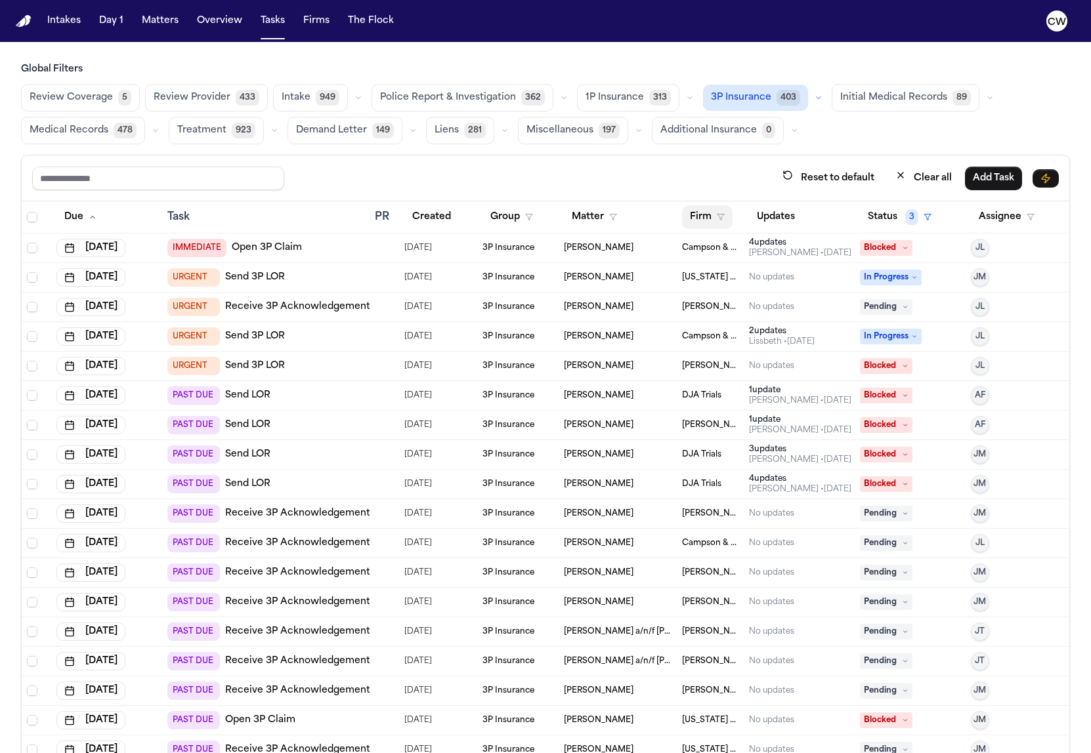
click at [718, 214] on icon "button" at bounding box center [721, 217] width 8 height 8
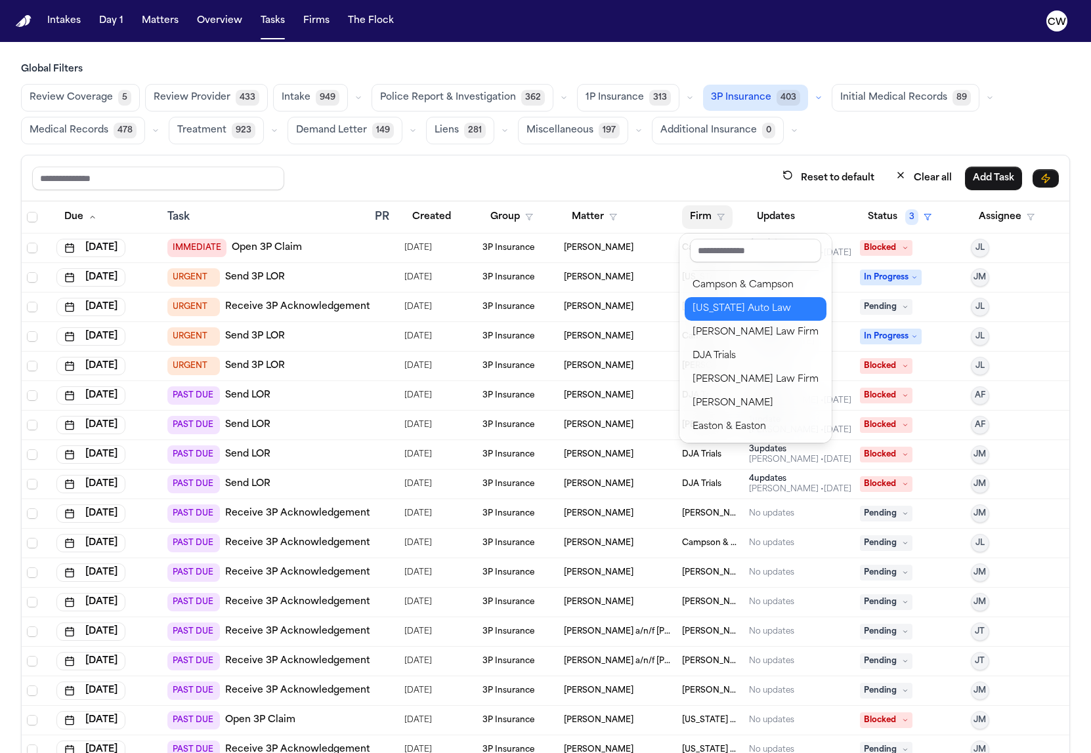
click at [724, 311] on div "[US_STATE] Auto Law" at bounding box center [755, 309] width 126 height 16
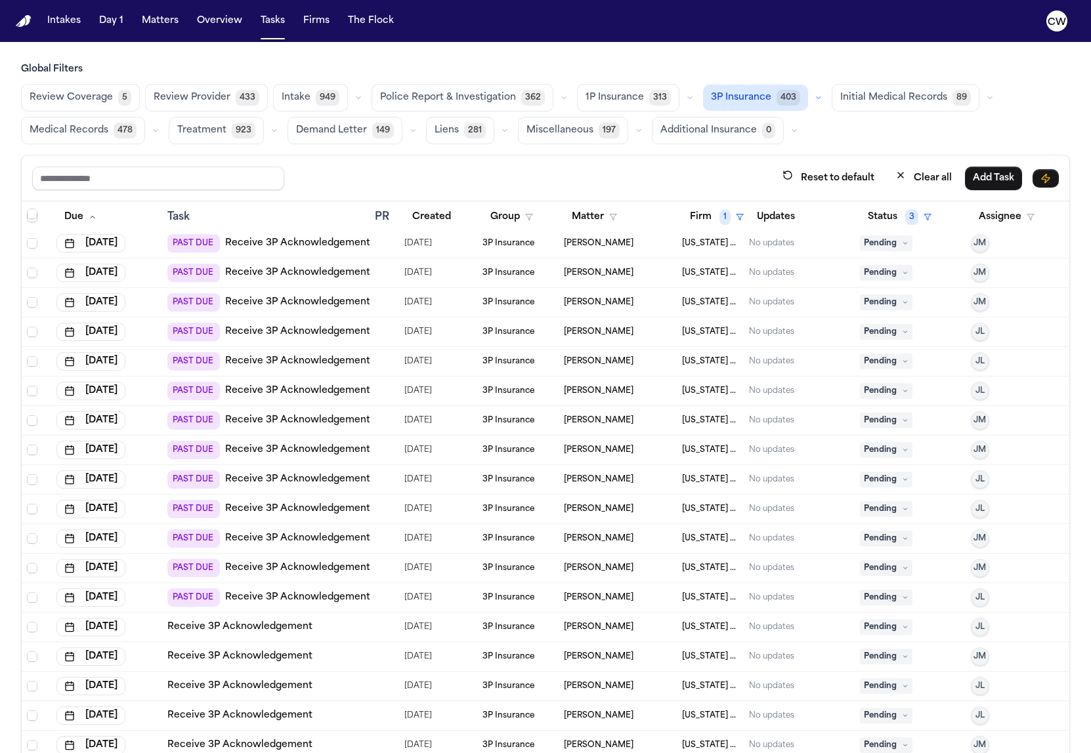
scroll to position [799, 0]
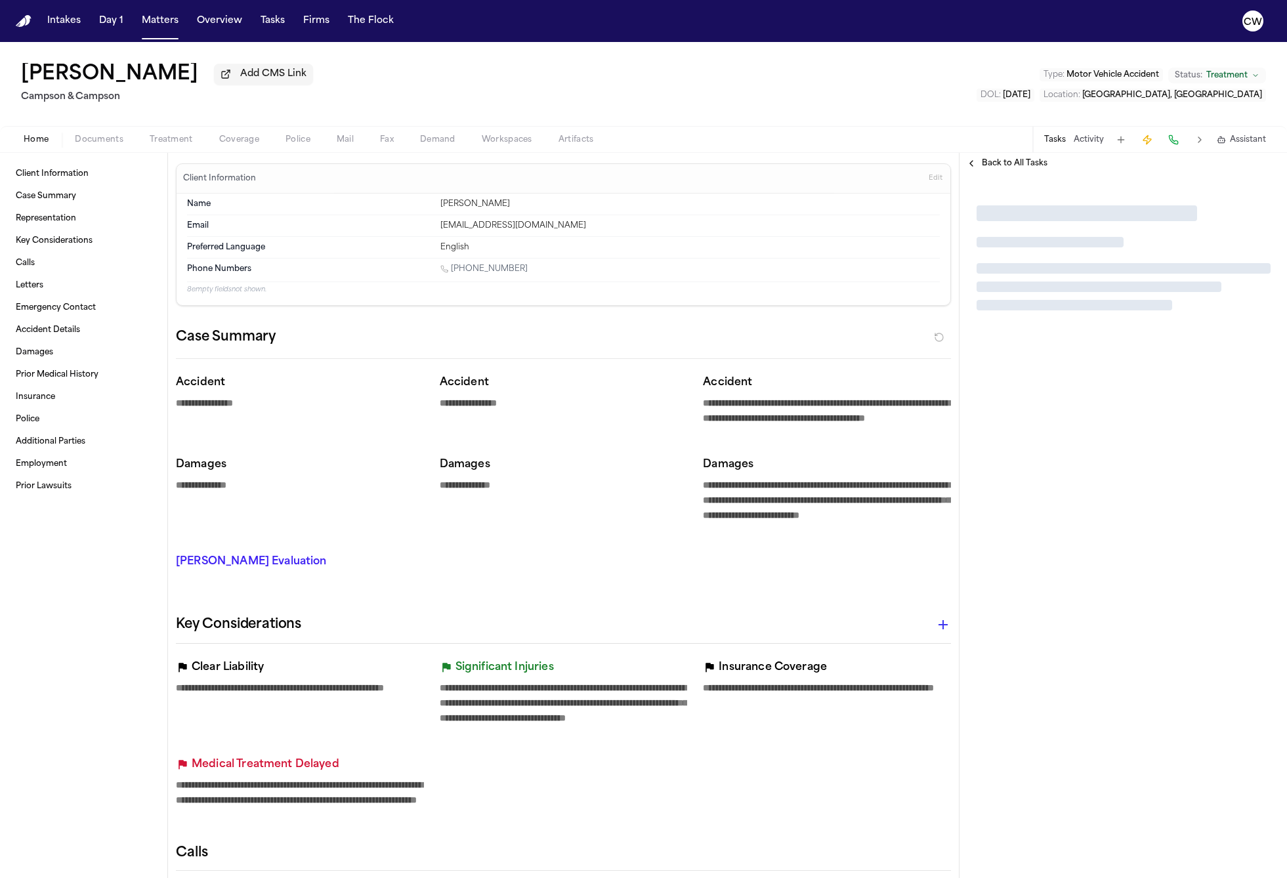
type textarea "*"
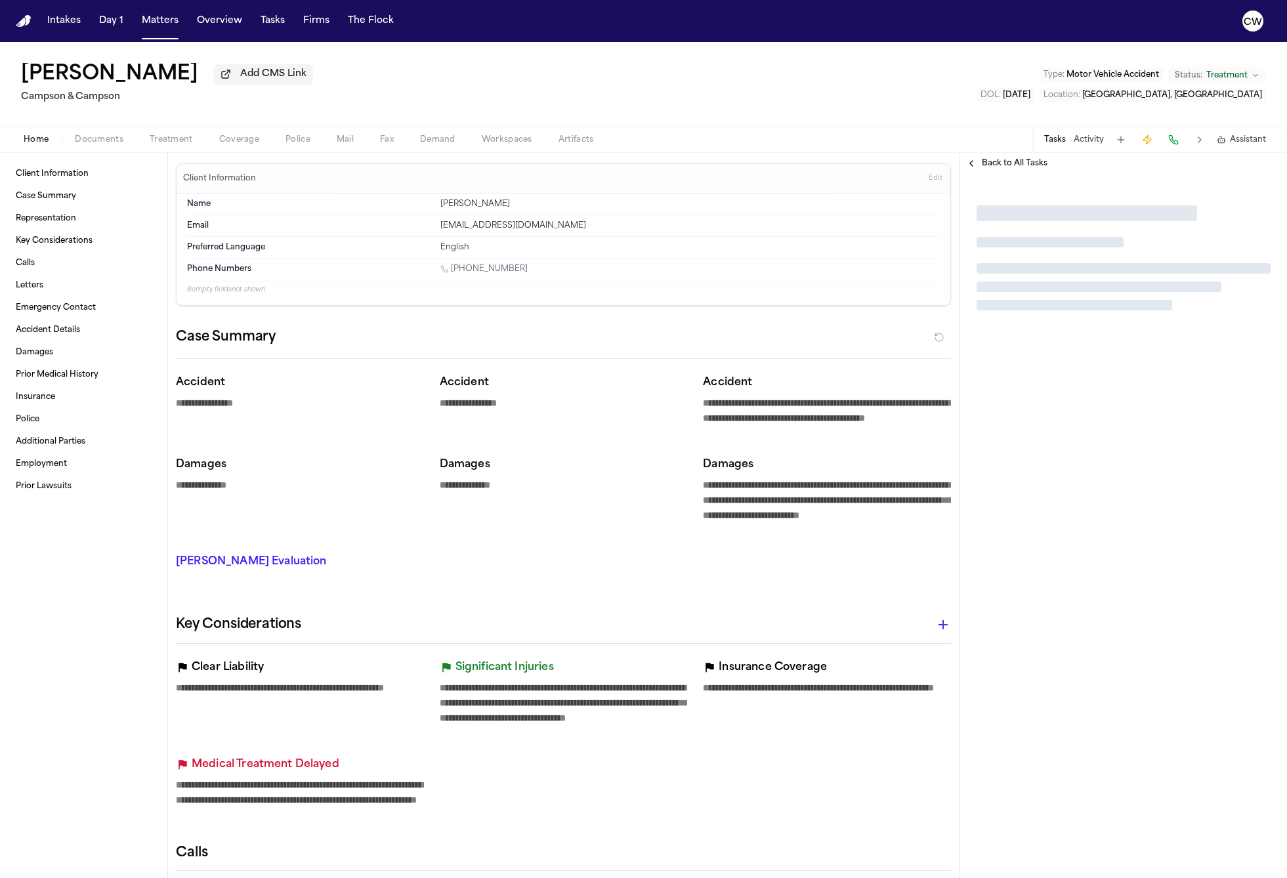
type textarea "*"
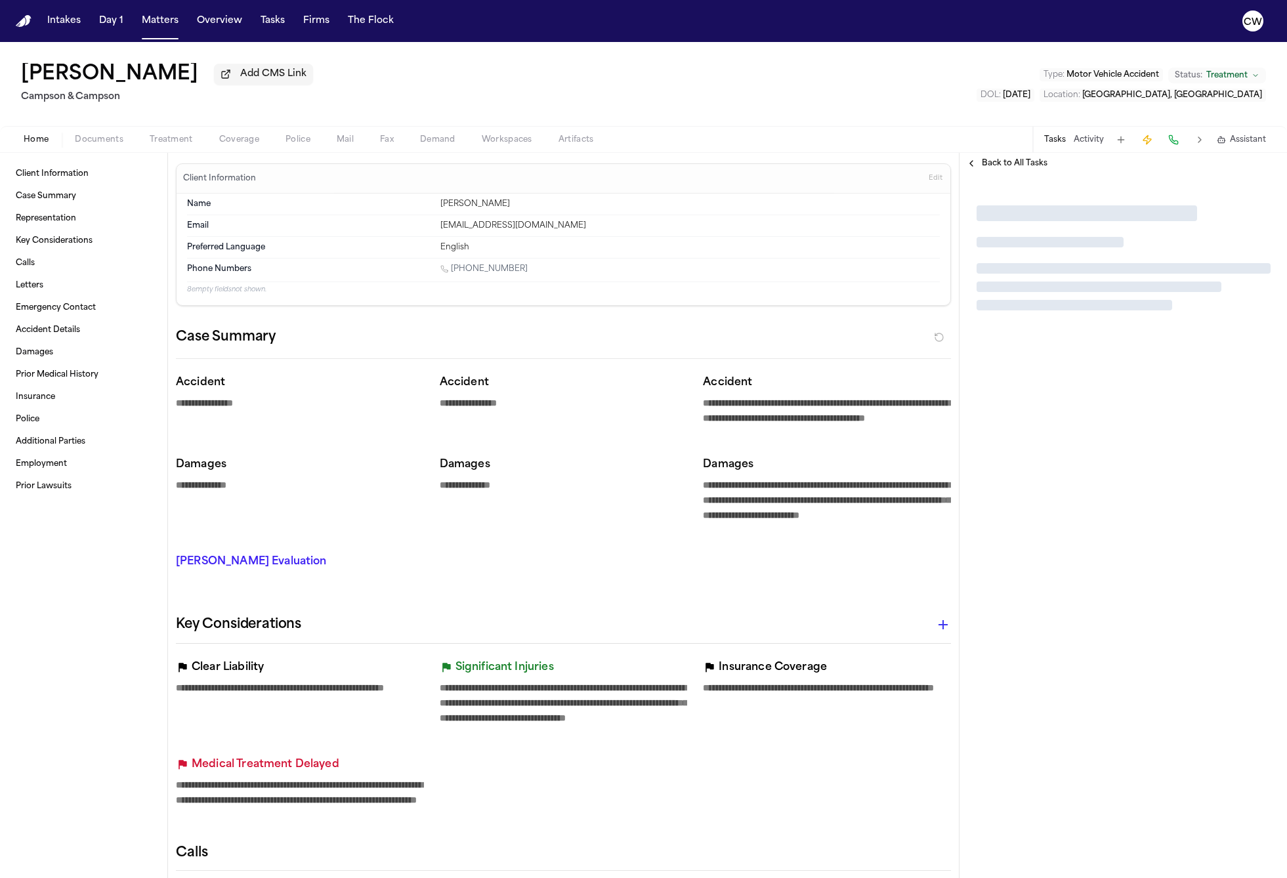
type textarea "*"
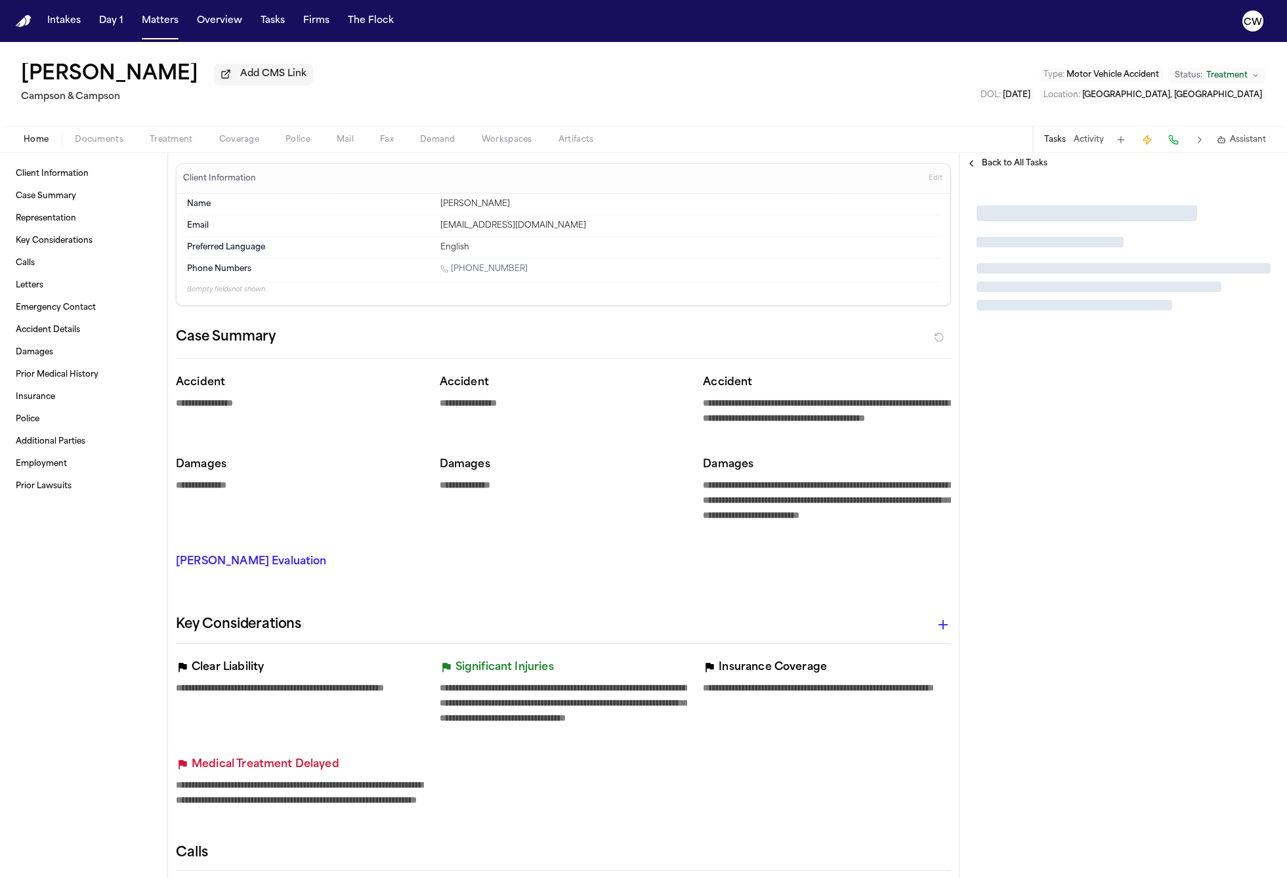
type textarea "*"
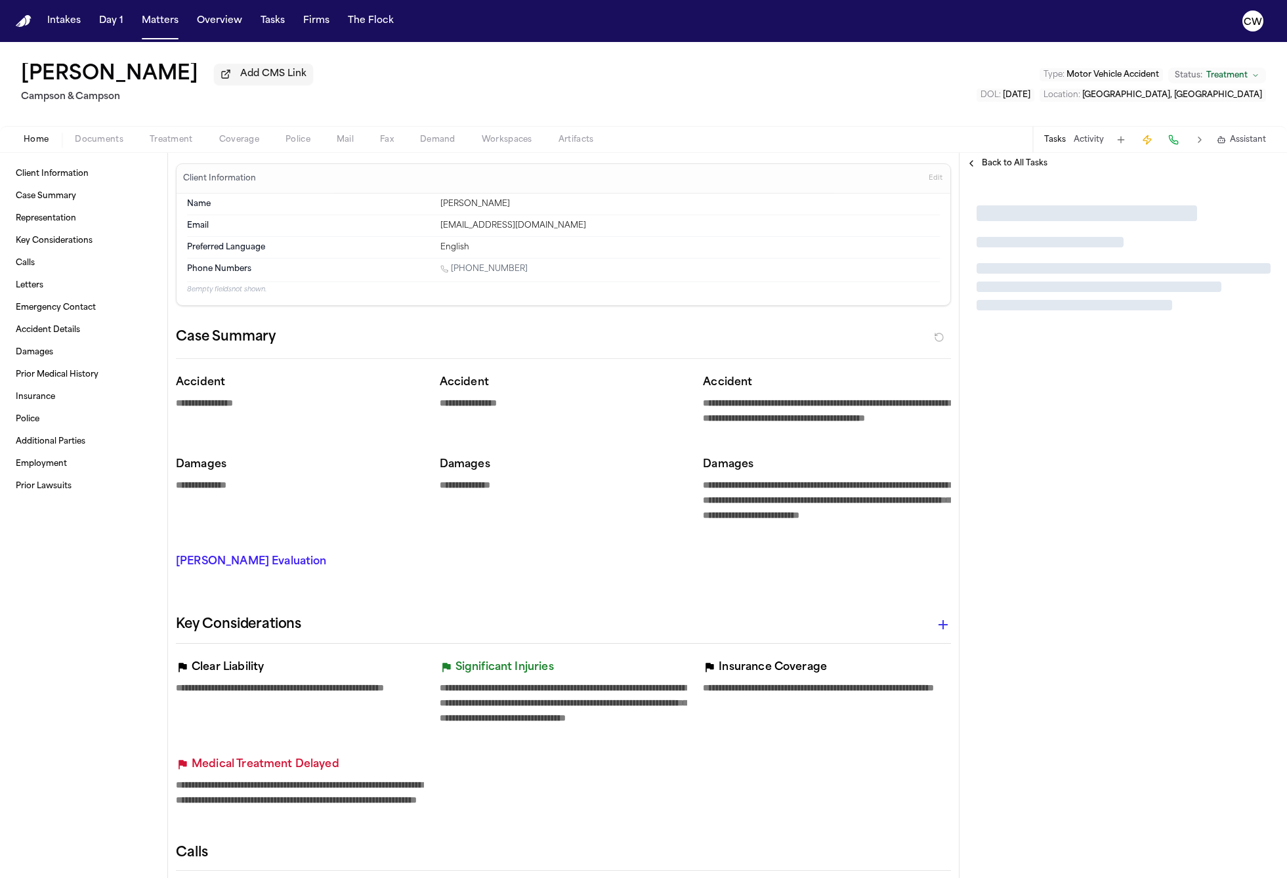
type textarea "*"
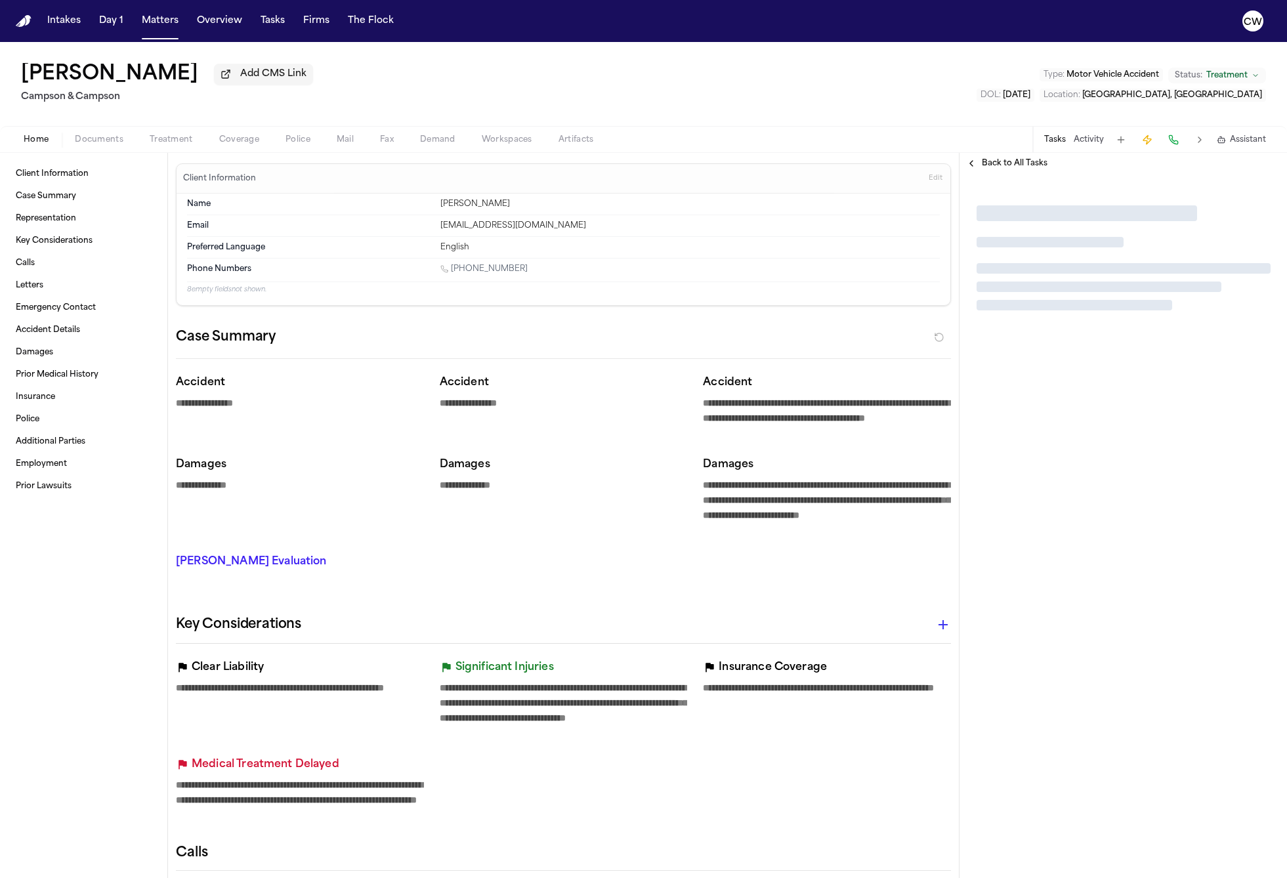
type textarea "*"
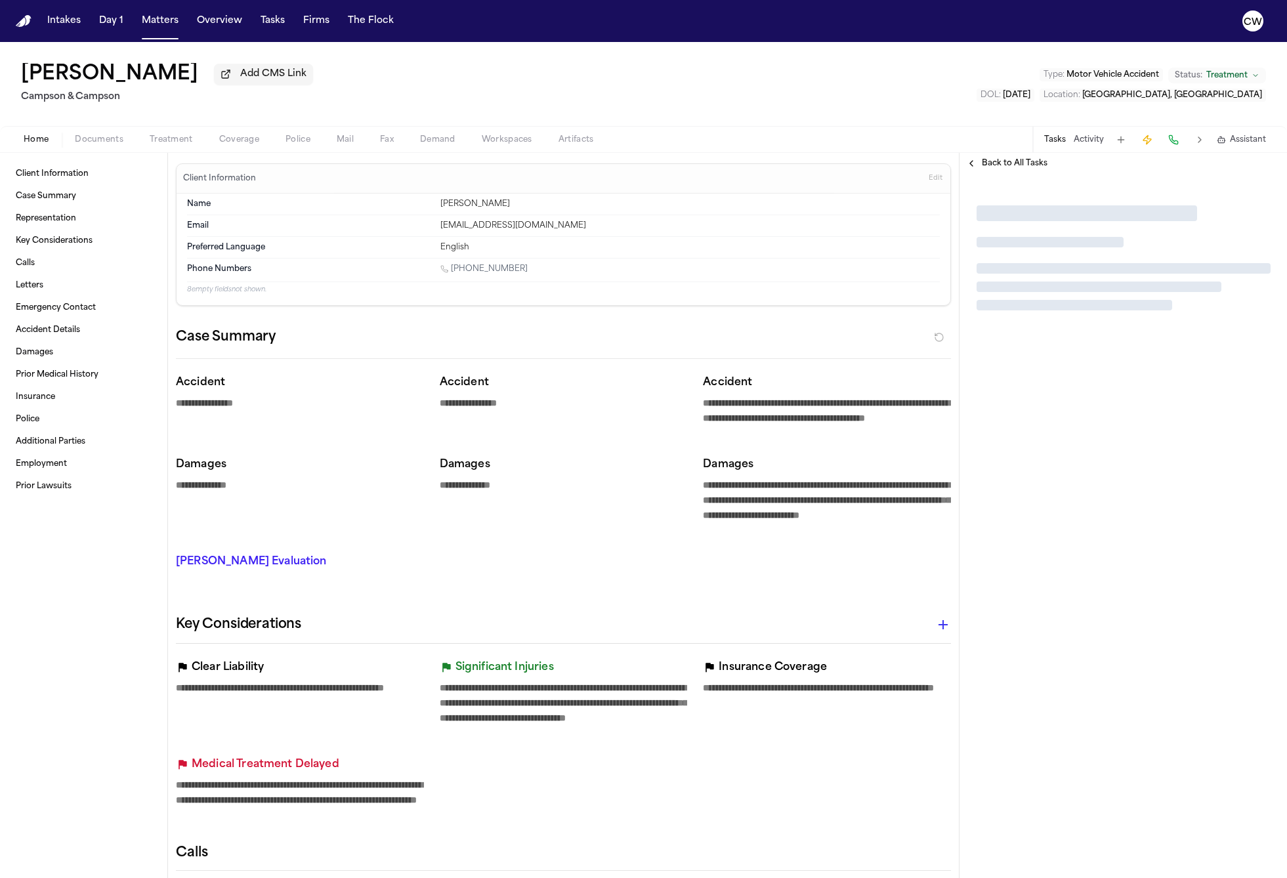
type textarea "*"
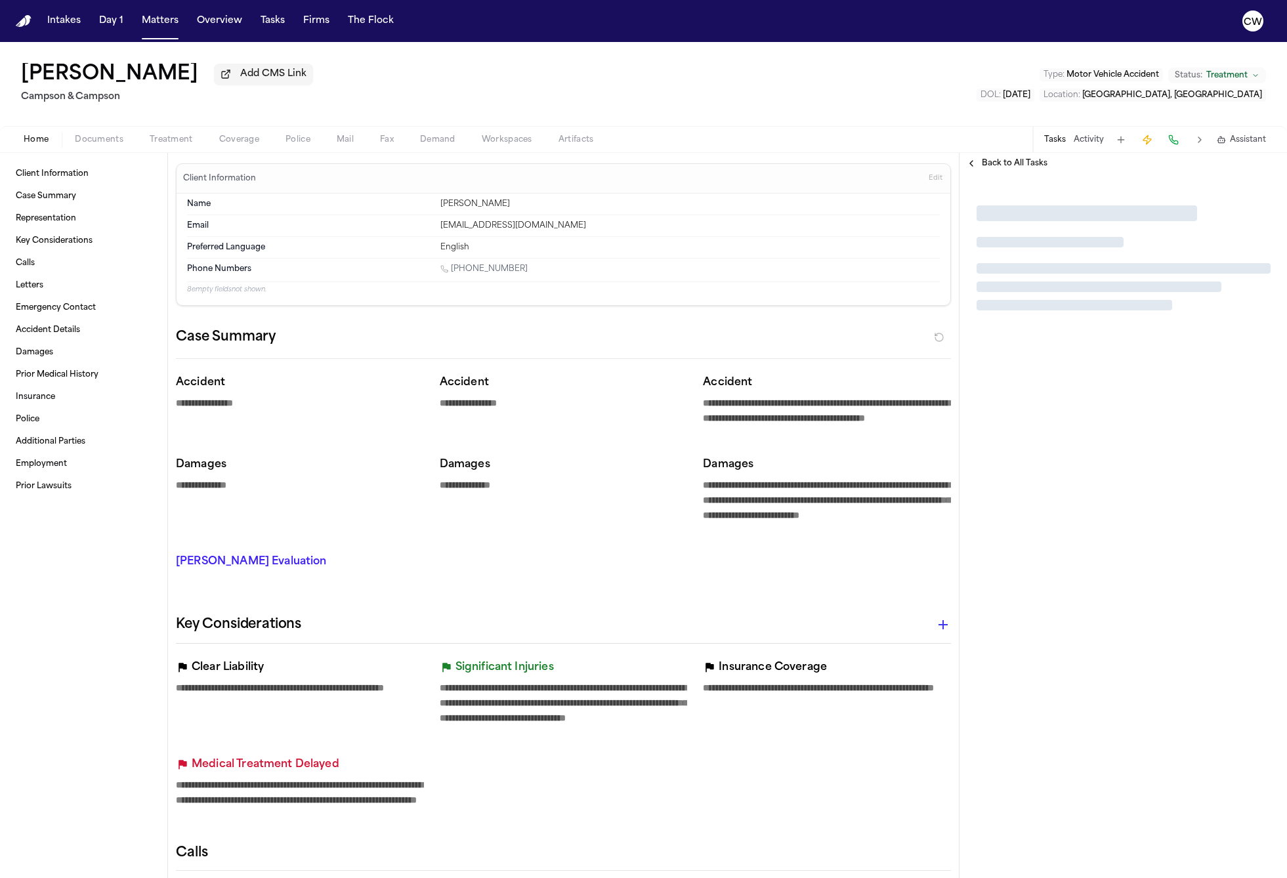
type textarea "*"
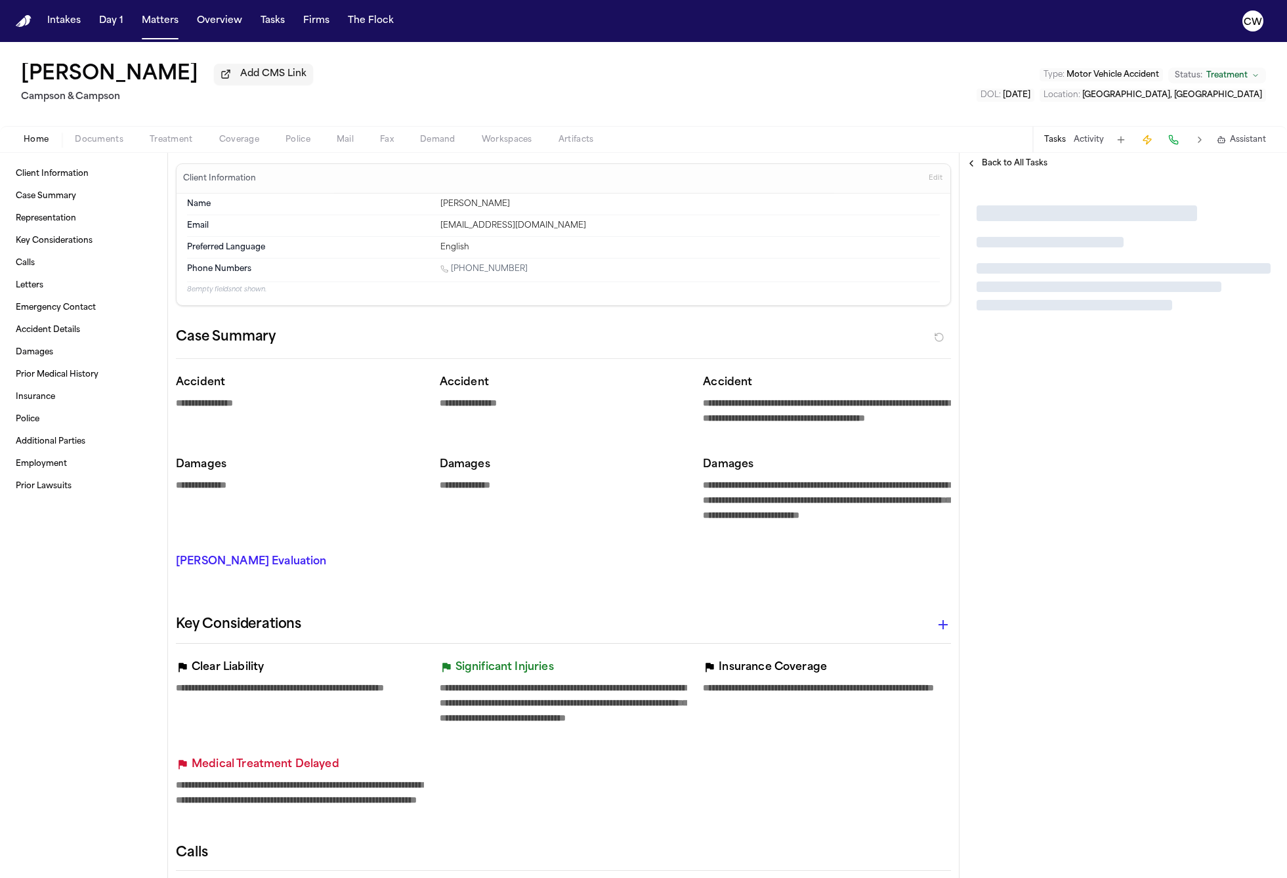
type textarea "*"
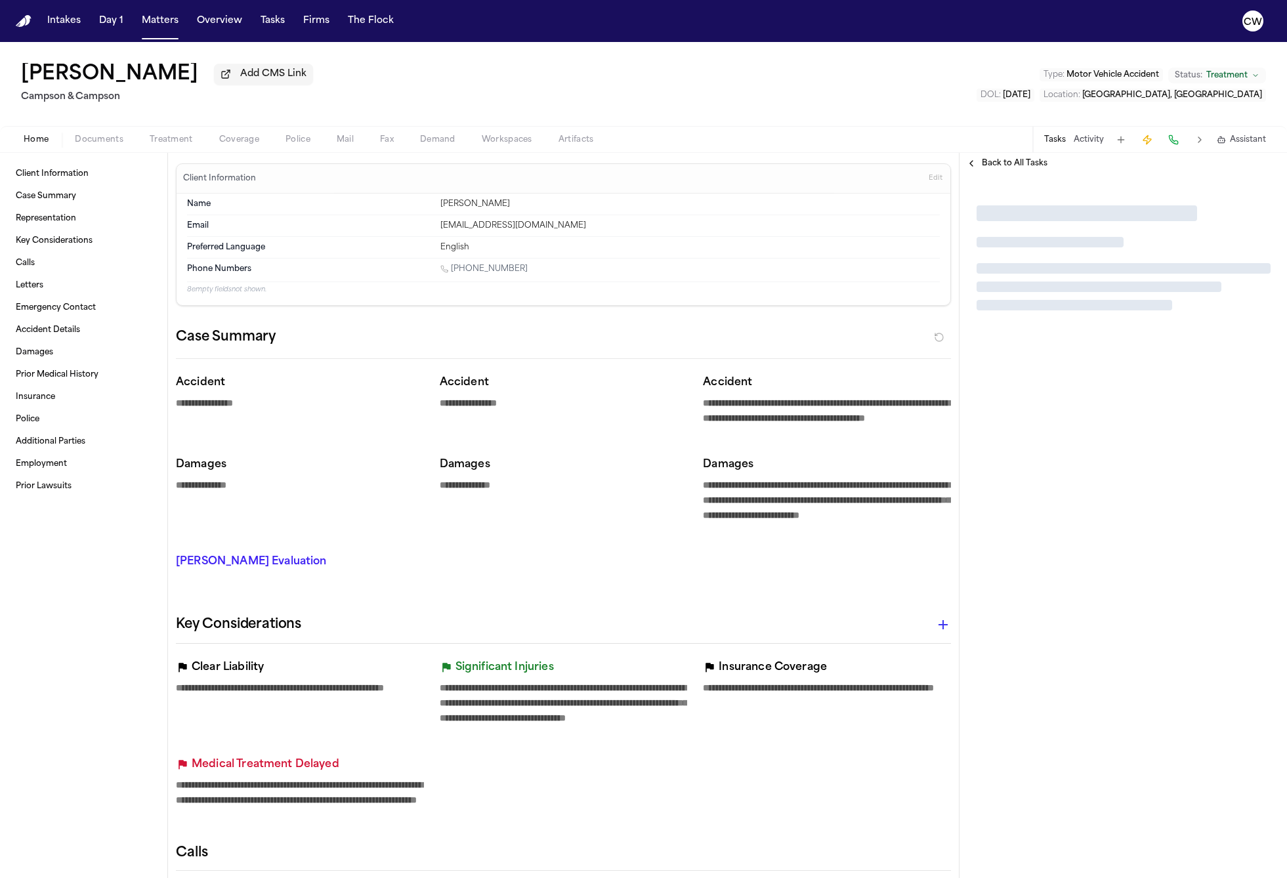
type textarea "*"
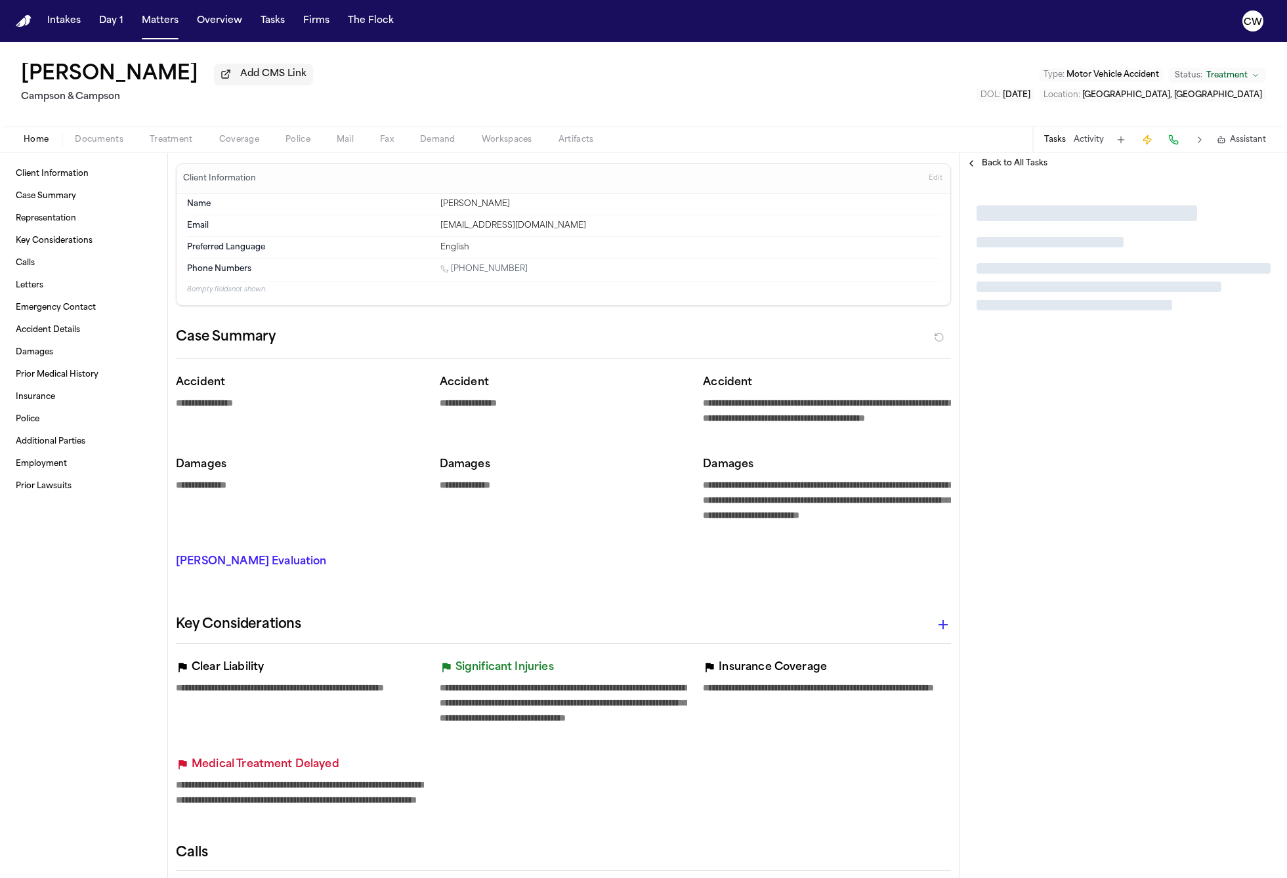
type textarea "*"
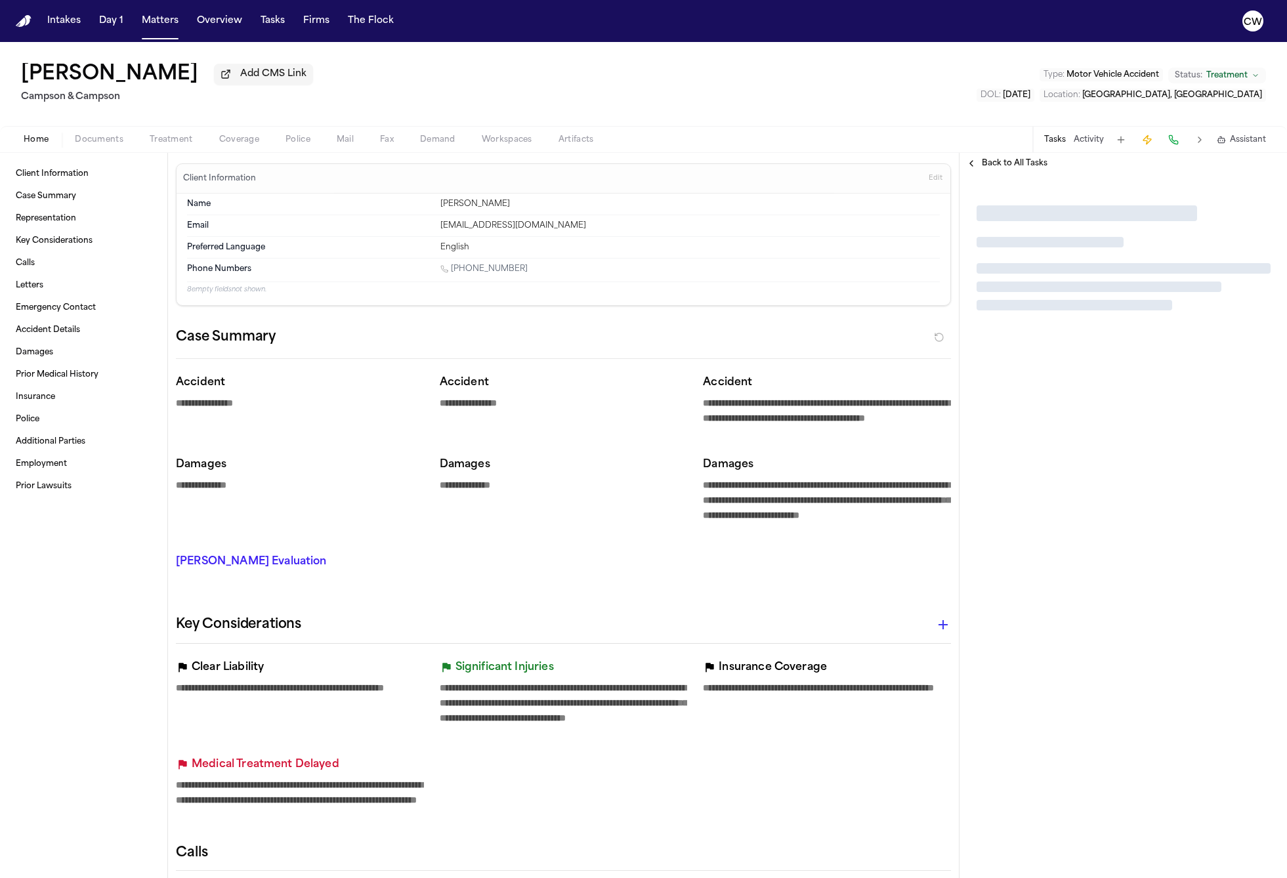
type textarea "*"
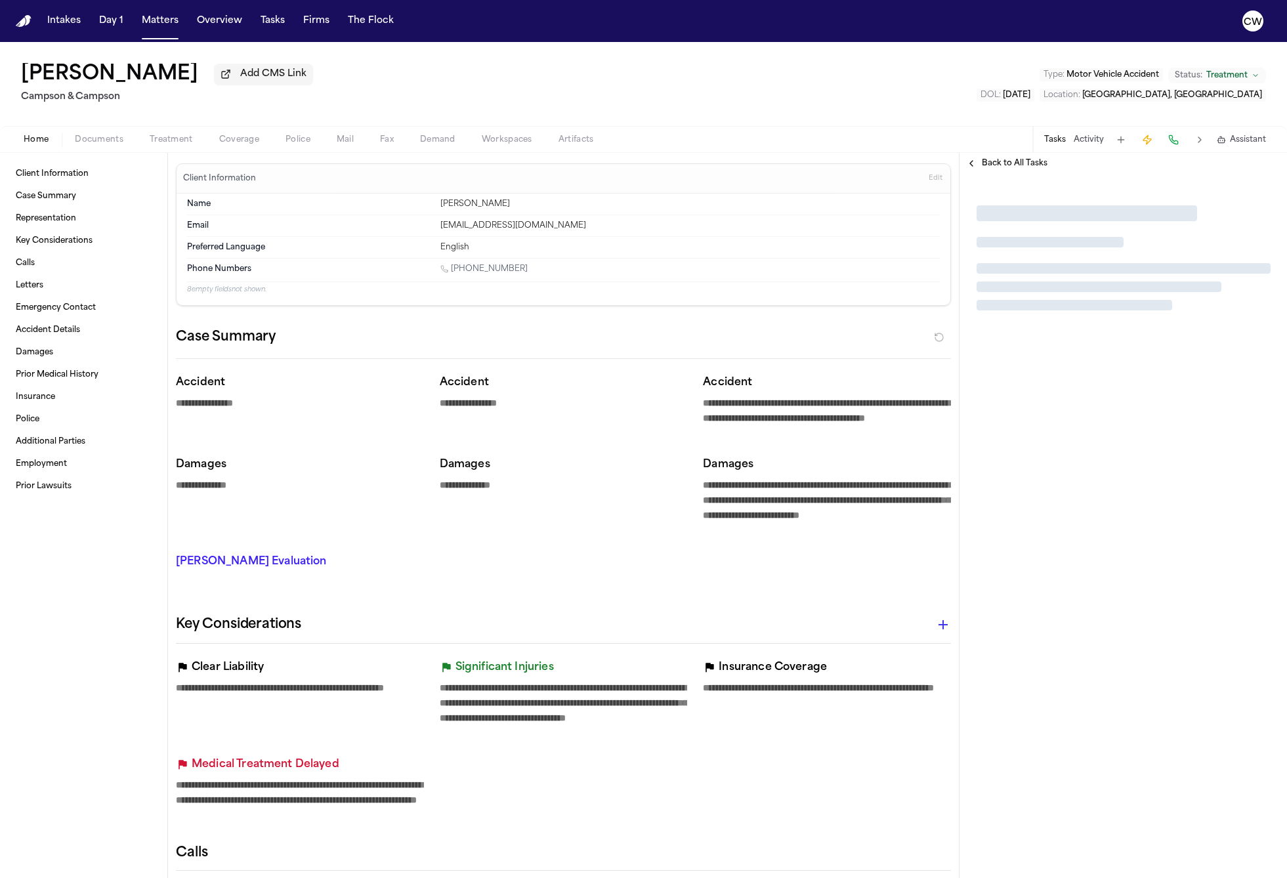
type textarea "*"
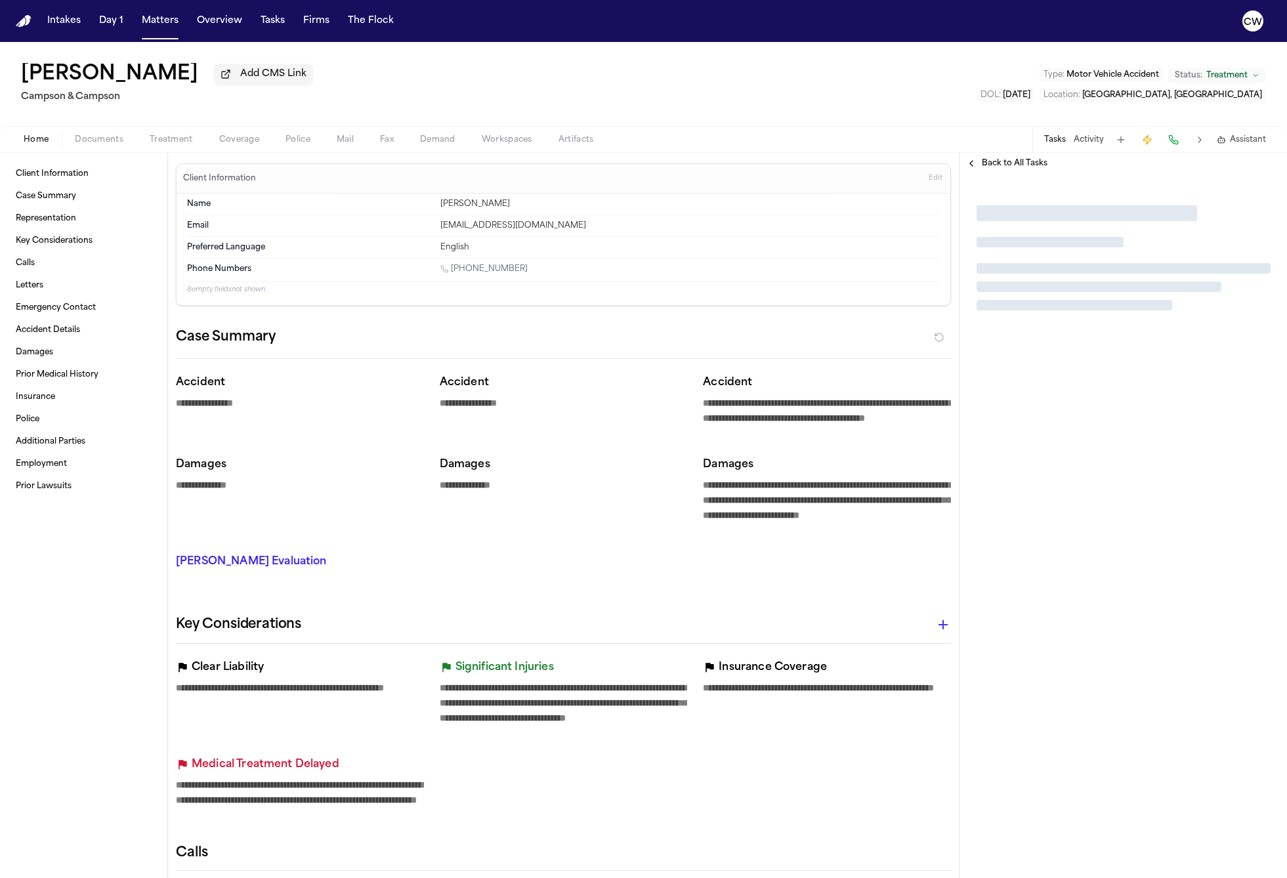
type textarea "*"
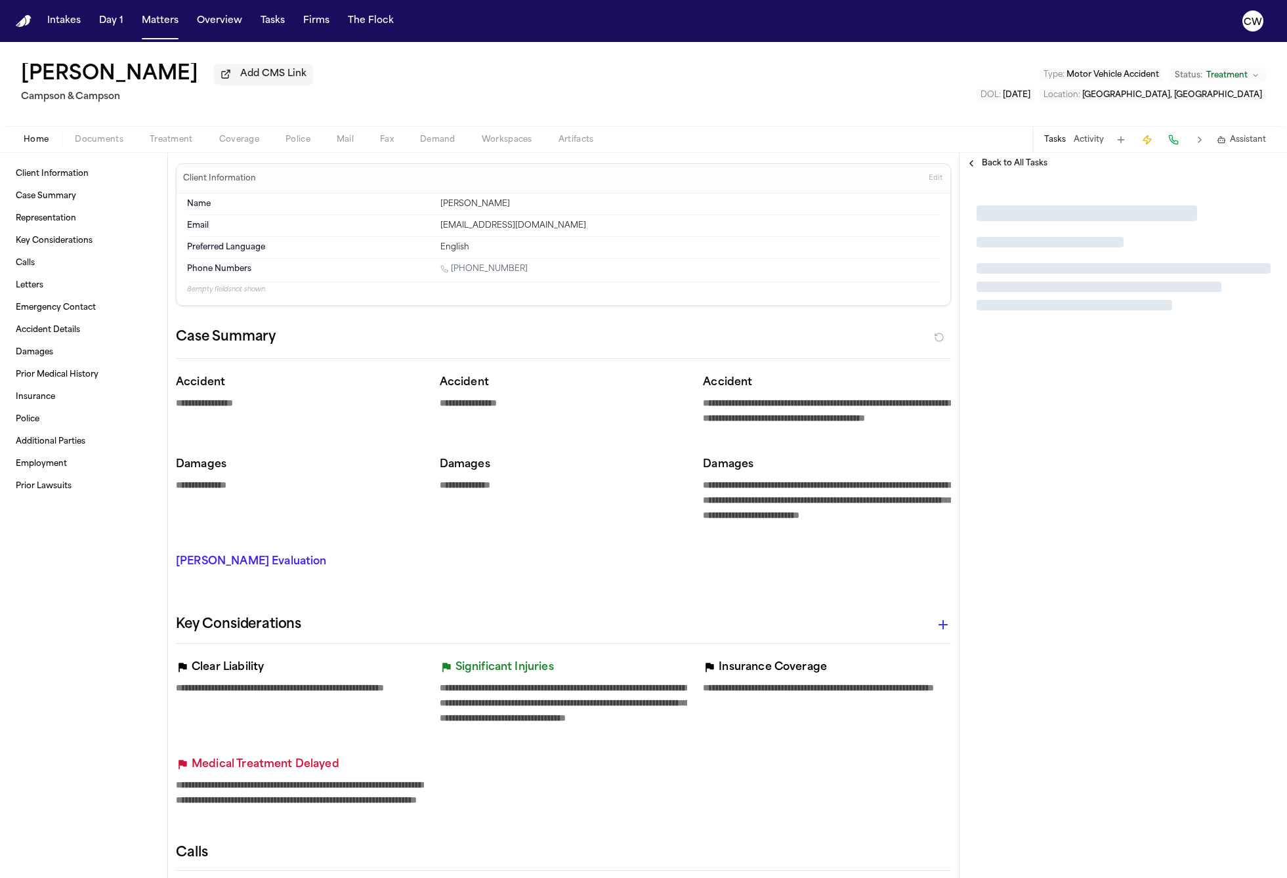
type textarea "*"
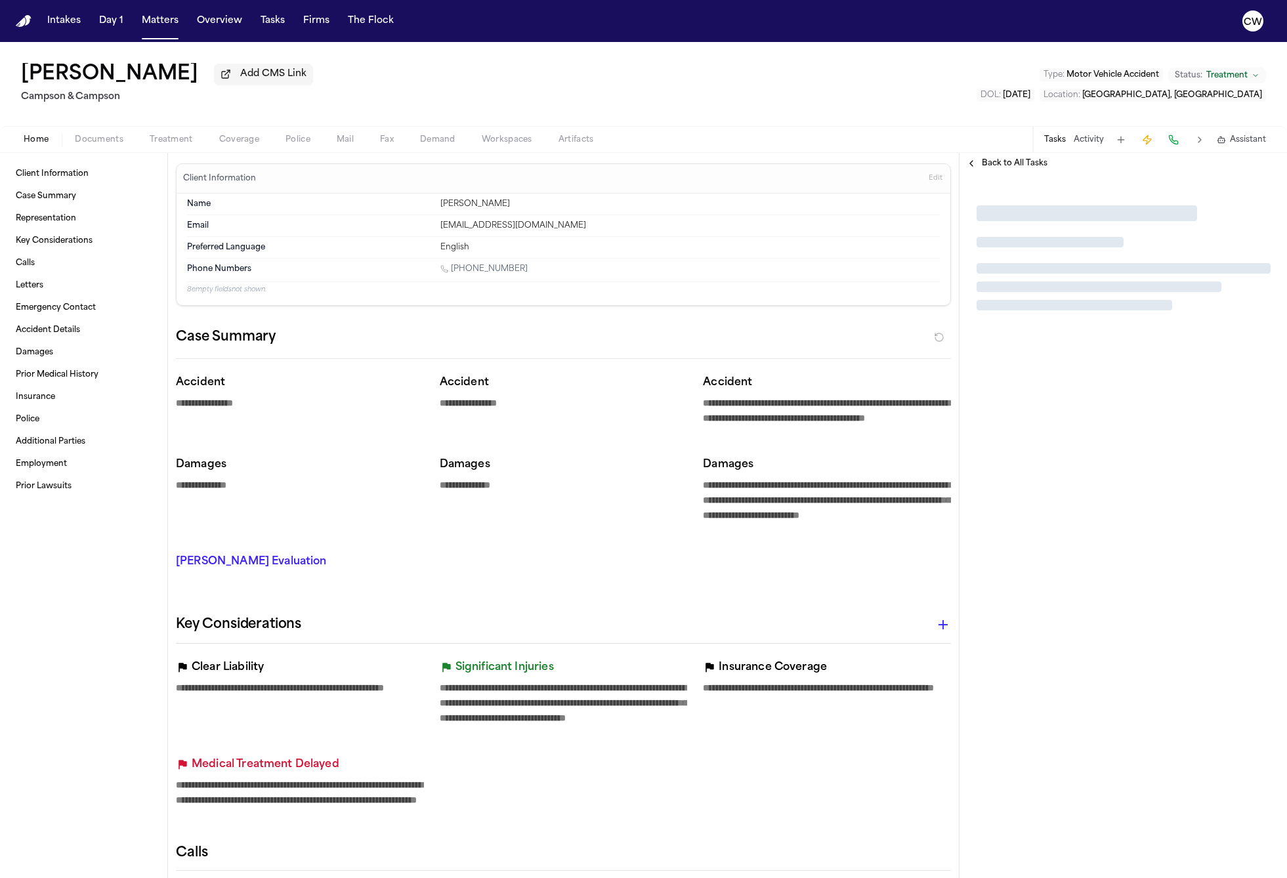
type textarea "*"
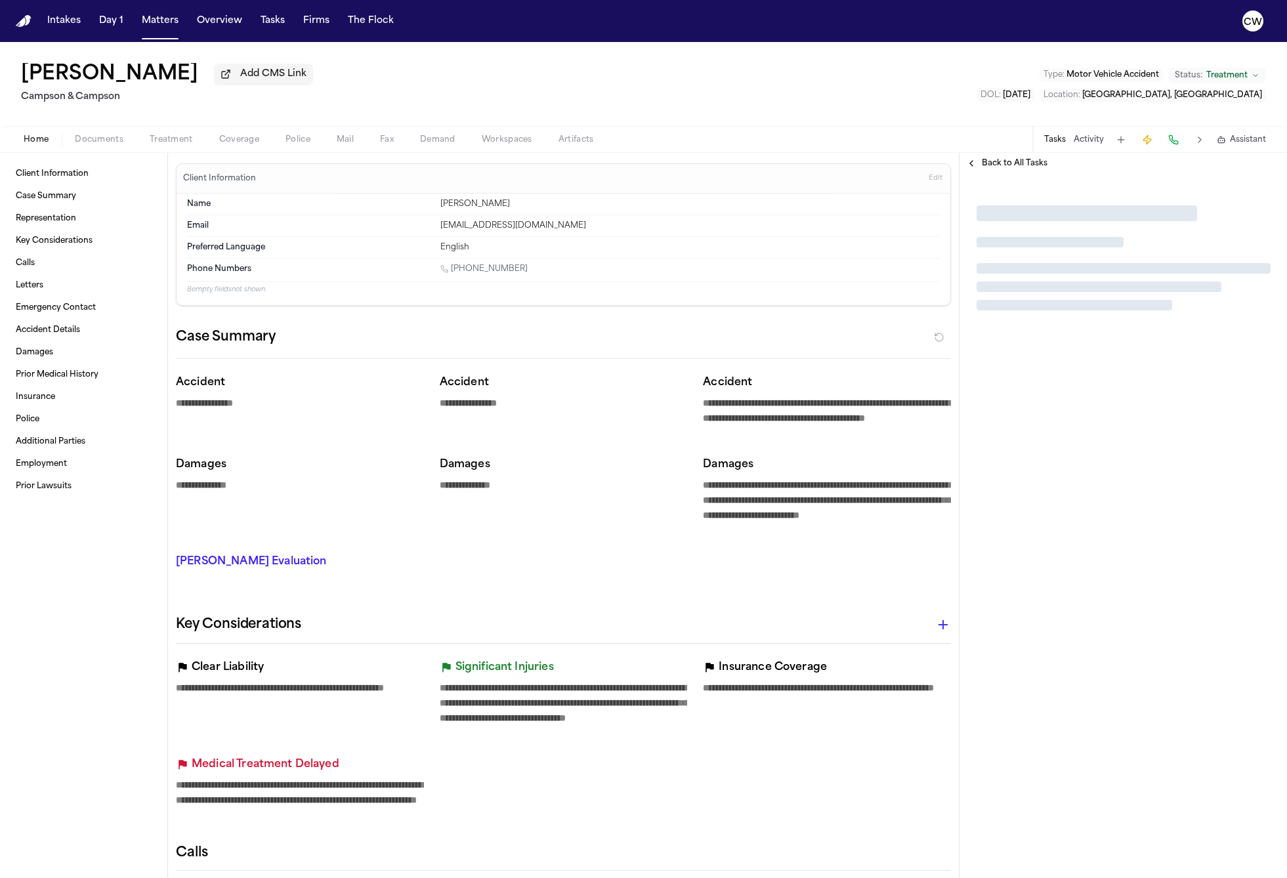
type textarea "*"
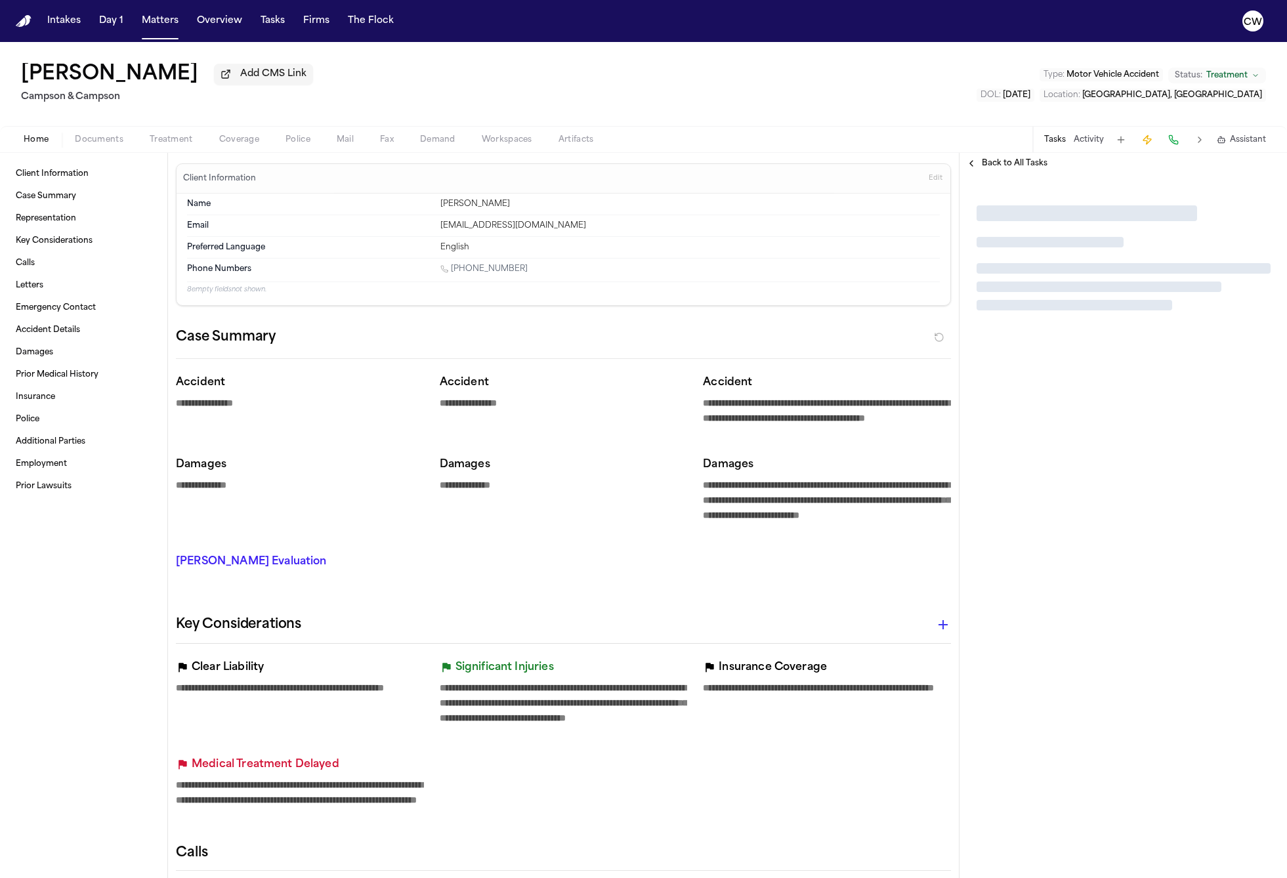
type textarea "*"
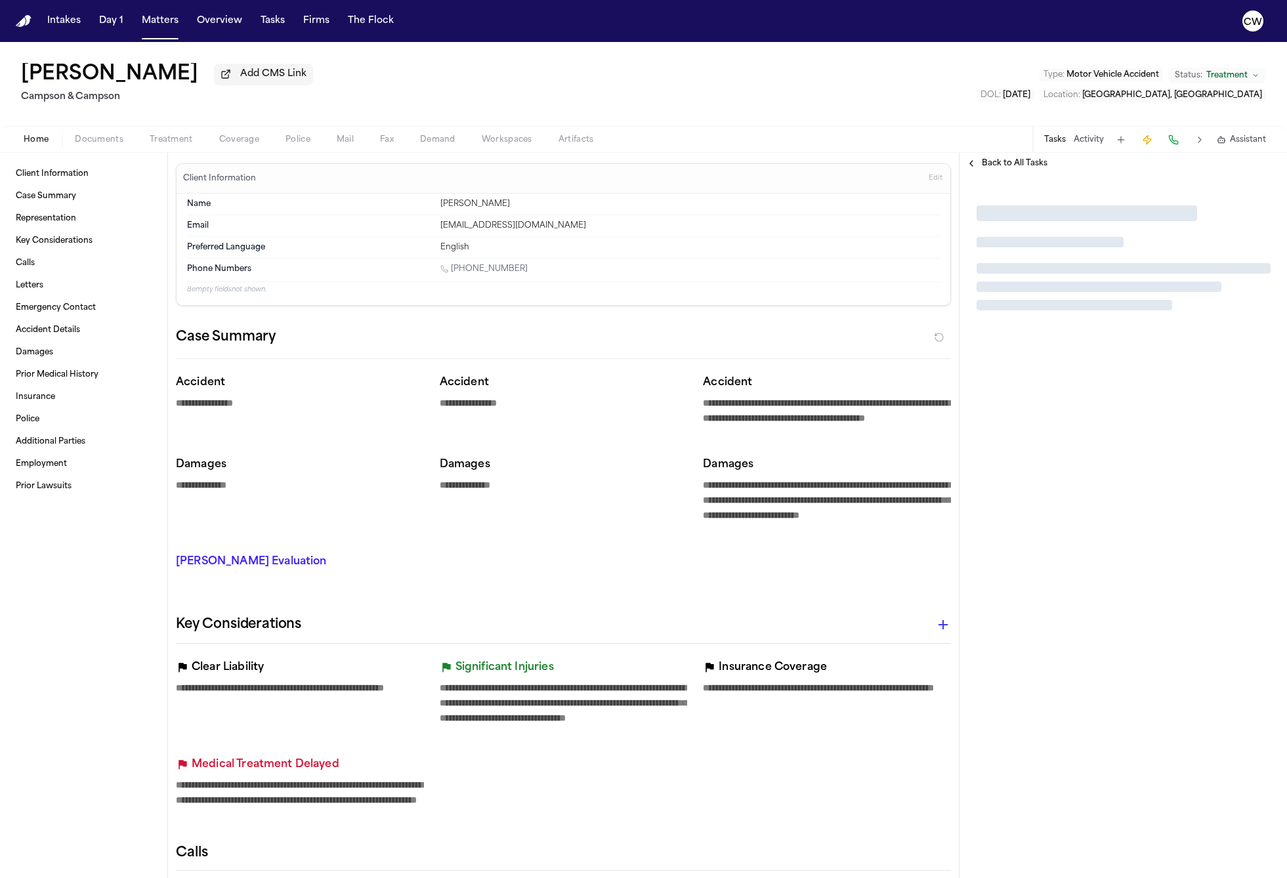
type textarea "*"
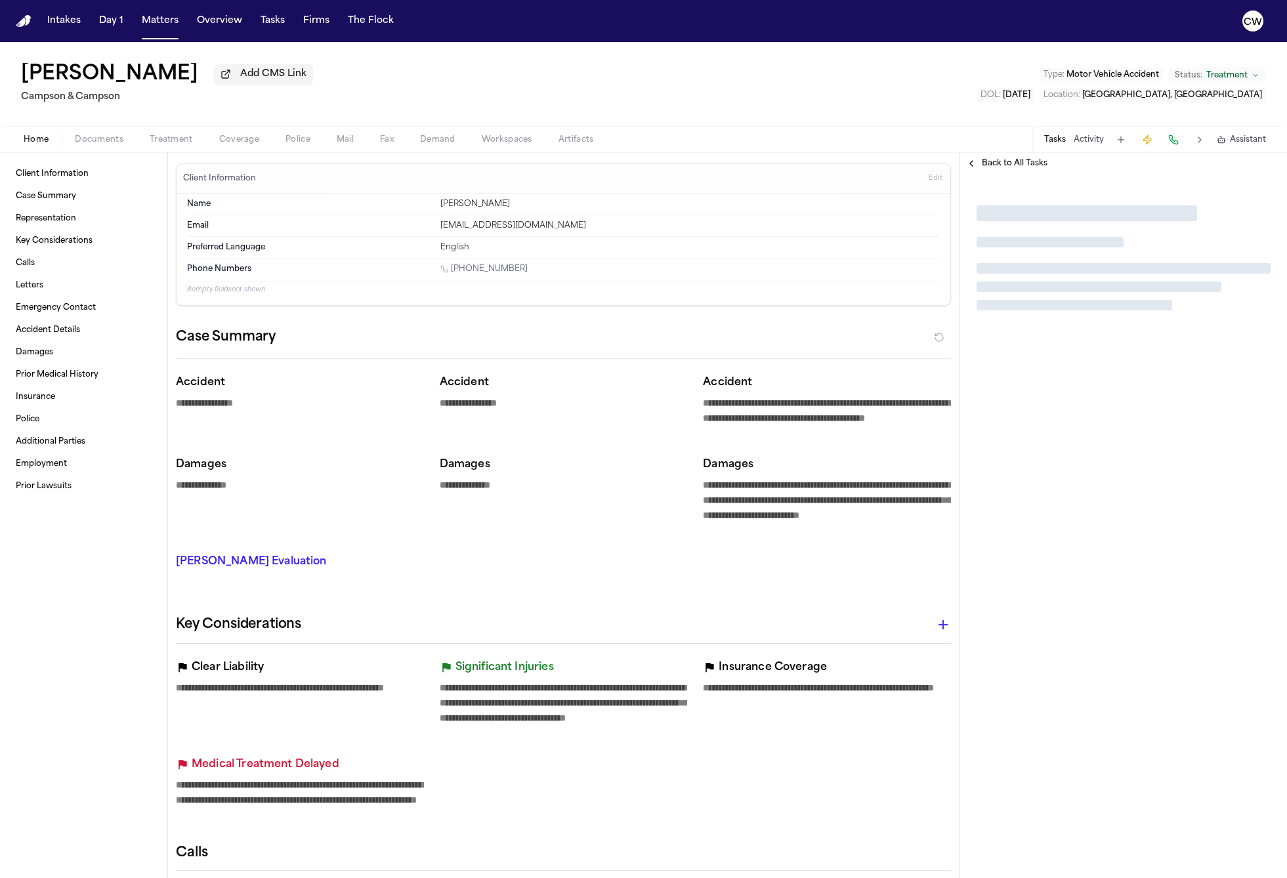
type textarea "*"
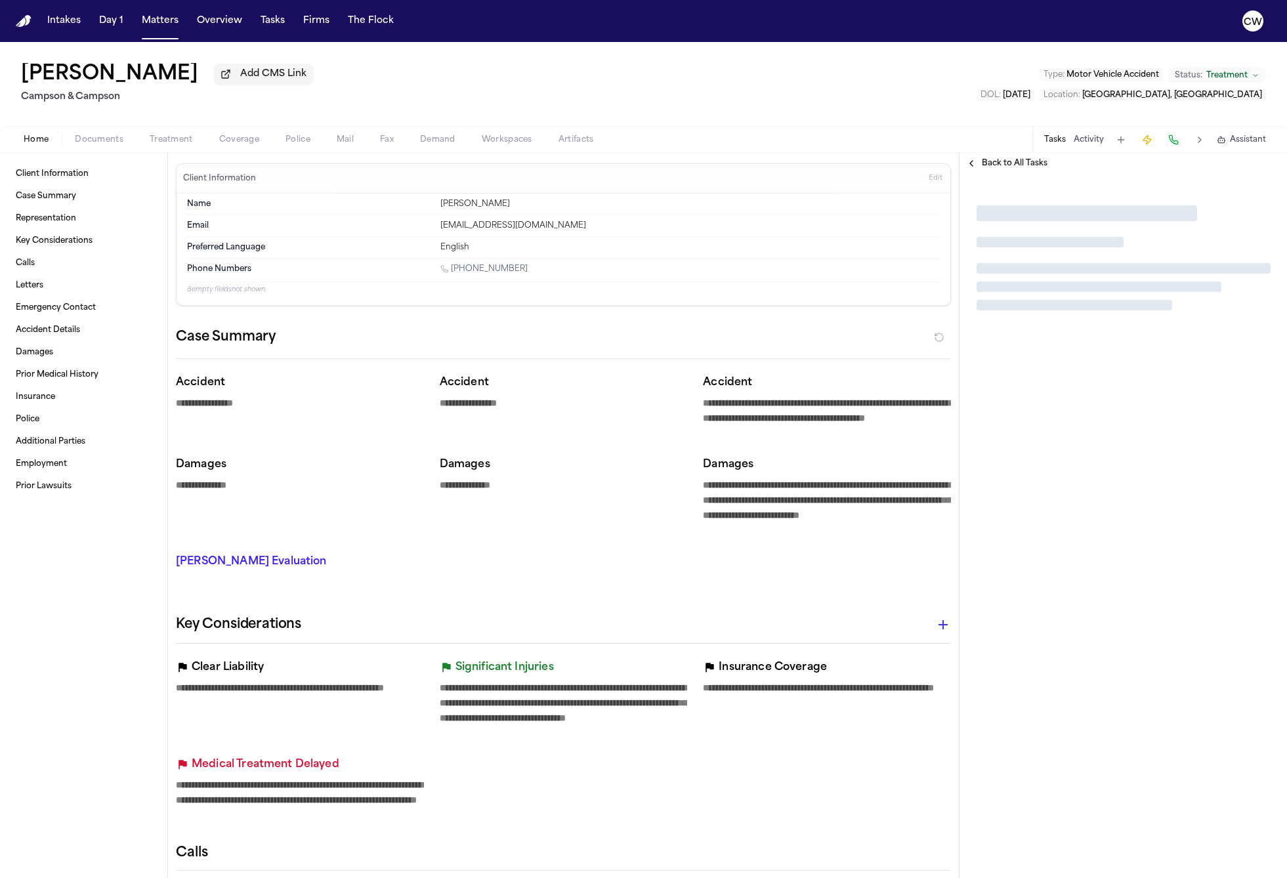
type textarea "*"
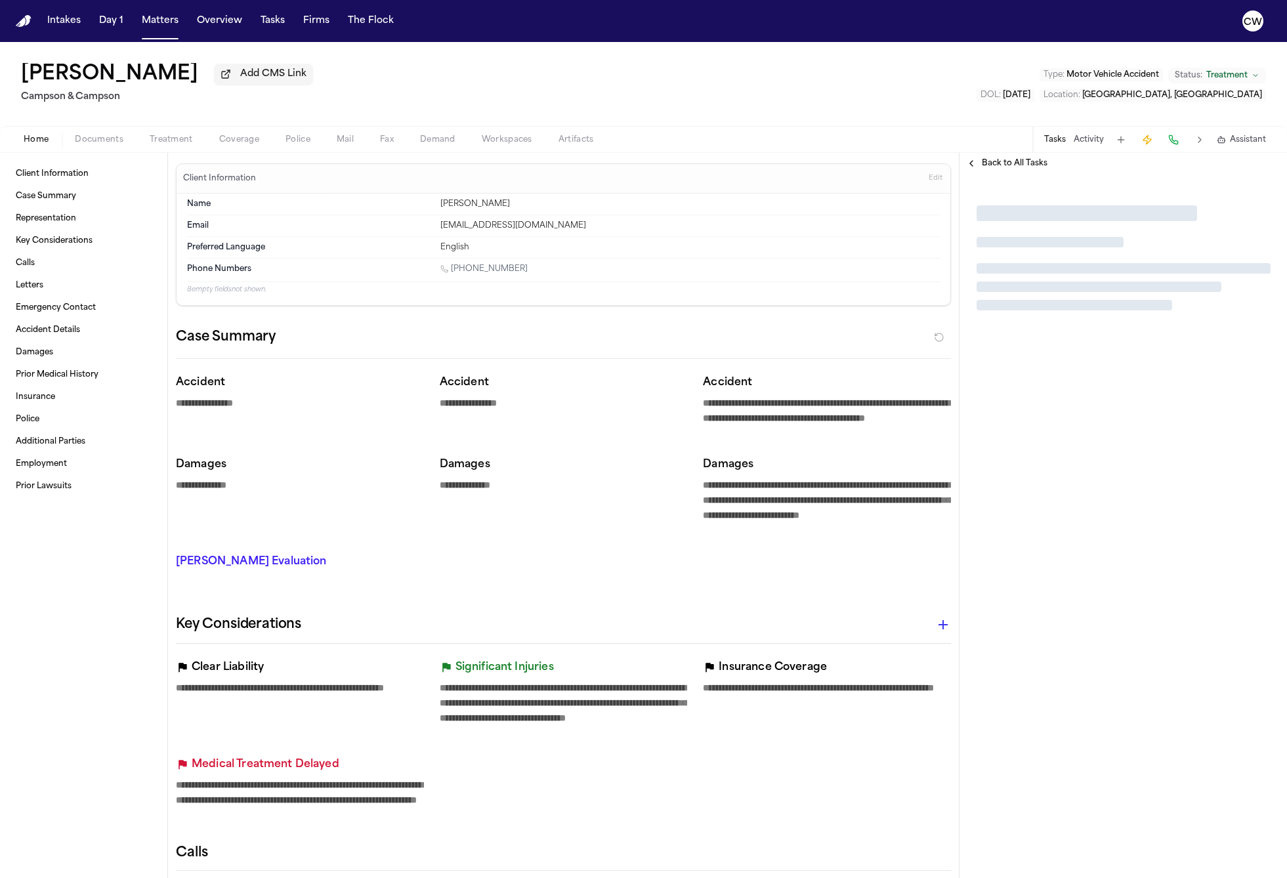
type textarea "*"
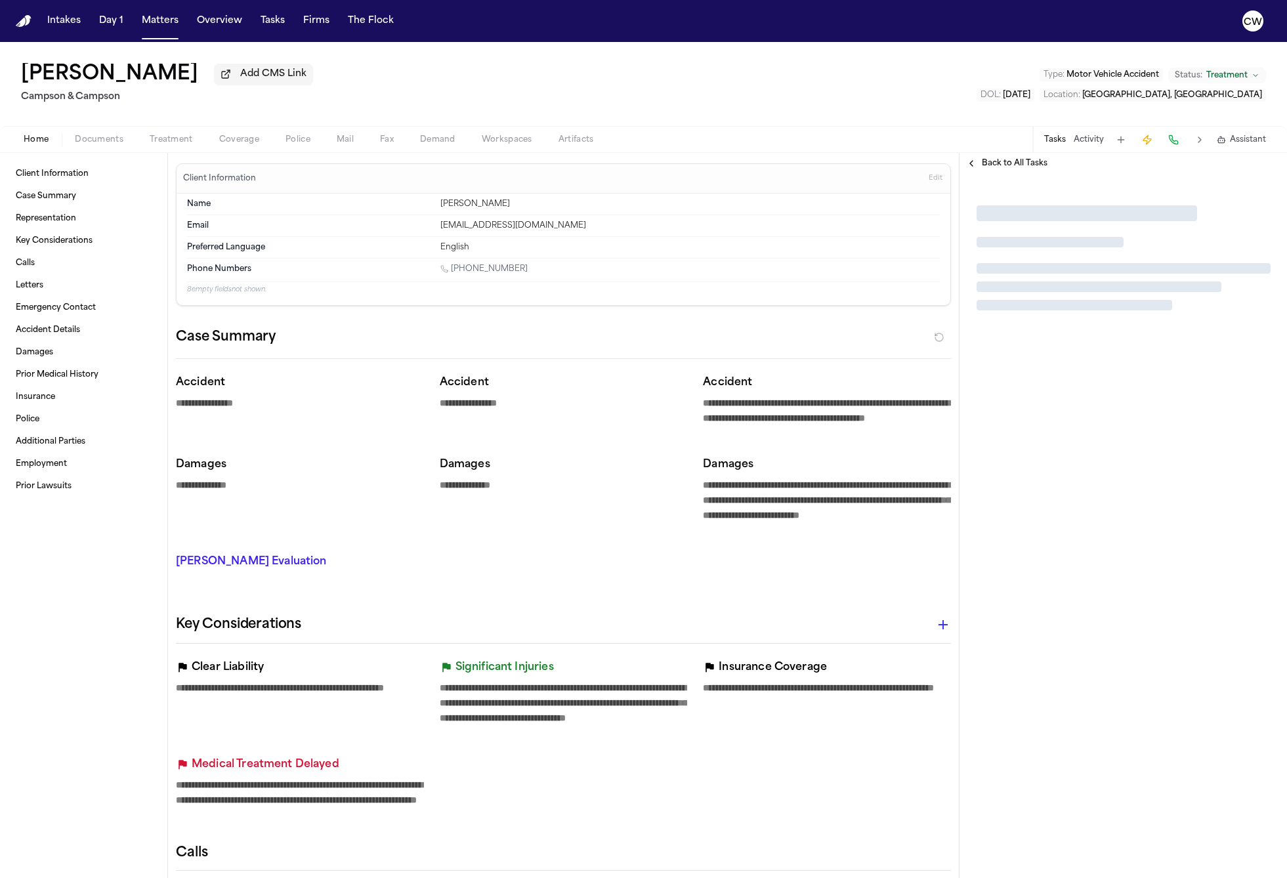
type textarea "*"
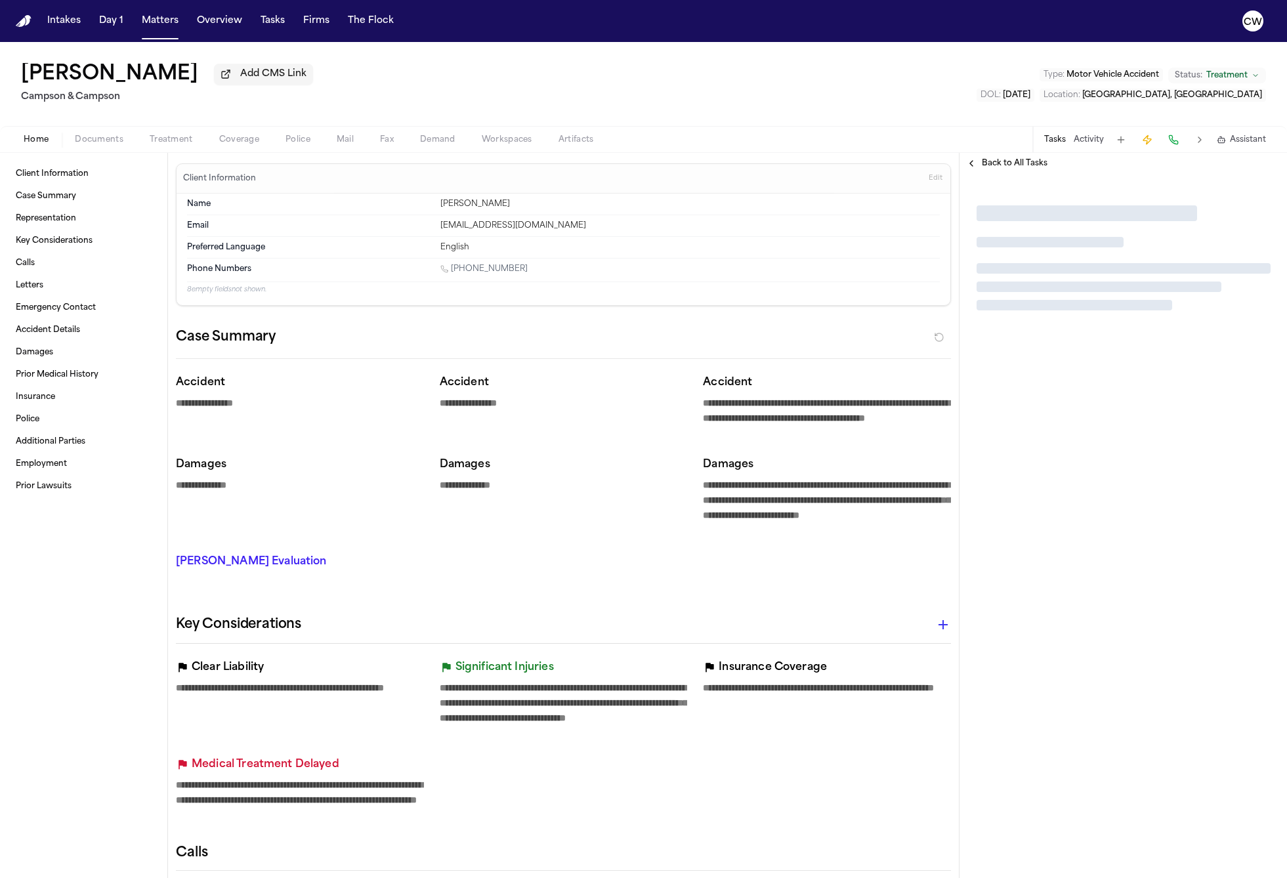
type textarea "*"
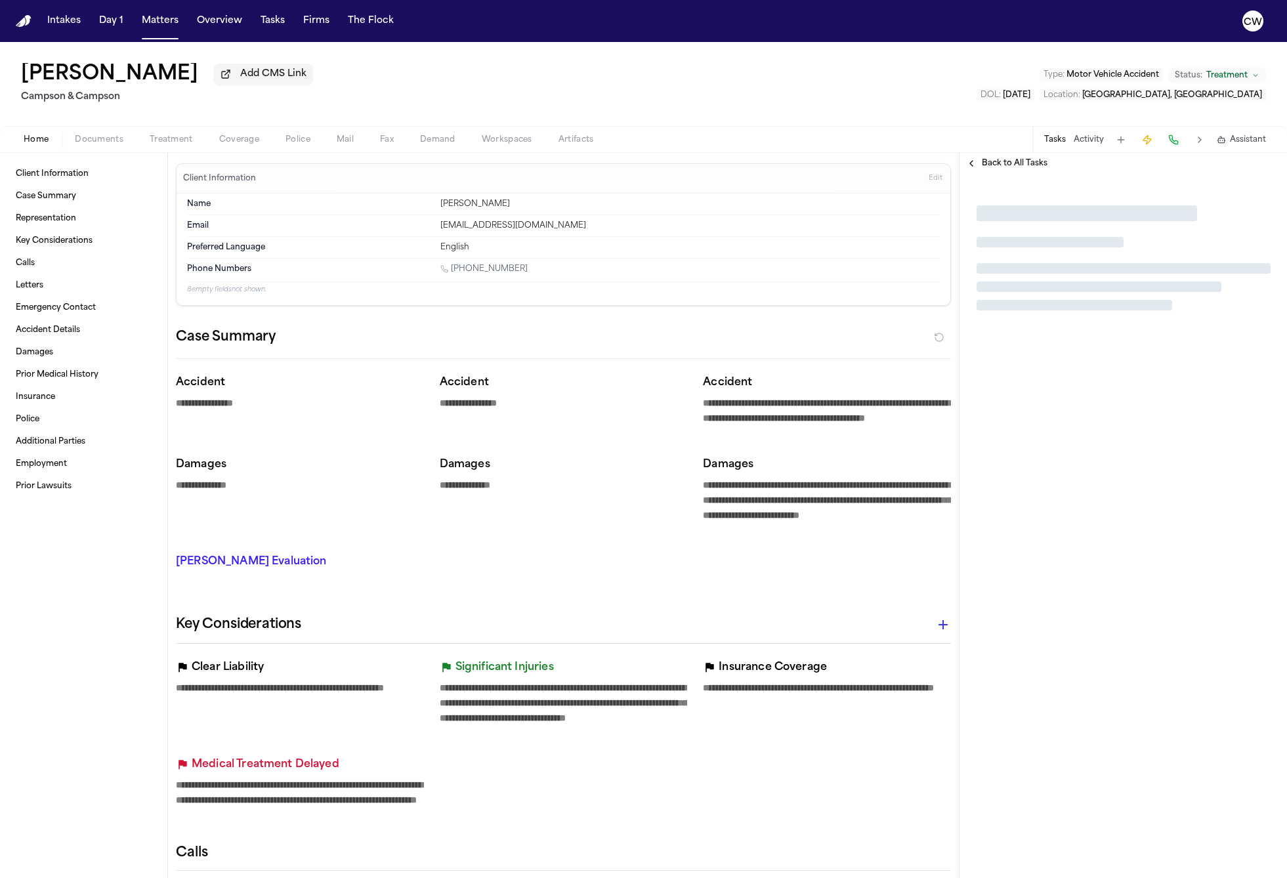
type textarea "*"
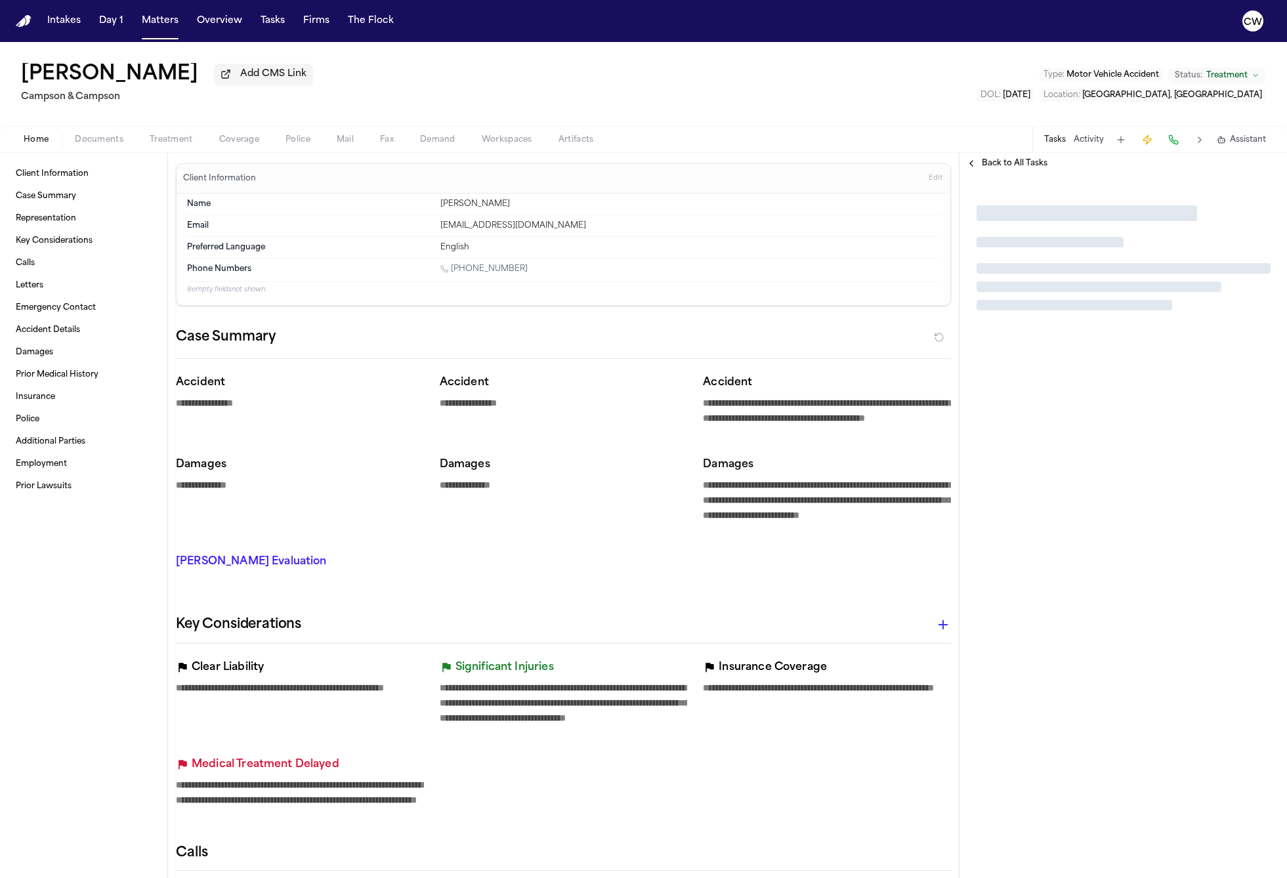
type textarea "*"
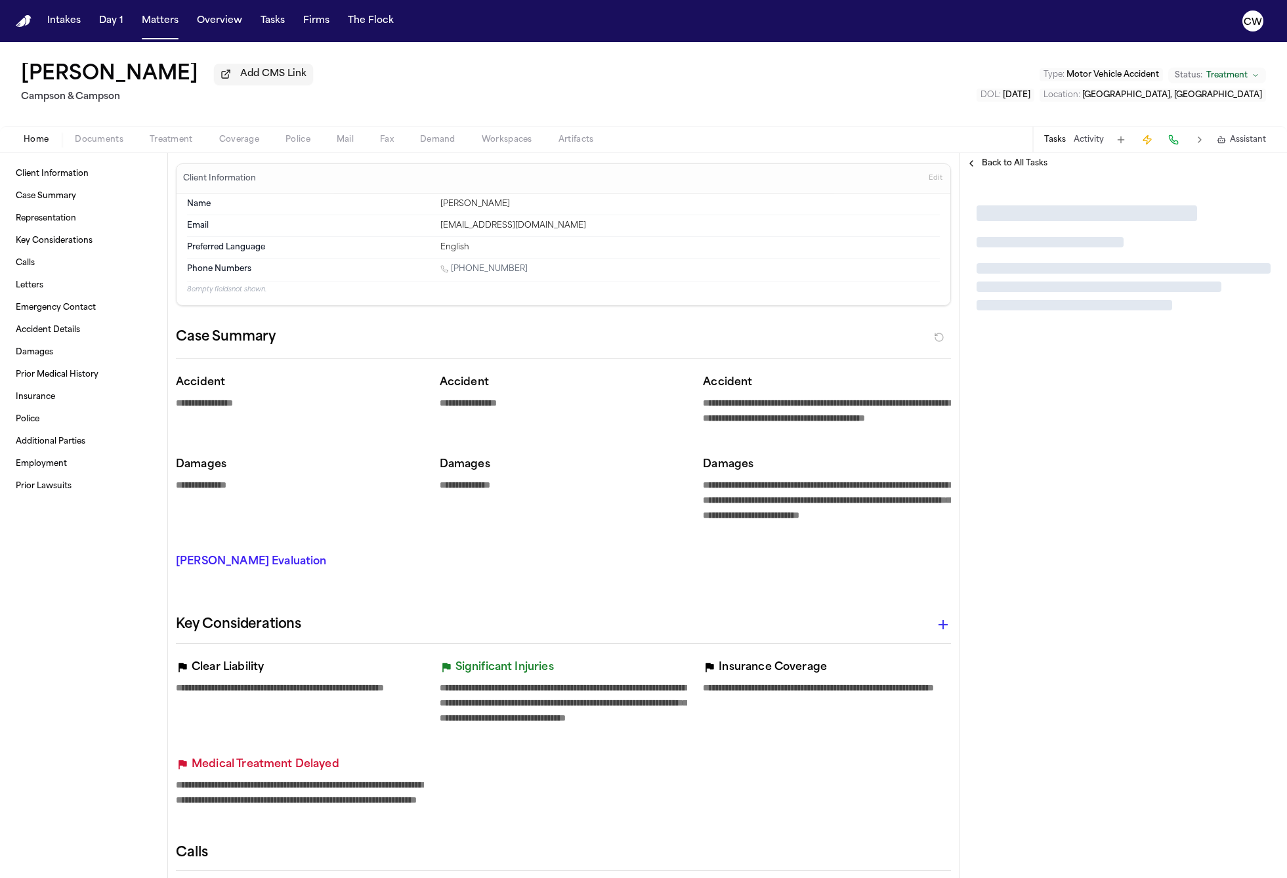
type textarea "*"
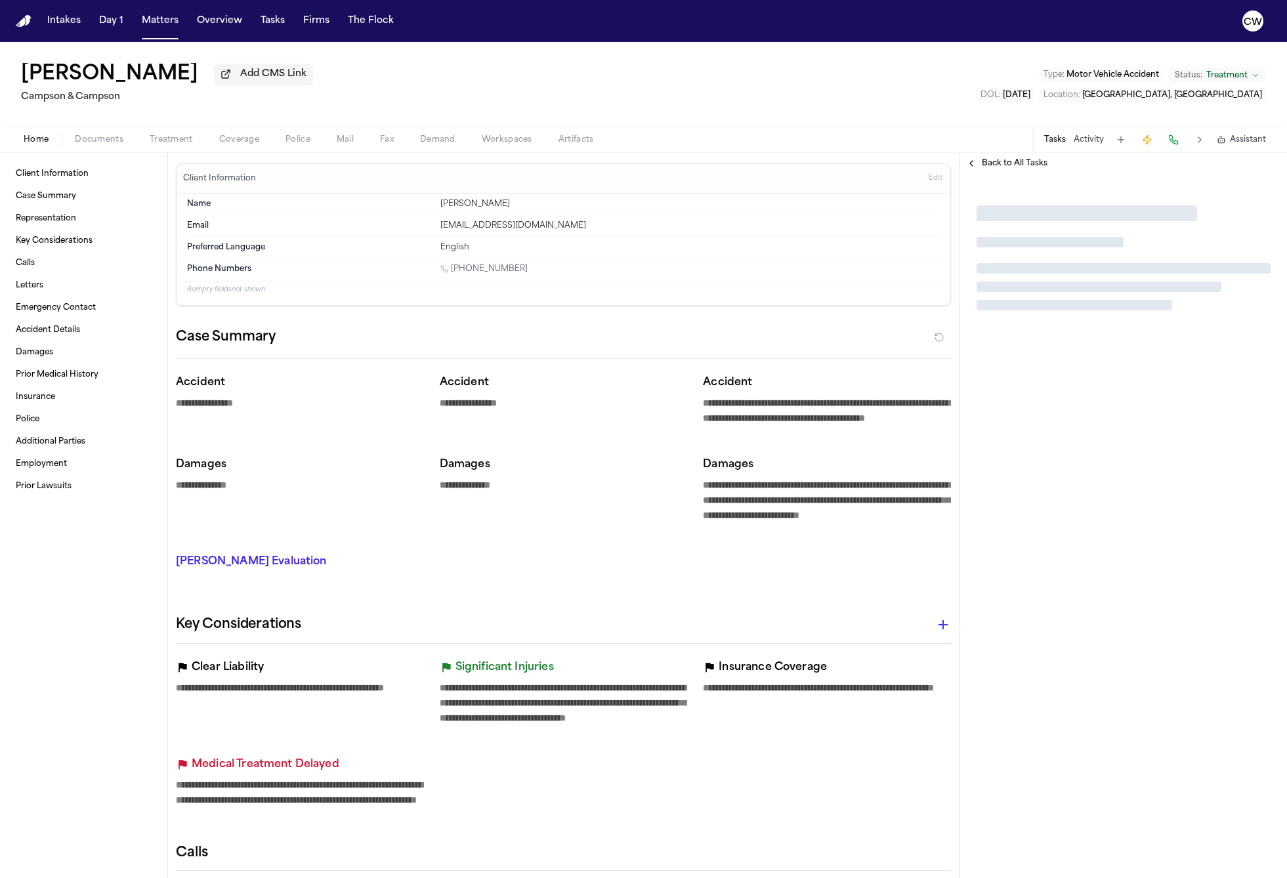
type textarea "*"
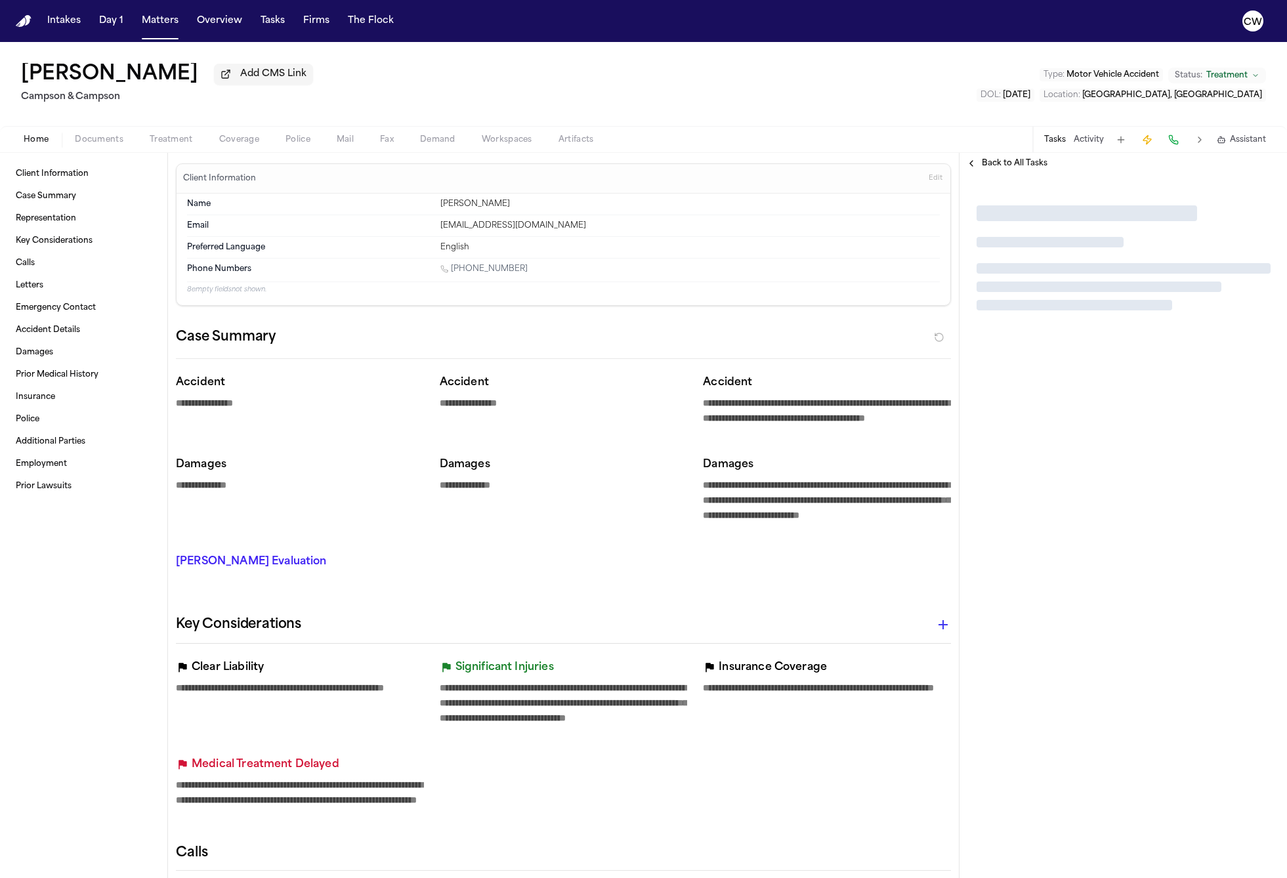
type textarea "*"
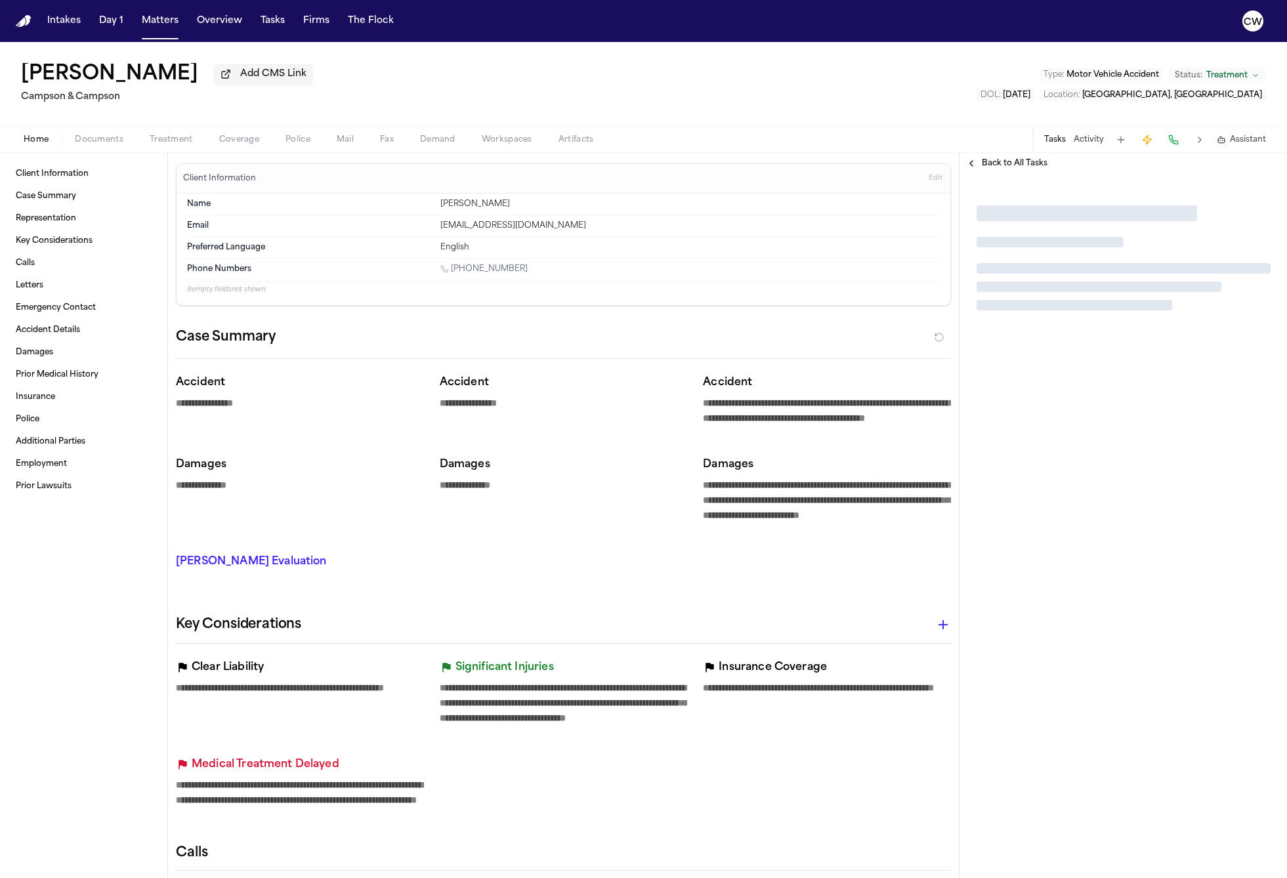
type textarea "*"
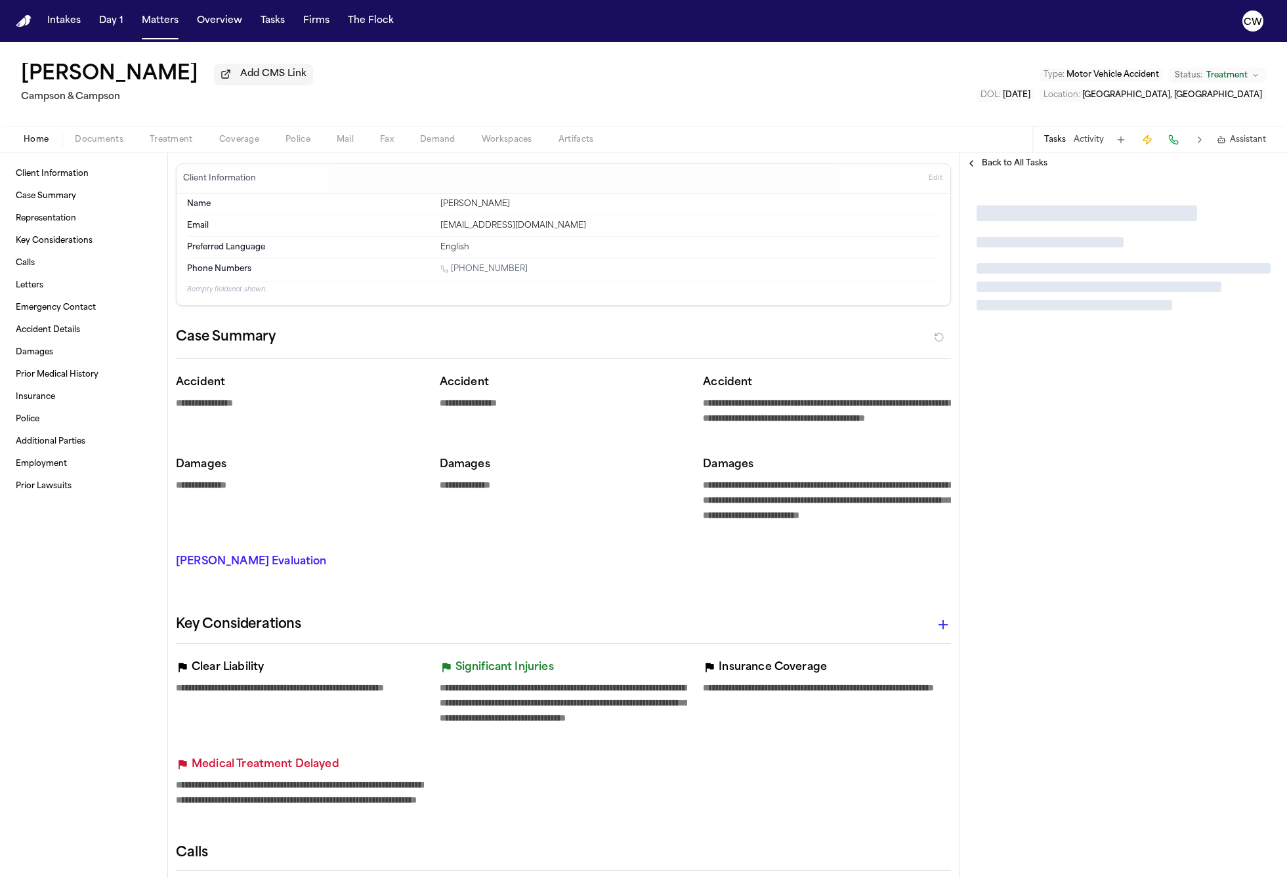
type textarea "*"
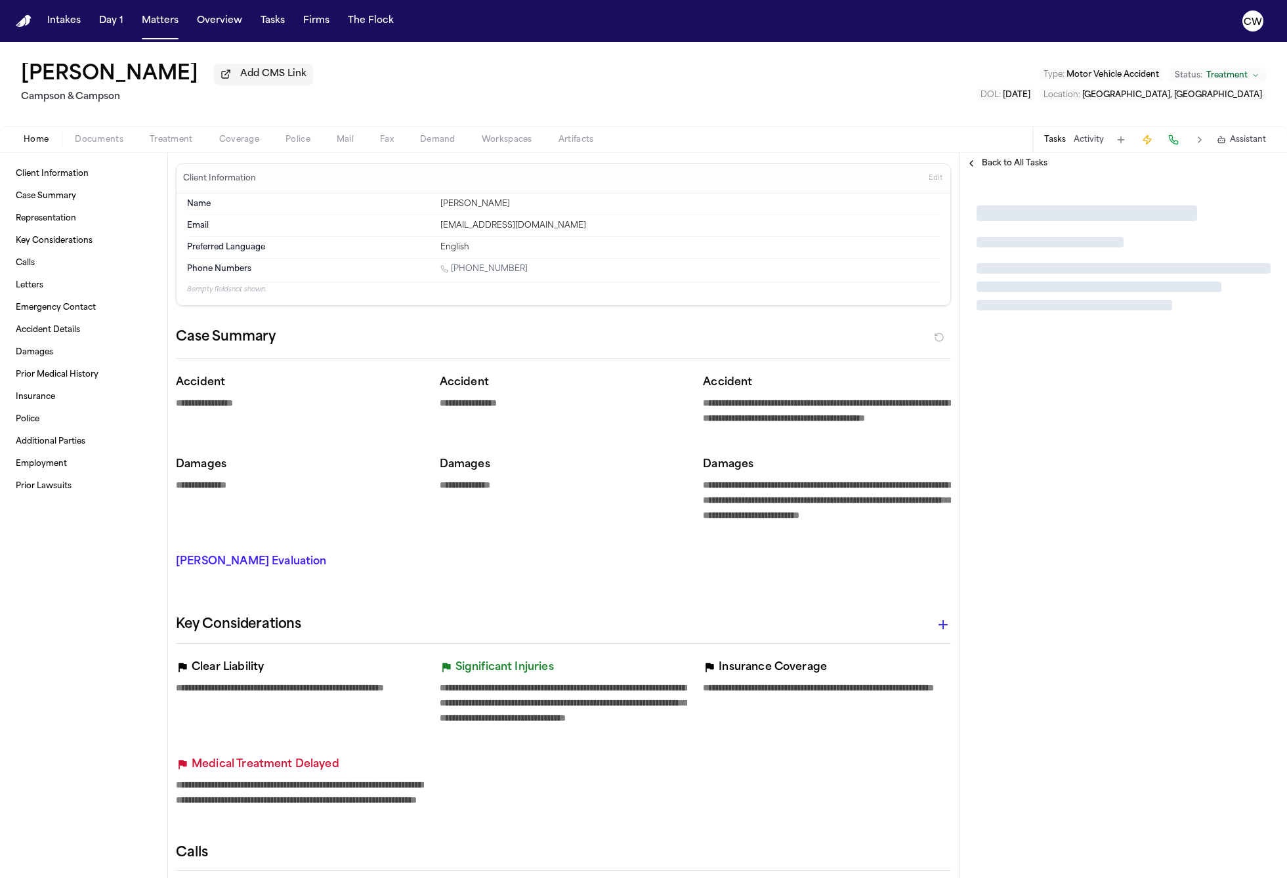
type textarea "*"
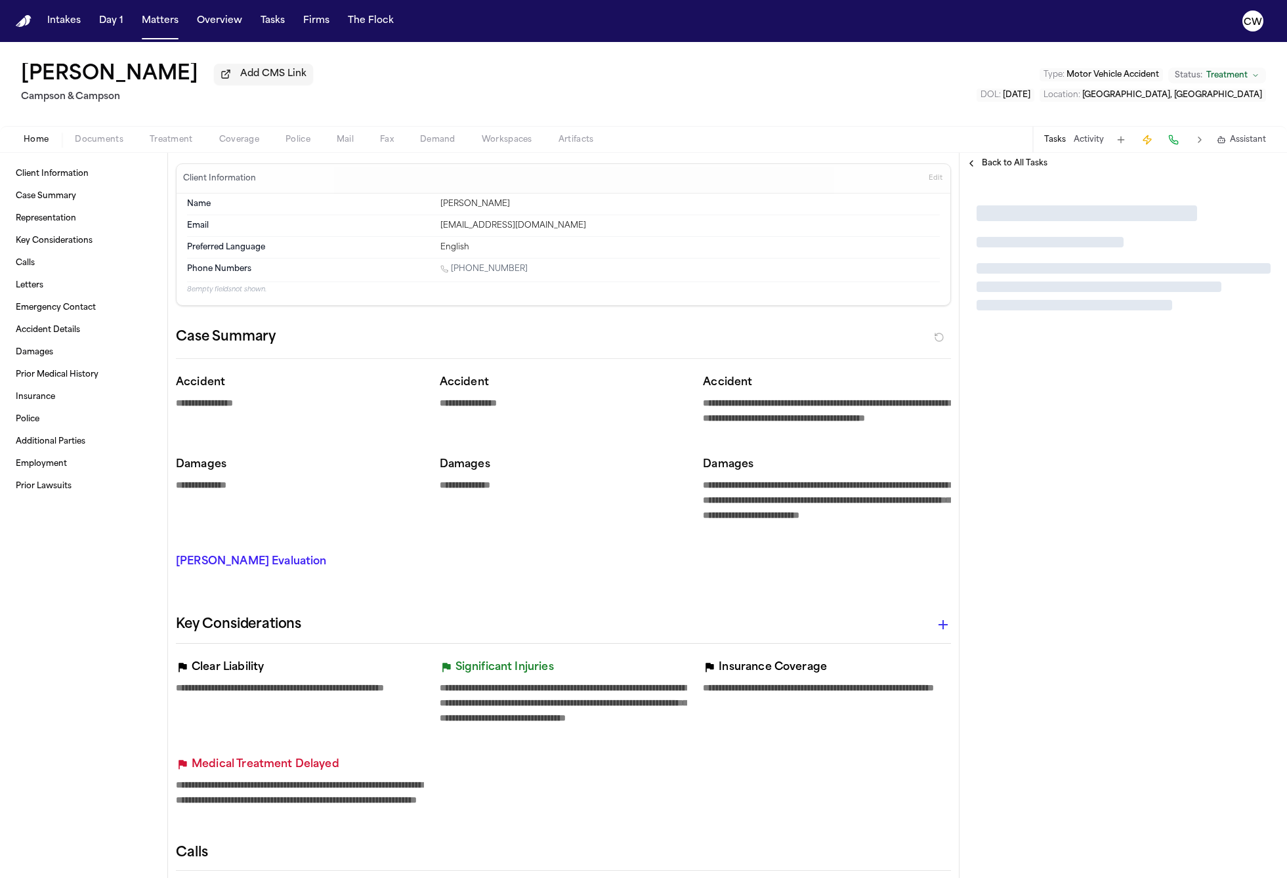
type textarea "*"
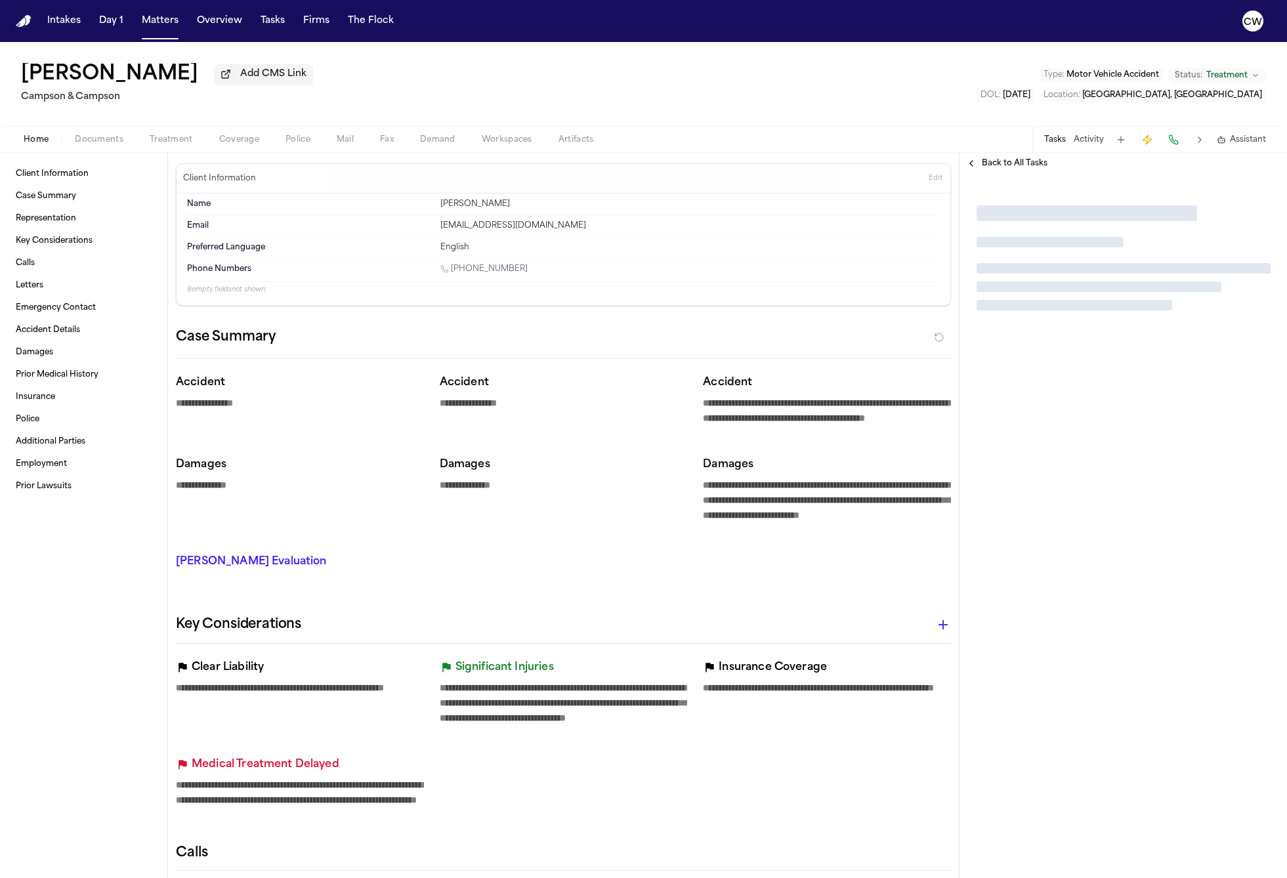
type textarea "*"
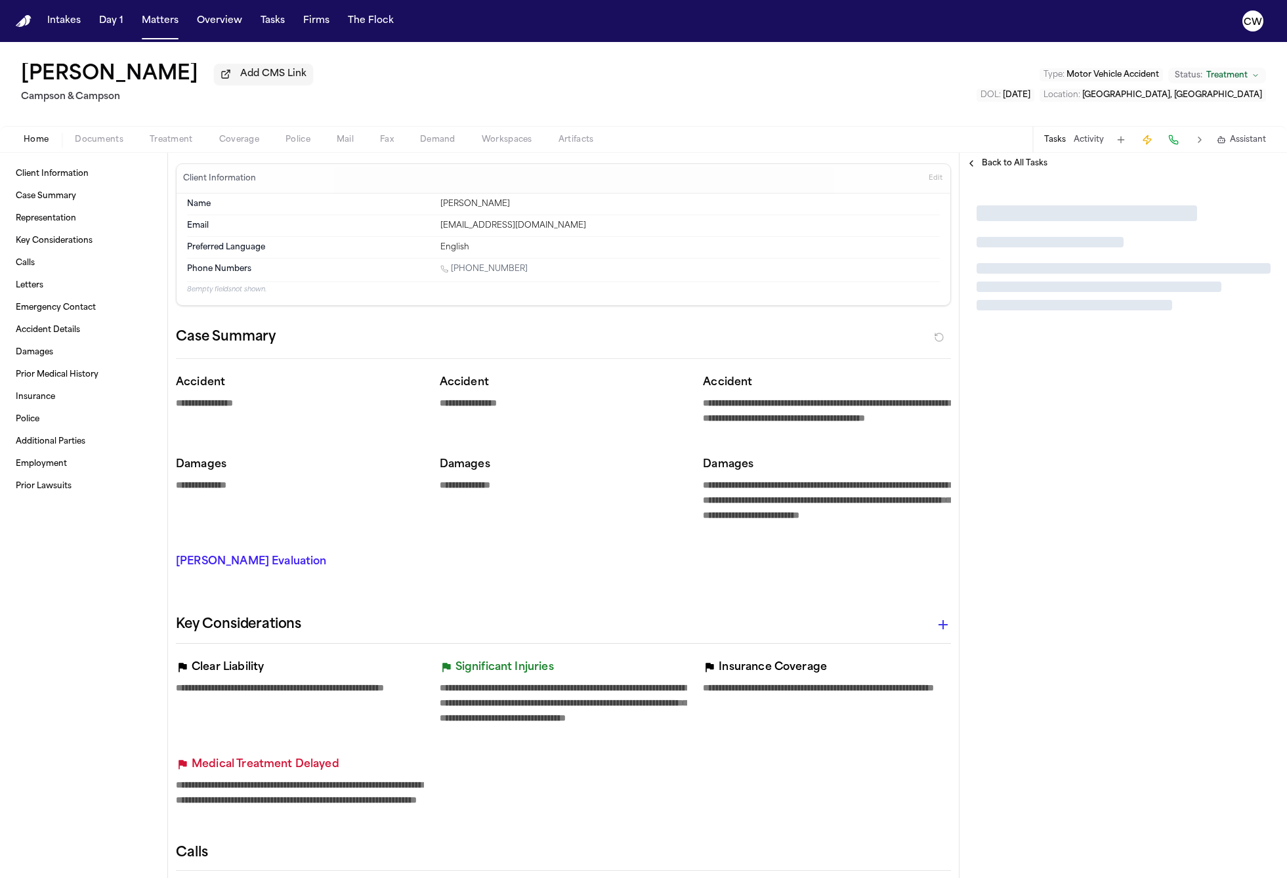
type textarea "*"
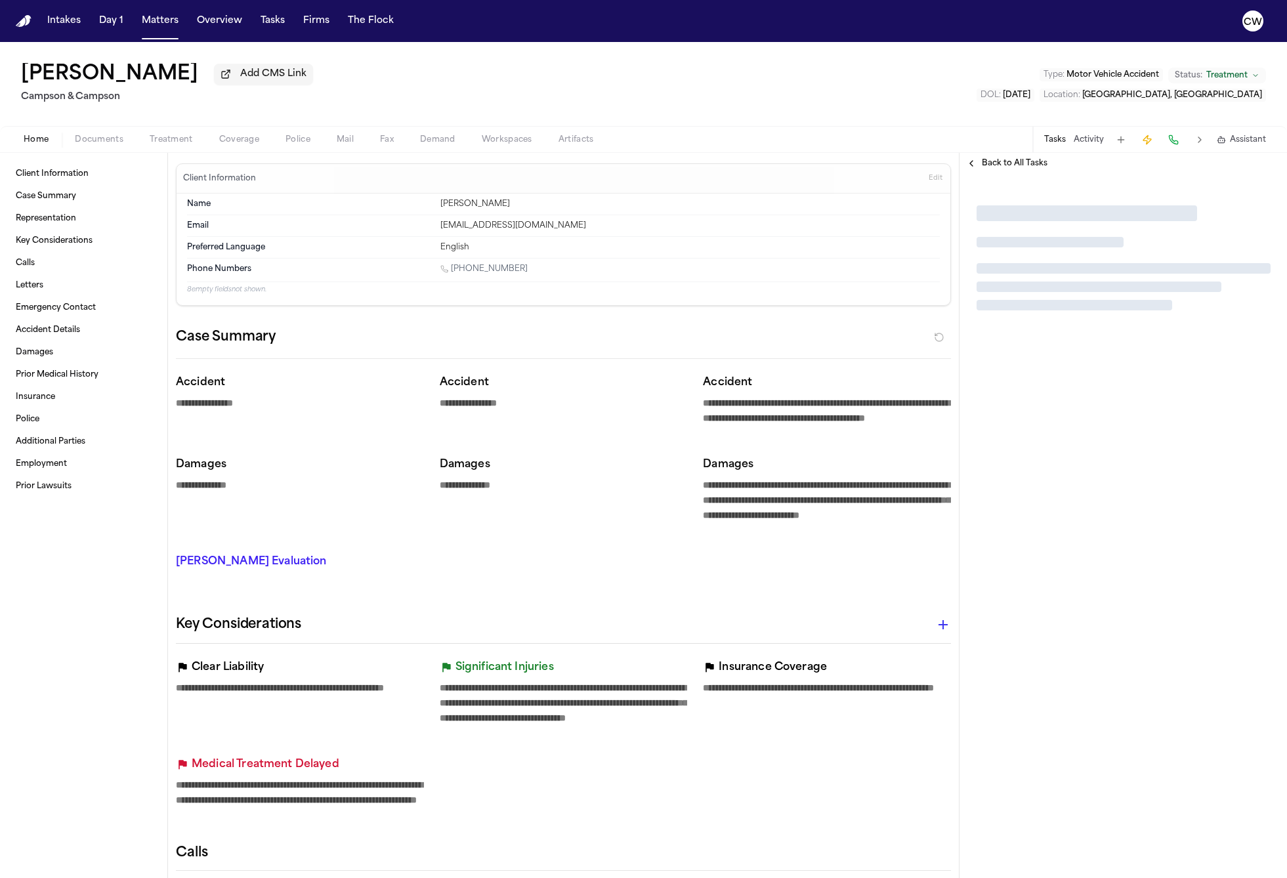
type textarea "*"
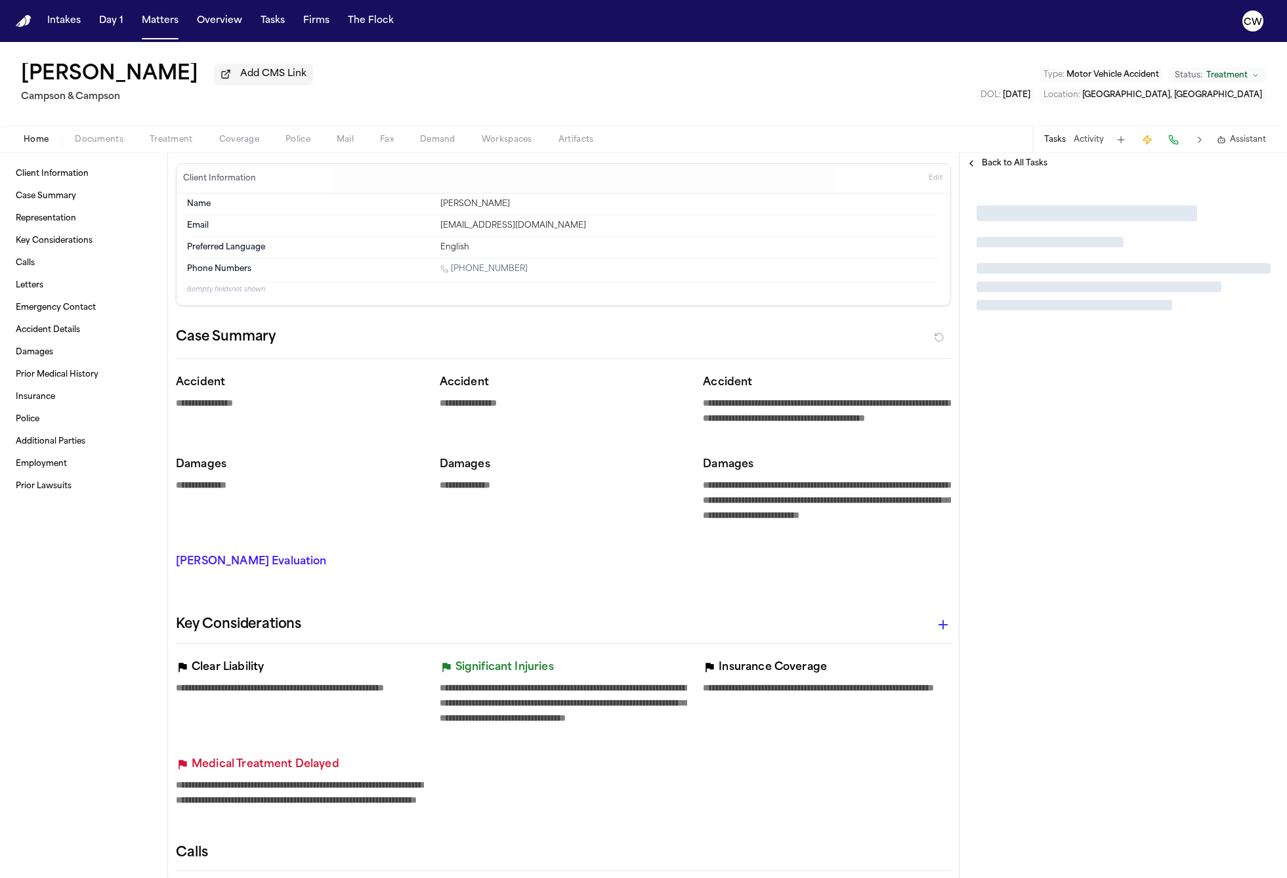
type textarea "*"
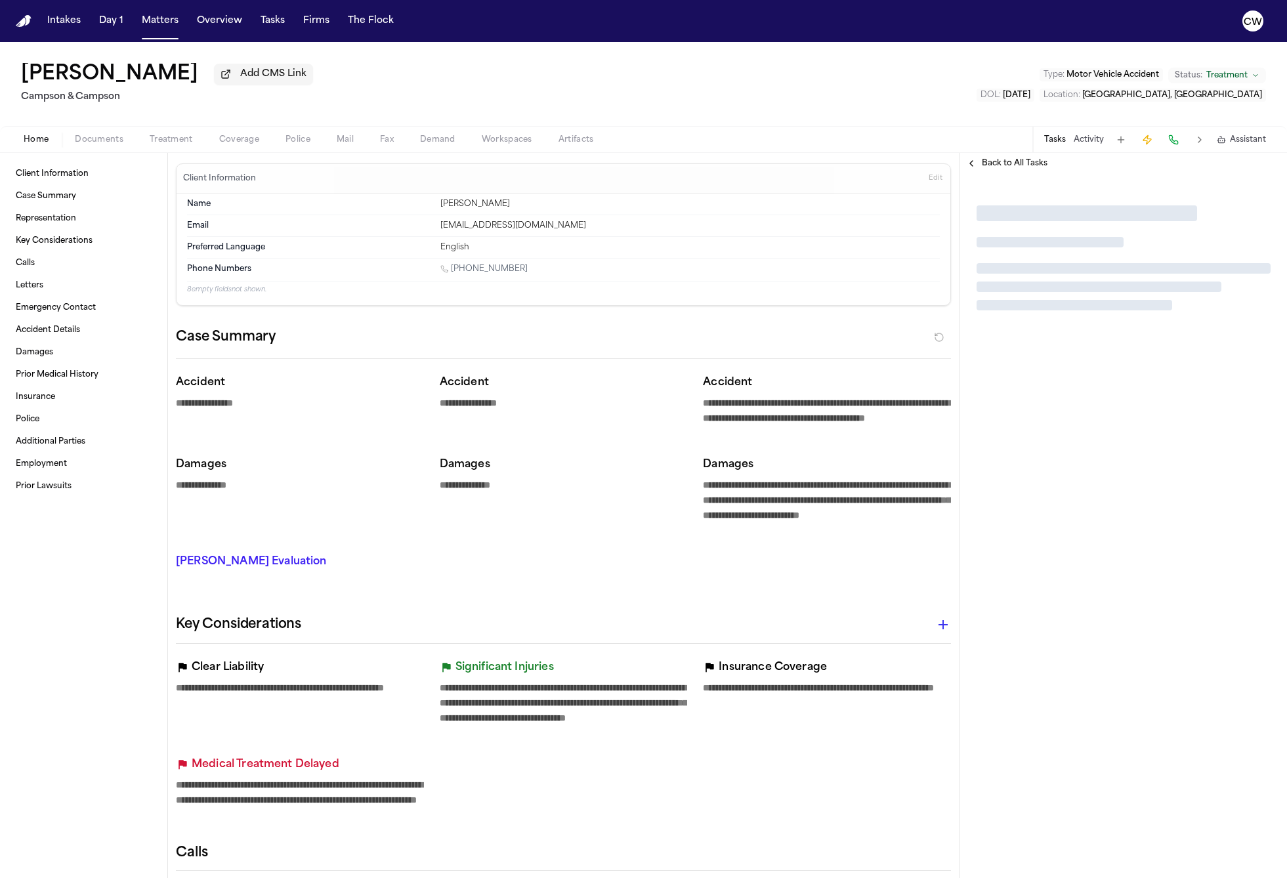
type textarea "*"
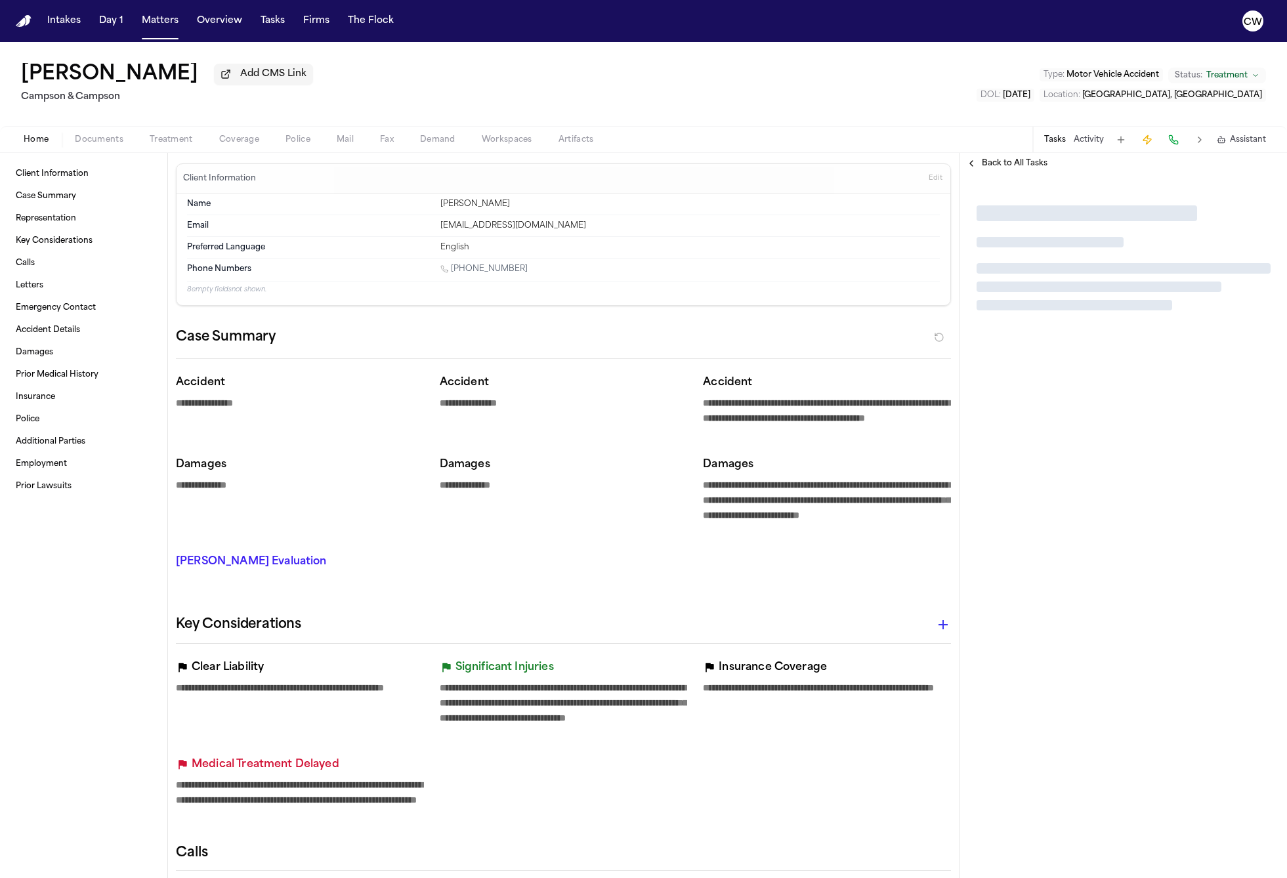
type textarea "*"
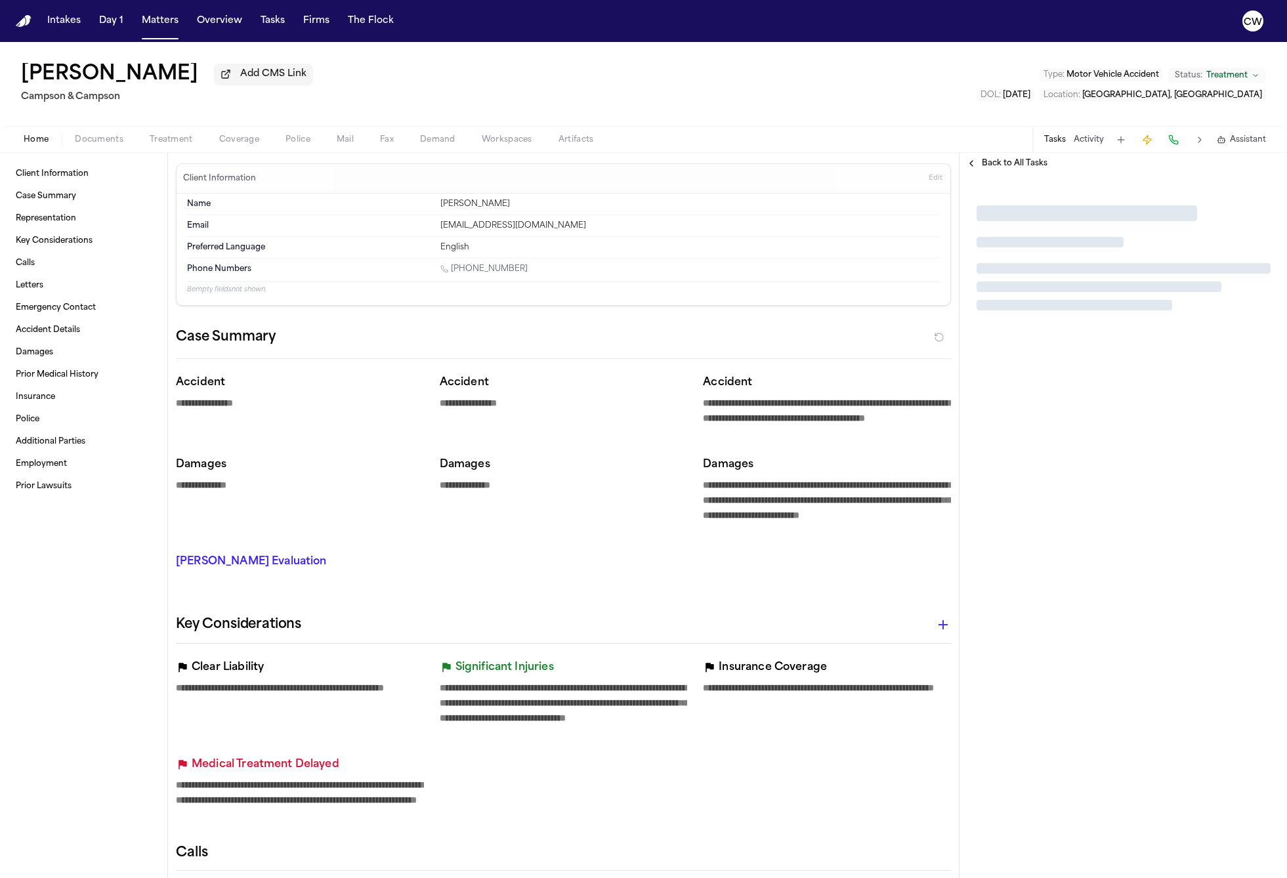
type textarea "*"
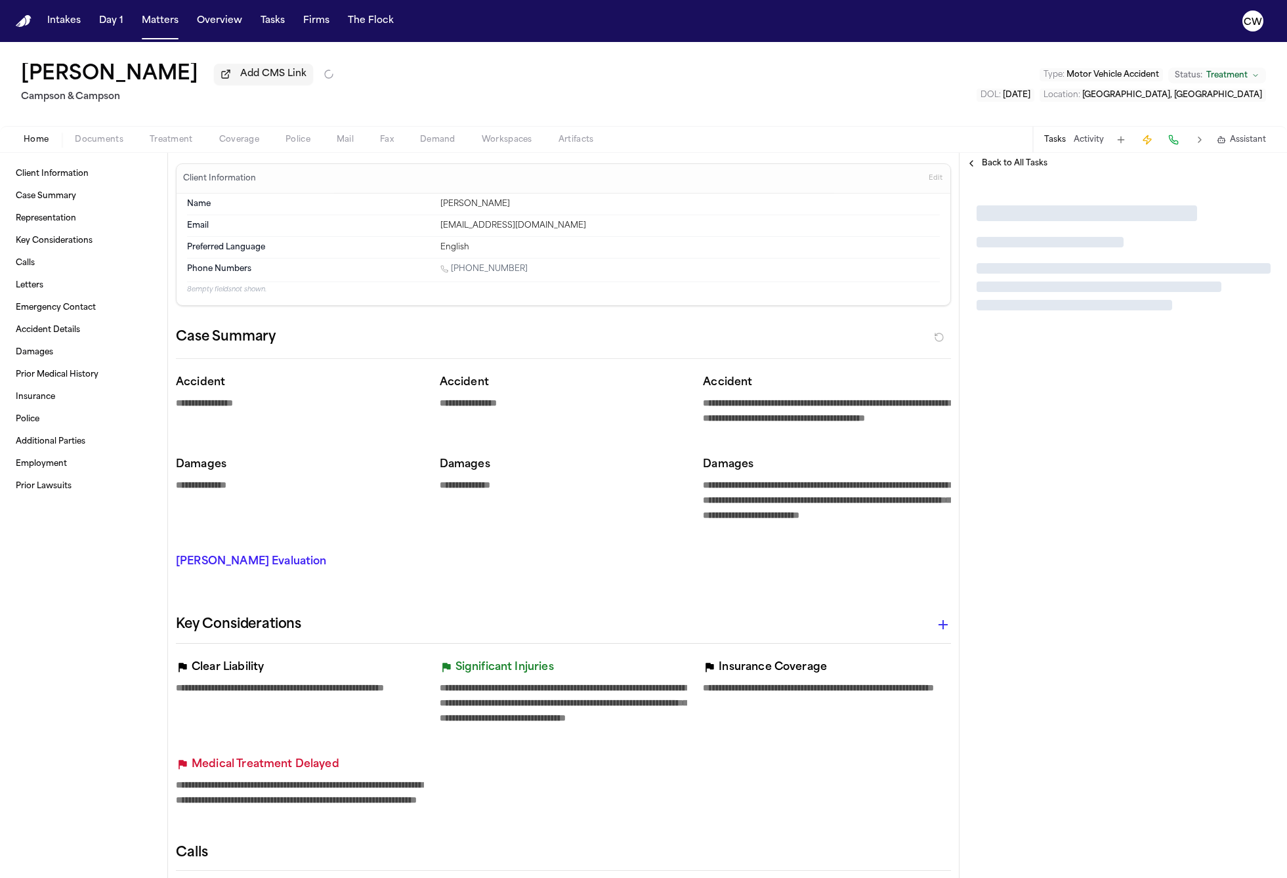
type textarea "*"
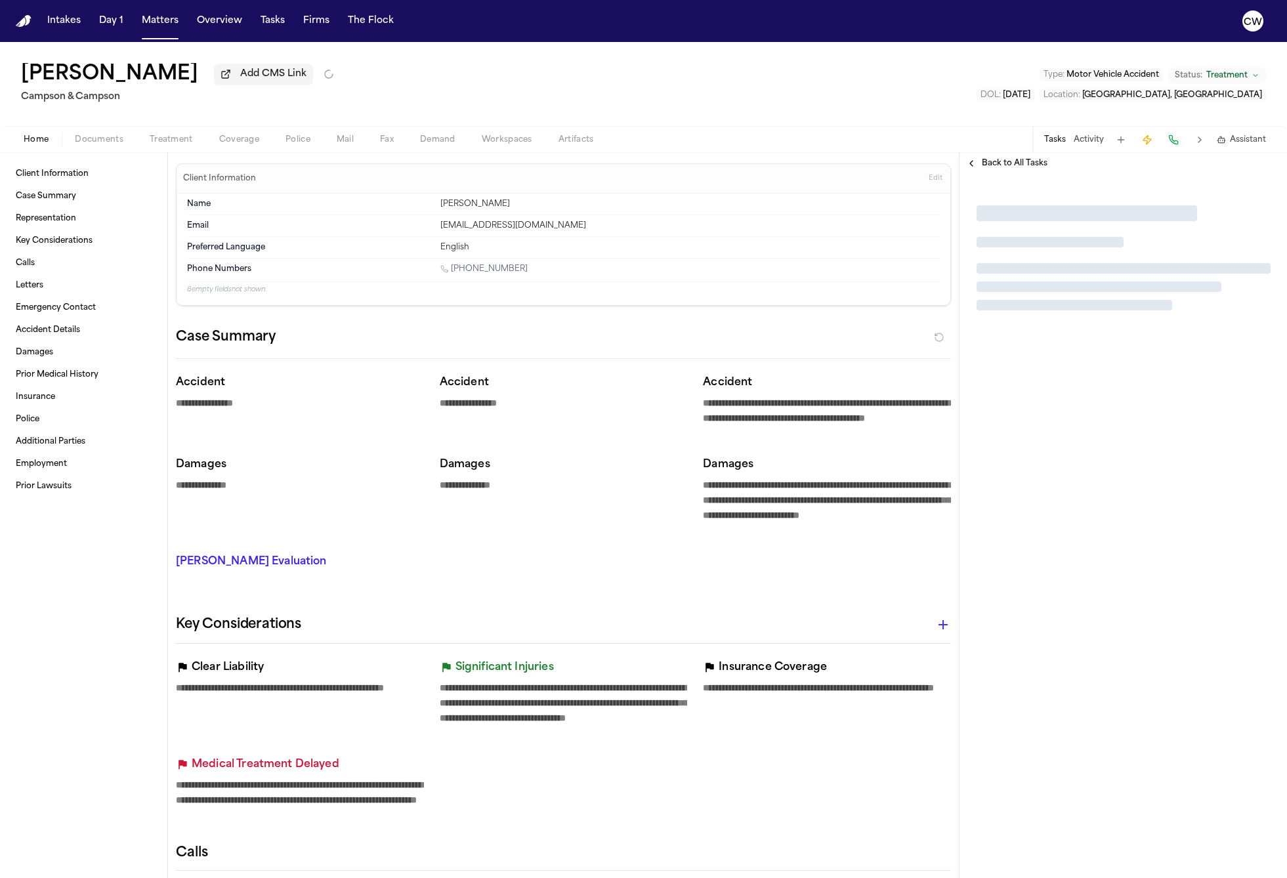
type textarea "*"
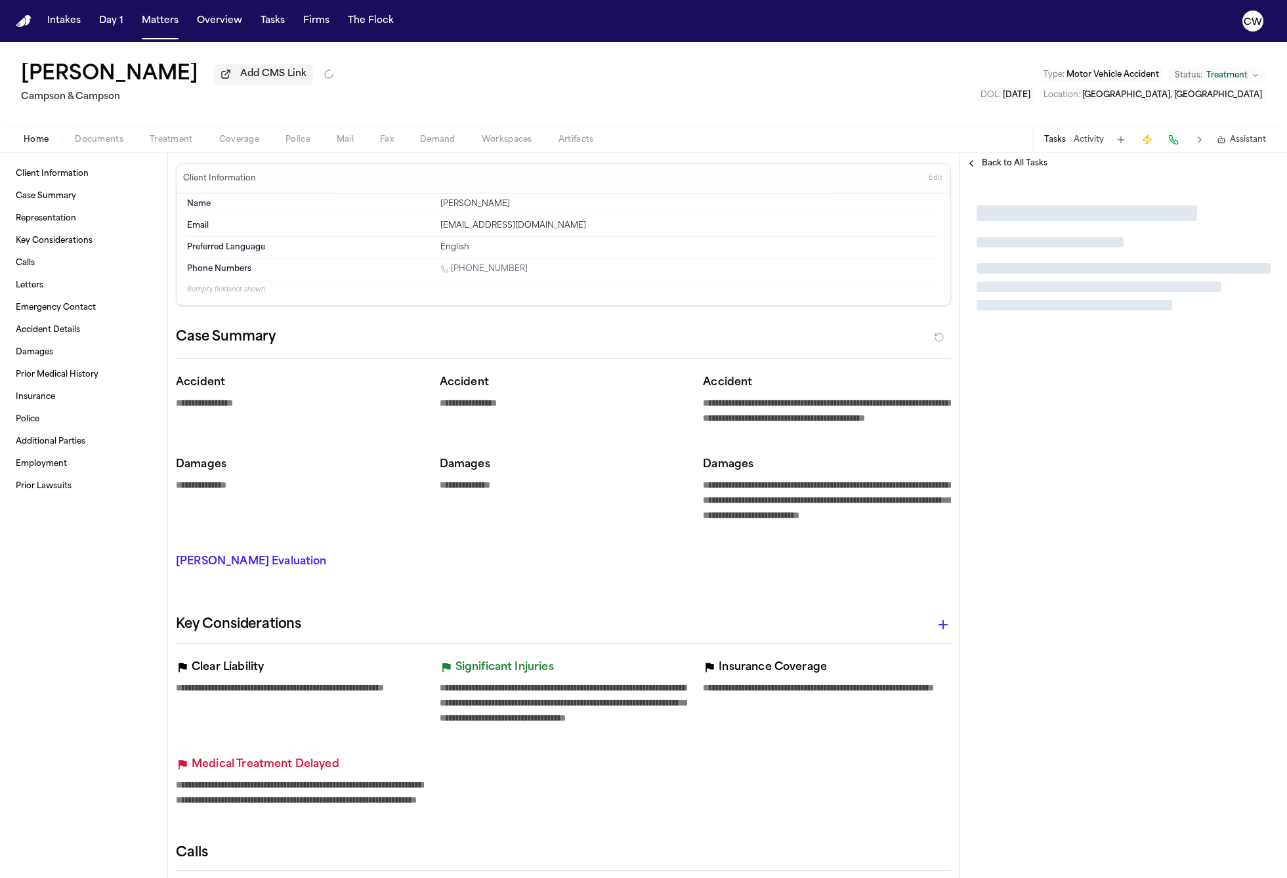
type textarea "*"
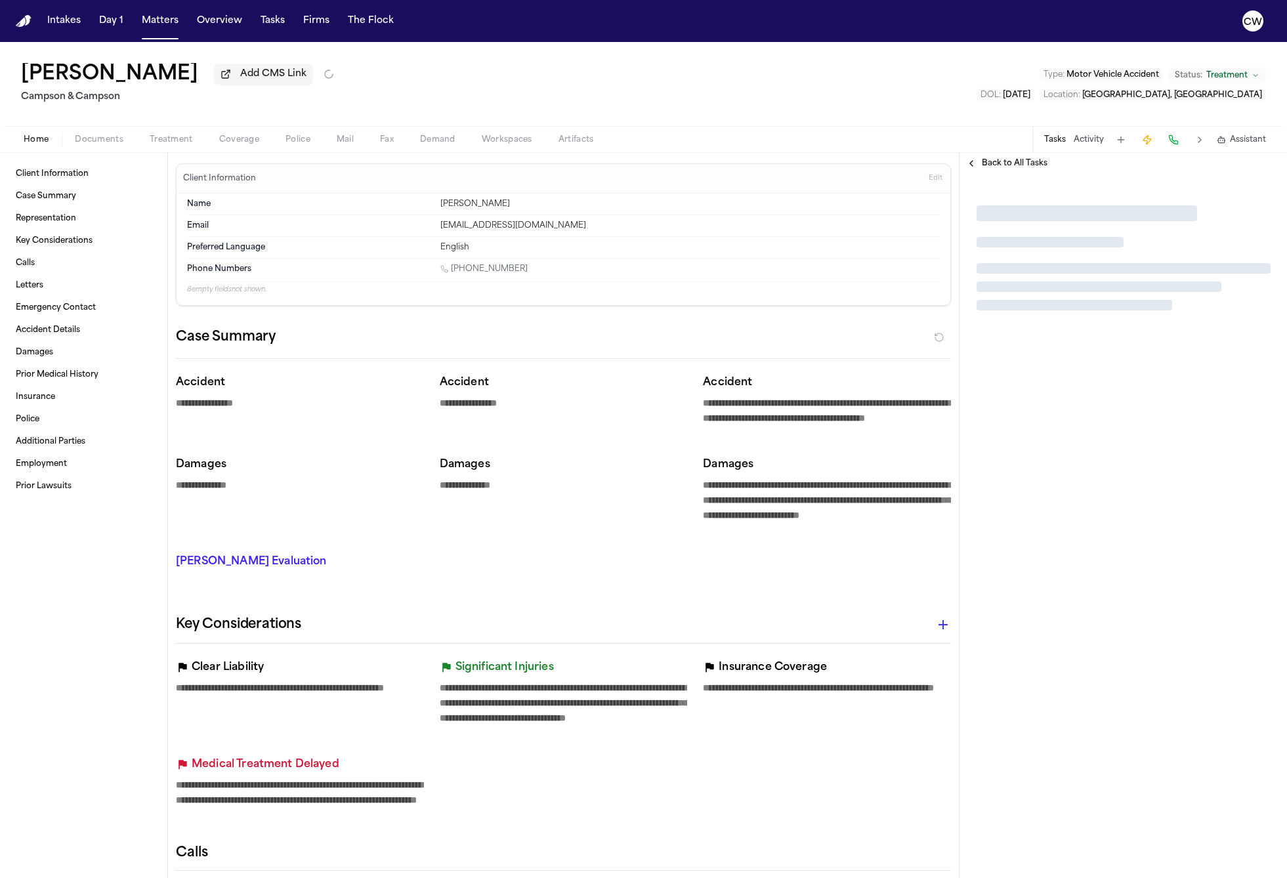
type textarea "*"
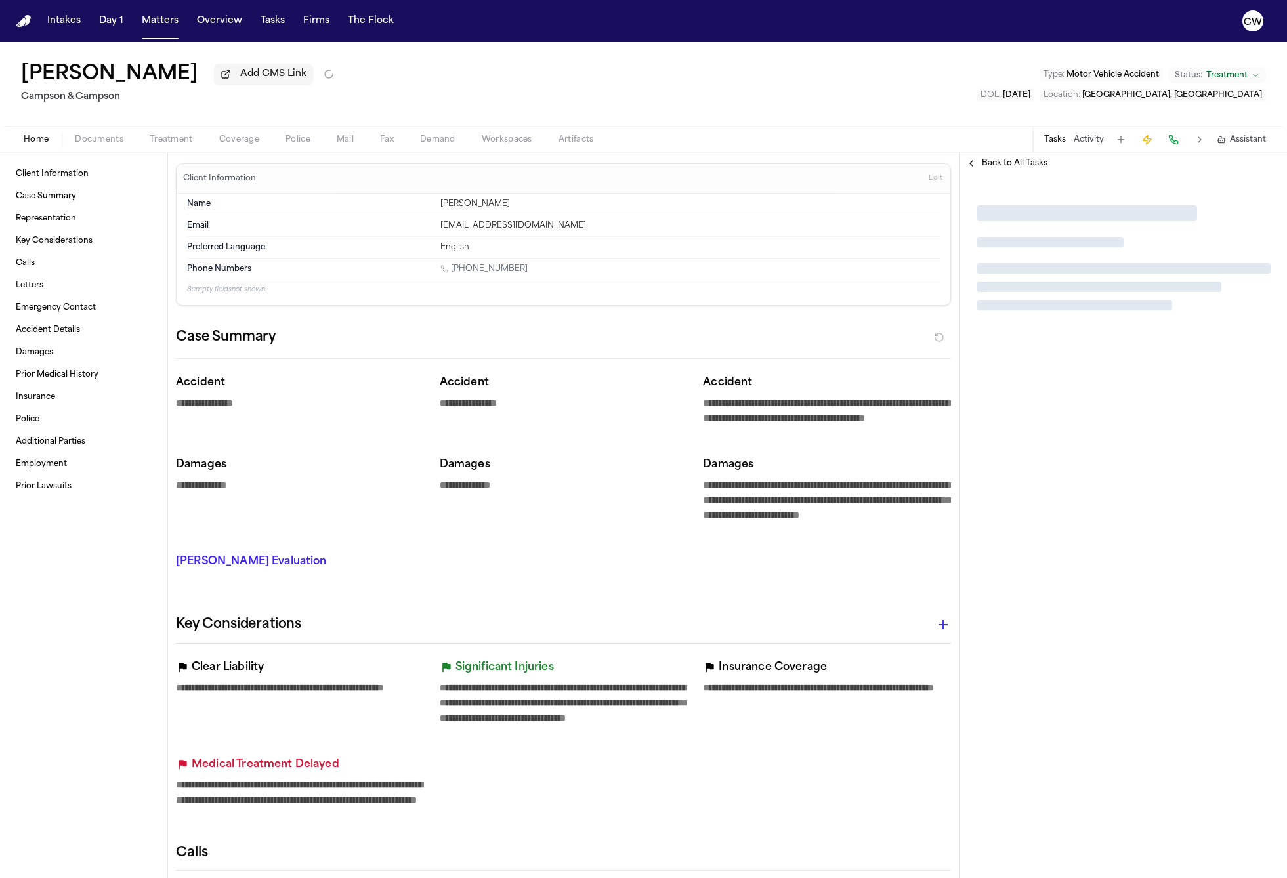
type textarea "*"
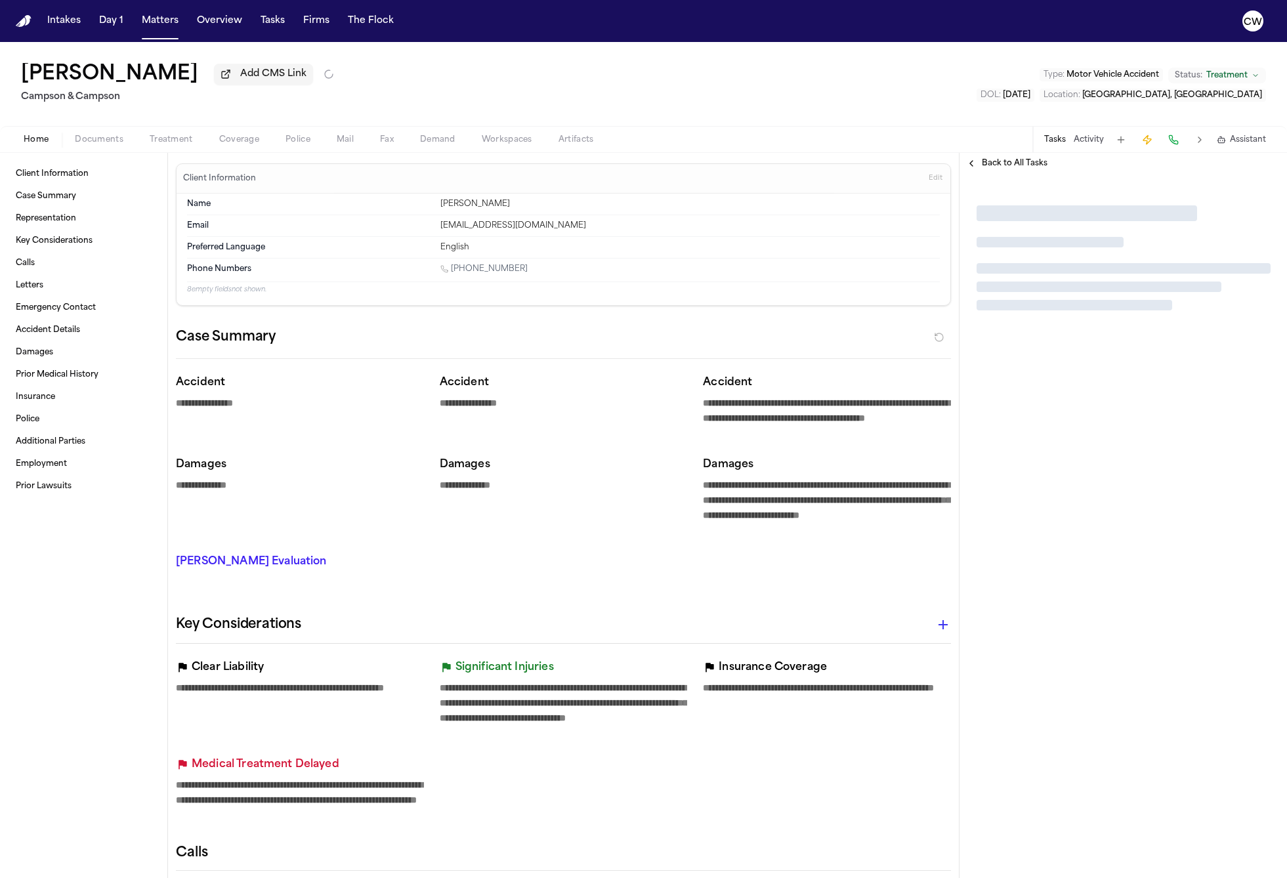
type textarea "*"
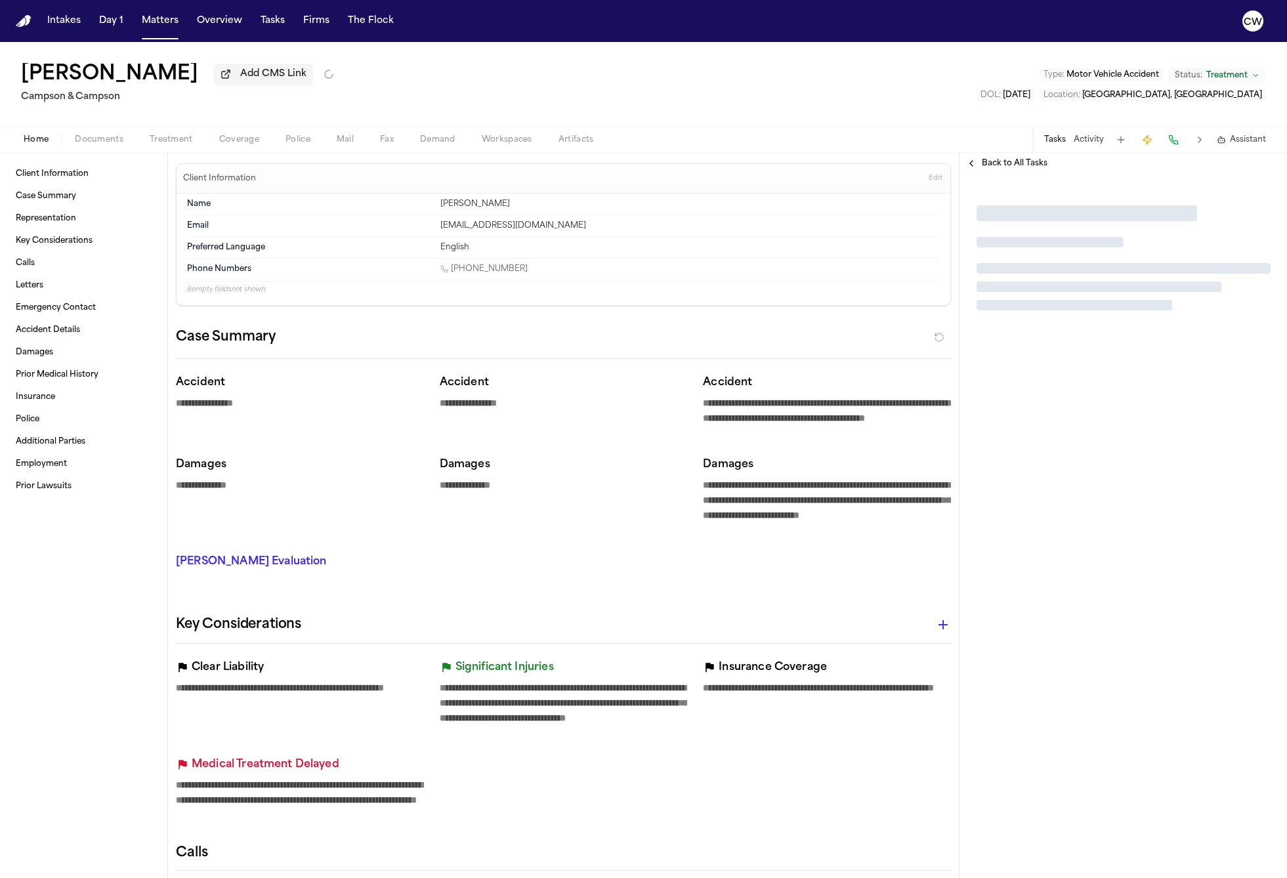
type textarea "*"
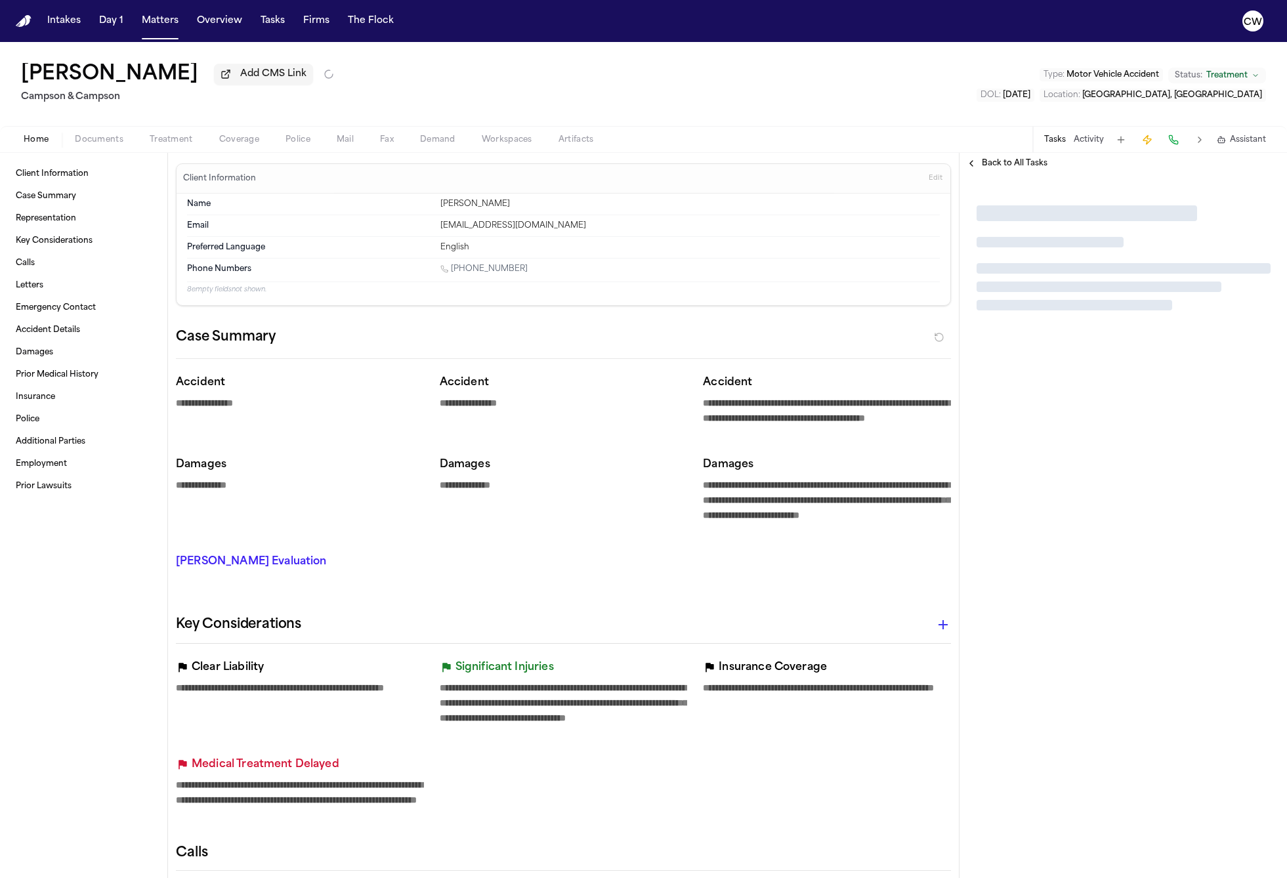
type textarea "*"
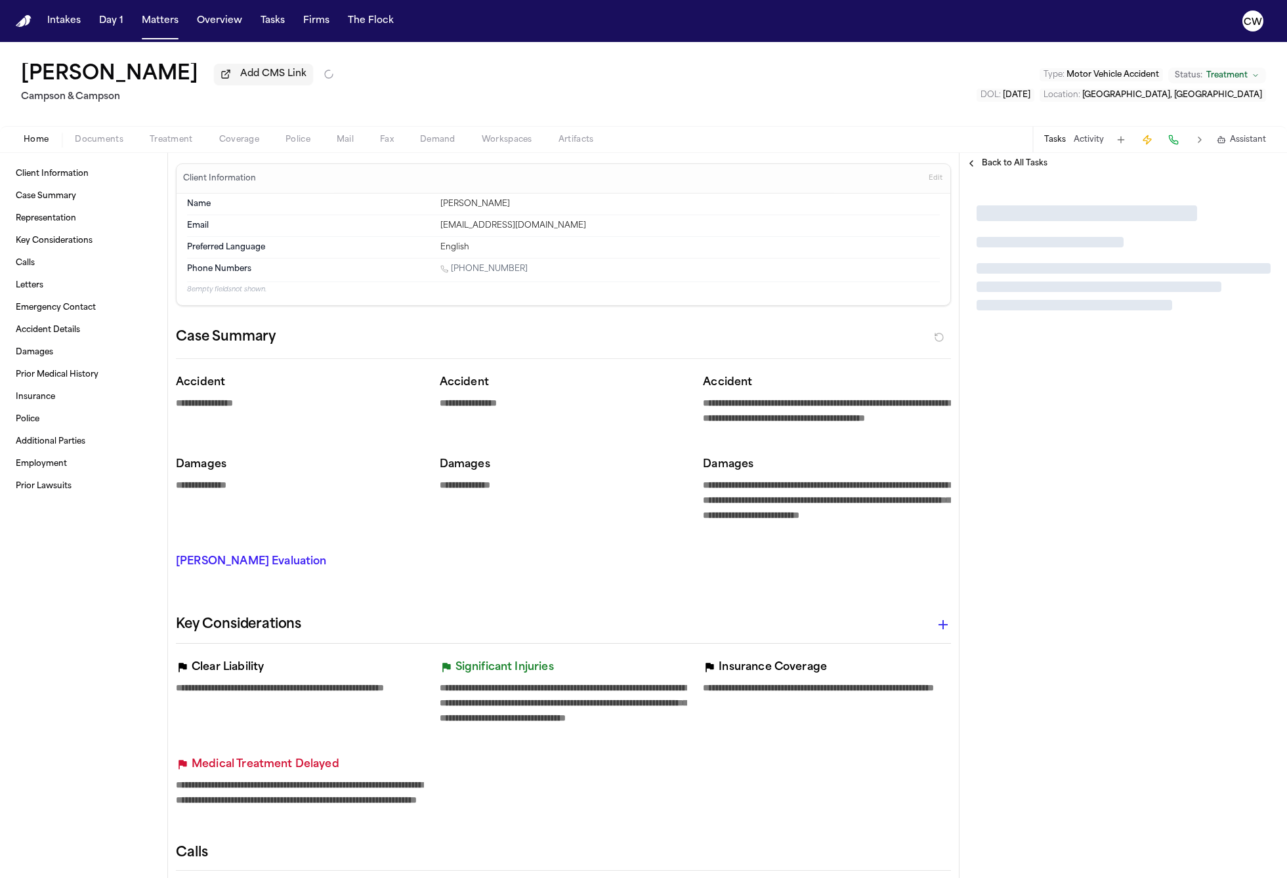
type textarea "*"
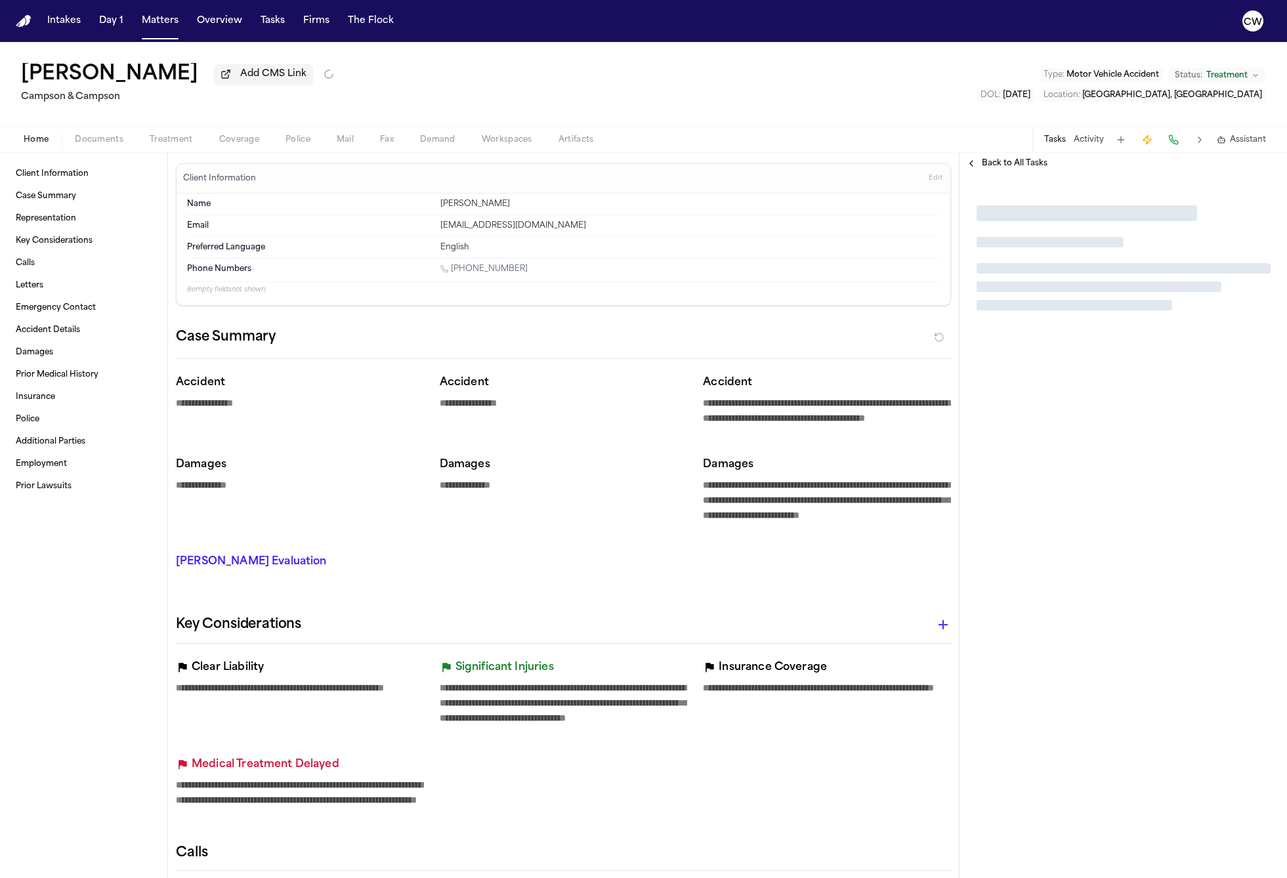
type textarea "*"
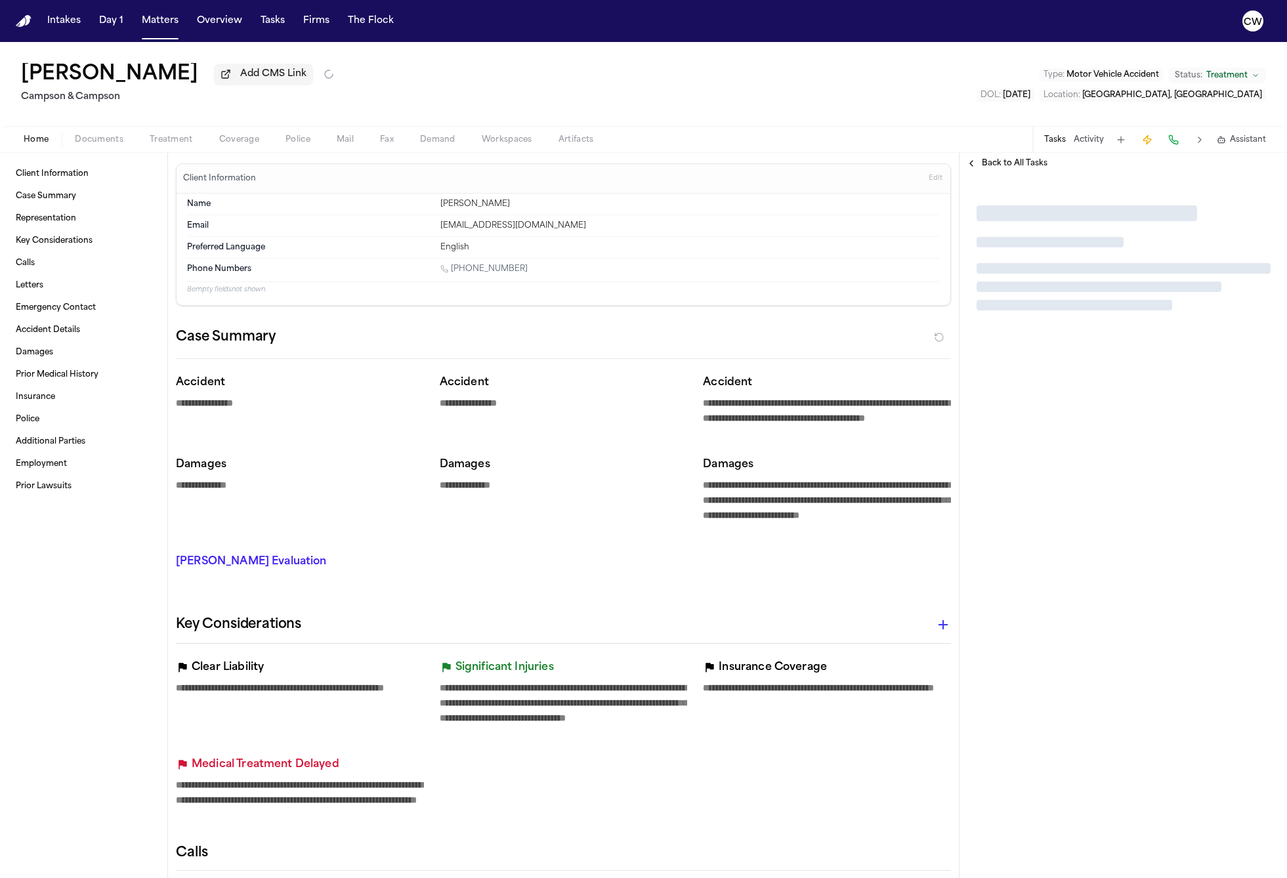
type textarea "*"
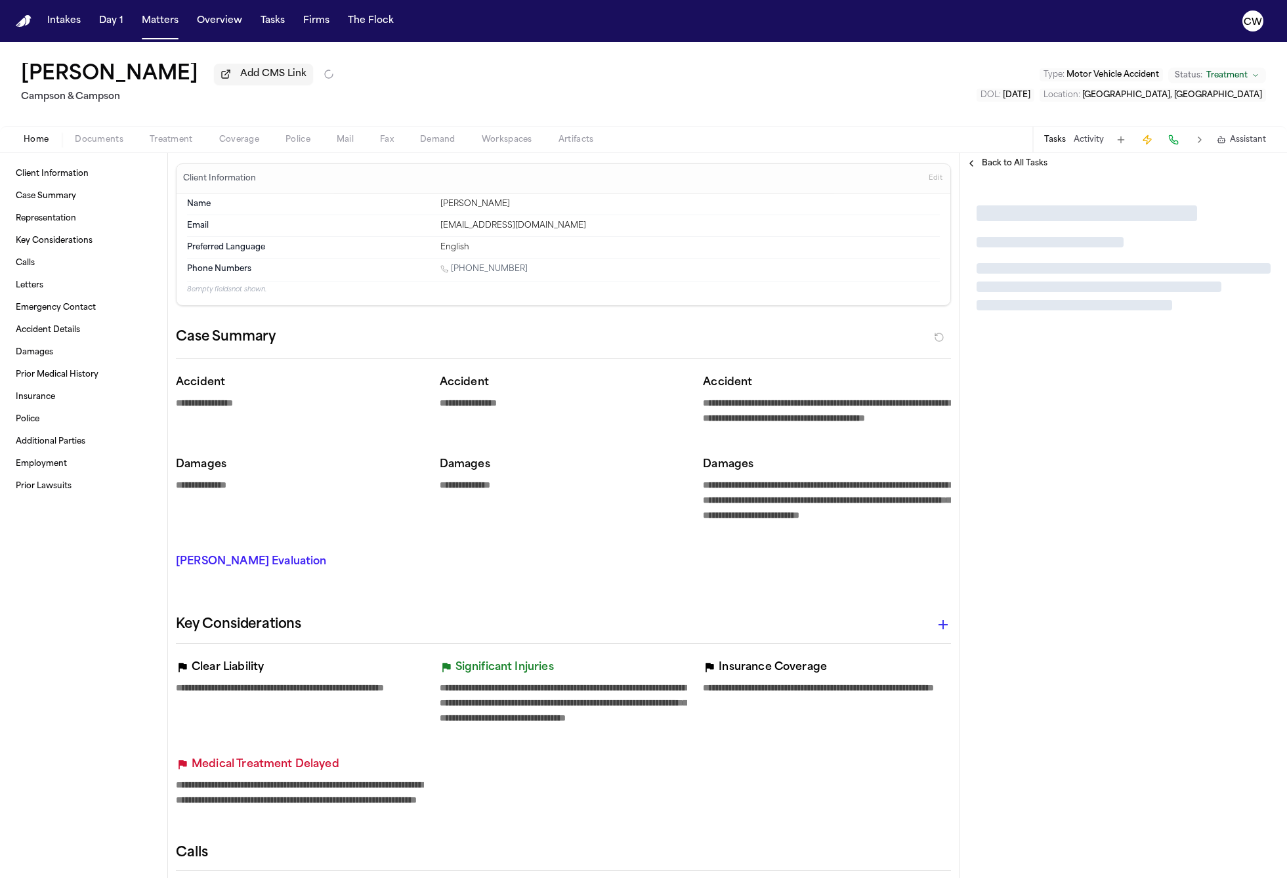
type textarea "*"
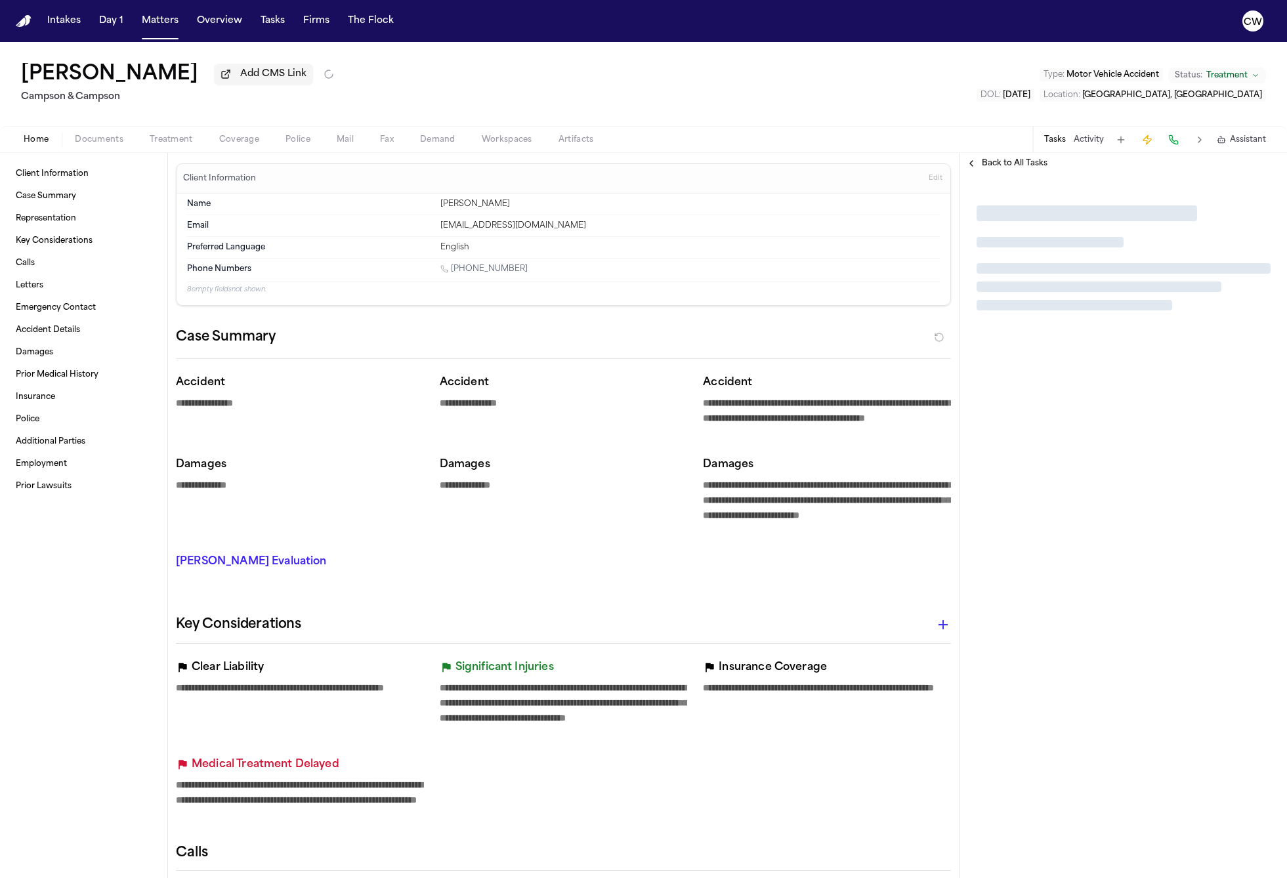
type textarea "*"
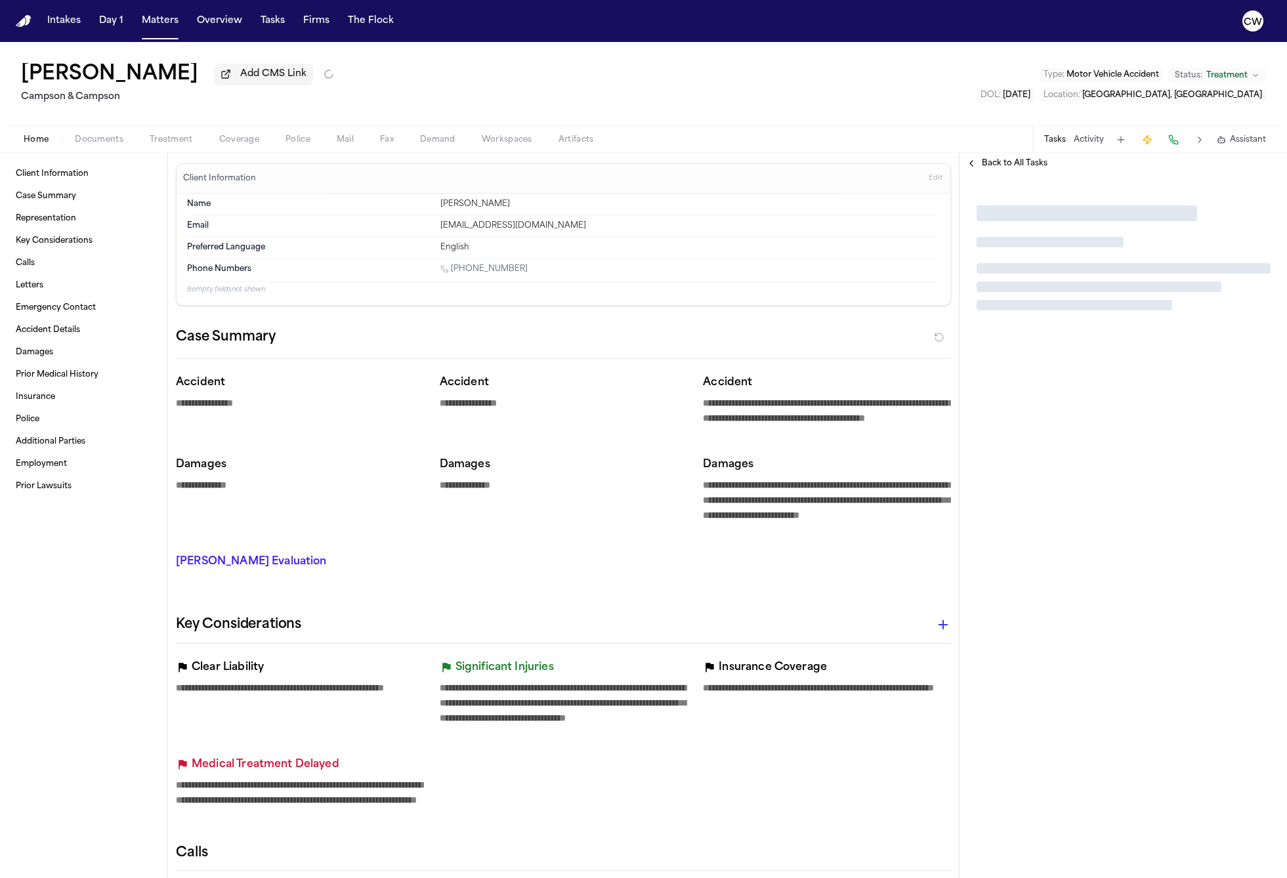
type textarea "*"
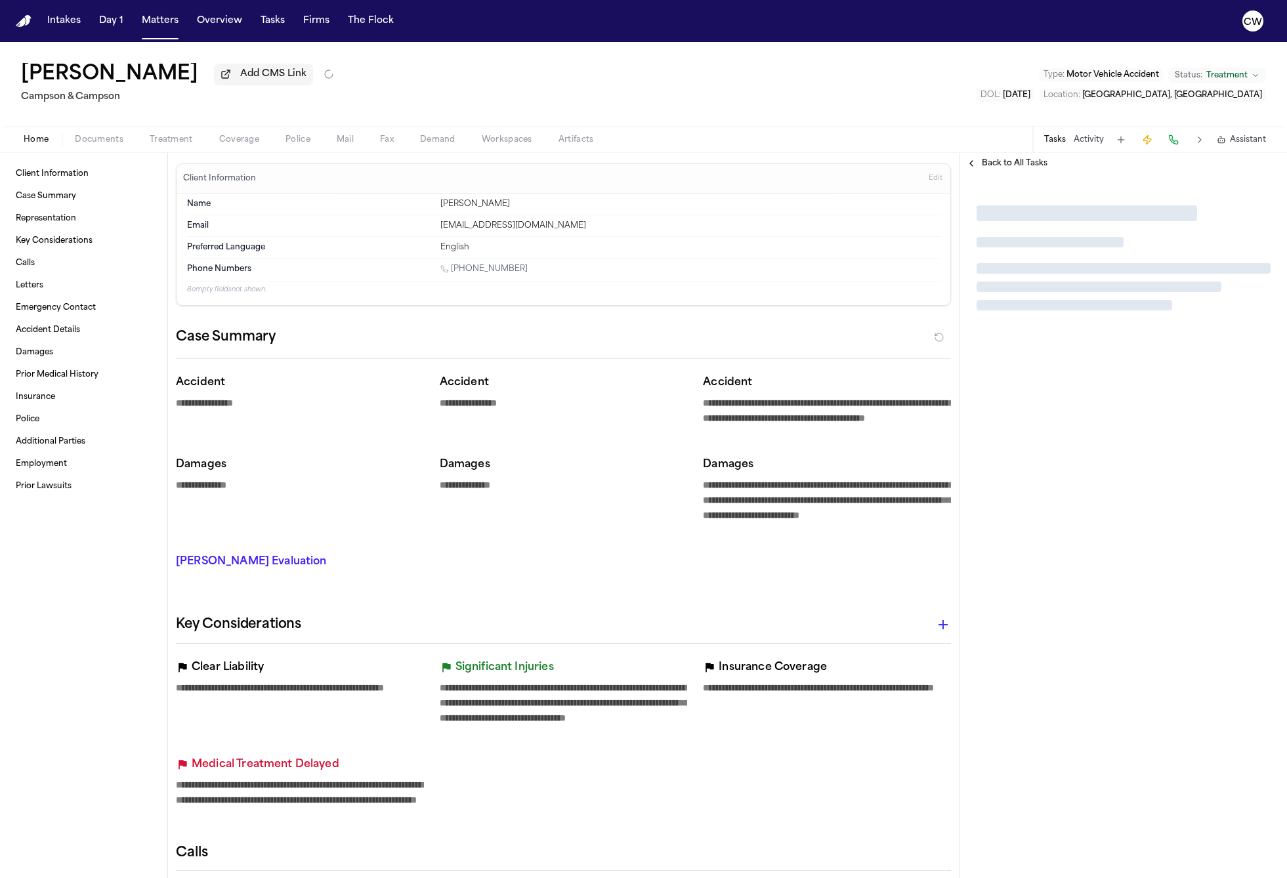
type textarea "*"
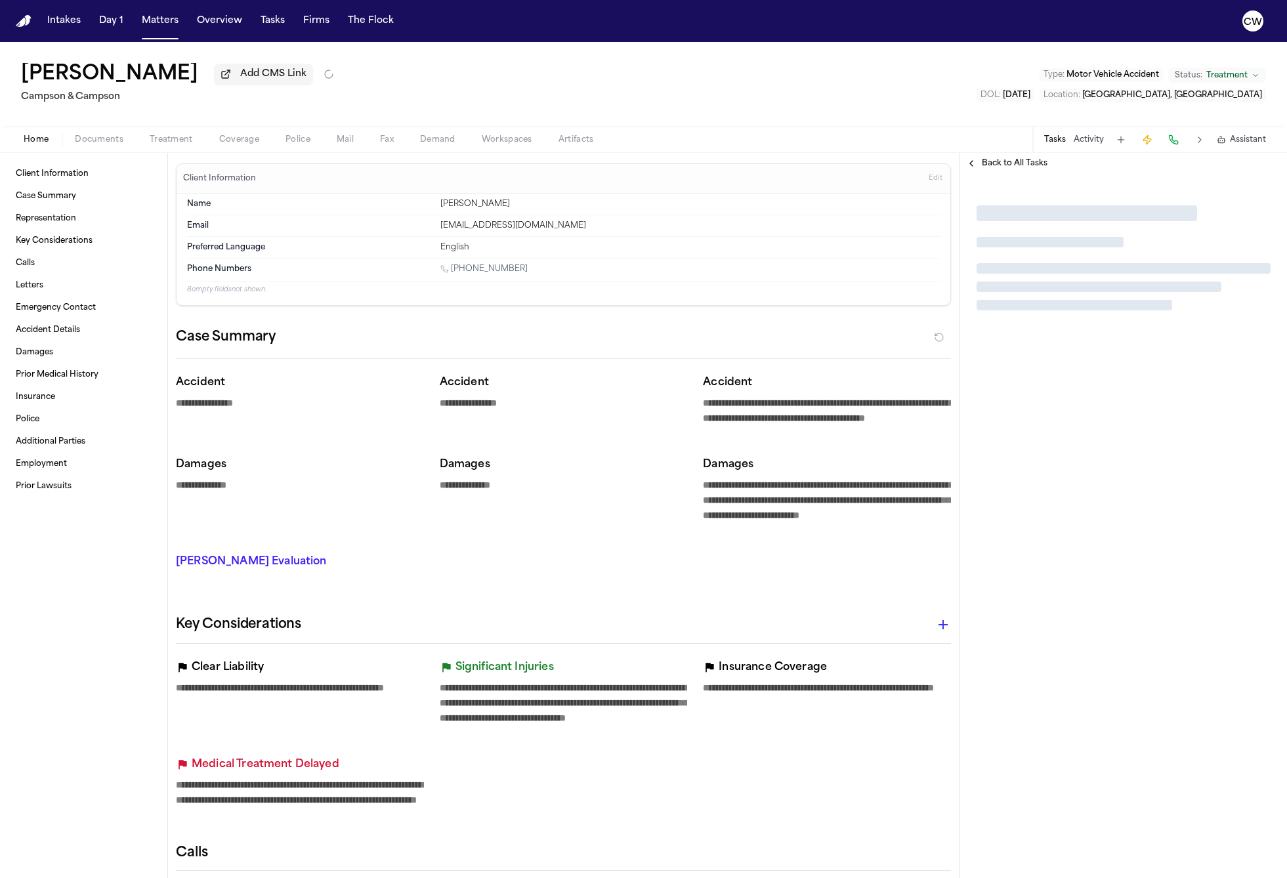
type textarea "*"
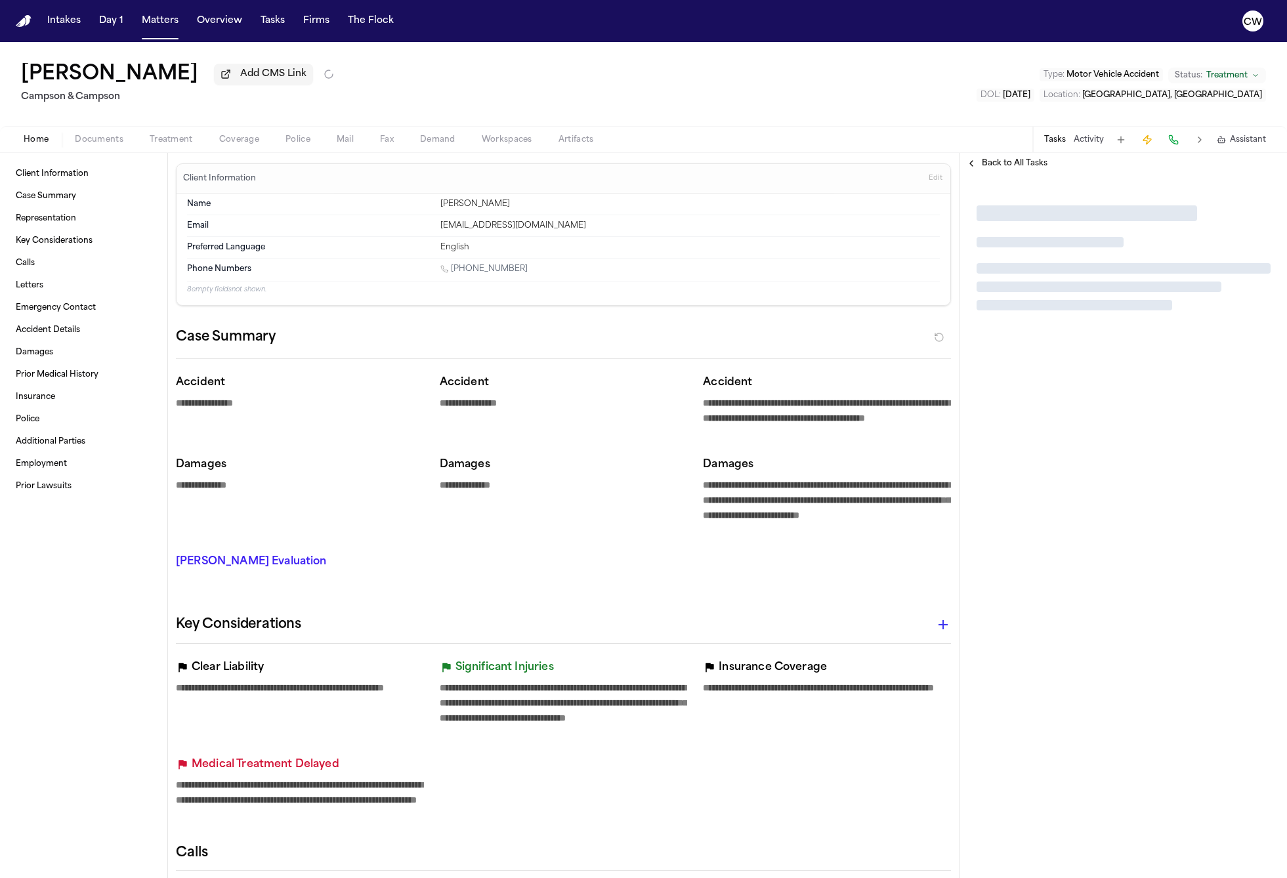
type textarea "*"
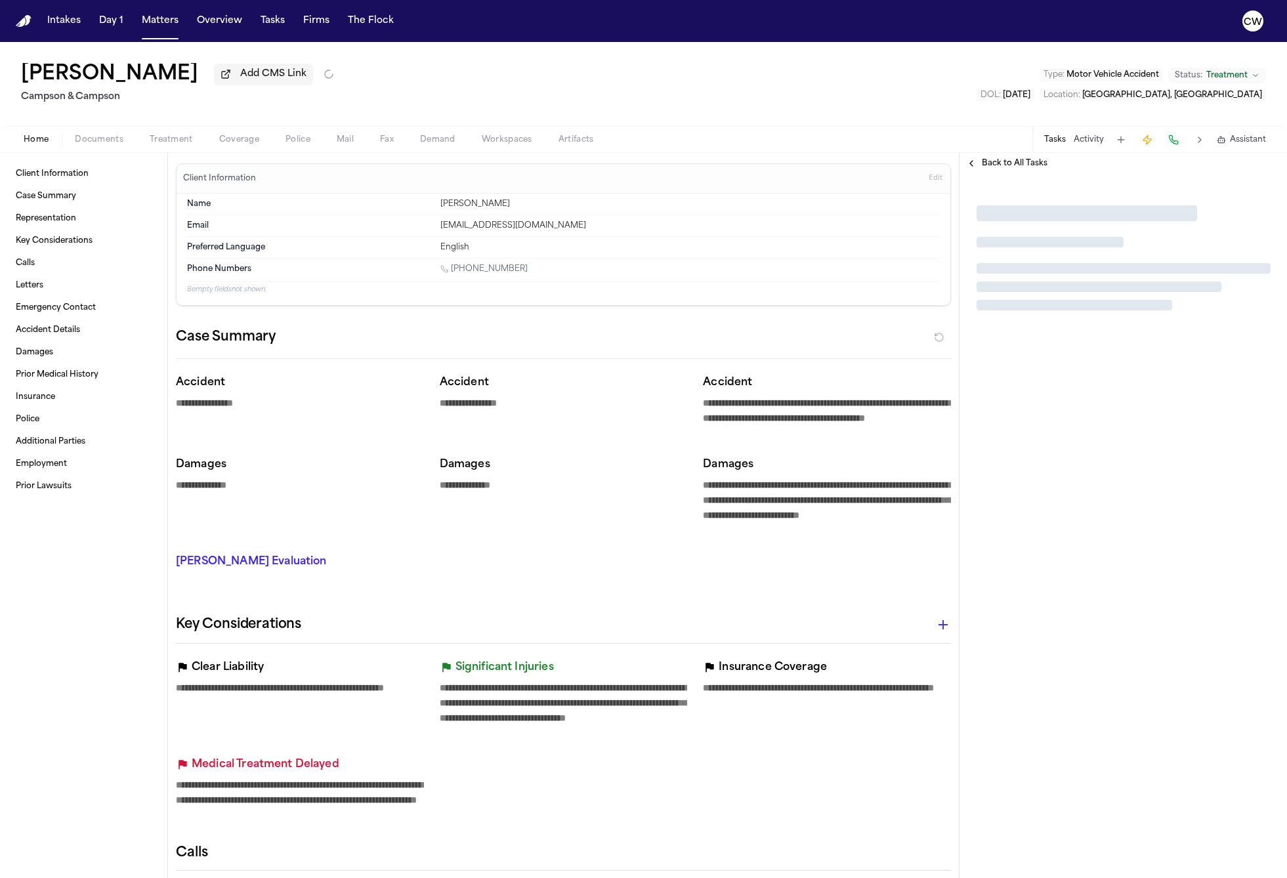
type textarea "*"
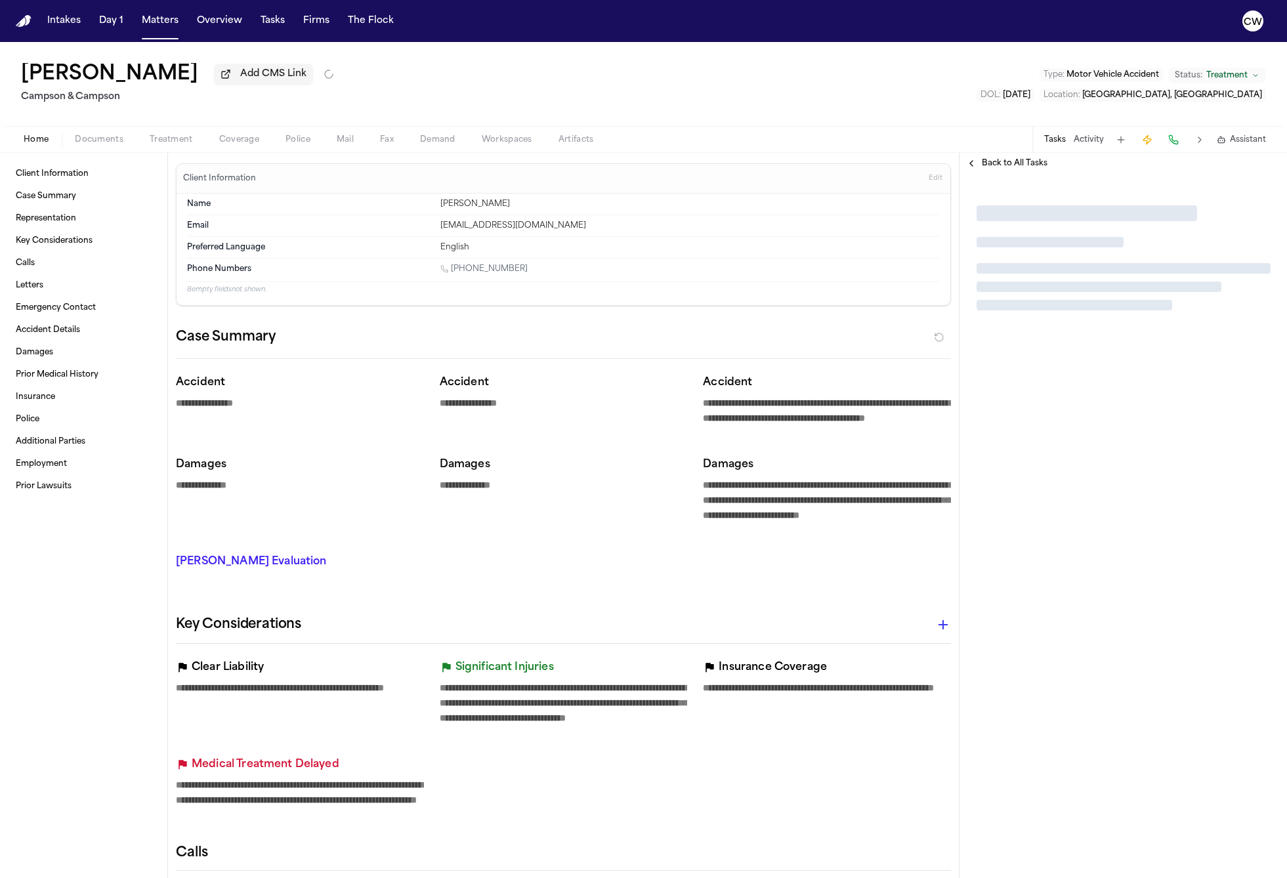
type textarea "*"
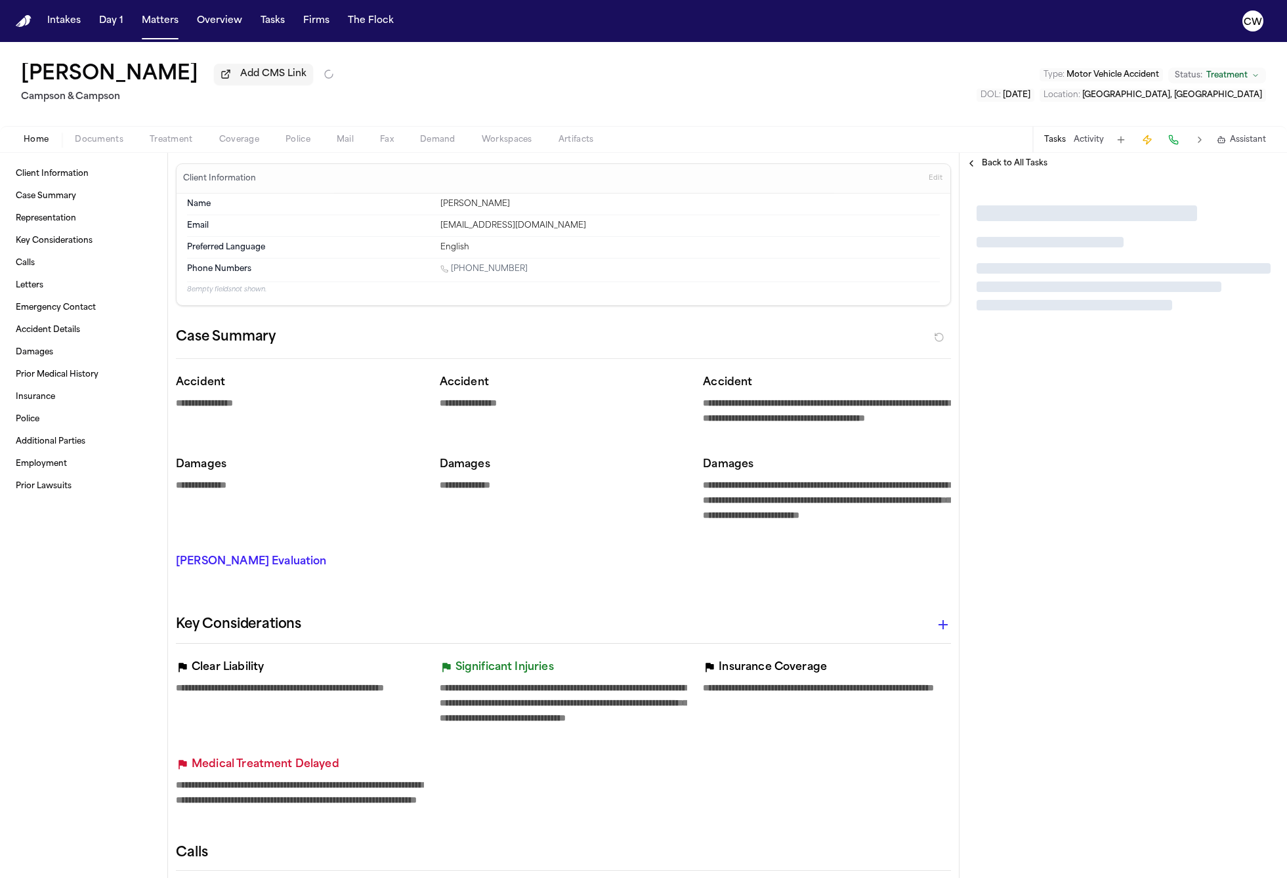
type textarea "*"
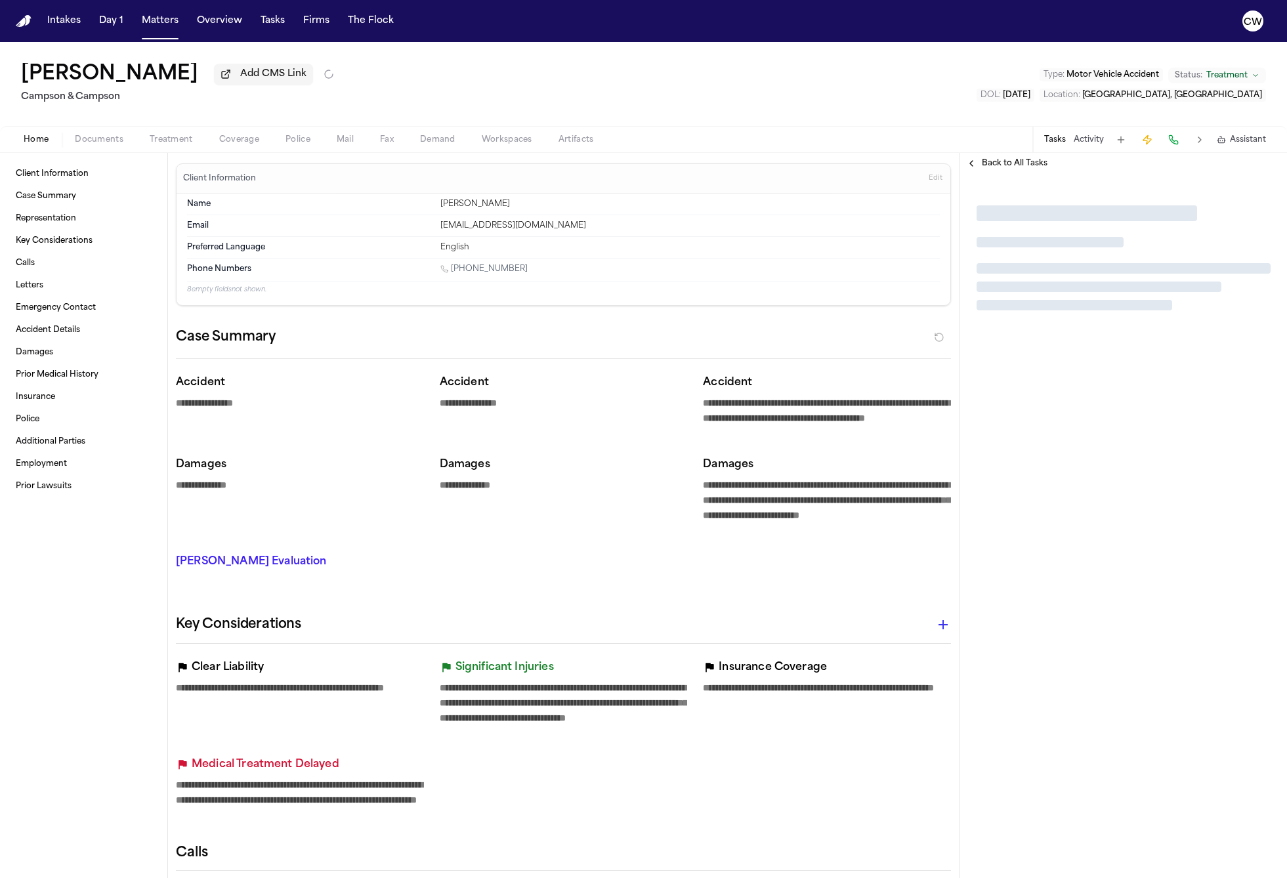
type textarea "*"
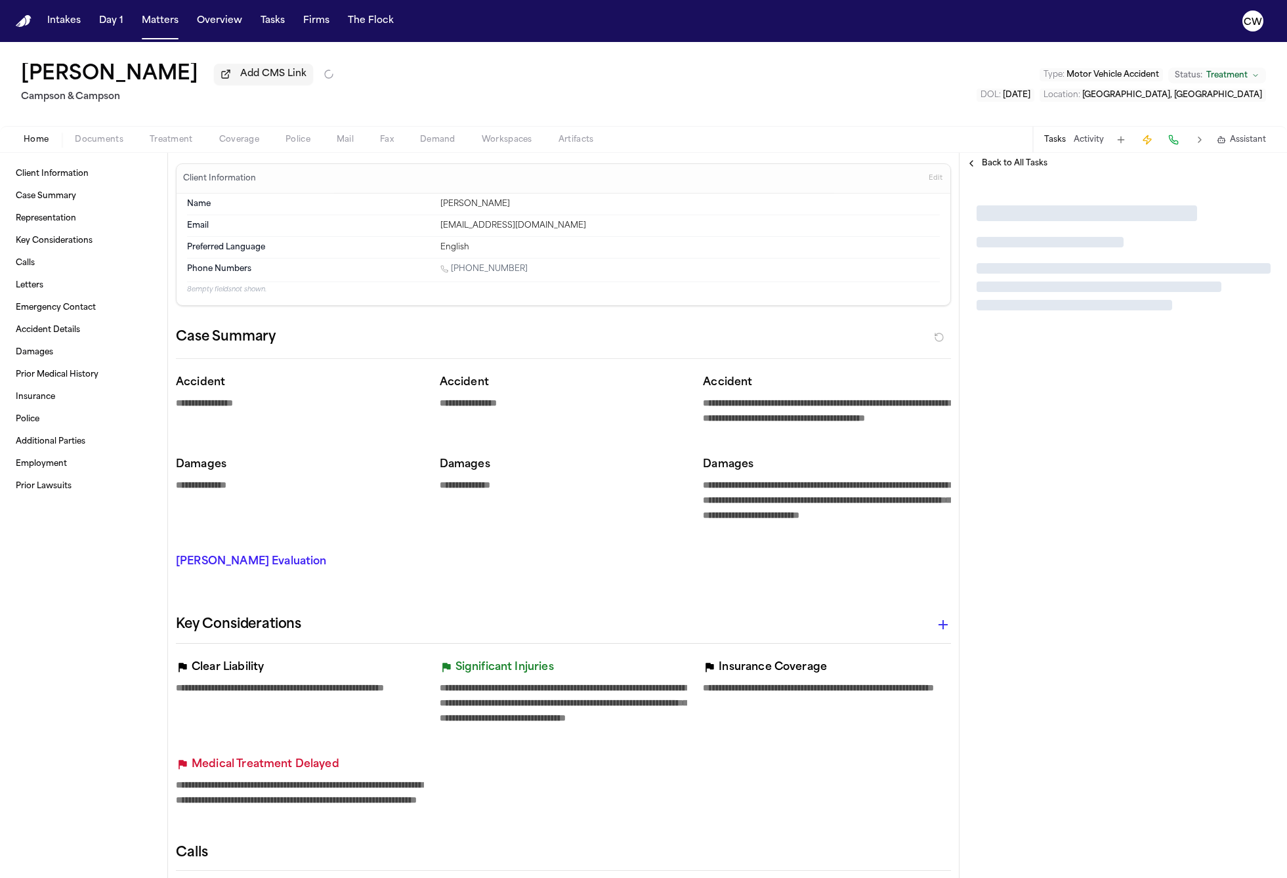
type textarea "*"
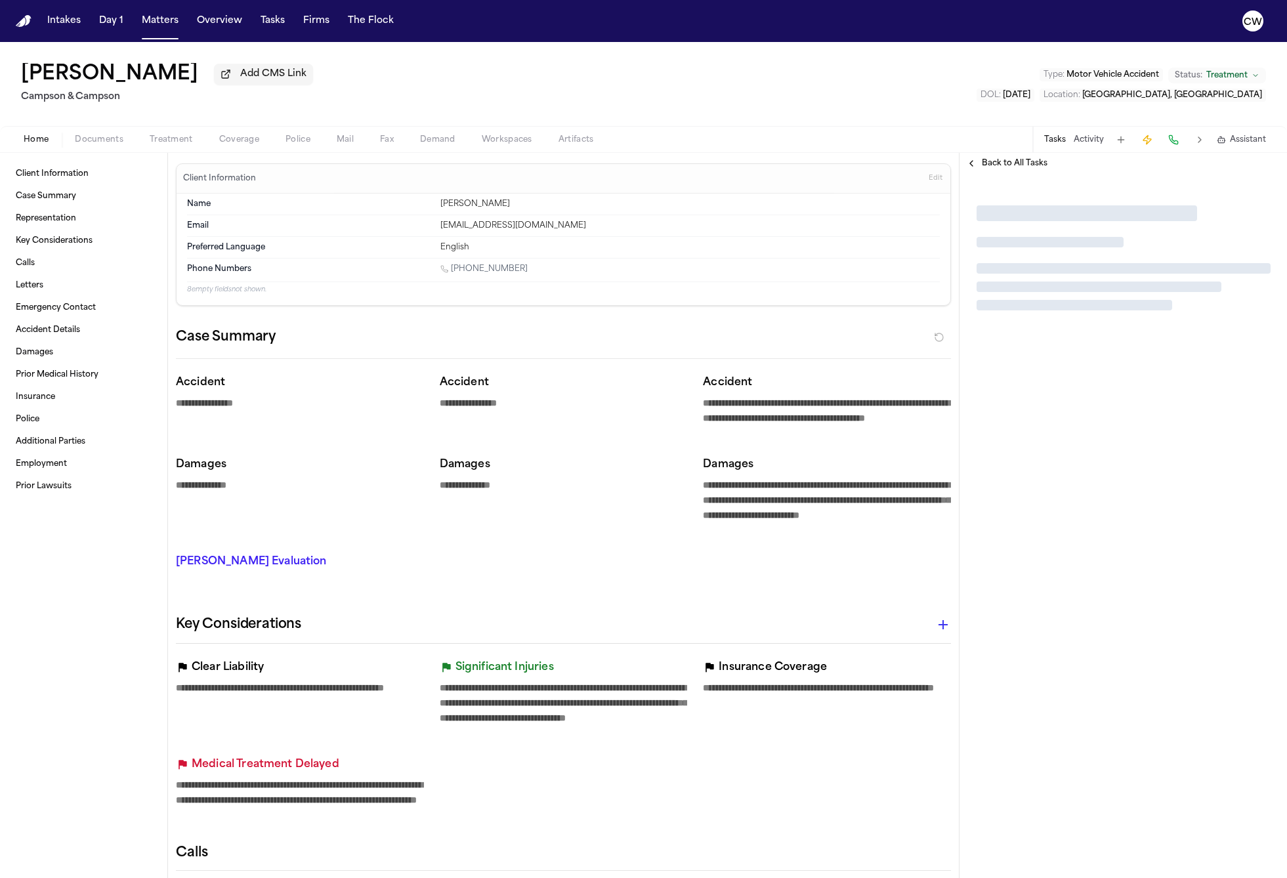
type textarea "*"
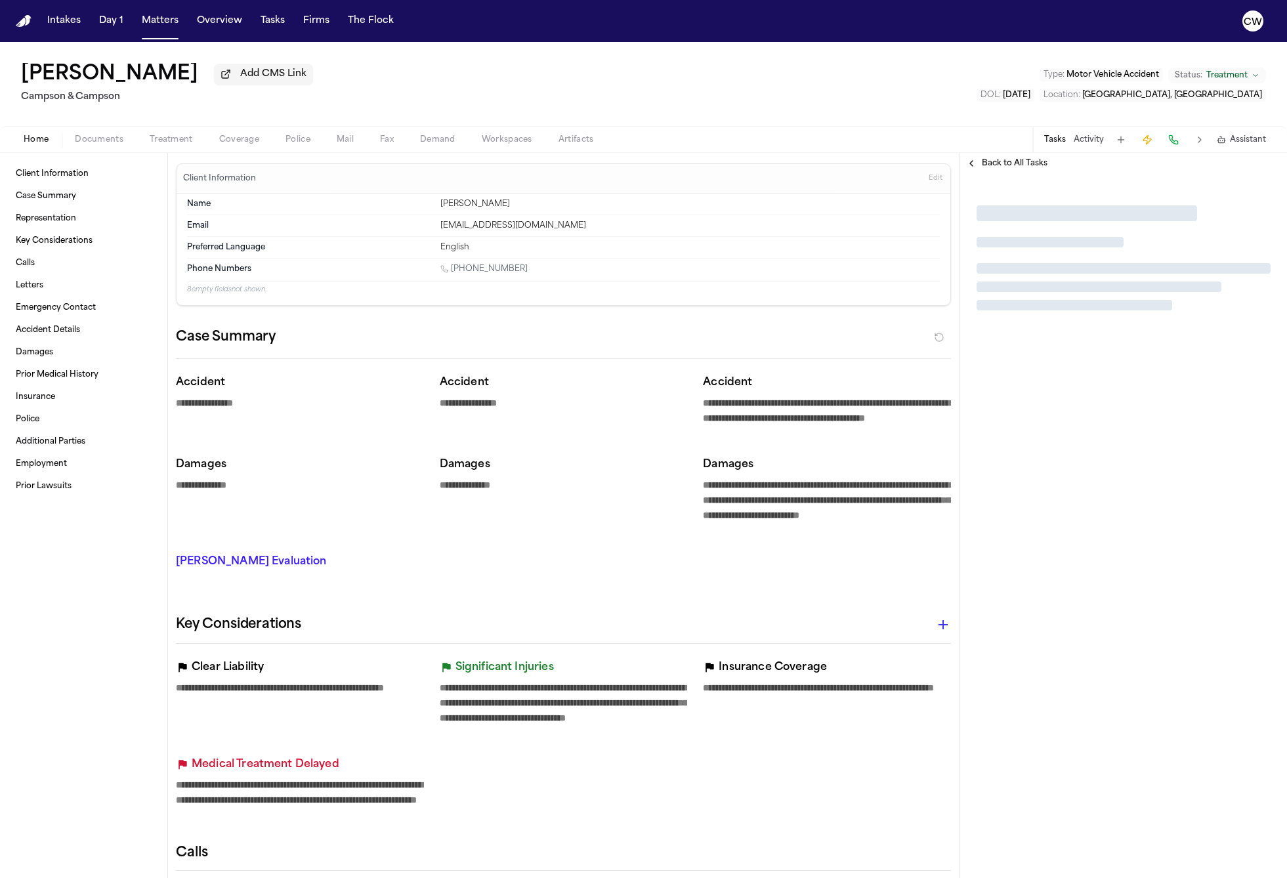
type textarea "*"
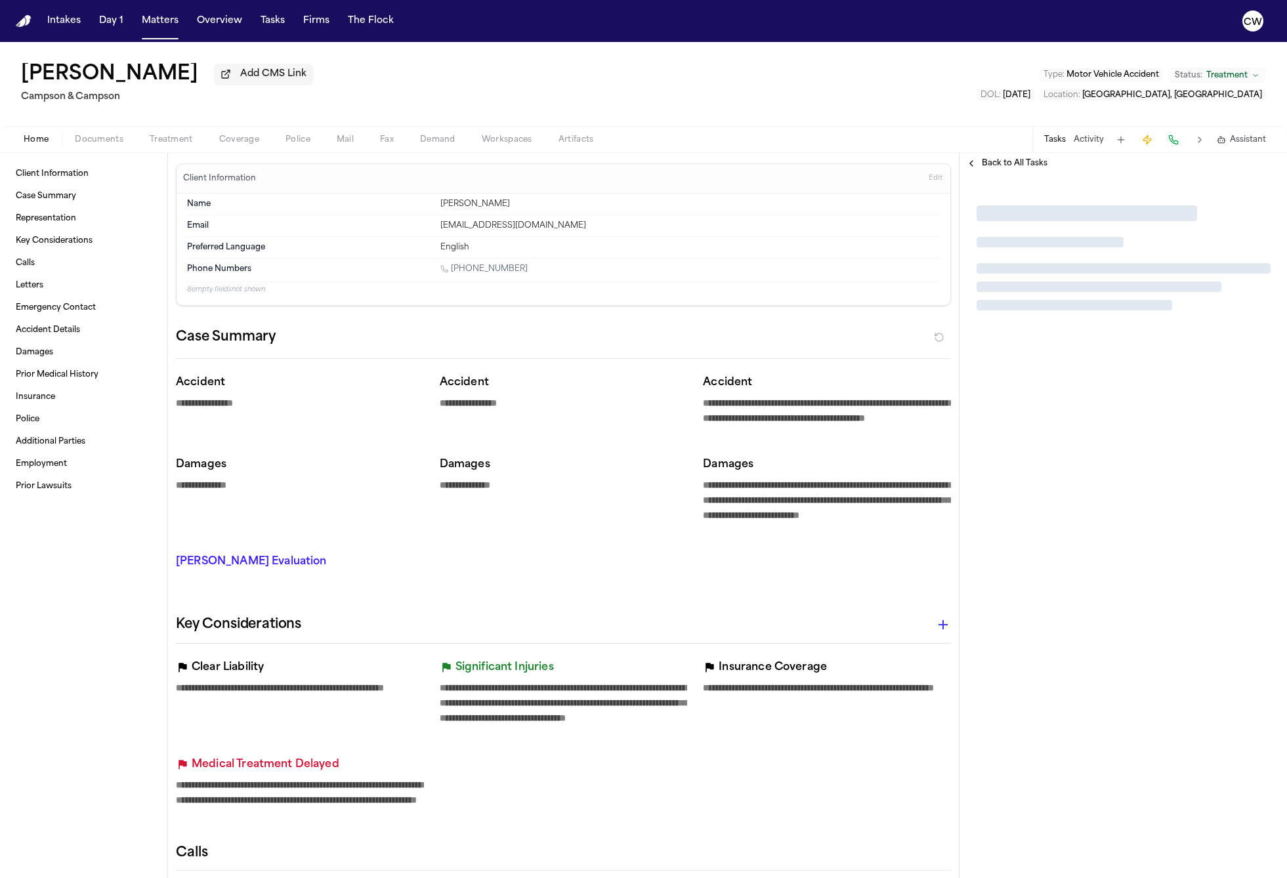
type textarea "*"
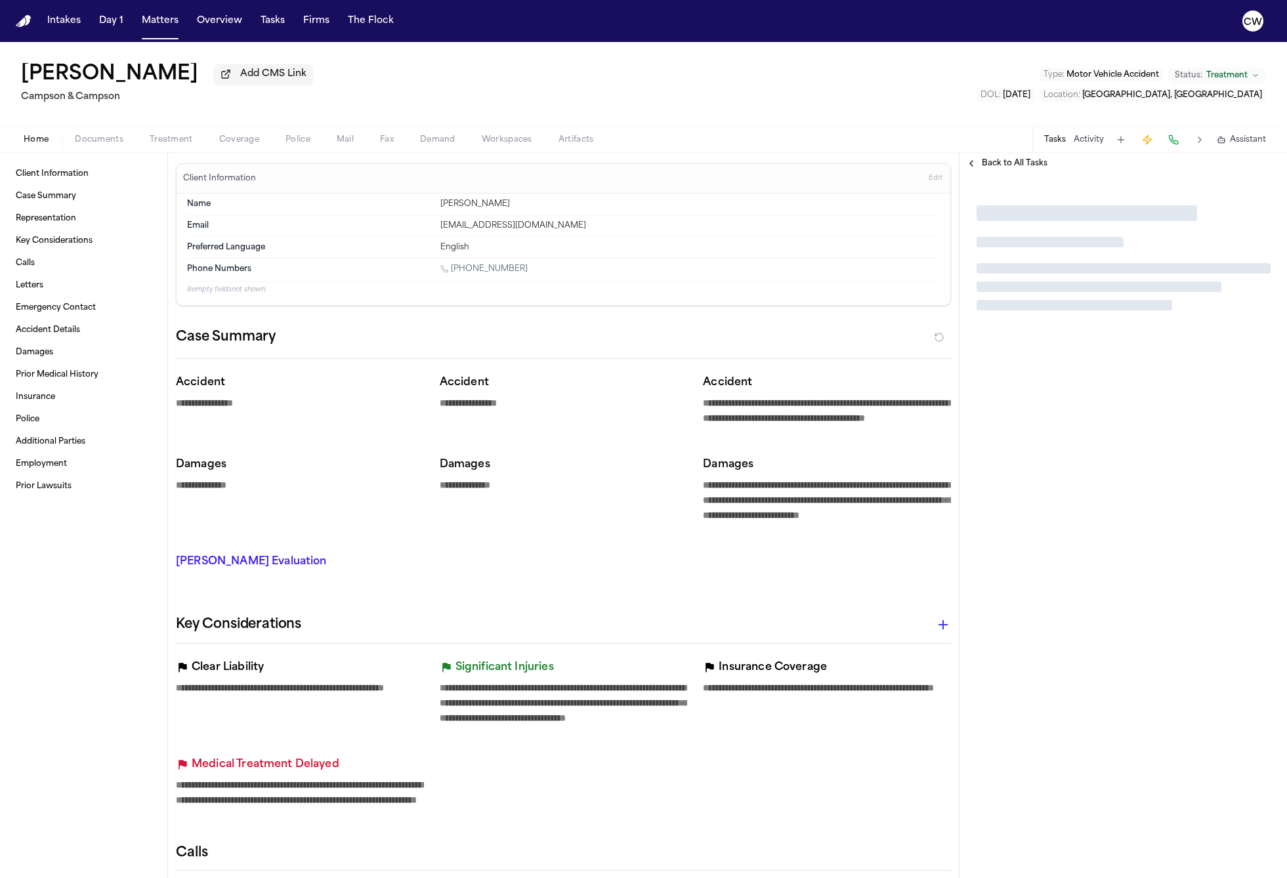
type textarea "*"
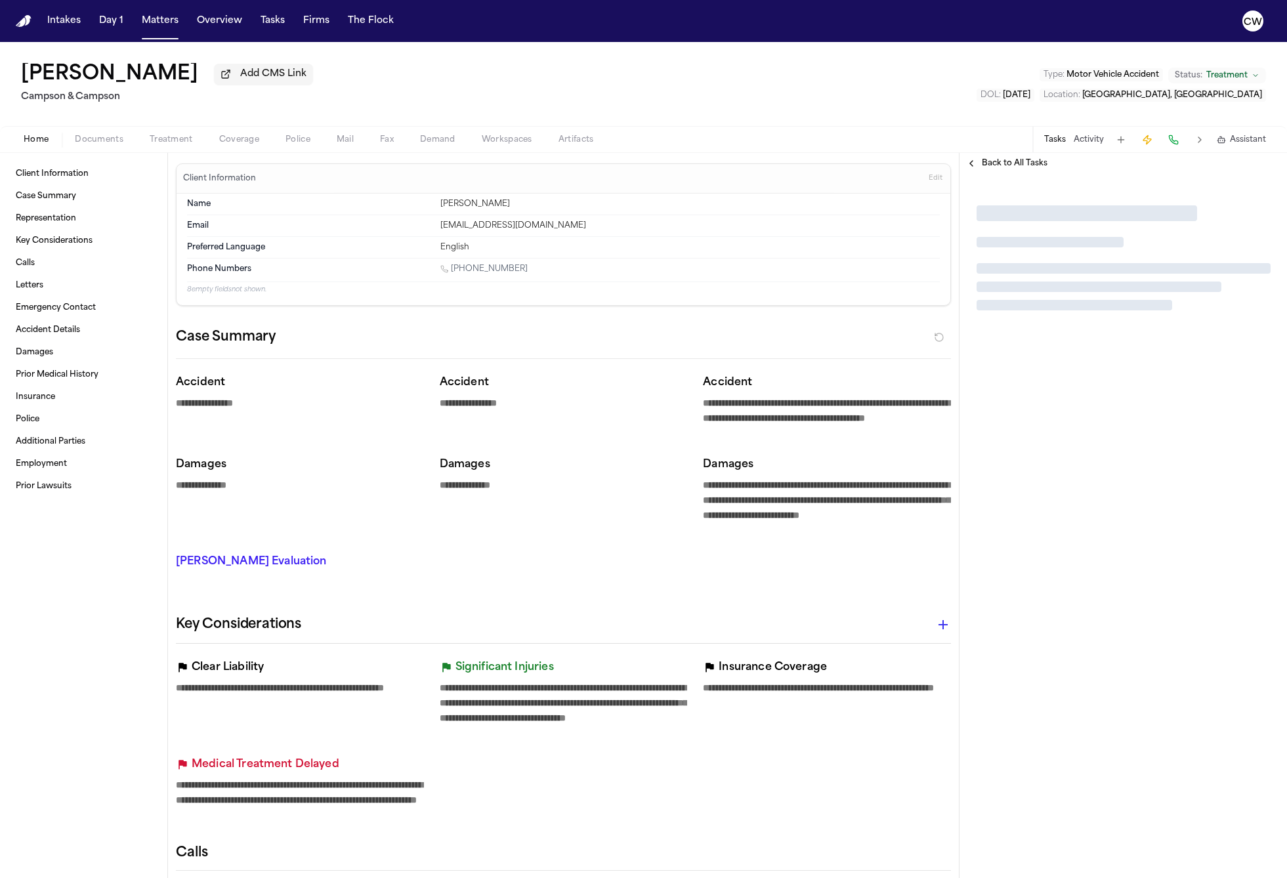
type textarea "*"
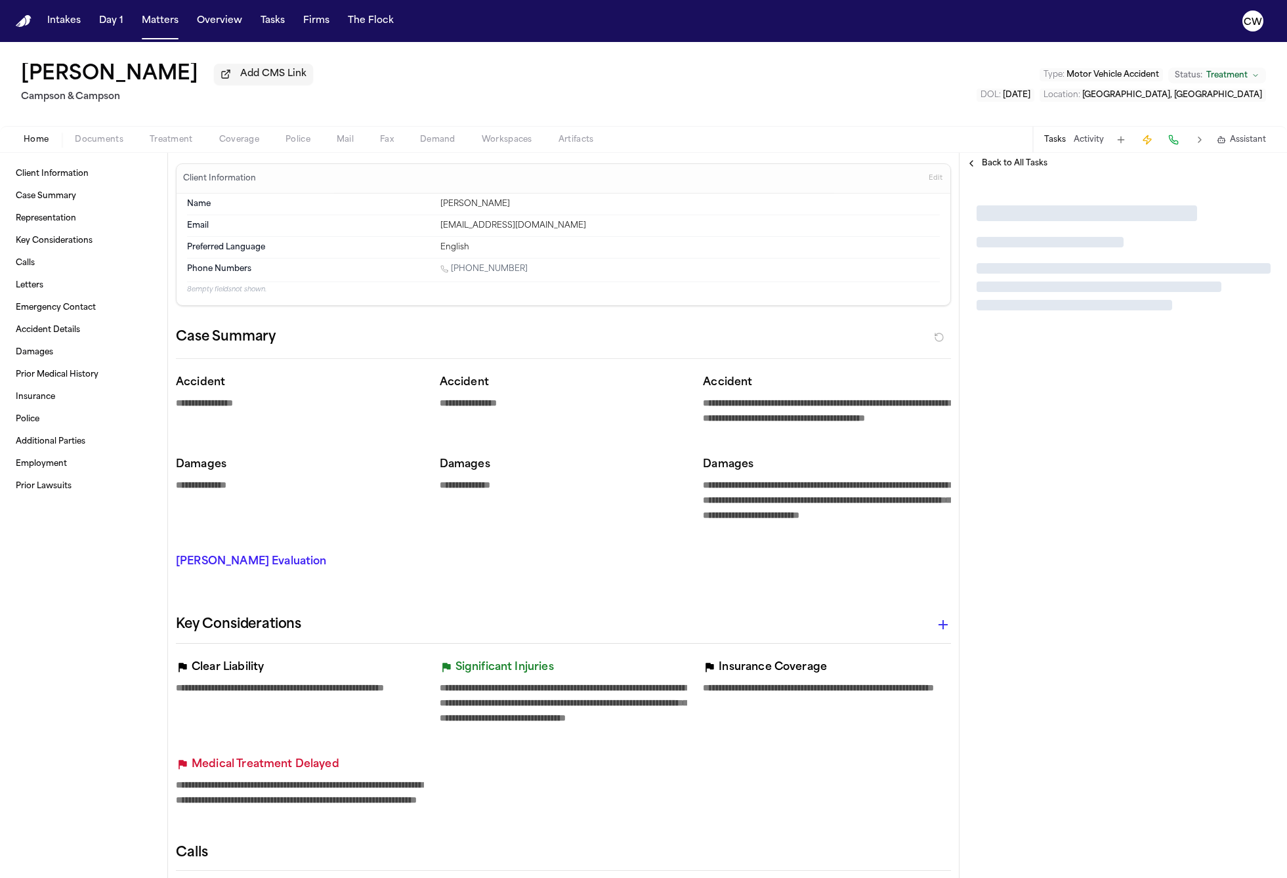
type textarea "*"
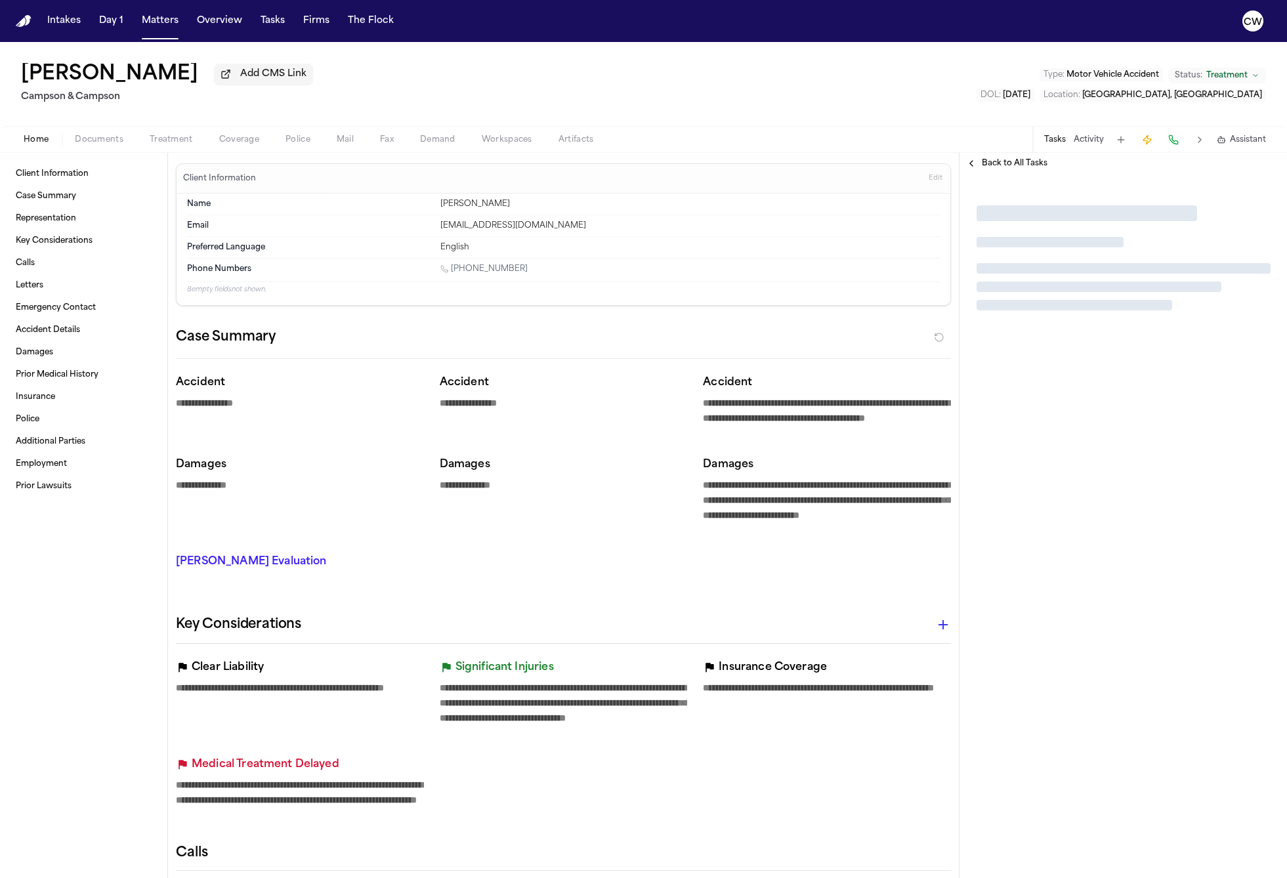
type textarea "*"
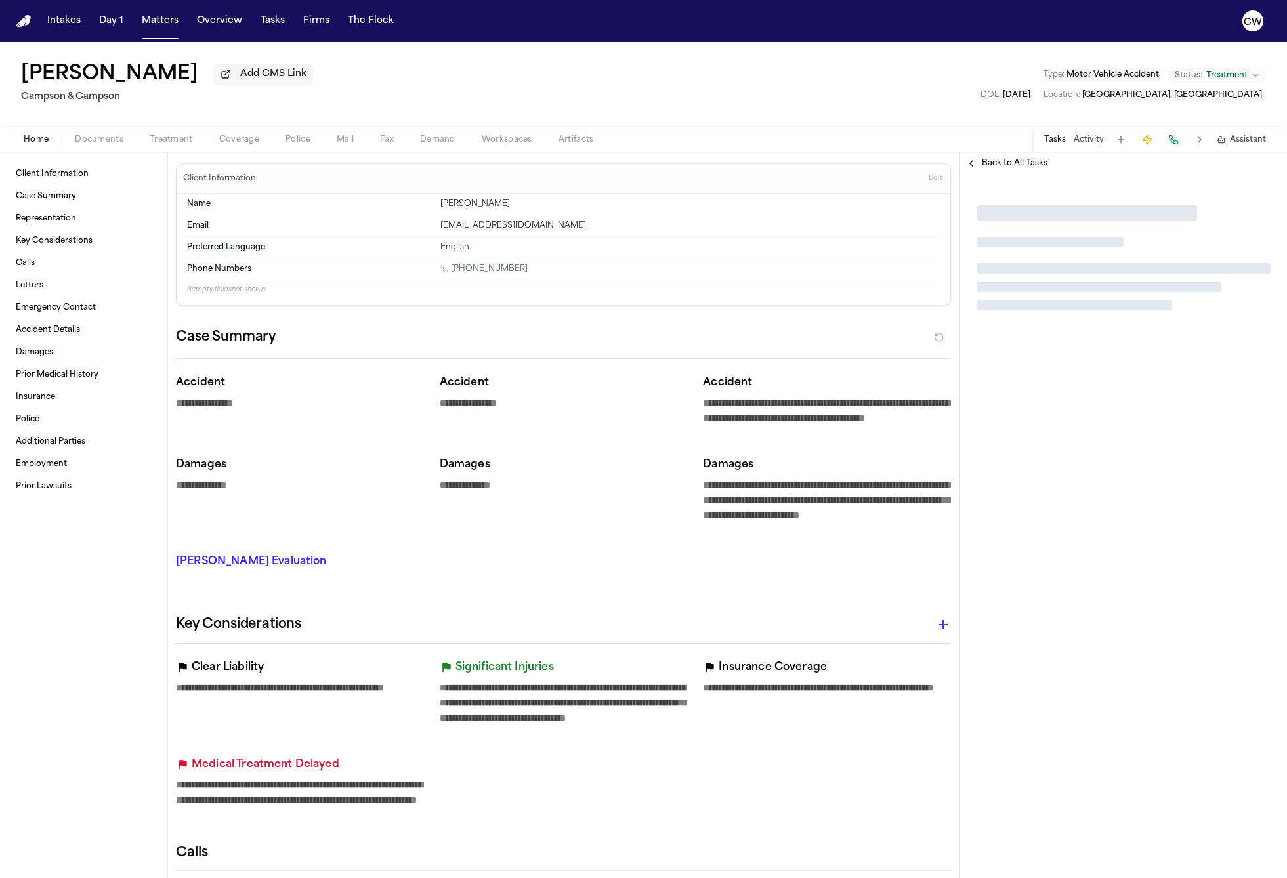
type textarea "*"
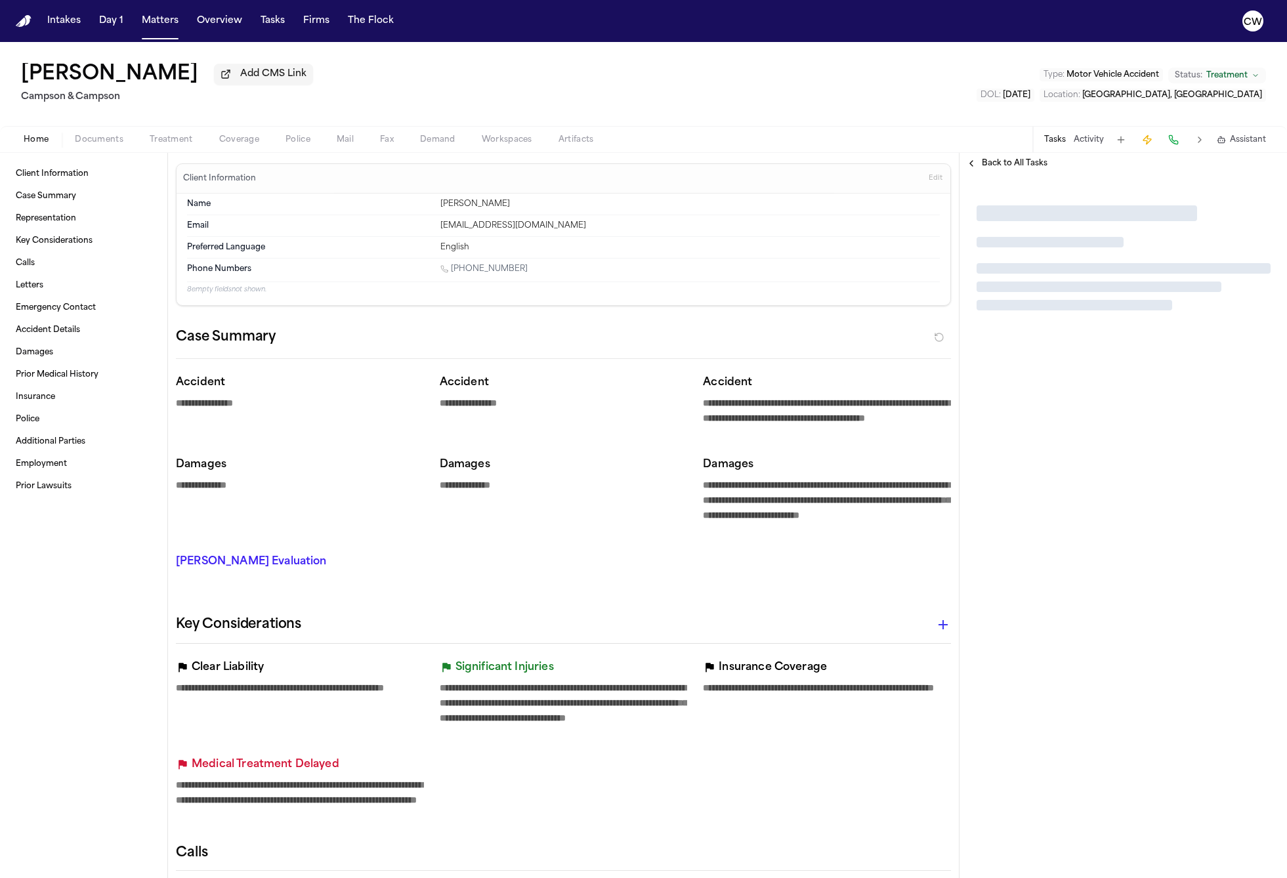
type textarea "*"
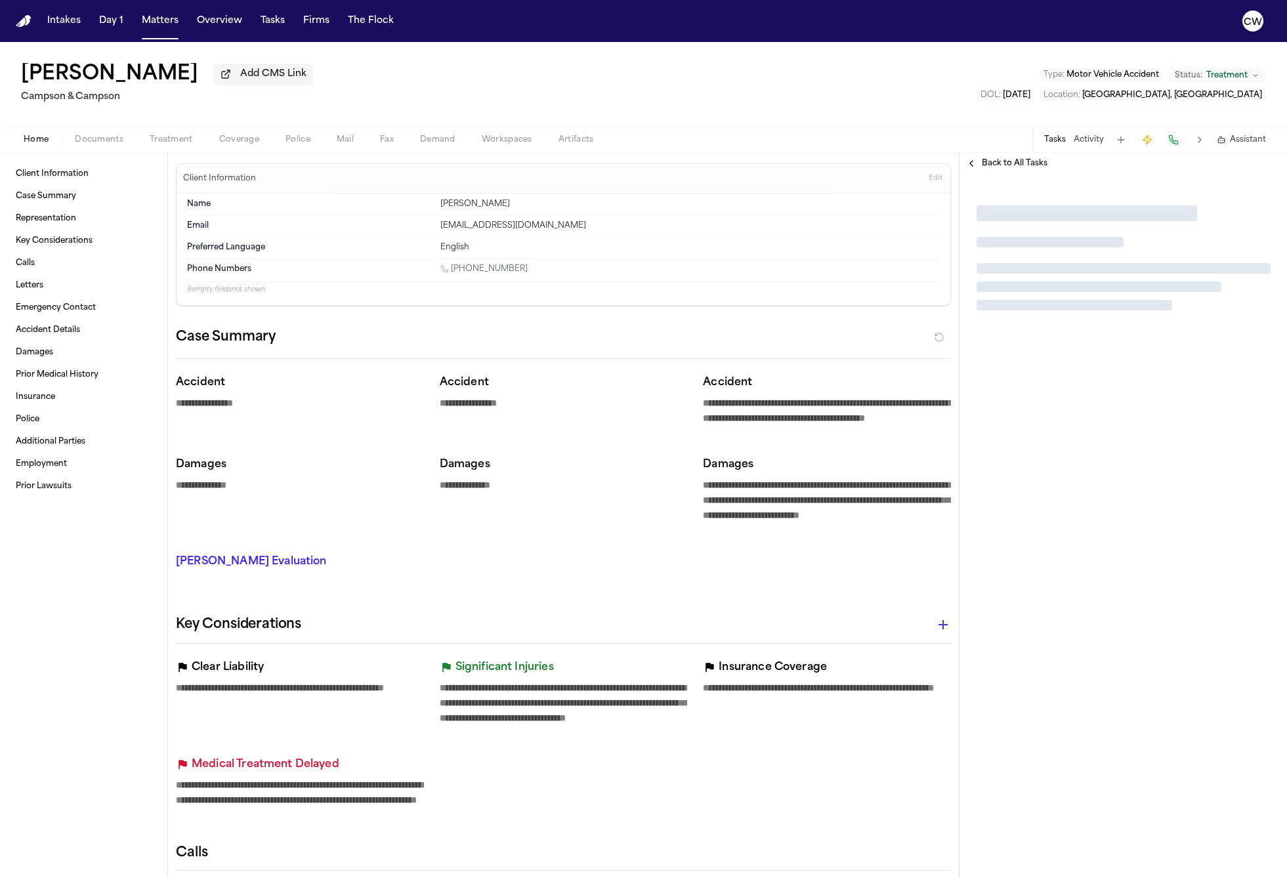
type textarea "*"
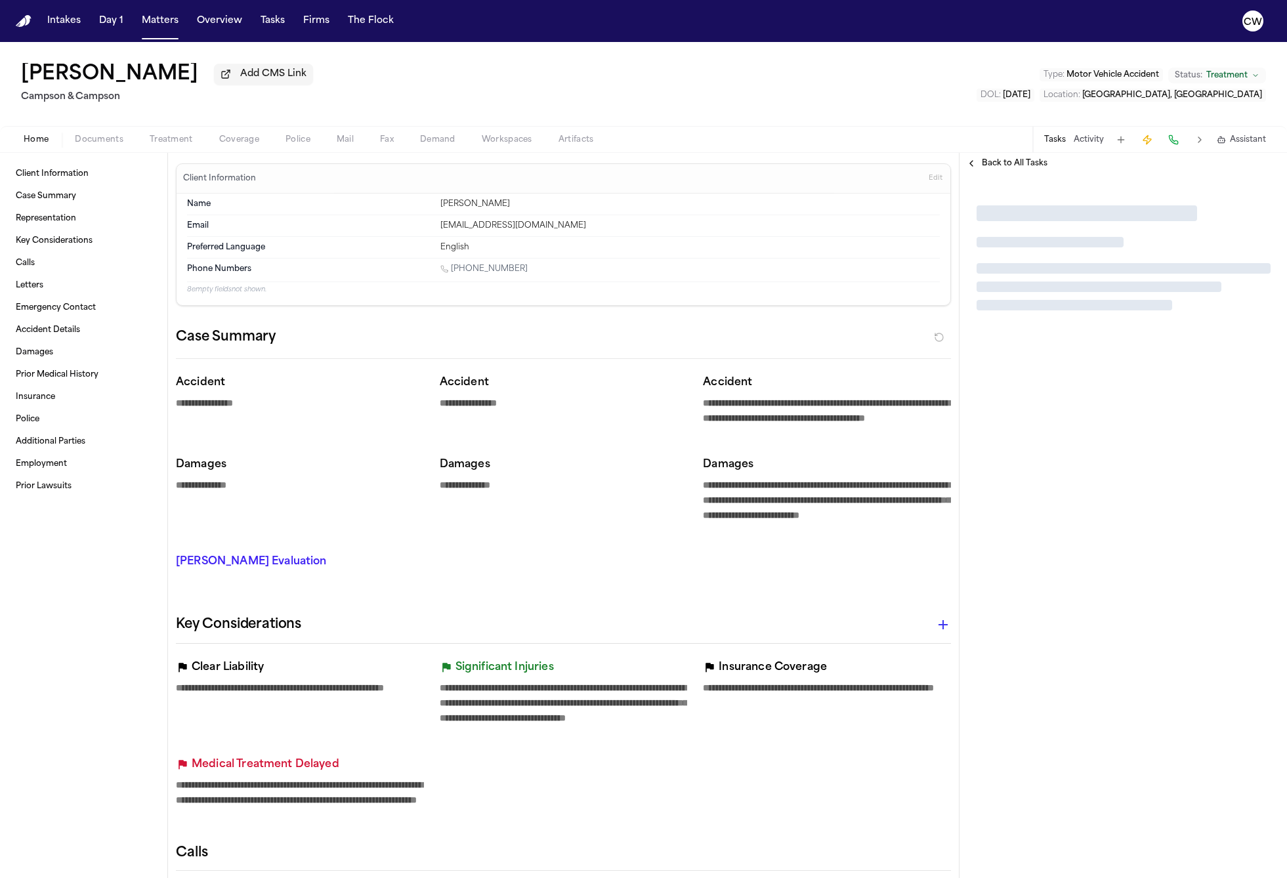
type textarea "*"
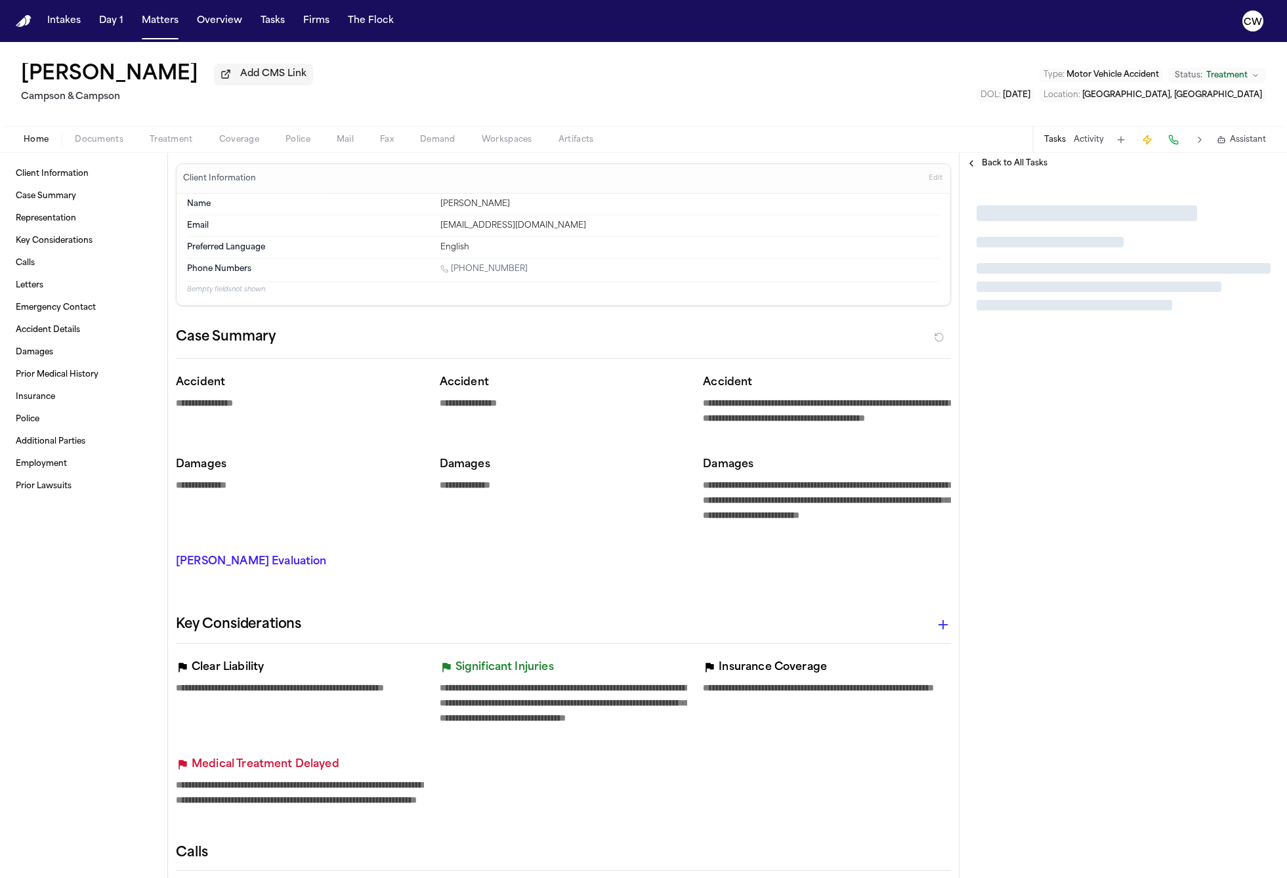
type textarea "*"
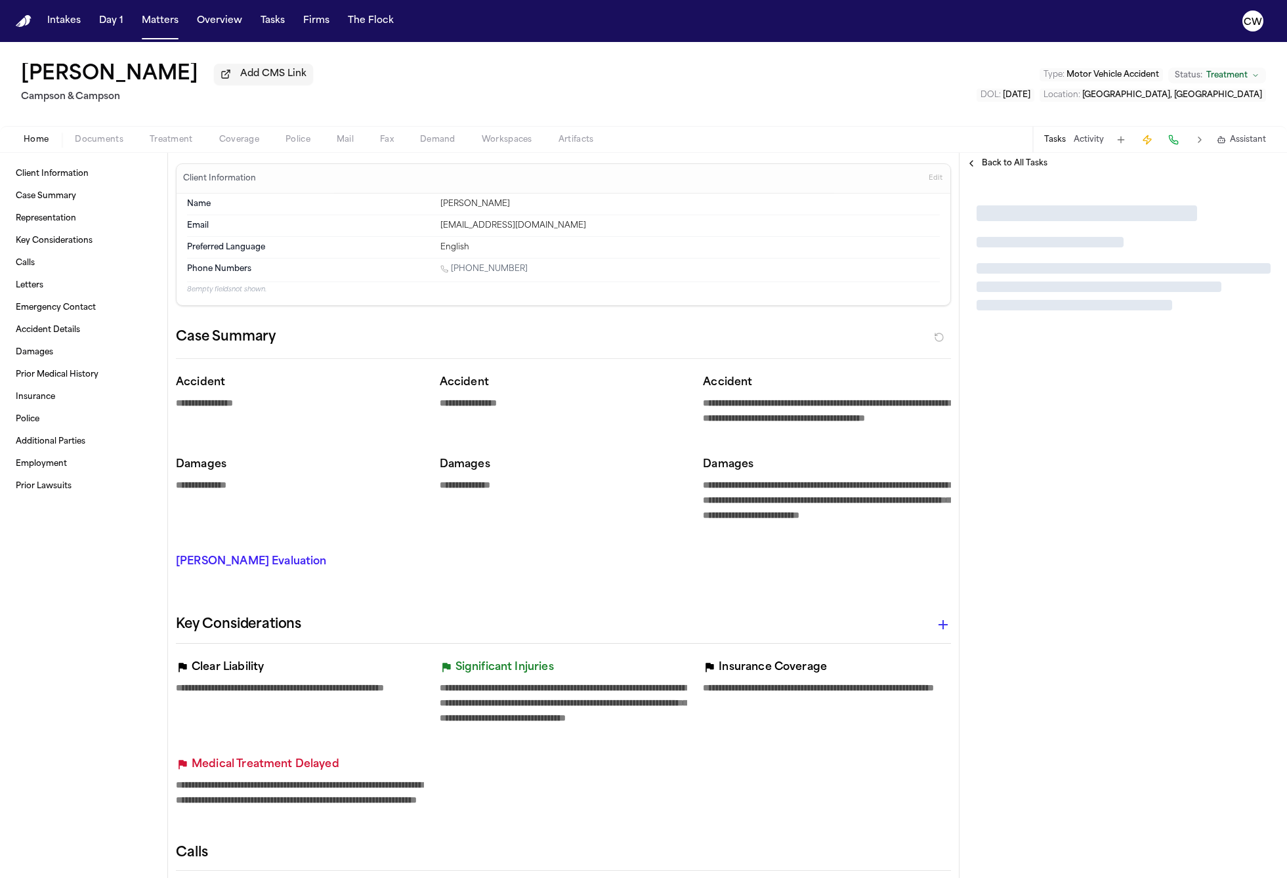
type textarea "*"
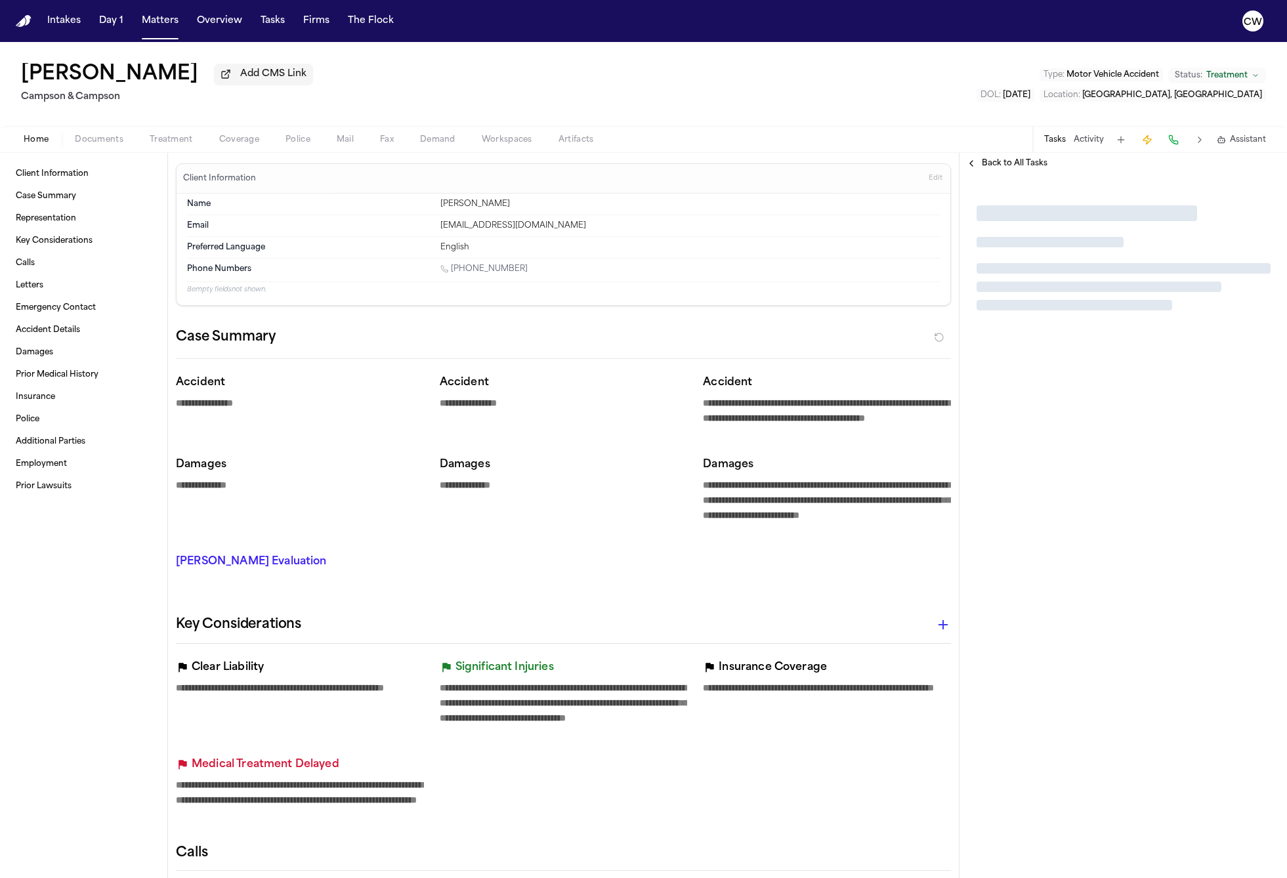
type textarea "*"
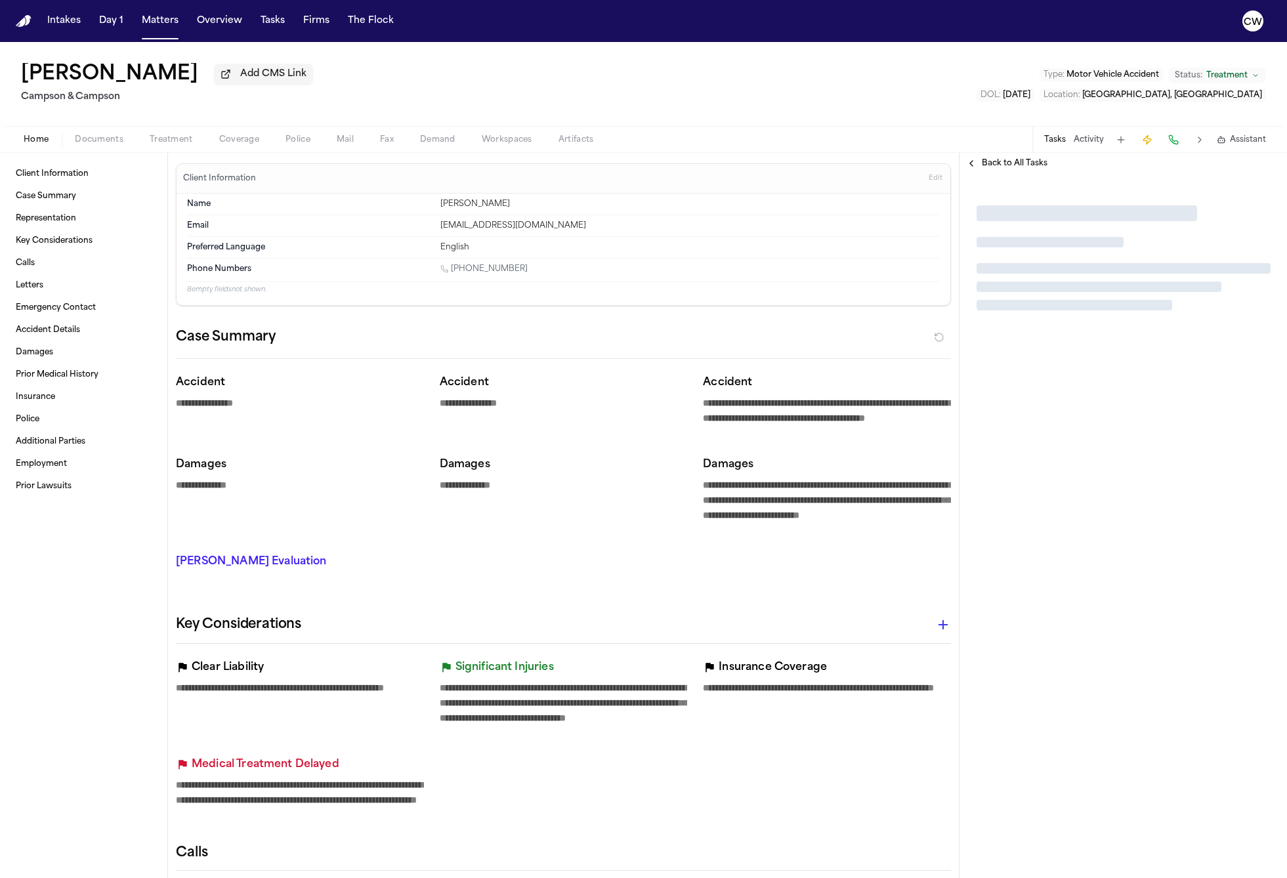
type textarea "*"
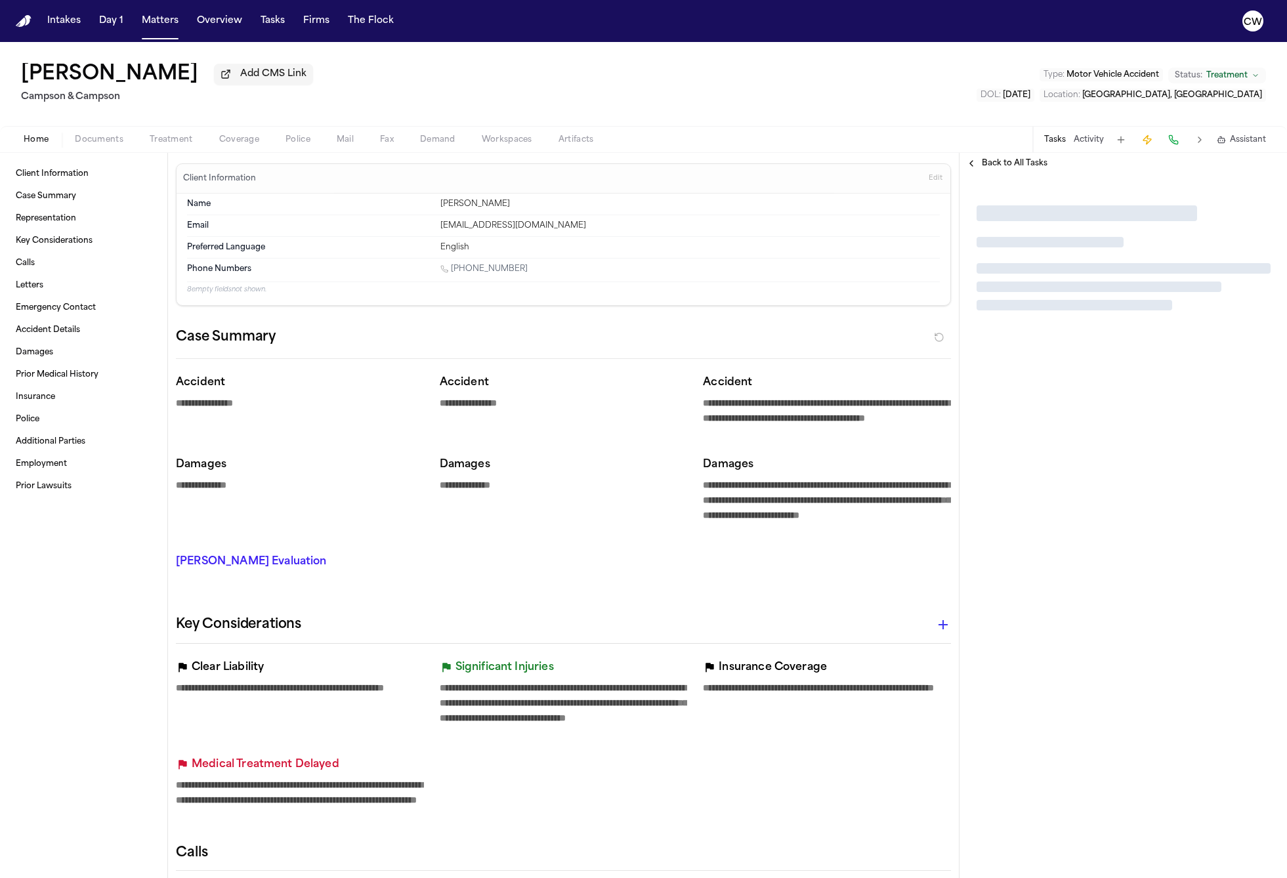
type textarea "*"
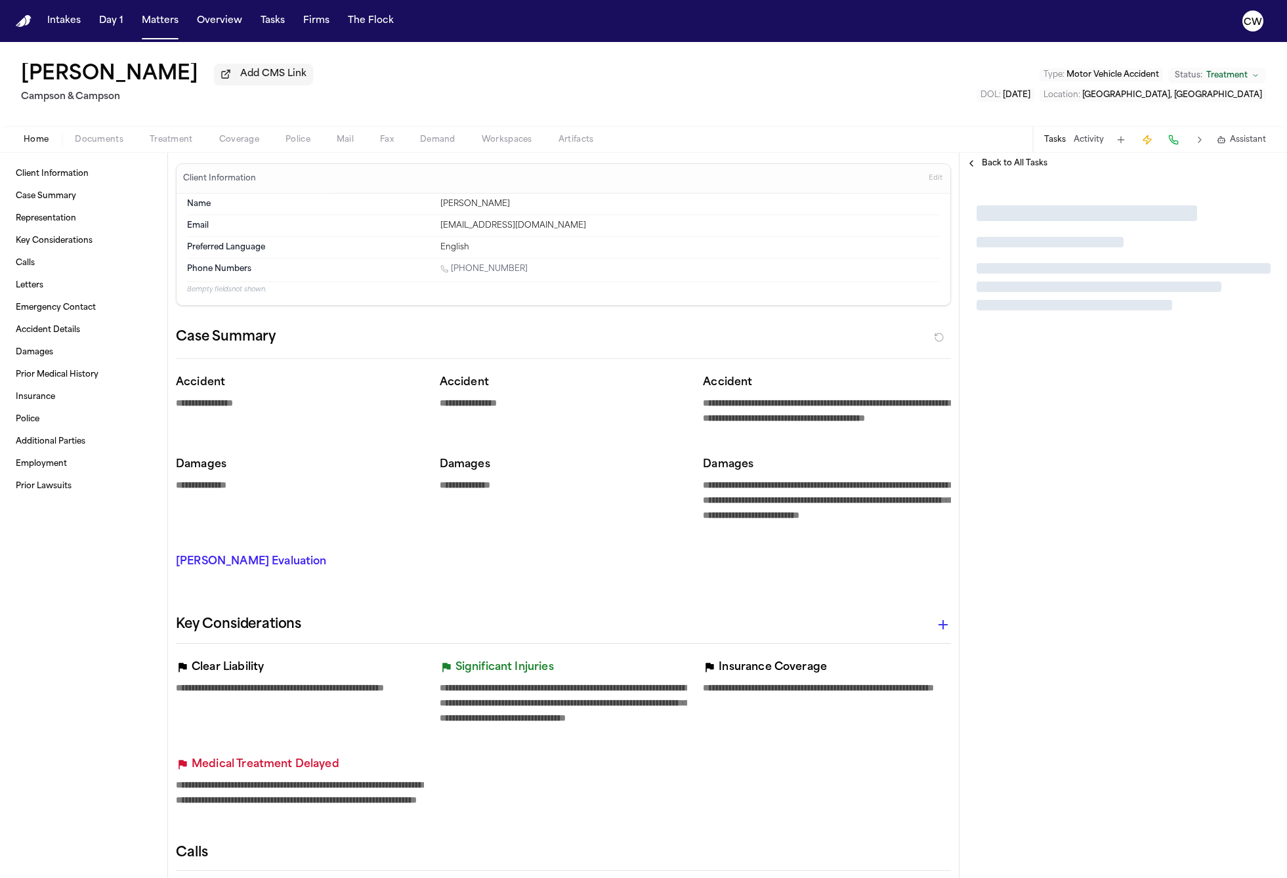
type textarea "*"
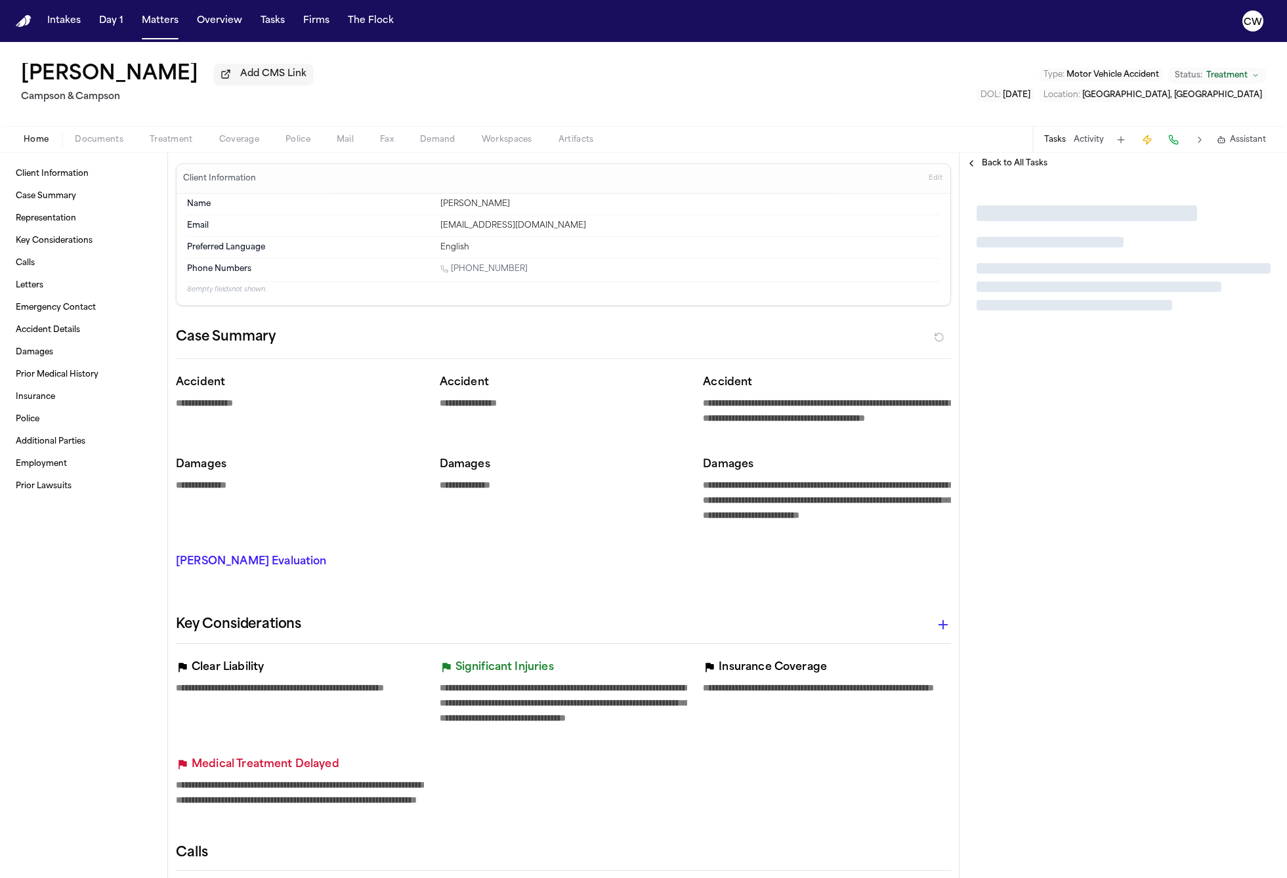
type textarea "*"
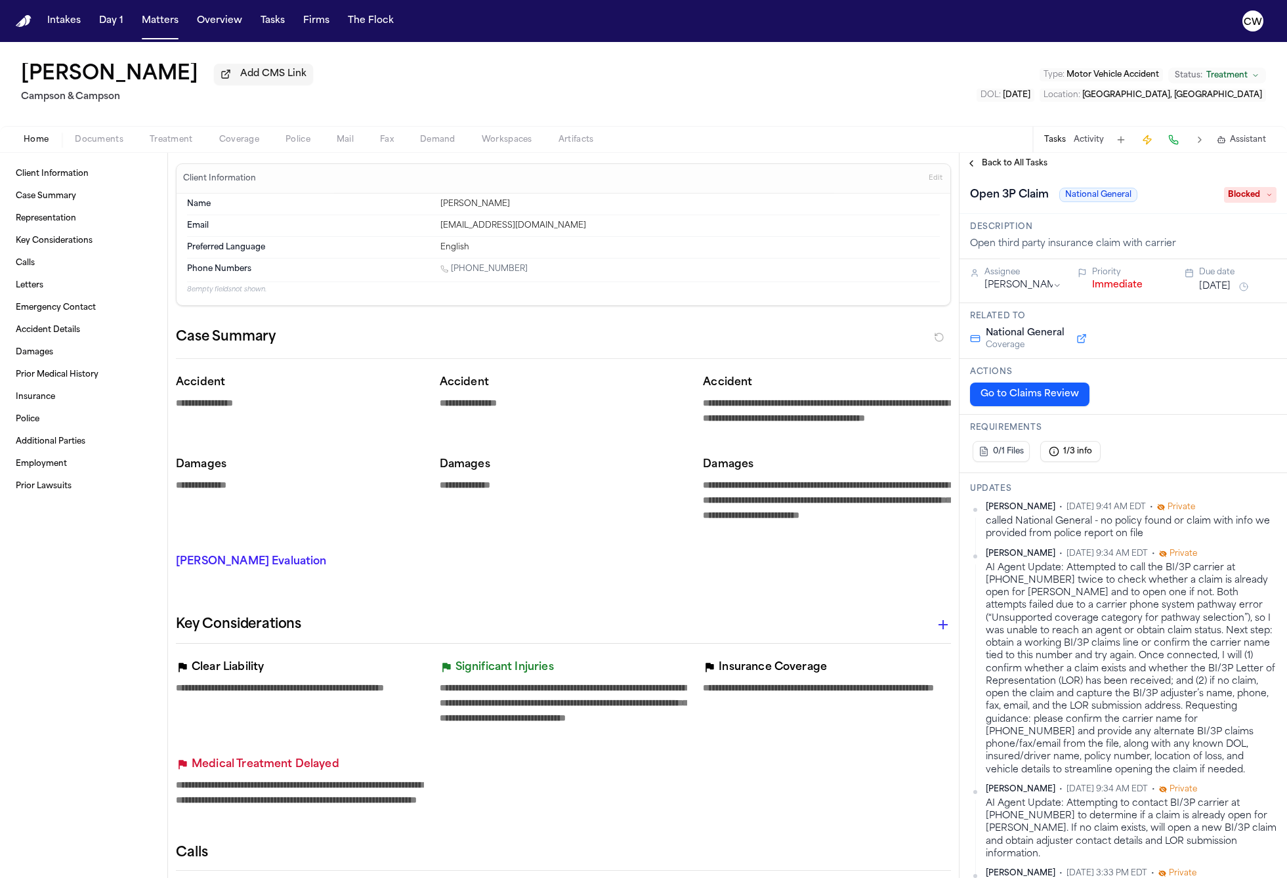
click at [1061, 142] on button "Tasks" at bounding box center [1055, 140] width 22 height 11
click at [988, 169] on span "Back to All Tasks" at bounding box center [1015, 163] width 66 height 11
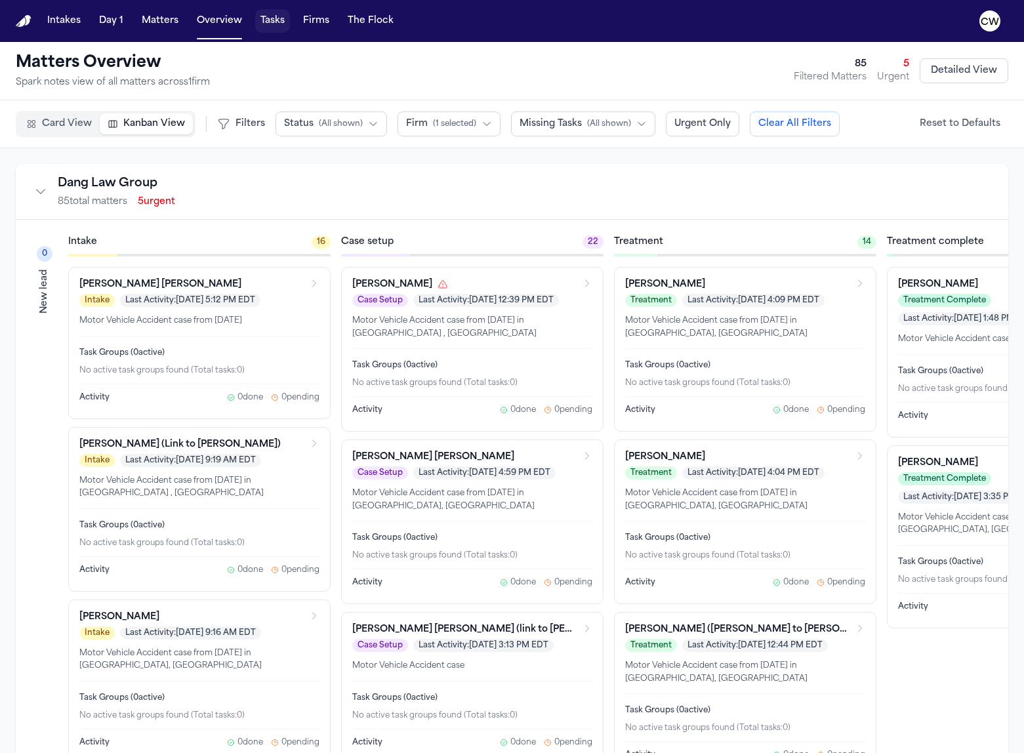
click at [264, 21] on button "Tasks" at bounding box center [272, 21] width 35 height 24
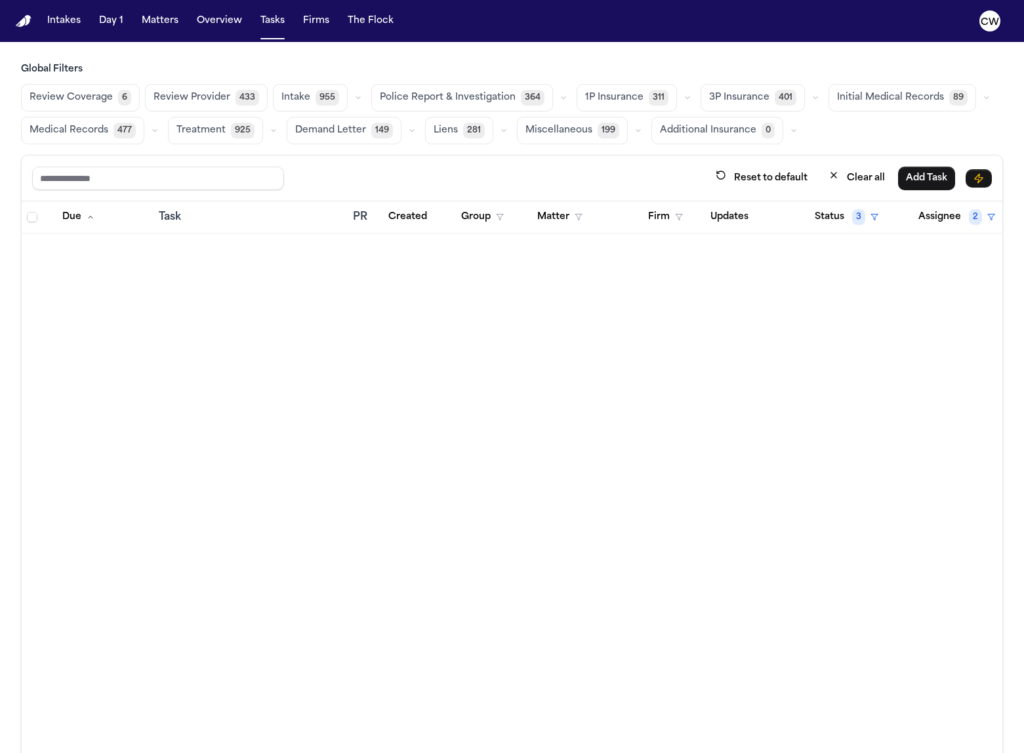
click at [585, 100] on span "1P Insurance" at bounding box center [614, 97] width 58 height 13
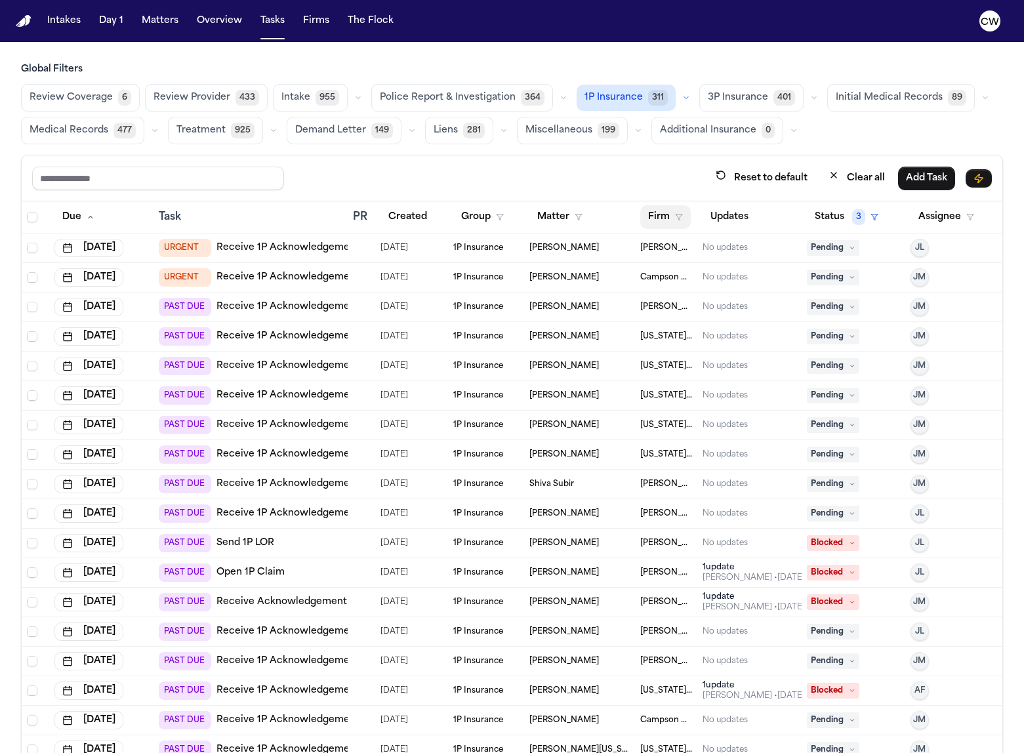
click at [677, 211] on button "Firm" at bounding box center [666, 217] width 51 height 24
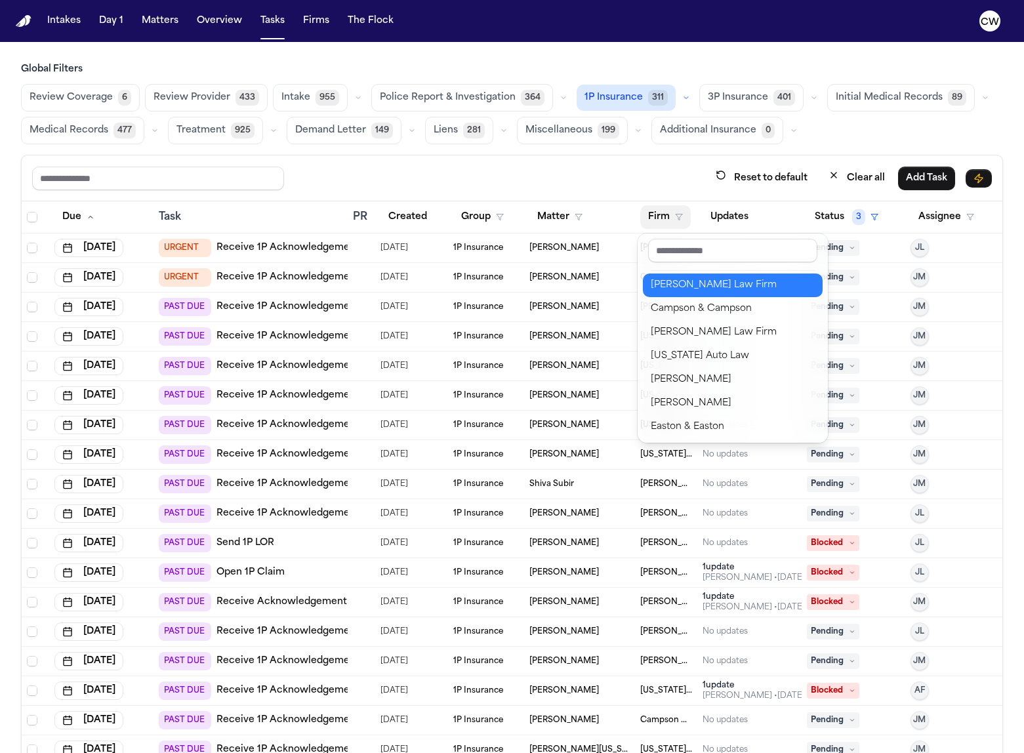
click at [694, 289] on div "[PERSON_NAME] Law Firm" at bounding box center [733, 286] width 164 height 16
